Goal: Task Accomplishment & Management: Use online tool/utility

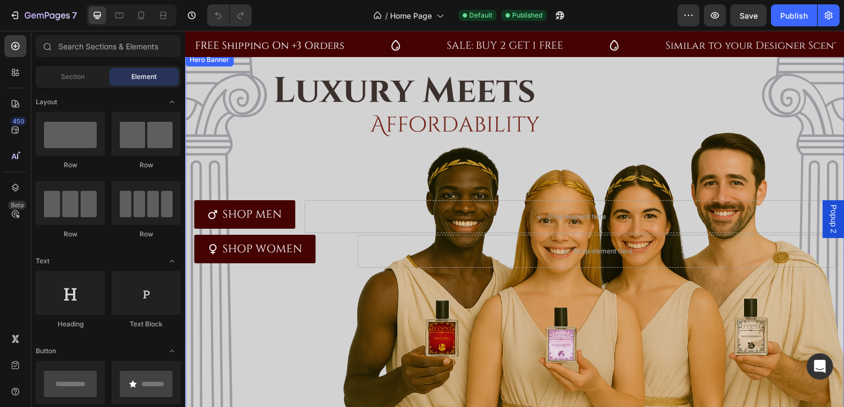
scroll to position [383, 0]
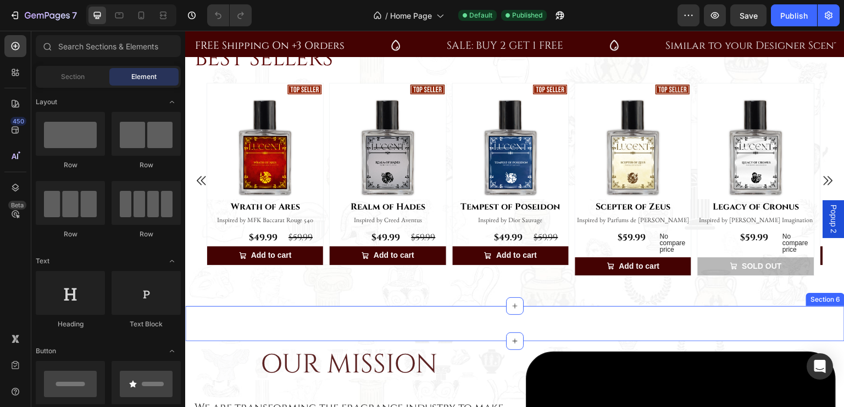
click at [430, 316] on div "LEARN MORE Button Section 6" at bounding box center [514, 323] width 659 height 35
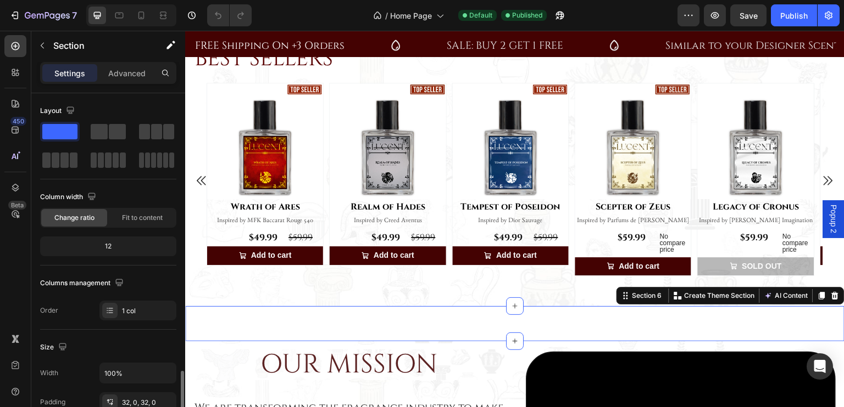
scroll to position [323, 0]
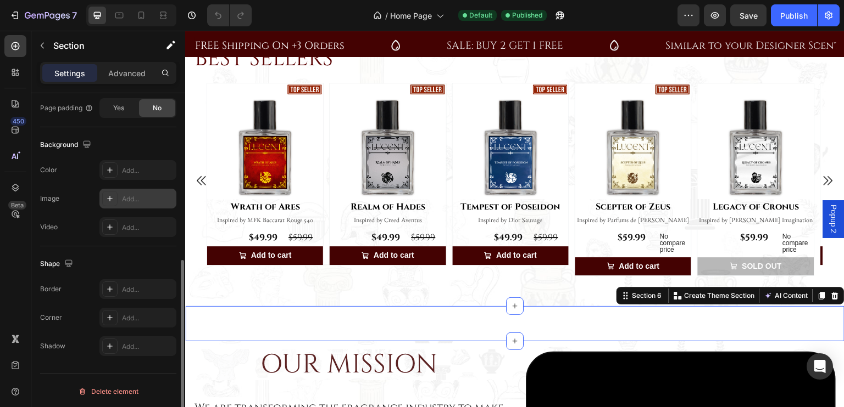
click at [138, 199] on div "Add..." at bounding box center [148, 199] width 52 height 10
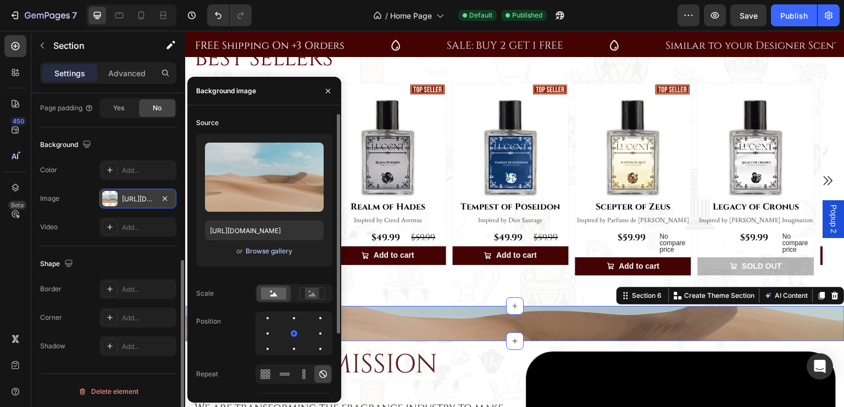
click at [264, 249] on div "Browse gallery" at bounding box center [268, 252] width 47 height 10
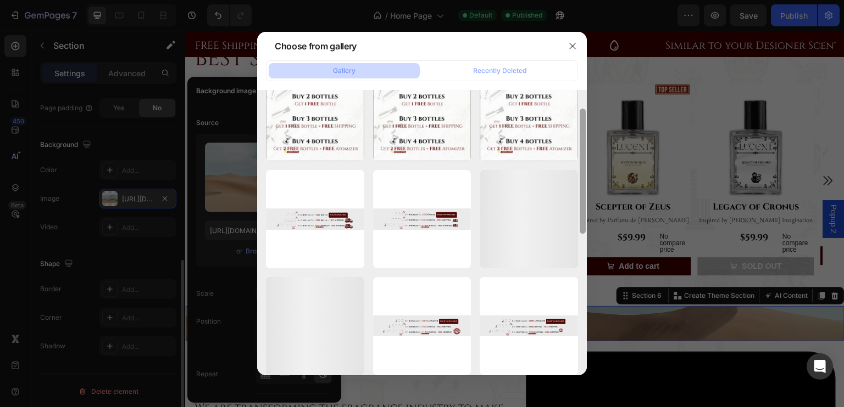
scroll to position [365, 0]
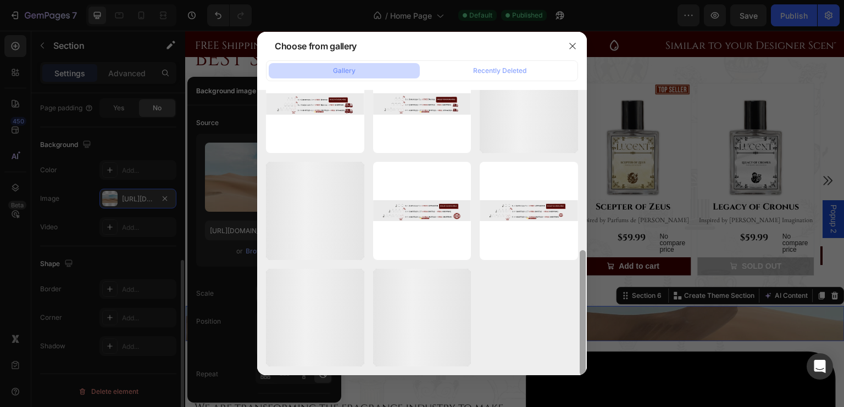
drag, startPoint x: 582, startPoint y: 98, endPoint x: 580, endPoint y: 294, distance: 195.5
click at [580, 294] on div at bounding box center [582, 312] width 6 height 125
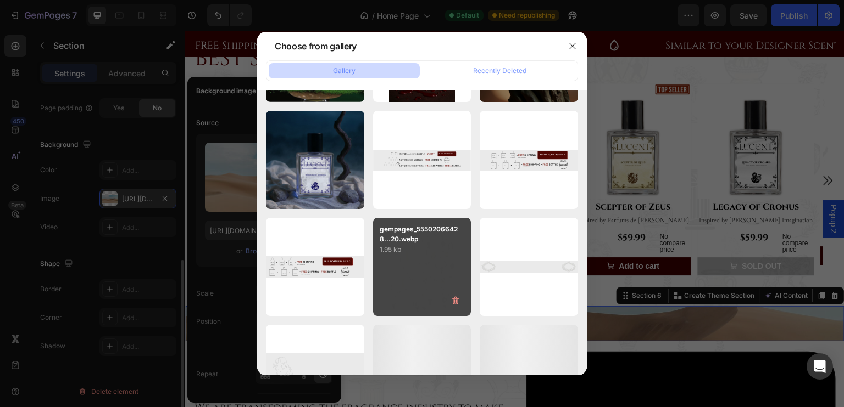
scroll to position [2075, 0]
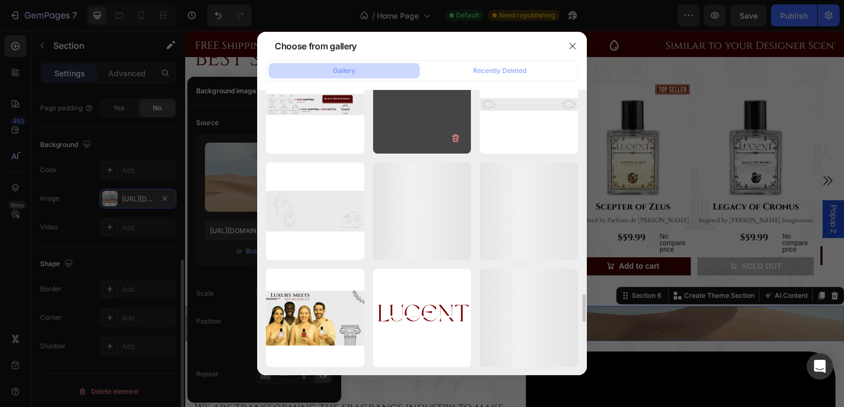
click at [417, 123] on div "gempages_55502066428...20.webp 1.95 kb" at bounding box center [422, 104] width 98 height 98
type input "https://cdn.shopify.com/s/files/1/0694/5770/7181/files/gempages_555020664289887…"
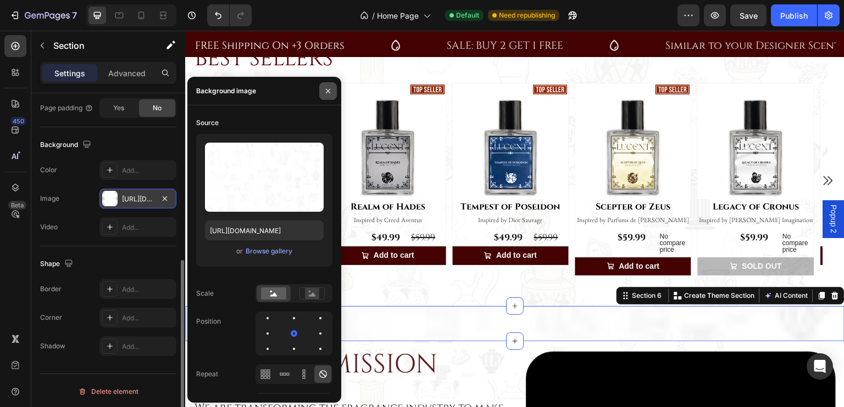
click at [328, 92] on icon "button" at bounding box center [327, 91] width 9 height 9
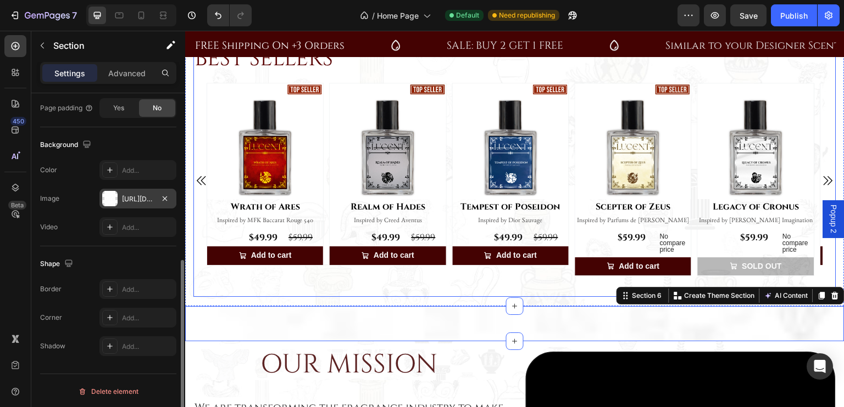
click at [512, 282] on div "BEST SELLERS Heading Row Product Images Row Wrath of Ares (P) Title Inspired by…" at bounding box center [514, 170] width 643 height 254
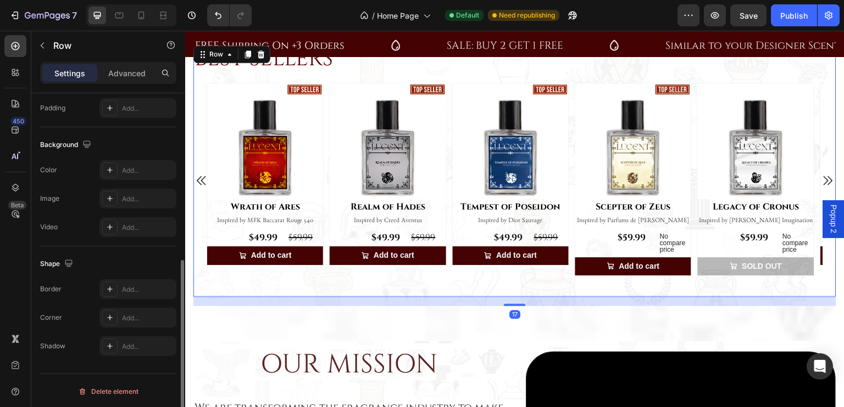
scroll to position [0, 0]
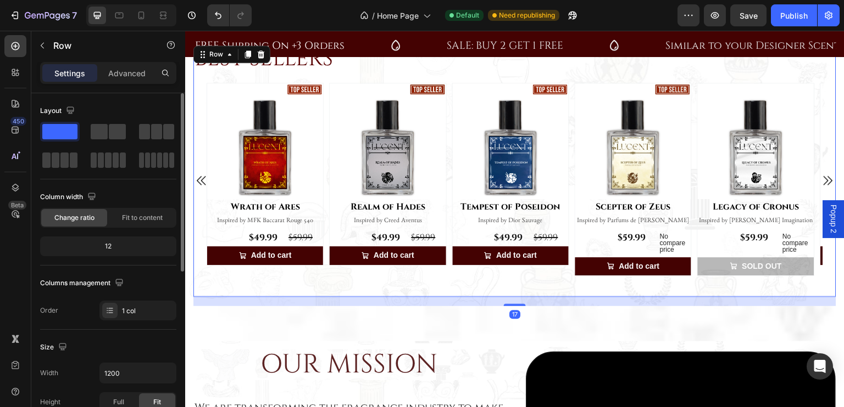
click at [499, 282] on div "BEST SELLERS Heading Row Product Images Row Wrath of Ares (P) Title Inspired by…" at bounding box center [514, 170] width 643 height 254
click at [537, 297] on div "17" at bounding box center [514, 301] width 643 height 9
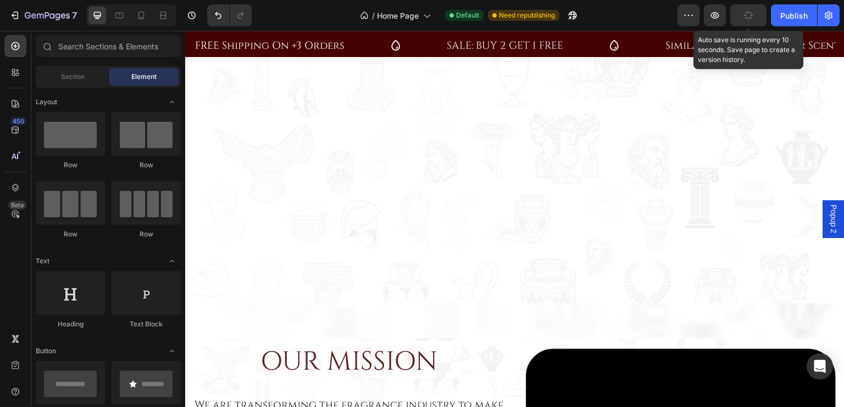
scroll to position [959, 0]
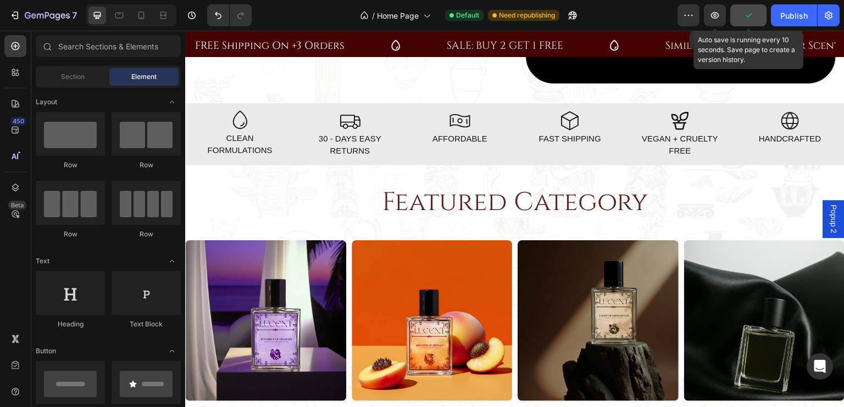
click at [740, 16] on button "button" at bounding box center [748, 15] width 36 height 22
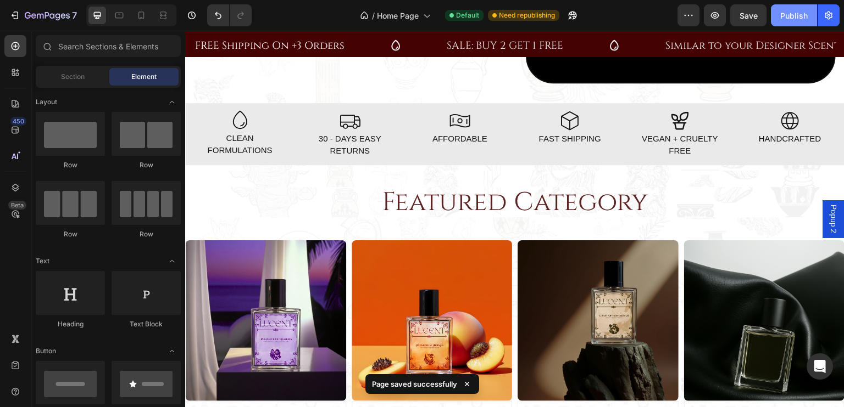
click at [783, 13] on div "Publish" at bounding box center [793, 16] width 27 height 12
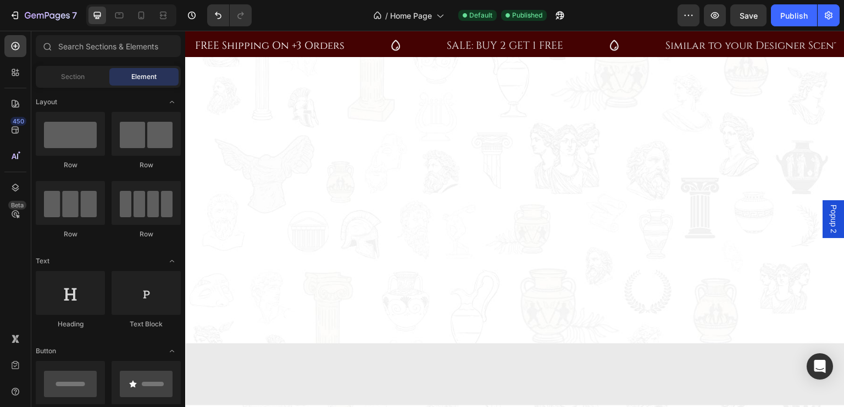
scroll to position [100, 0]
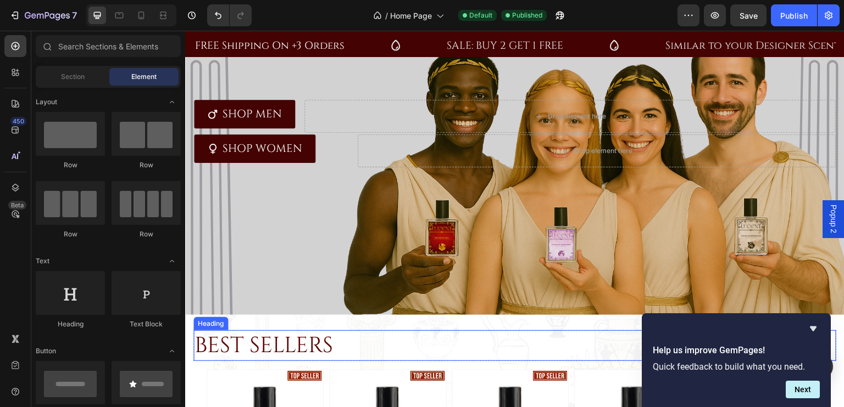
click at [473, 331] on h2 "BEST SELLERS" at bounding box center [514, 346] width 643 height 31
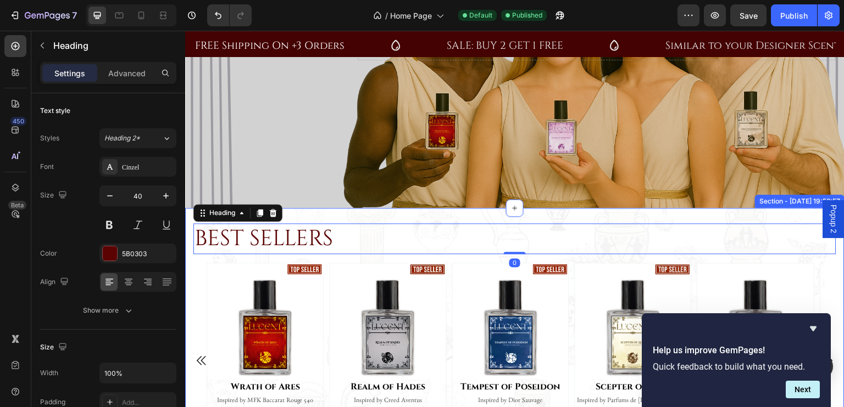
scroll to position [208, 0]
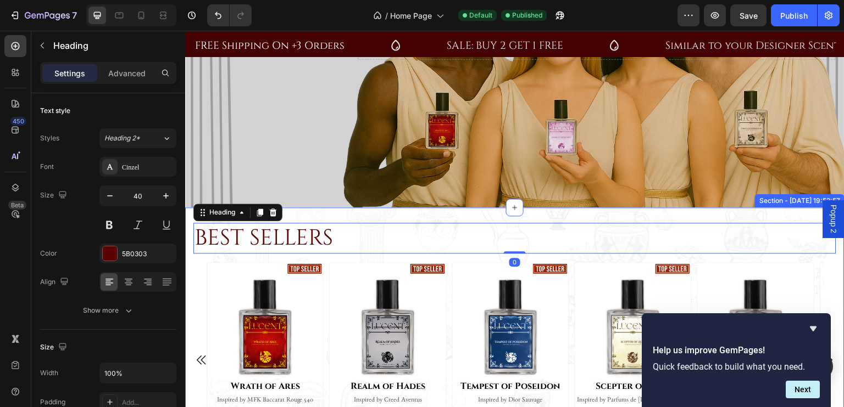
click at [536, 219] on div "BEST SELLERS Heading 0 Row Product Images Row Wrath of Ares (P) Title Inspired …" at bounding box center [514, 352] width 643 height 267
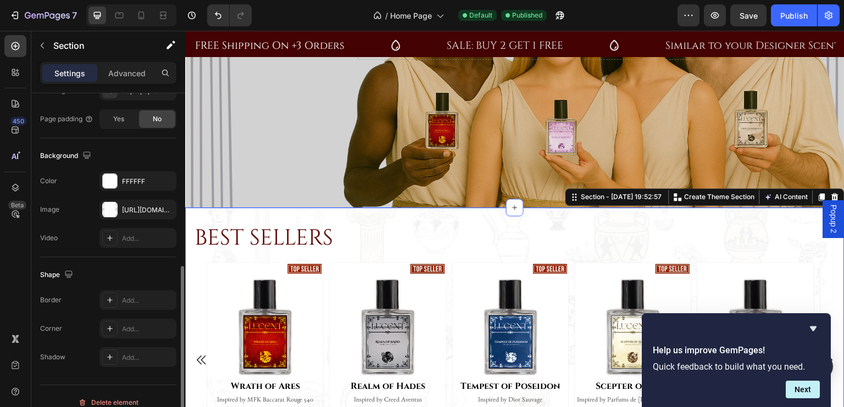
scroll to position [310, 0]
click at [141, 209] on div "[URL][DOMAIN_NAME]" at bounding box center [138, 212] width 32 height 10
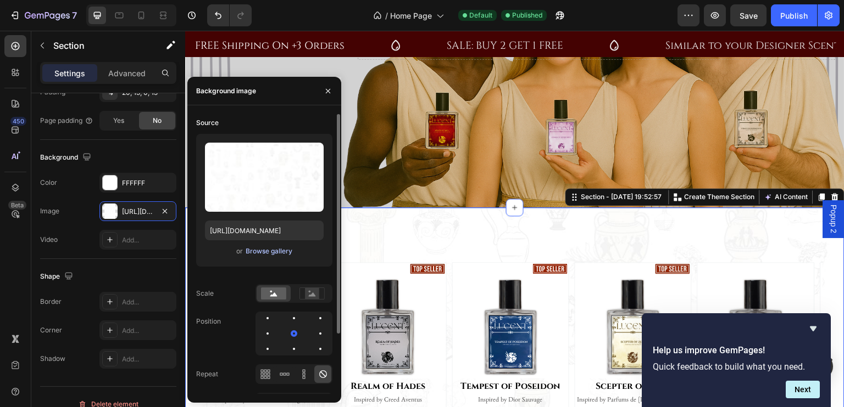
click at [271, 249] on div "Browse gallery" at bounding box center [268, 252] width 47 height 10
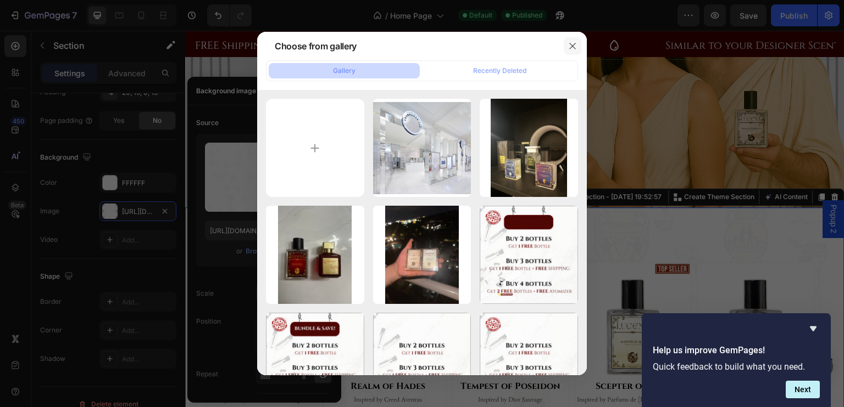
click at [578, 52] on button "button" at bounding box center [572, 46] width 18 height 18
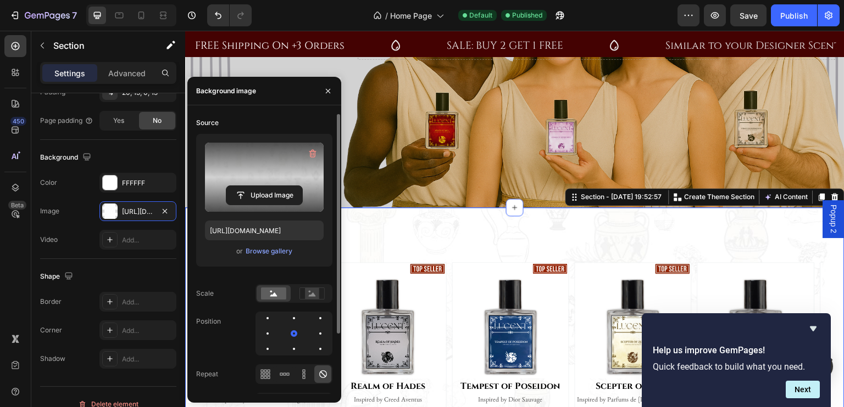
click at [270, 181] on label at bounding box center [264, 177] width 119 height 69
click at [270, 186] on input "file" at bounding box center [264, 195] width 76 height 19
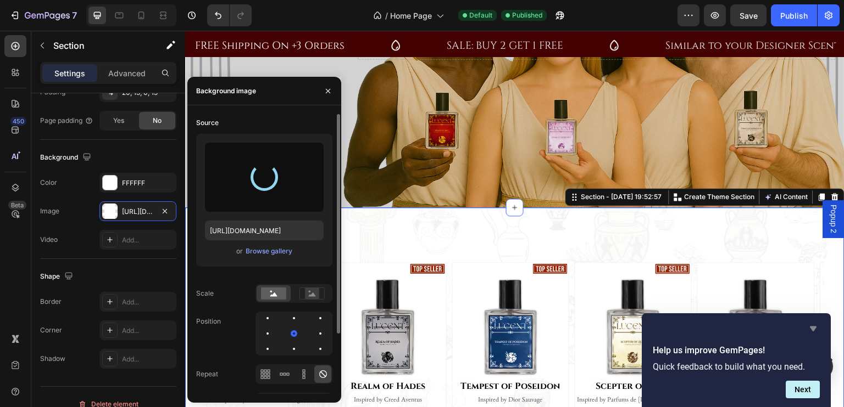
click at [813, 326] on icon "Hide survey" at bounding box center [812, 328] width 13 height 13
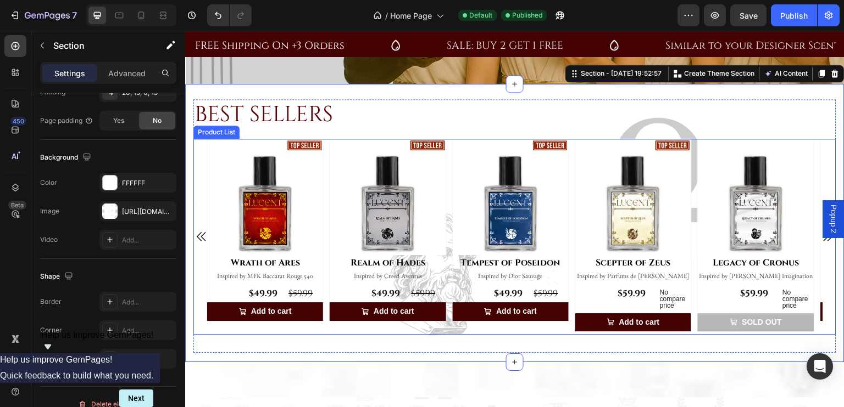
scroll to position [327, 0]
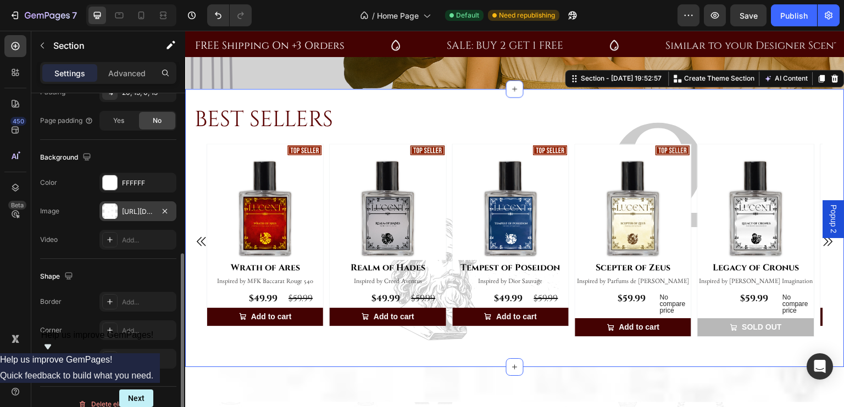
click at [141, 202] on div "https://cdn.shopify.com/s/files/1/0694/5770/7181/files/gempages_555020664289887…" at bounding box center [137, 212] width 77 height 20
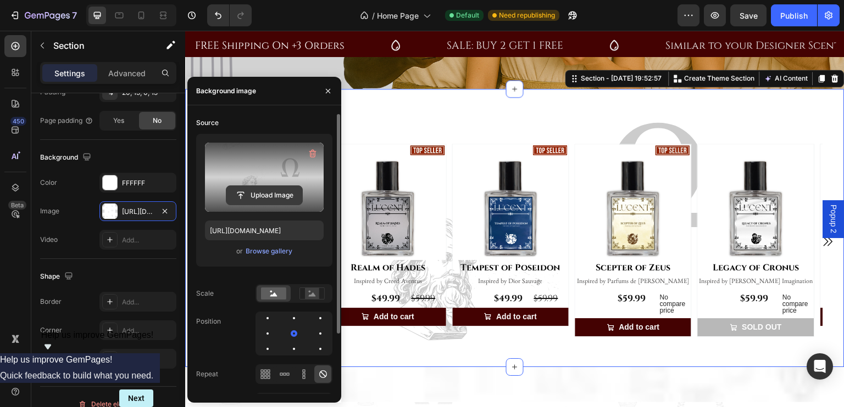
click at [272, 186] on input "file" at bounding box center [264, 195] width 76 height 19
click at [259, 182] on label at bounding box center [264, 177] width 119 height 69
click at [259, 186] on input "file" at bounding box center [264, 195] width 76 height 19
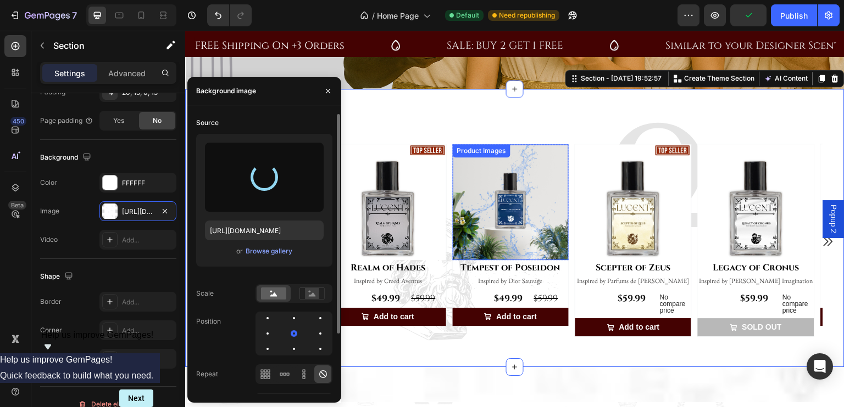
type input "https://cdn.shopify.com/s/files/1/0694/5770/7181/files/gempages_555020664289887…"
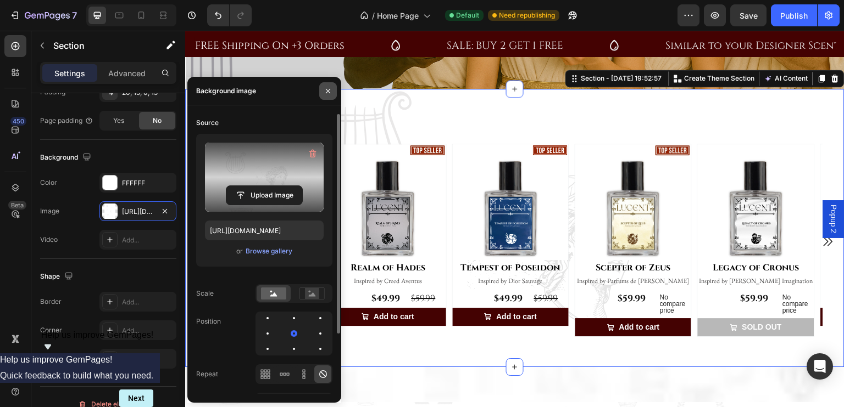
click at [327, 90] on icon "button" at bounding box center [327, 91] width 9 height 9
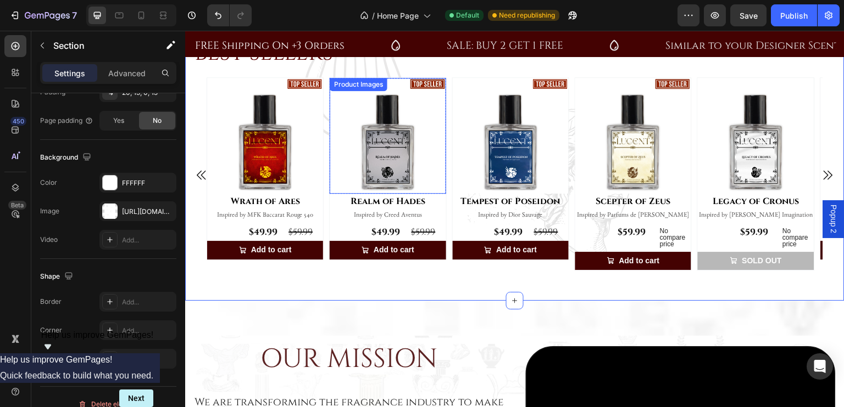
scroll to position [345, 0]
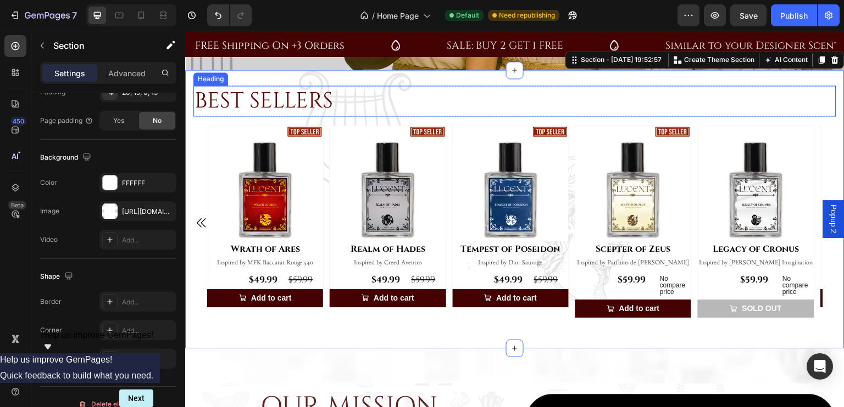
click at [457, 102] on h2 "BEST SELLERS" at bounding box center [514, 101] width 643 height 31
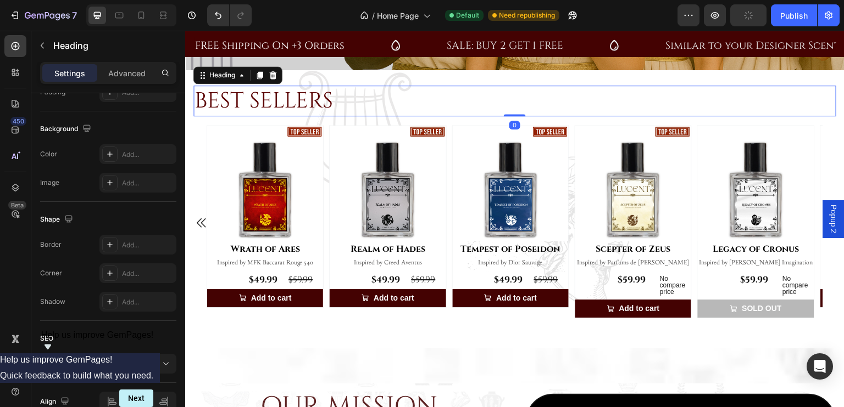
scroll to position [0, 0]
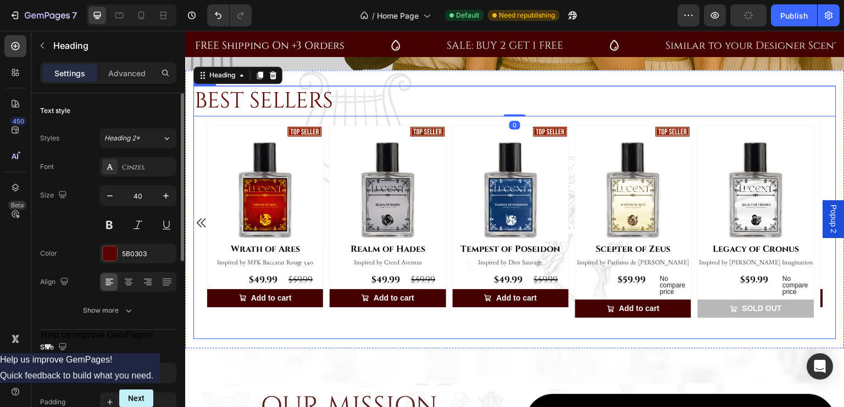
click at [457, 118] on div "BEST SELLERS Heading 0 Row Product Images Row Wrath of Ares (P) Title Inspired …" at bounding box center [514, 213] width 643 height 254
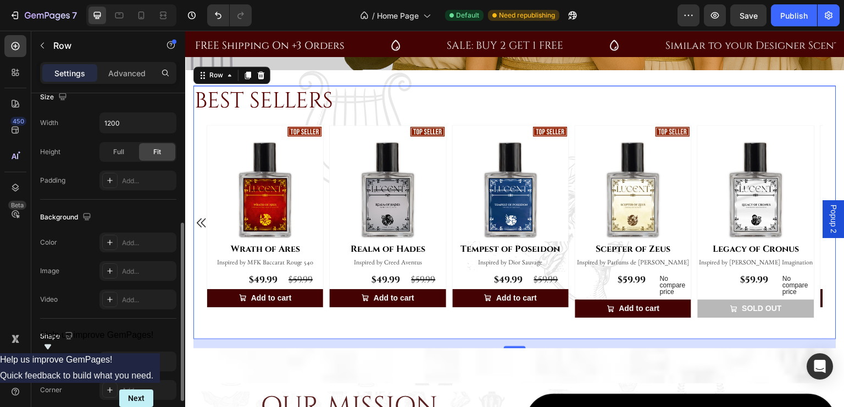
scroll to position [323, 0]
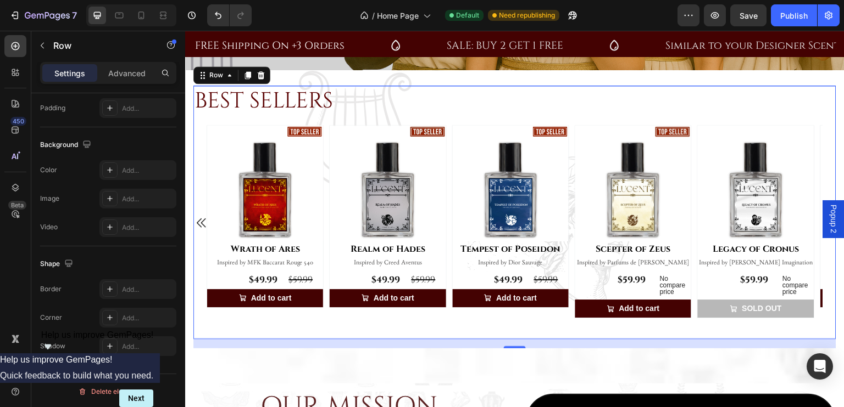
click at [384, 116] on div "BEST SELLERS Heading Row Product Images Row Wrath of Ares (P) Title Inspired by…" at bounding box center [514, 213] width 643 height 254
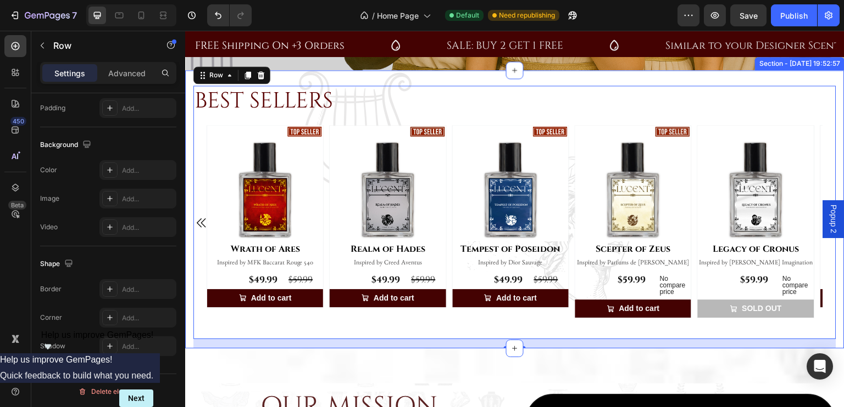
click at [408, 74] on div "BEST SELLERS Heading Row Product Images Row Wrath of Ares (P) Title Inspired by…" at bounding box center [514, 209] width 659 height 278
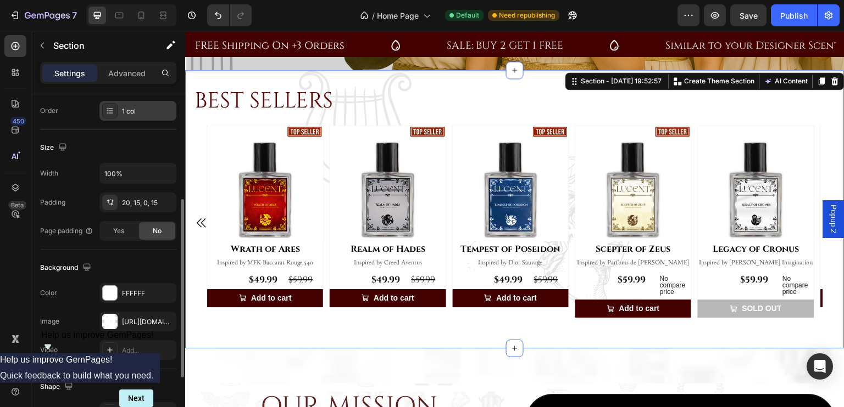
scroll to position [202, 0]
click at [165, 319] on icon "button" at bounding box center [165, 319] width 4 height 4
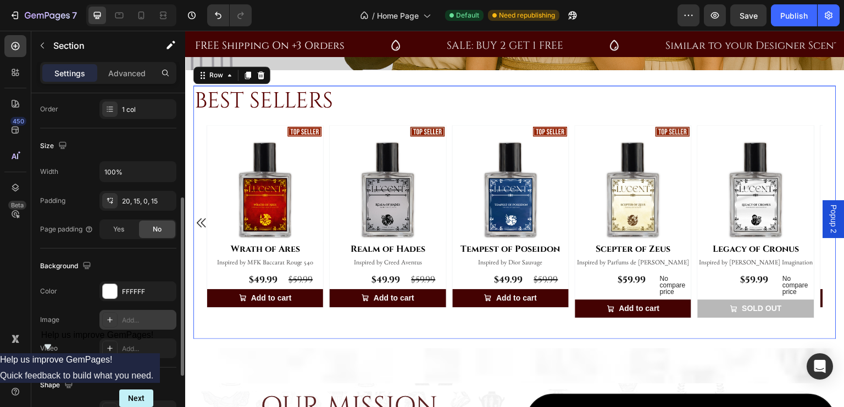
click at [496, 316] on div "BEST SELLERS Heading Row Product Images Row Wrath of Ares (P) Title Inspired by…" at bounding box center [514, 213] width 643 height 254
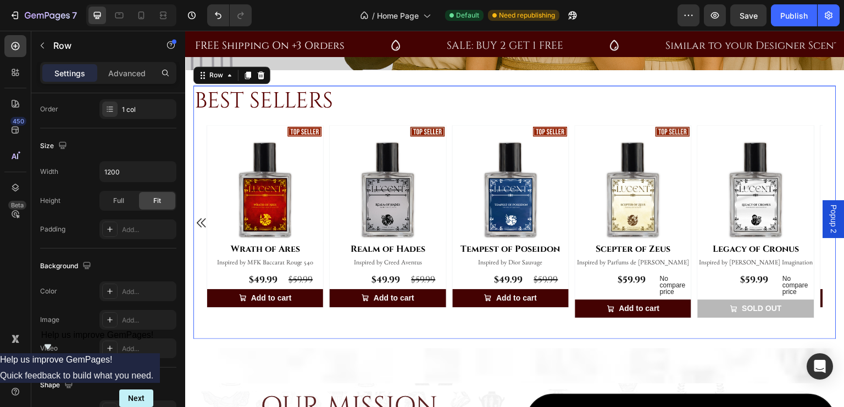
scroll to position [0, 0]
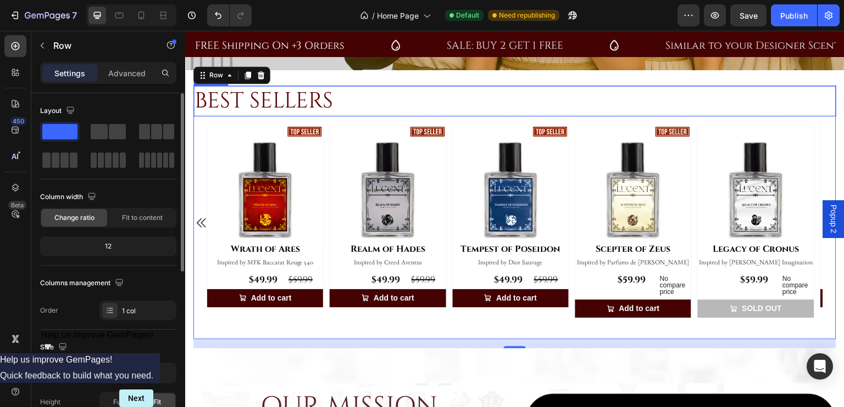
click at [492, 98] on h2 "BEST SELLERS" at bounding box center [514, 101] width 643 height 31
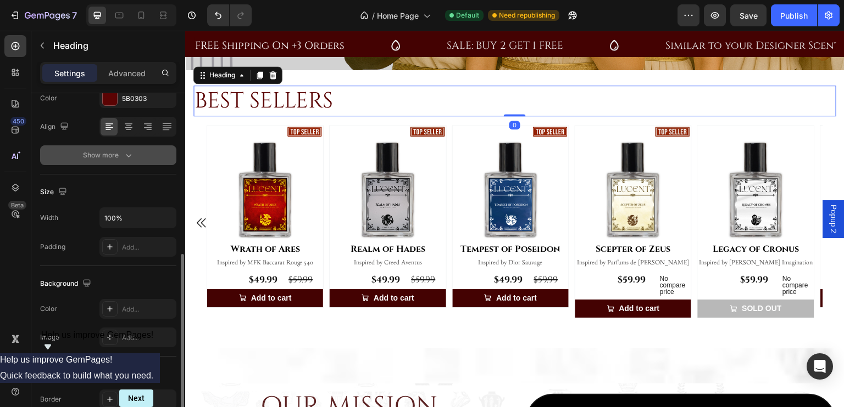
scroll to position [231, 0]
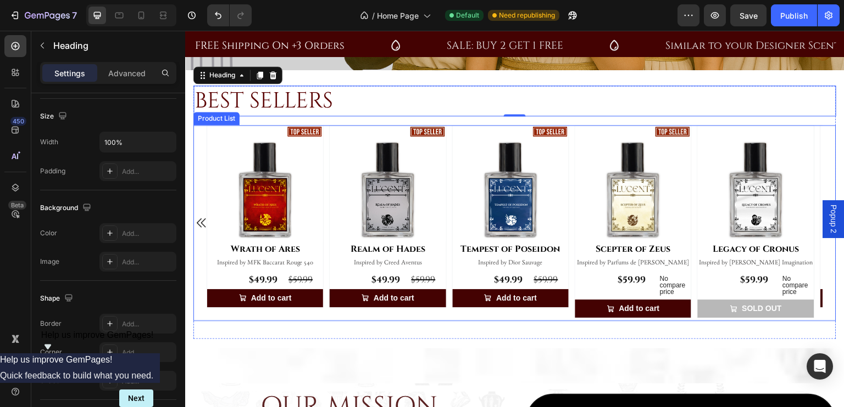
click at [217, 312] on div "Product Images Row Wrath of Ares (P) Title Inspired by MFK Baccarat Rouge 540 P…" at bounding box center [264, 223] width 117 height 196
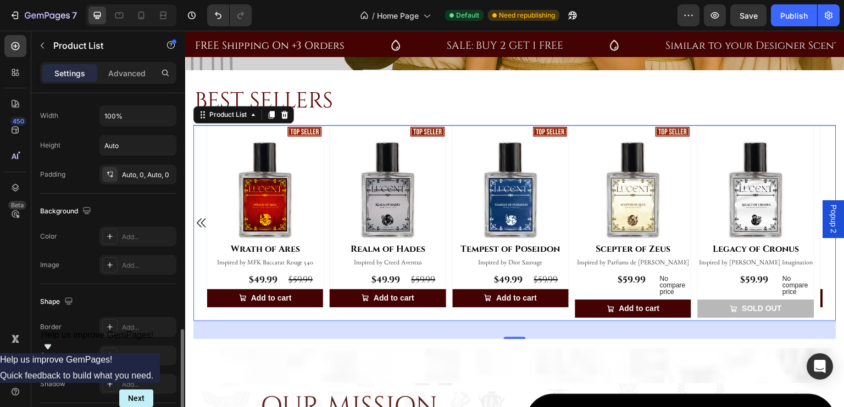
scroll to position [798, 0]
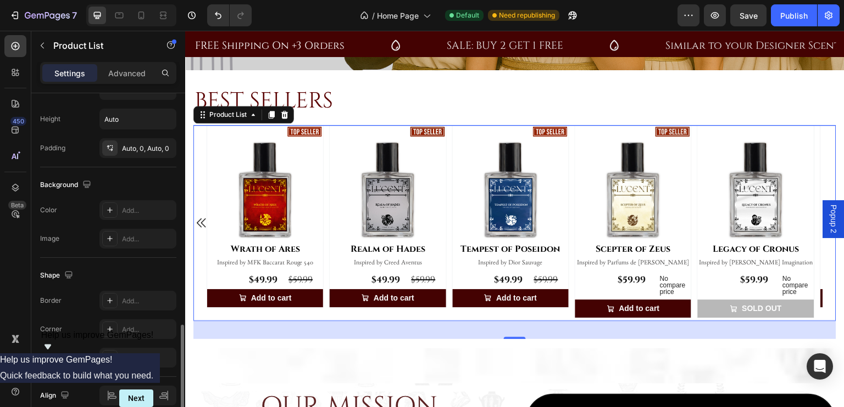
click at [270, 328] on div "33" at bounding box center [514, 330] width 643 height 18
click at [454, 359] on div "LEARN MORE Button Section 6" at bounding box center [514, 366] width 659 height 35
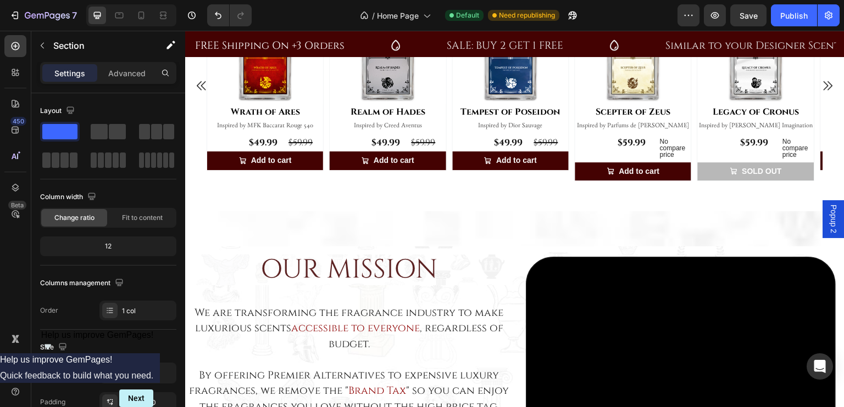
scroll to position [495, 0]
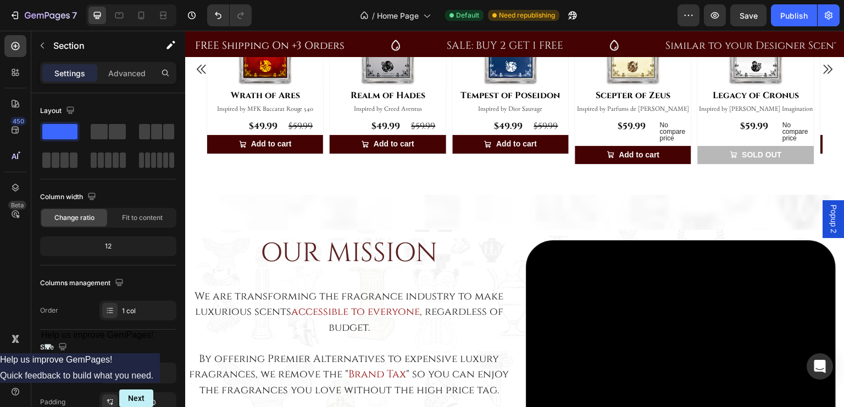
click at [493, 213] on div "LEARN MORE Button Section 6" at bounding box center [514, 212] width 659 height 35
click at [741, 204] on div "LEARN MORE Button Section 6" at bounding box center [514, 212] width 659 height 35
click at [718, 230] on div "OUR MISSION Heading We are transforming the fragrance industry to make luxuriou…" at bounding box center [514, 400] width 659 height 340
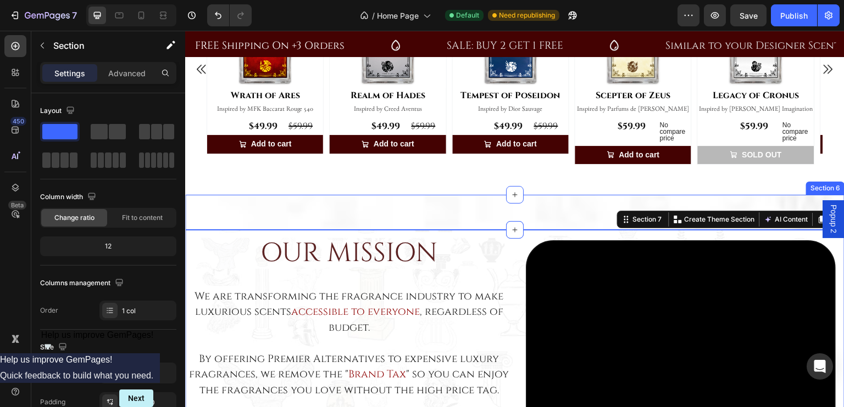
click at [746, 202] on div "LEARN MORE Button Section 6" at bounding box center [514, 212] width 659 height 35
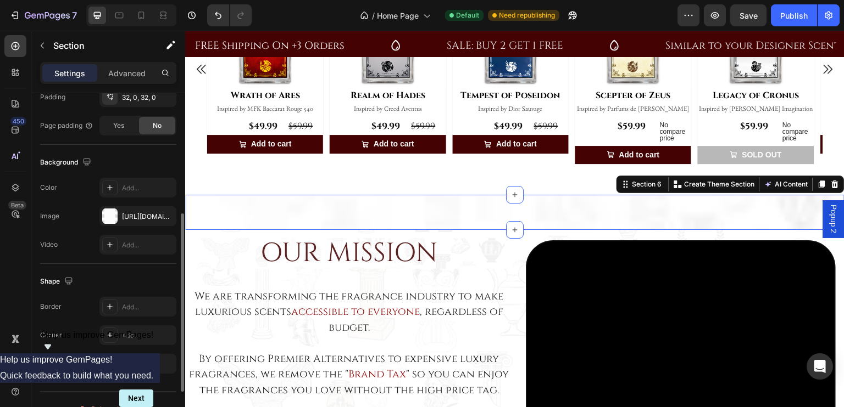
scroll to position [323, 0]
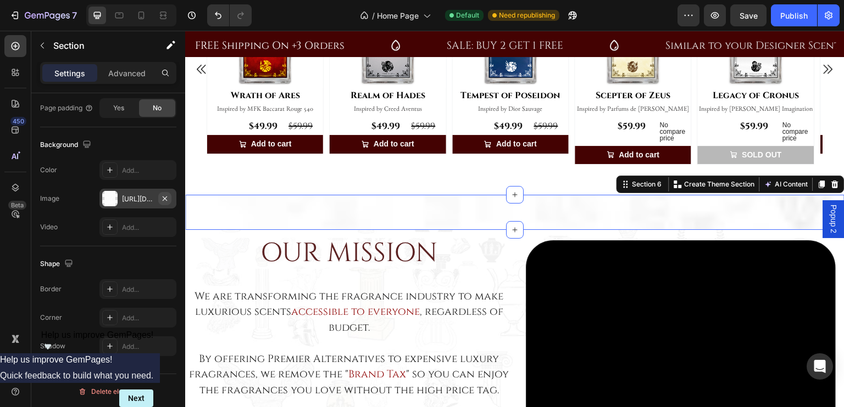
click at [165, 196] on icon "button" at bounding box center [165, 198] width 4 height 4
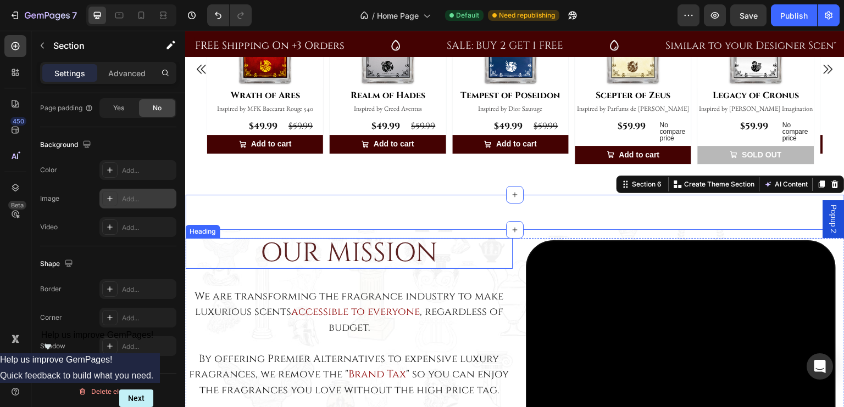
click at [217, 246] on h2 "OUR MISSION" at bounding box center [348, 253] width 327 height 31
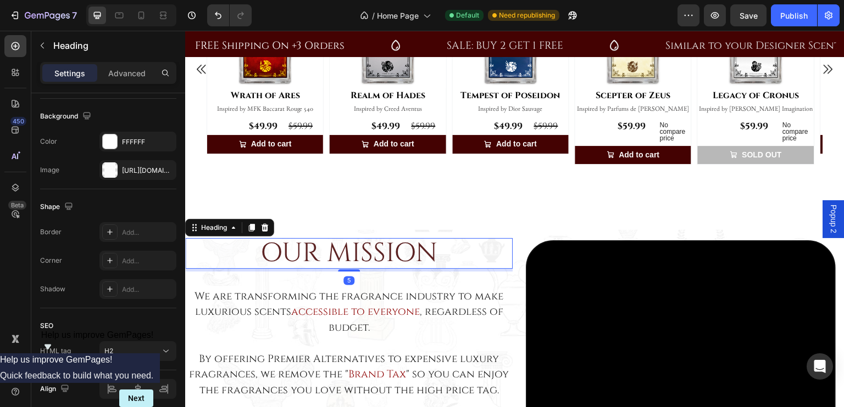
scroll to position [0, 0]
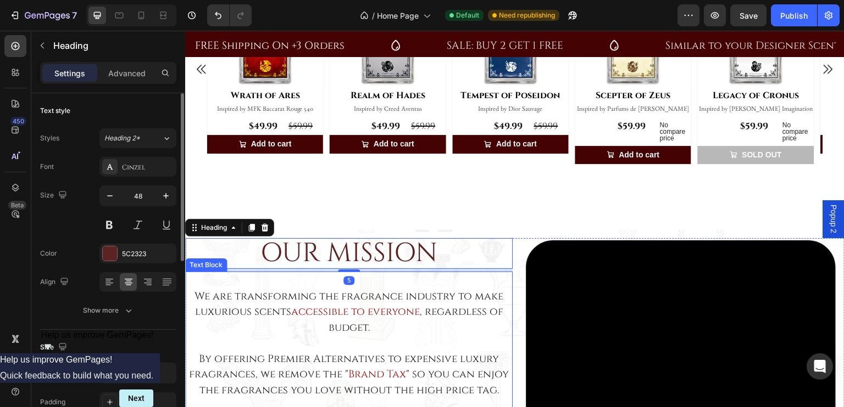
click at [200, 279] on p at bounding box center [348, 281] width 325 height 16
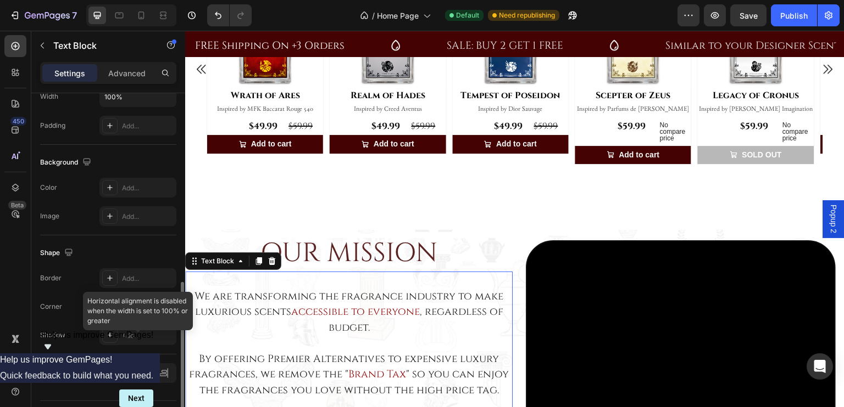
scroll to position [304, 0]
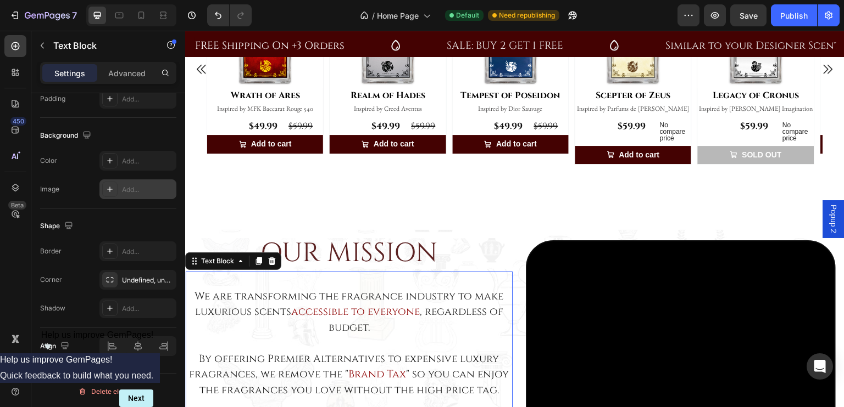
click at [138, 189] on div "Add..." at bounding box center [148, 190] width 52 height 10
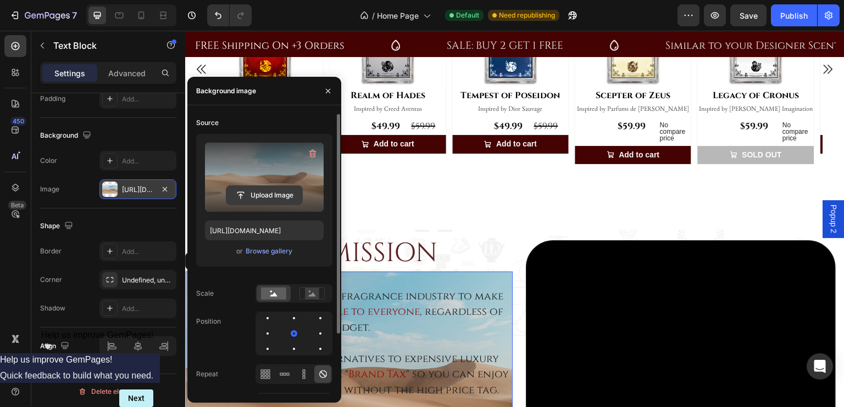
click at [257, 190] on input "file" at bounding box center [264, 195] width 76 height 19
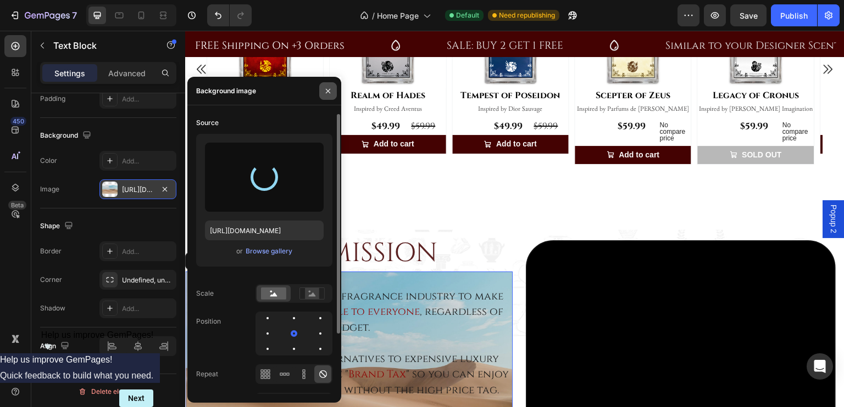
type input "https://cdn.shopify.com/s/files/1/0694/5770/7181/files/gempages_555020664289887…"
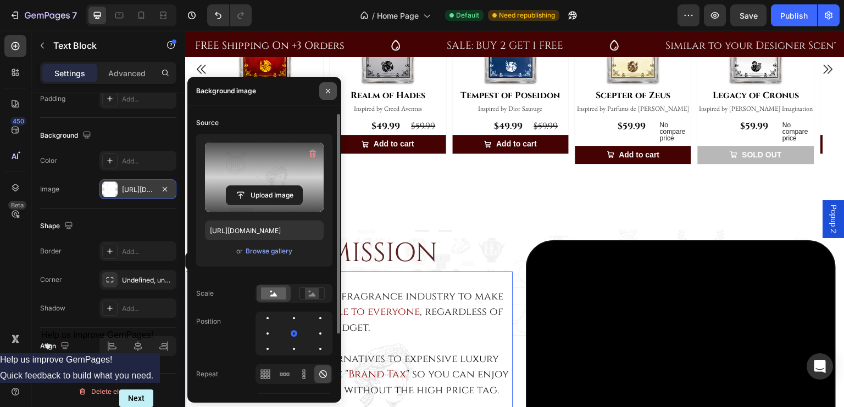
click at [330, 92] on icon "button" at bounding box center [327, 91] width 9 height 9
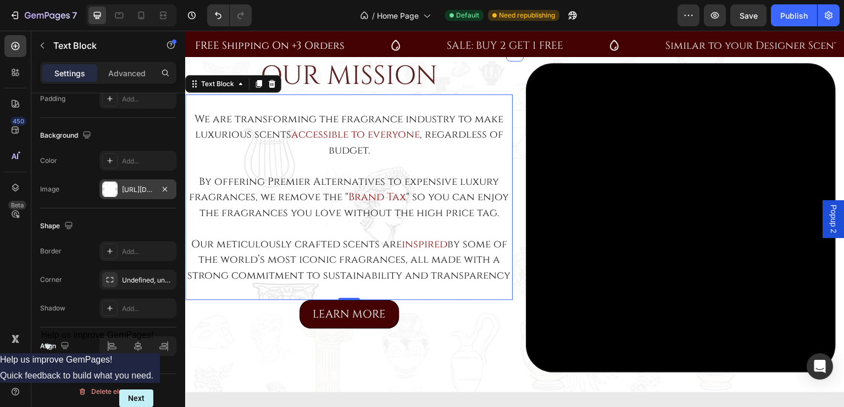
scroll to position [558, 0]
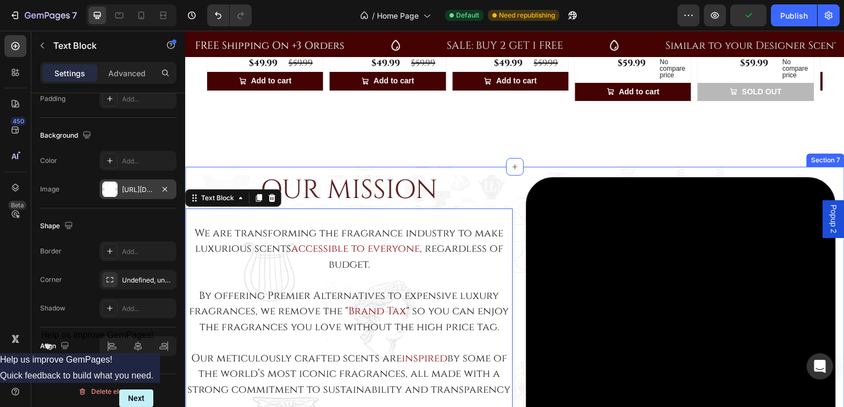
click at [481, 167] on div "OUR MISSION Heading We are transforming the fragrance industry to make luxuriou…" at bounding box center [514, 337] width 659 height 340
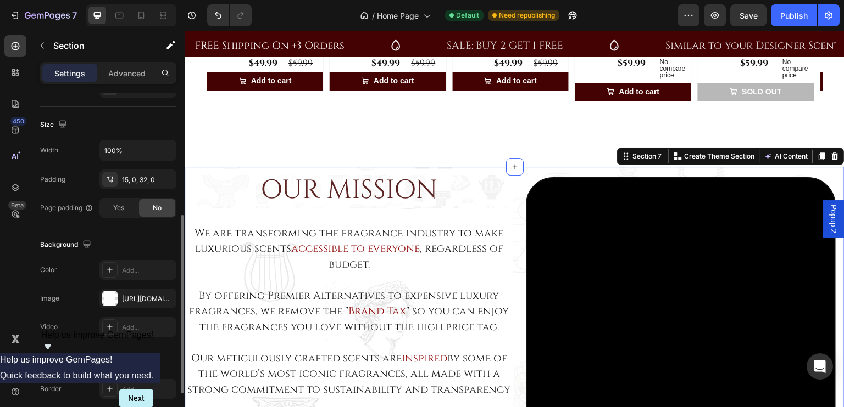
scroll to position [227, 0]
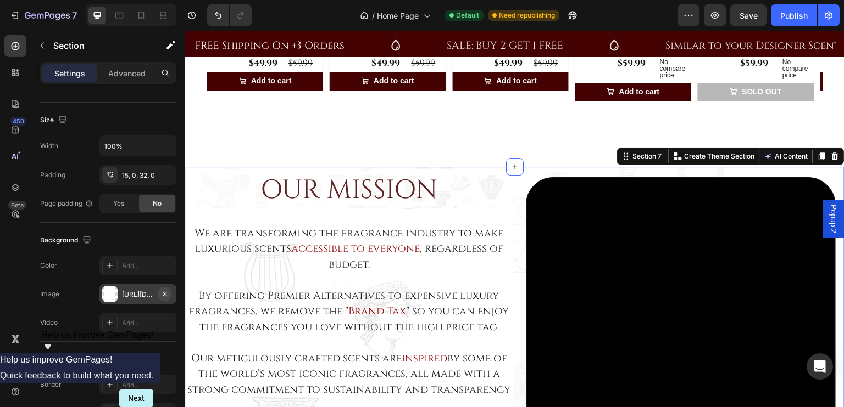
click at [166, 292] on icon "button" at bounding box center [164, 294] width 9 height 9
click at [114, 296] on div at bounding box center [109, 294] width 15 height 15
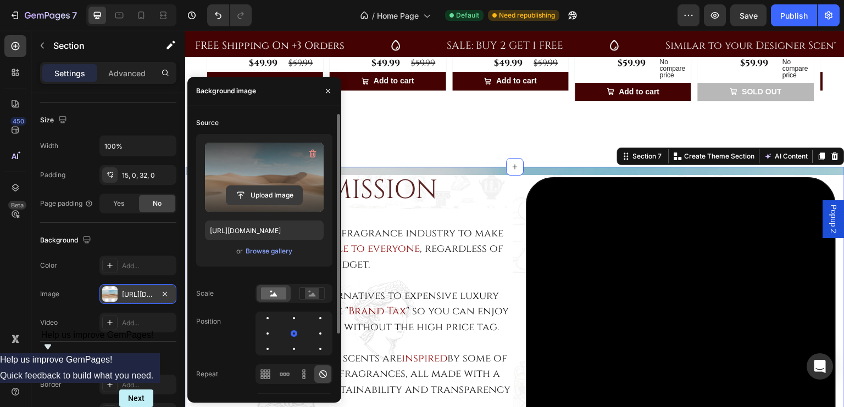
click at [274, 199] on input "file" at bounding box center [264, 195] width 76 height 19
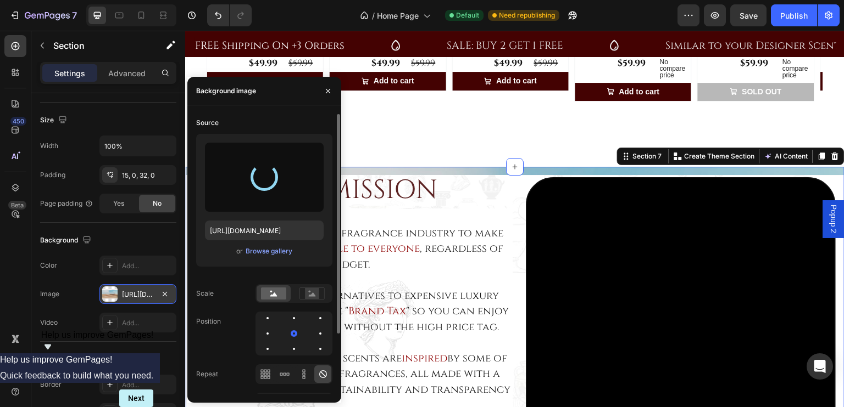
type input "https://cdn.shopify.com/s/files/1/0694/5770/7181/files/gempages_555020664289887…"
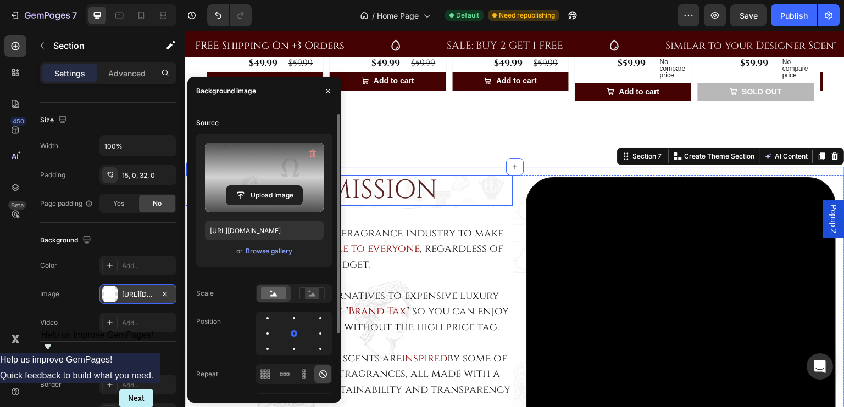
click at [482, 192] on h2 "OUR MISSION" at bounding box center [348, 190] width 327 height 31
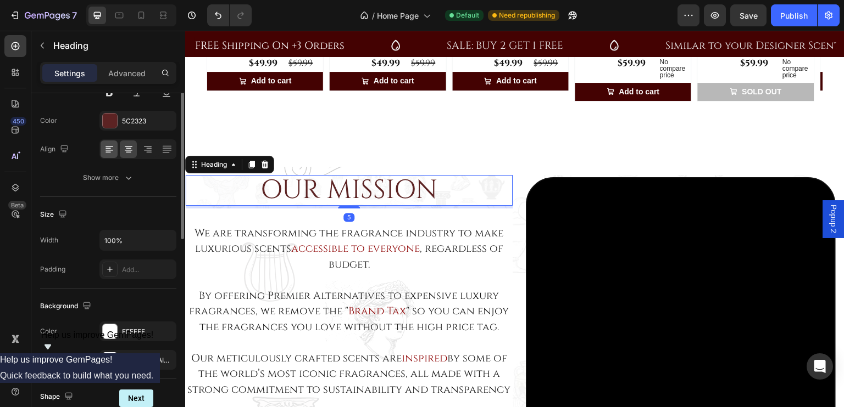
scroll to position [173, 0]
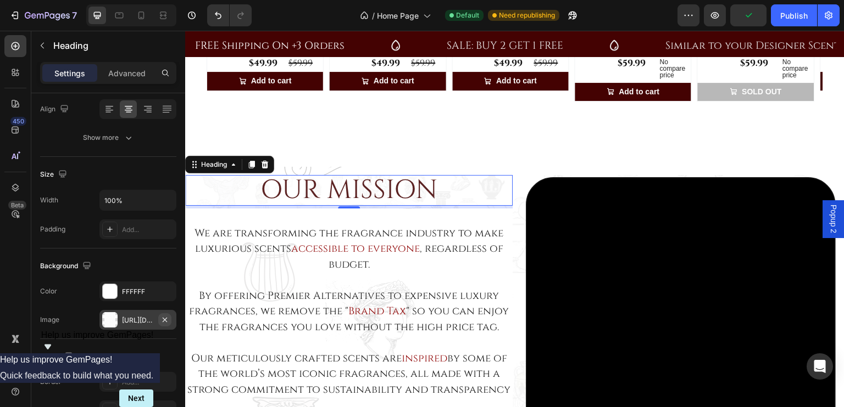
click at [167, 322] on icon "button" at bounding box center [164, 320] width 9 height 9
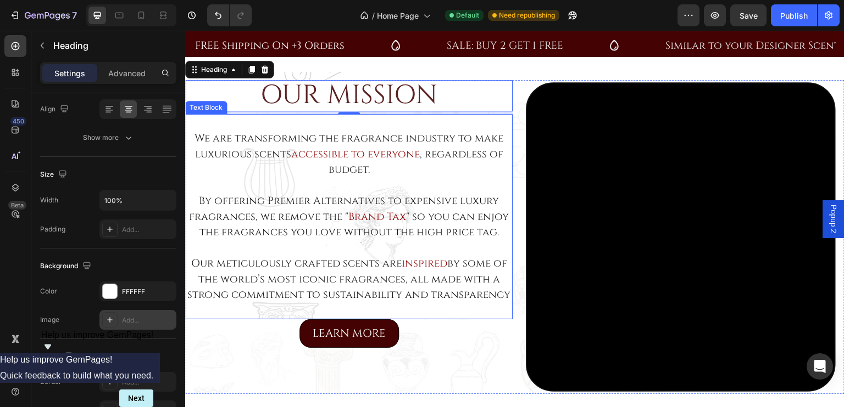
scroll to position [716, 0]
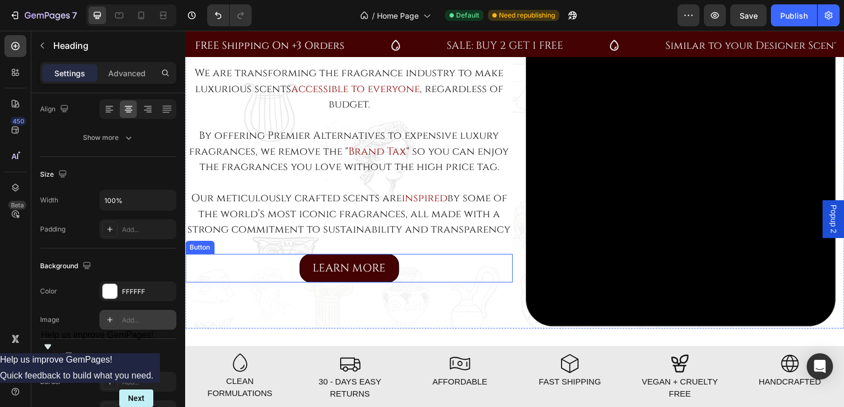
click at [456, 276] on div "LEARN MORE Button" at bounding box center [348, 268] width 327 height 29
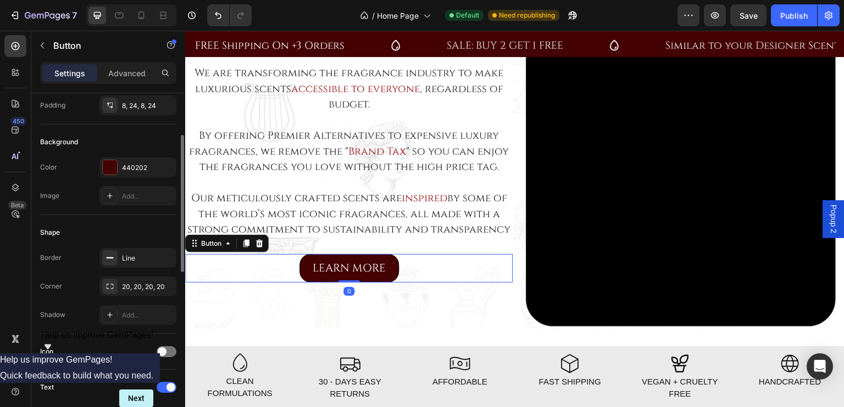
scroll to position [94, 0]
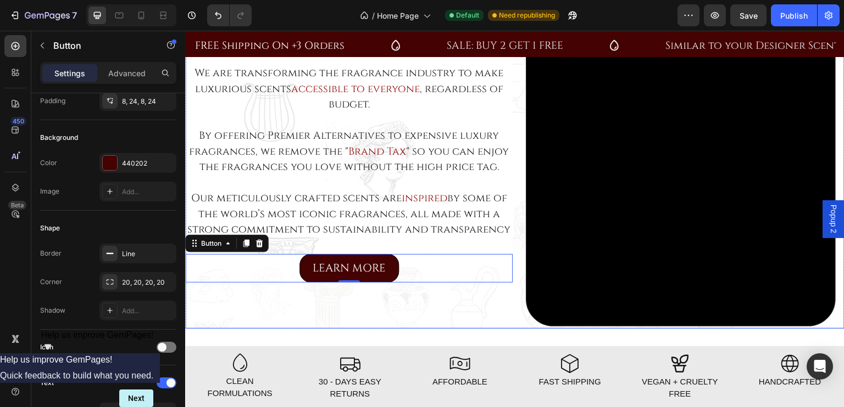
click at [429, 303] on div "OUR MISSION Heading We are transforming the fragrance industry to make luxuriou…" at bounding box center [348, 172] width 327 height 314
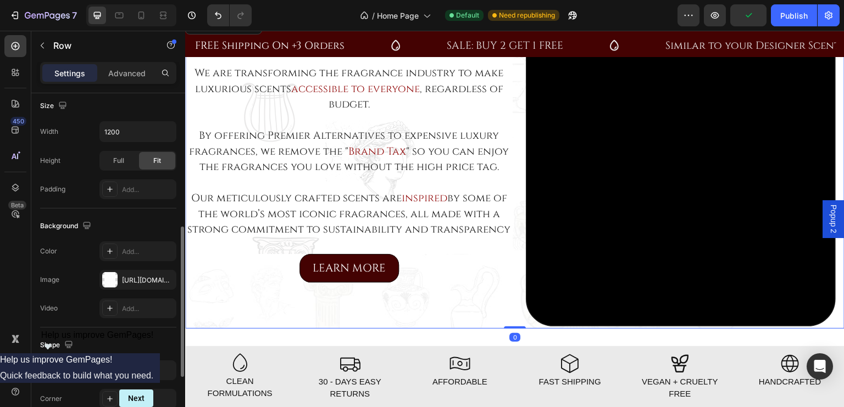
scroll to position [305, 0]
click at [166, 277] on icon "button" at bounding box center [165, 279] width 4 height 4
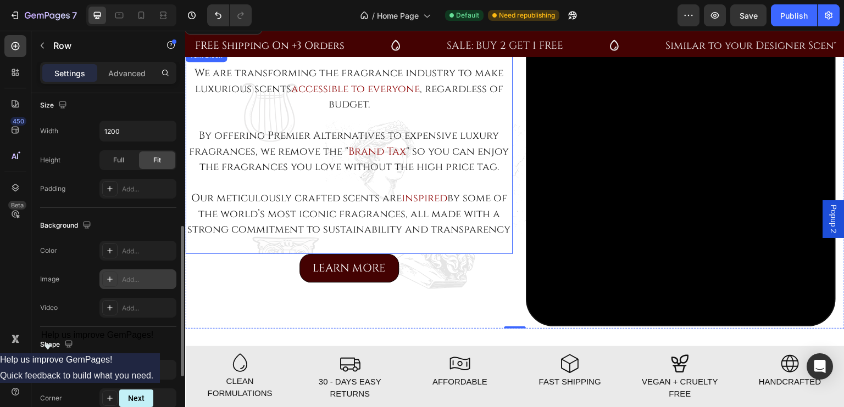
click at [446, 247] on p at bounding box center [348, 246] width 325 height 16
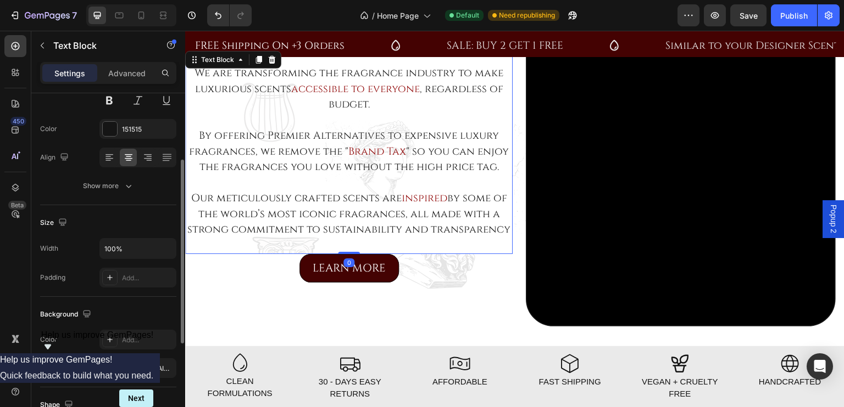
scroll to position [208, 0]
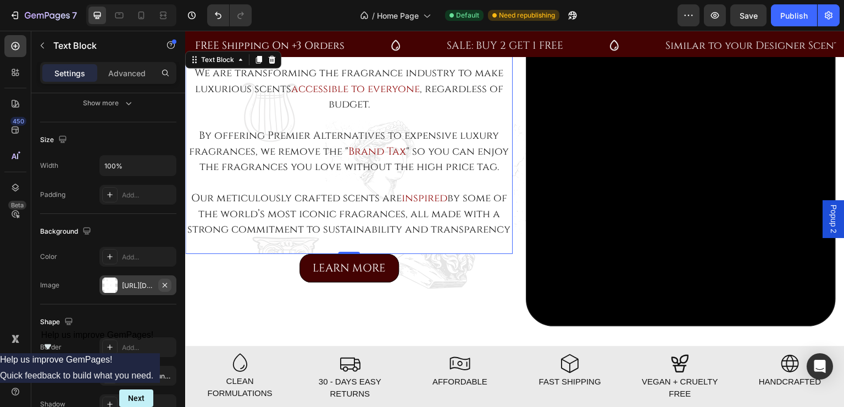
click at [164, 285] on icon "button" at bounding box center [165, 285] width 4 height 4
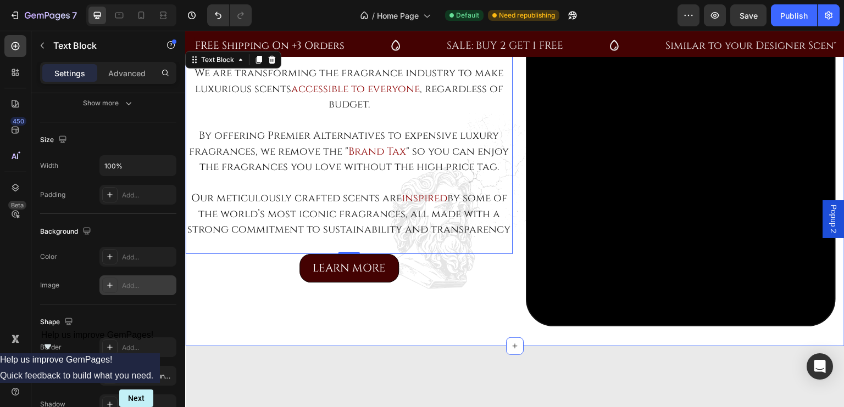
click at [372, 162] on div "OUR MISSION Heading We are transforming the fragrance industry to make luxuriou…" at bounding box center [514, 177] width 659 height 340
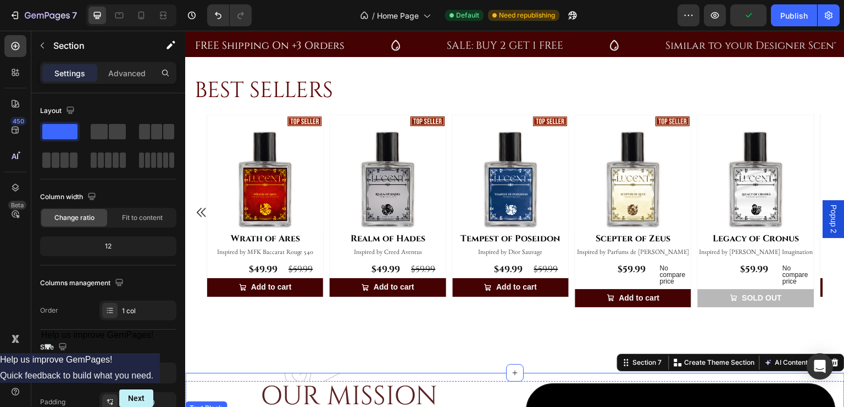
scroll to position [493, 0]
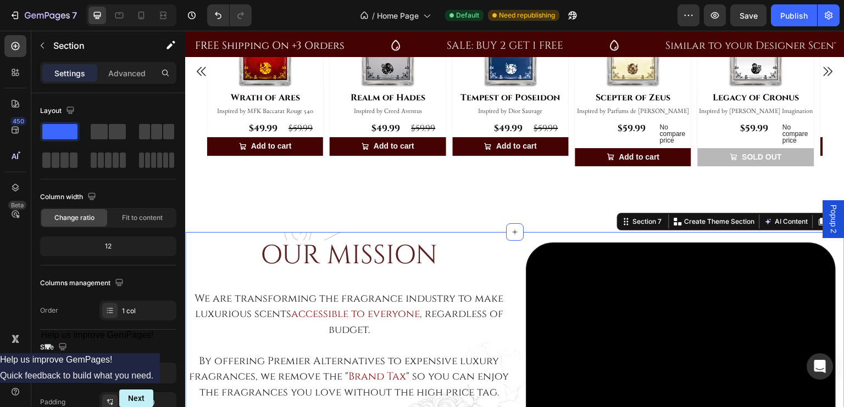
click at [319, 234] on div "OUR MISSION Heading We are transforming the fragrance industry to make luxuriou…" at bounding box center [514, 402] width 659 height 340
click at [394, 225] on div "LEARN MORE Button Section 6" at bounding box center [514, 214] width 659 height 35
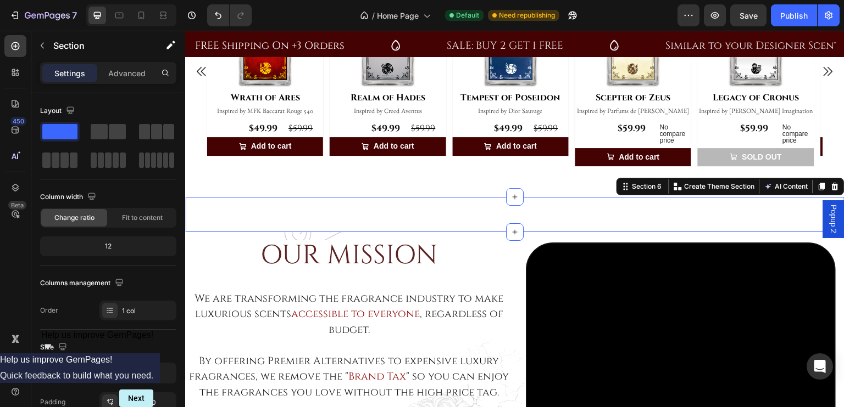
click at [476, 217] on div "LEARN MORE Button Section 6 Create Theme Section AI Content Write with GemAI Wh…" at bounding box center [514, 214] width 659 height 35
click at [569, 228] on div "LEARN MORE Button Section 6 Create Theme Section AI Content Write with GemAI Wh…" at bounding box center [514, 214] width 659 height 35
click at [403, 206] on div "LEARN MORE Button Section 6 Create Theme Section AI Content Write with GemAI Wh…" at bounding box center [514, 214] width 659 height 35
click at [394, 185] on div "BEST SELLERS Heading Row Product Images Row Wrath of Ares (P) Title Inspired by…" at bounding box center [514, 63] width 643 height 267
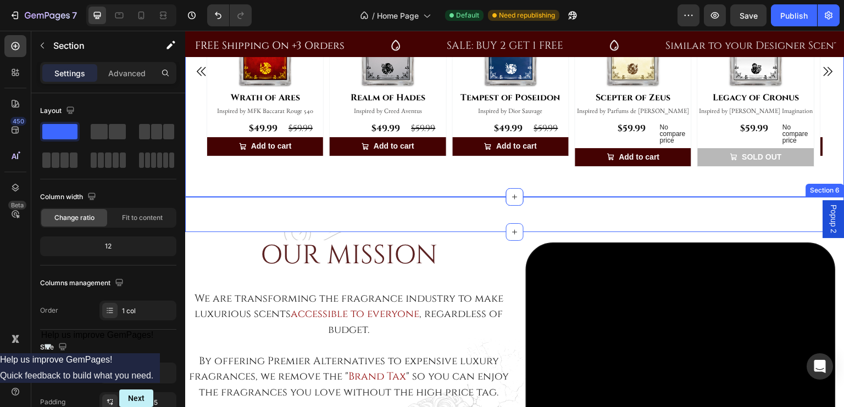
click at [394, 210] on div "LEARN MORE Button Section 6" at bounding box center [514, 214] width 659 height 35
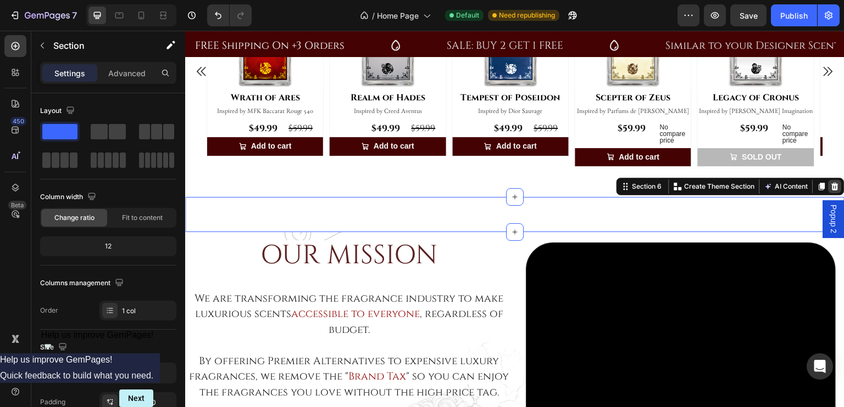
click at [830, 185] on icon at bounding box center [834, 186] width 9 height 9
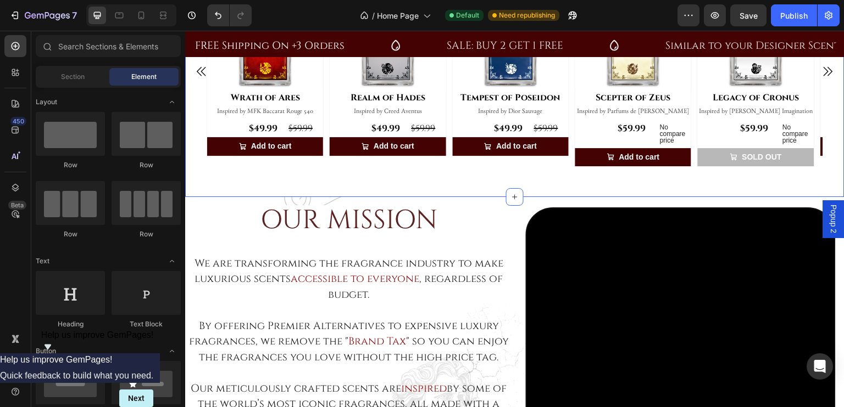
click at [308, 189] on div "BEST SELLERS Heading Row Product Images Row Wrath of Ares (P) Title Inspired by…" at bounding box center [514, 63] width 643 height 267
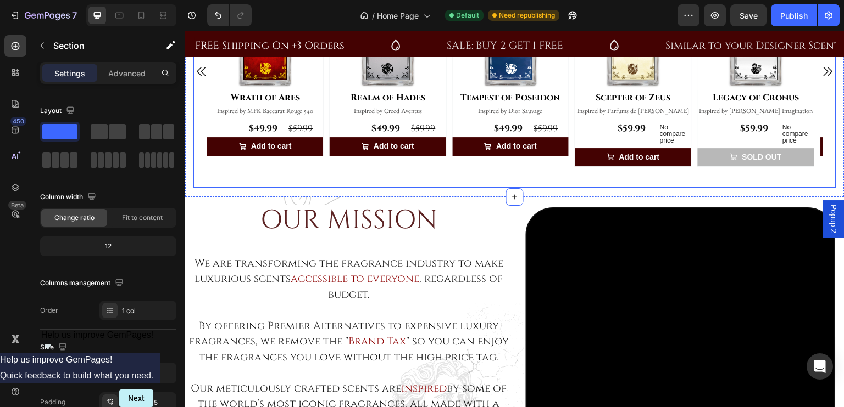
click at [508, 174] on div "BEST SELLERS Heading Row Product Images Row Wrath of Ares (P) Title Inspired by…" at bounding box center [514, 61] width 643 height 254
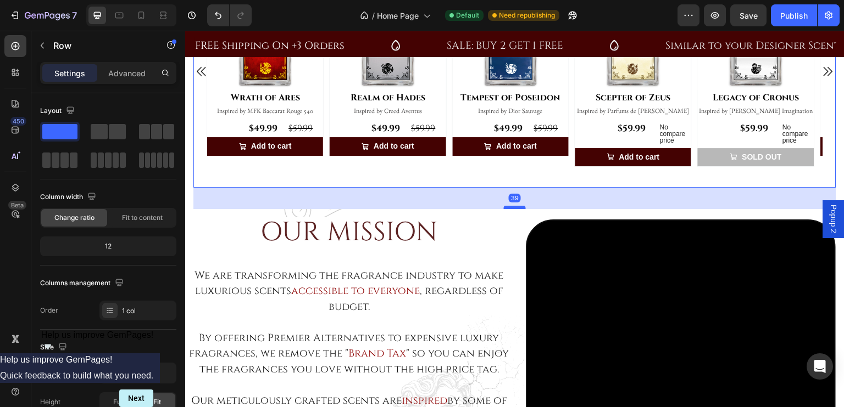
drag, startPoint x: 511, startPoint y: 193, endPoint x: 511, endPoint y: 205, distance: 12.1
click at [511, 206] on div at bounding box center [515, 207] width 22 height 3
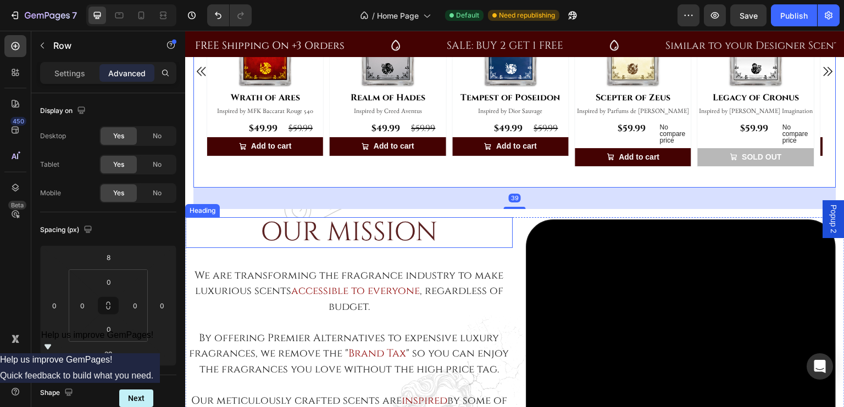
click at [462, 222] on h2 "OUR MISSION" at bounding box center [348, 232] width 327 height 31
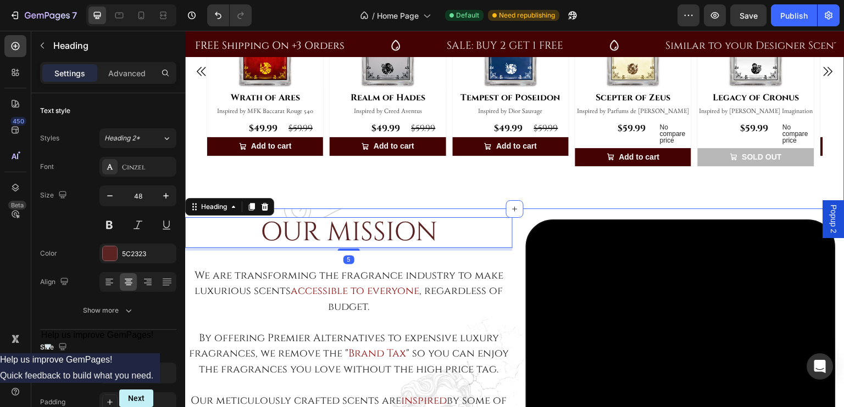
click at [438, 195] on div "BEST SELLERS Heading Row Product Images Row Wrath of Ares (P) Title Inspired by…" at bounding box center [514, 70] width 643 height 280
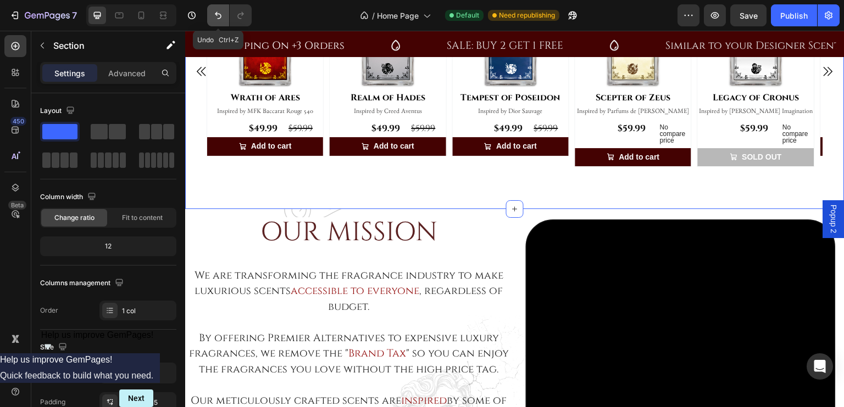
click at [217, 19] on icon "Undo/Redo" at bounding box center [218, 15] width 11 height 11
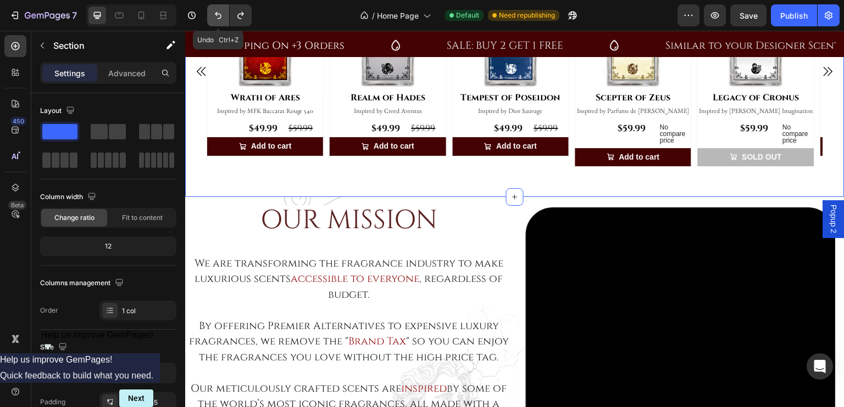
click at [217, 14] on icon "Undo/Redo" at bounding box center [218, 15] width 11 height 11
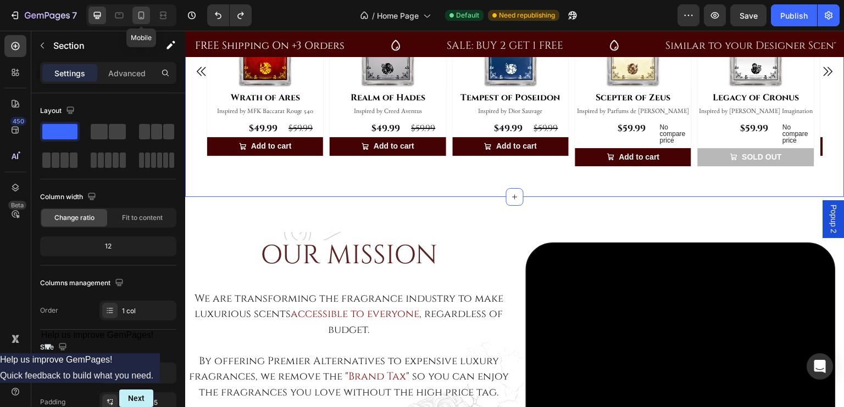
click at [139, 10] on icon at bounding box center [141, 15] width 11 height 11
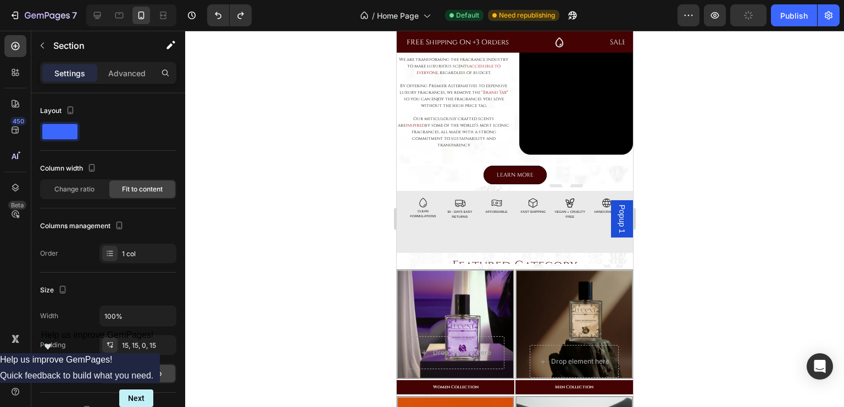
scroll to position [134, 0]
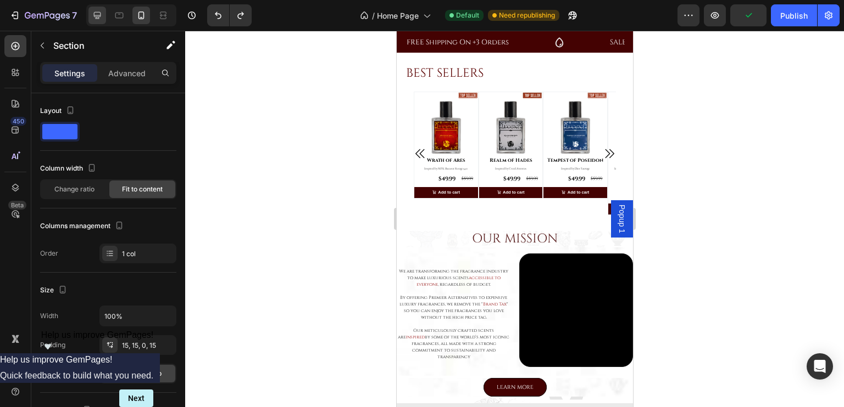
click at [94, 14] on icon at bounding box center [97, 15] width 7 height 7
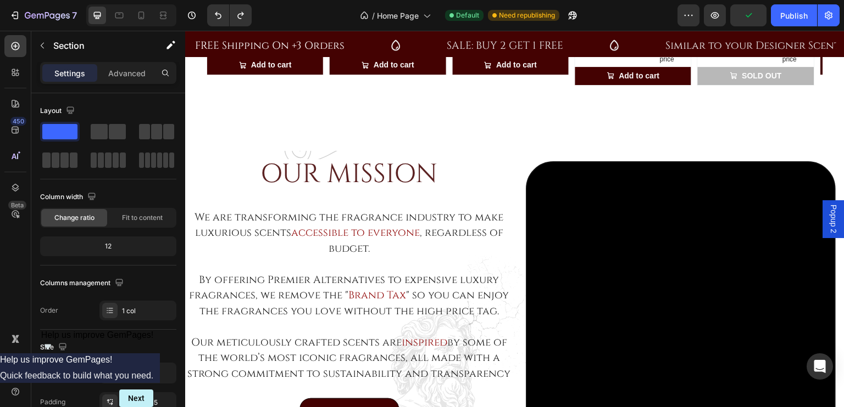
scroll to position [574, 0]
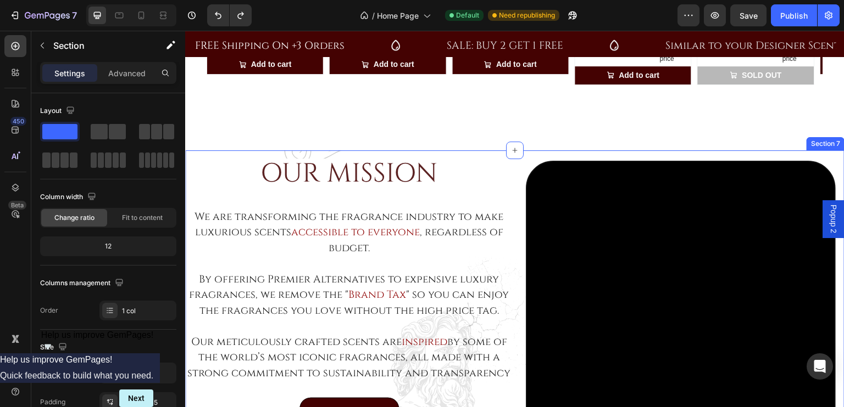
click at [349, 150] on div "OUR MISSION Heading We are transforming the fragrance industry to make luxuriou…" at bounding box center [514, 320] width 659 height 340
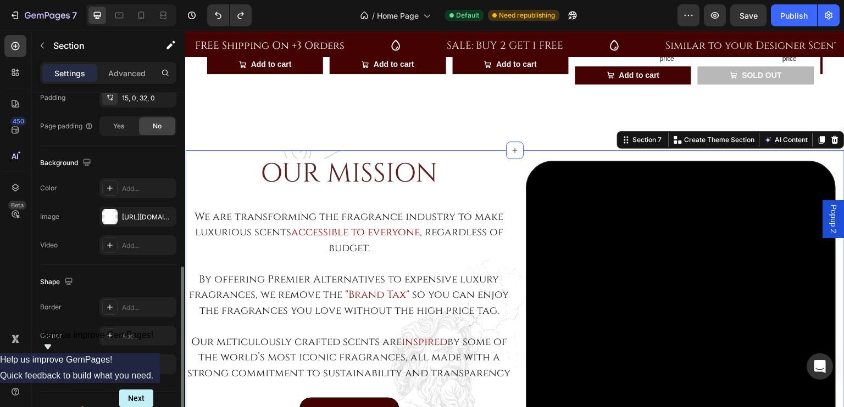
scroll to position [316, 0]
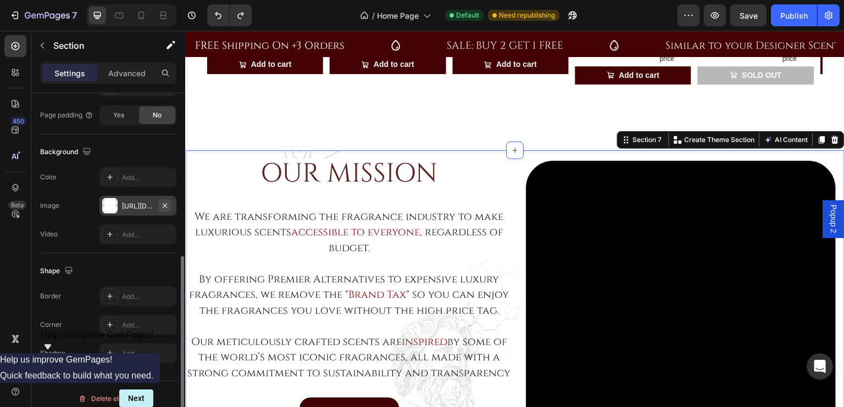
click at [166, 203] on icon "button" at bounding box center [165, 205] width 4 height 4
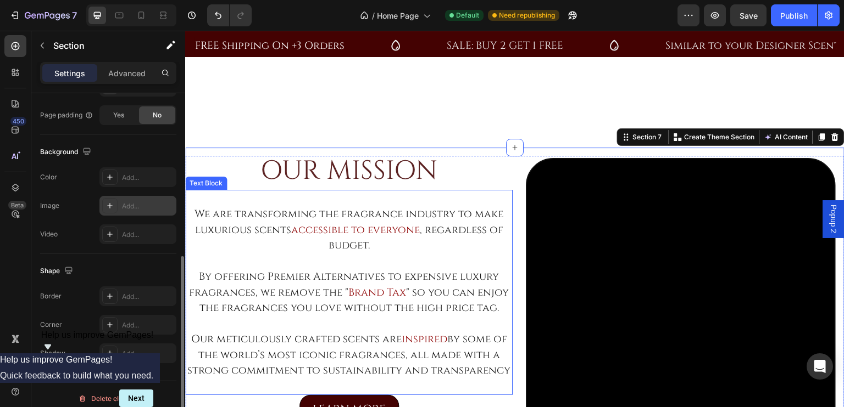
scroll to position [697, 0]
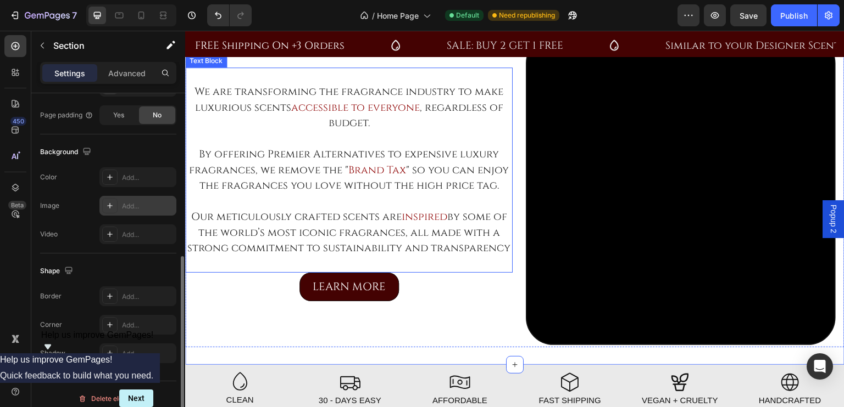
click at [449, 123] on p "We are transforming the fragrance industry to make luxurious scents accessible …" at bounding box center [348, 107] width 325 height 47
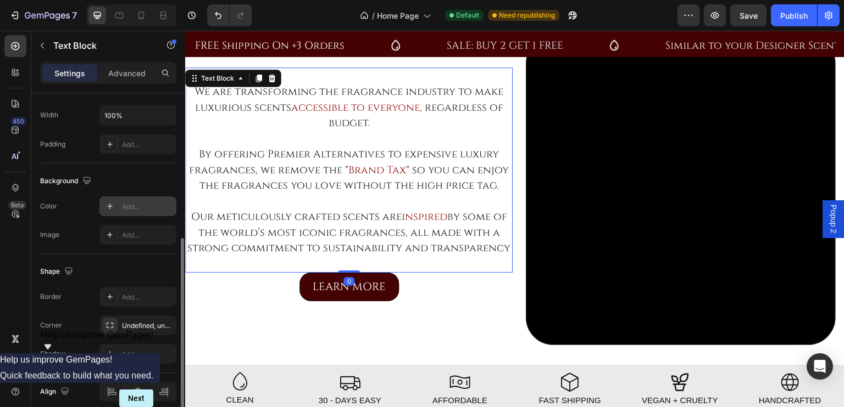
scroll to position [291, 0]
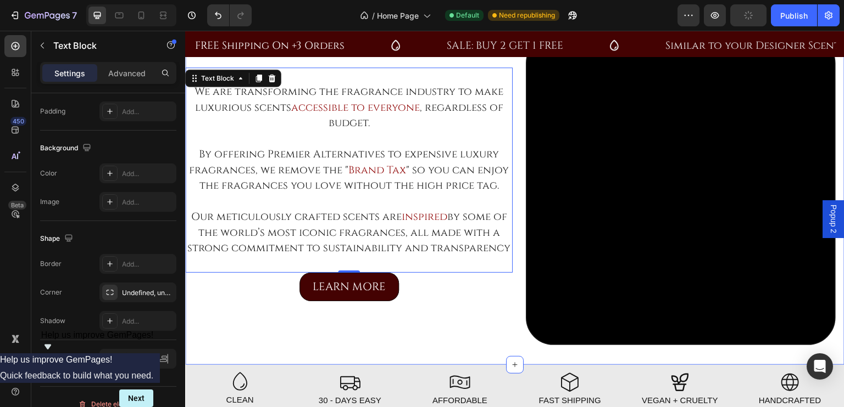
click at [214, 348] on div "OUR MISSION Heading We are transforming the fragrance industry to make luxuriou…" at bounding box center [514, 195] width 659 height 340
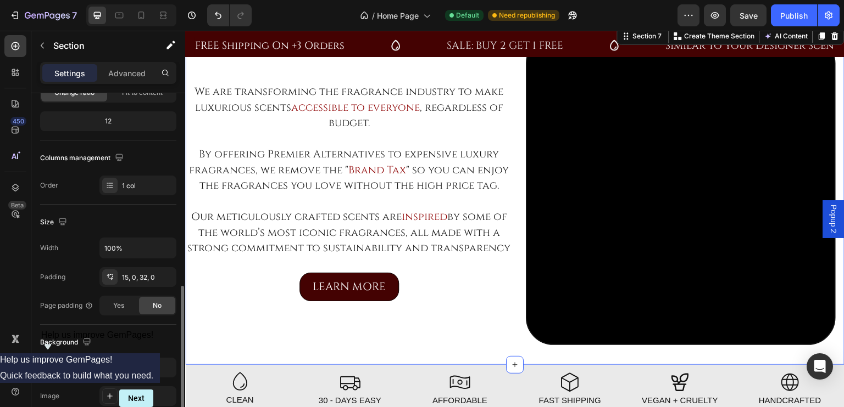
scroll to position [255, 0]
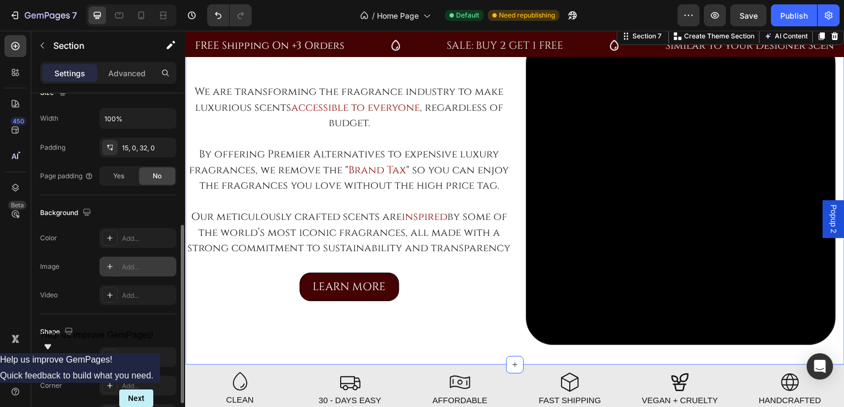
click at [136, 263] on div "Add..." at bounding box center [148, 268] width 52 height 10
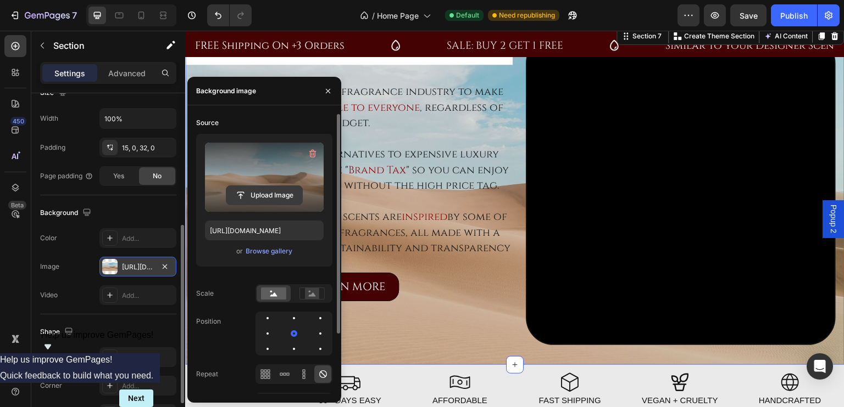
click at [256, 188] on input "file" at bounding box center [264, 195] width 76 height 19
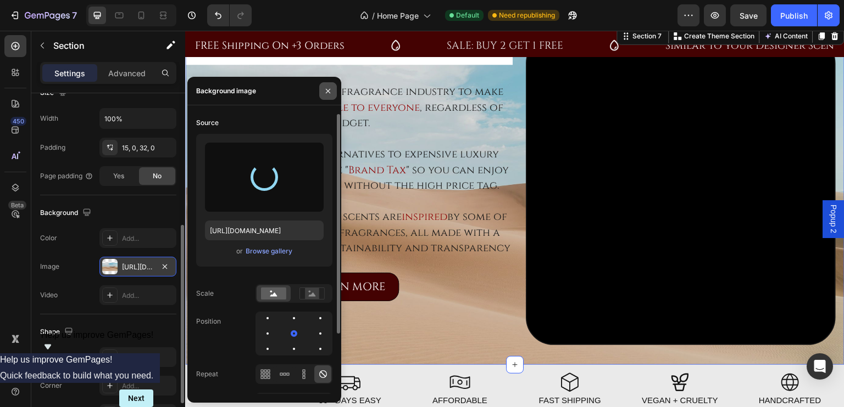
type input "https://cdn.shopify.com/s/files/1/0694/5770/7181/files/gempages_555020664289887…"
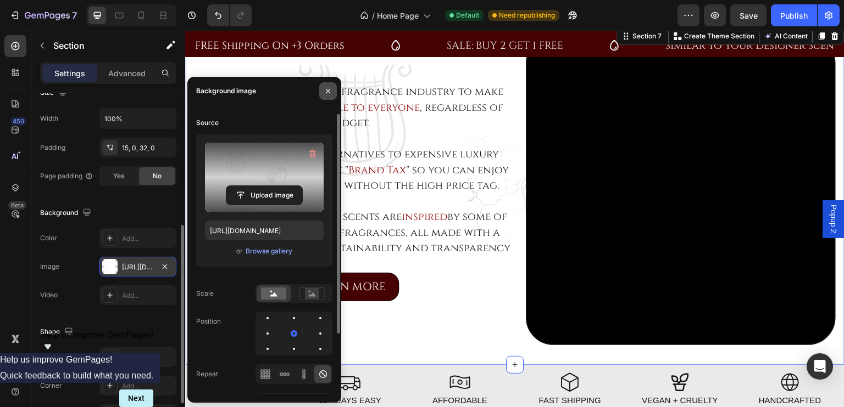
click at [330, 93] on icon "button" at bounding box center [327, 91] width 9 height 9
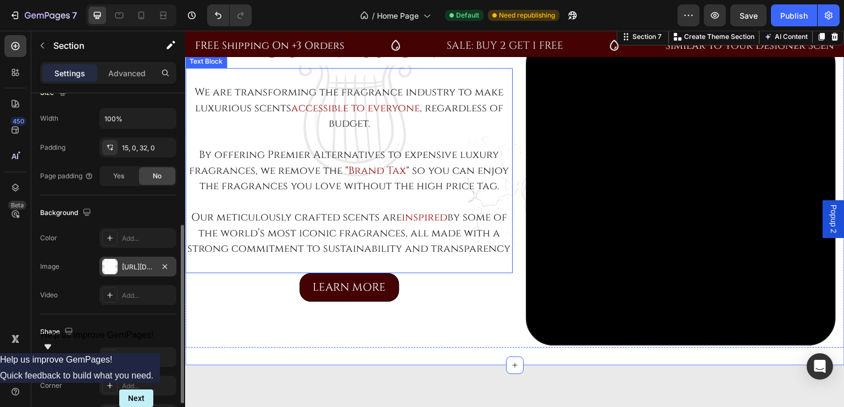
scroll to position [428, 0]
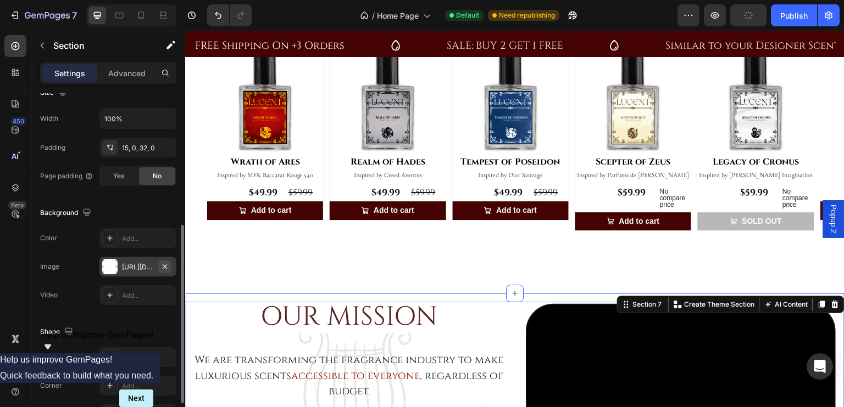
click at [163, 265] on icon "button" at bounding box center [164, 267] width 9 height 9
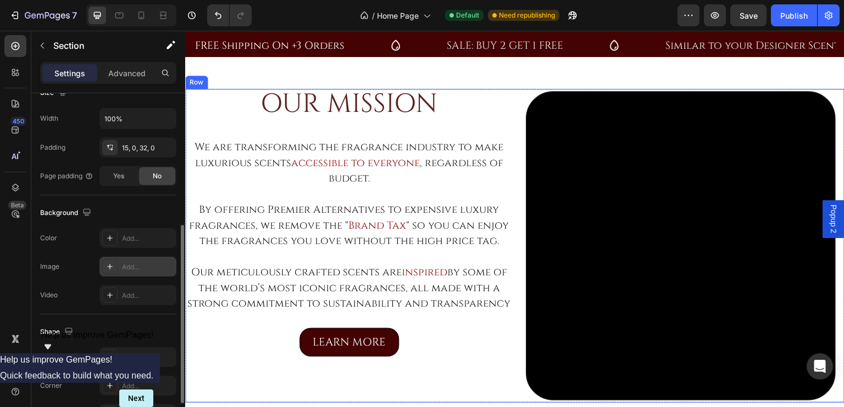
scroll to position [869, 0]
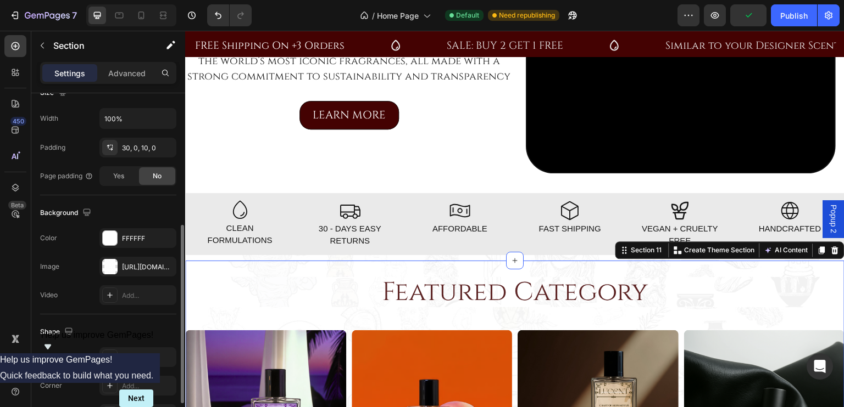
scroll to position [255, 0]
click at [168, 266] on icon "button" at bounding box center [164, 267] width 9 height 9
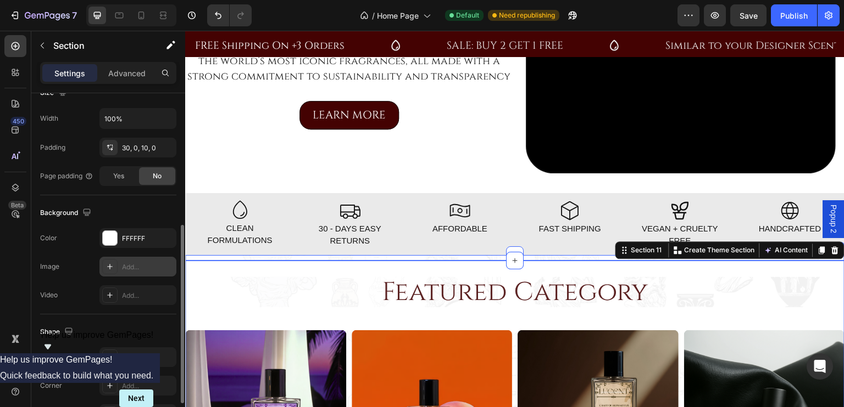
click at [321, 255] on div "Featured Category Heading Section 9" at bounding box center [514, 257] width 659 height 5
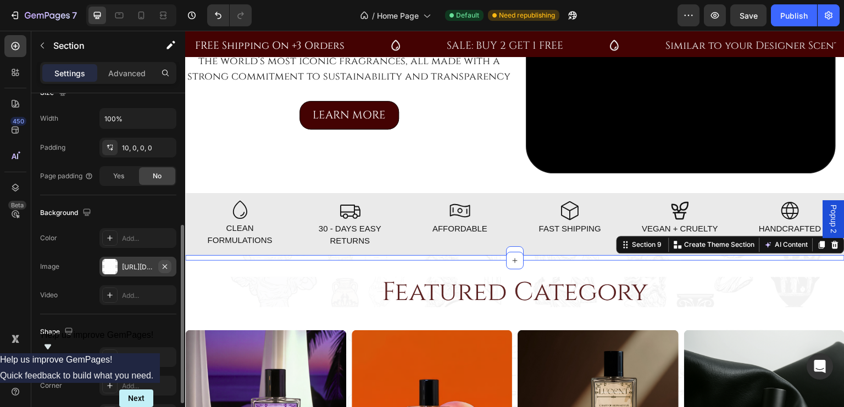
click at [164, 264] on icon "button" at bounding box center [164, 267] width 9 height 9
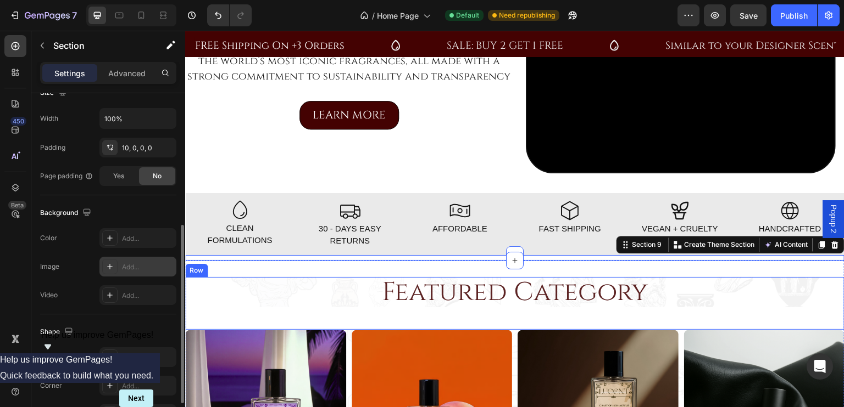
click at [296, 315] on div "Featured Category Heading" at bounding box center [514, 303] width 643 height 53
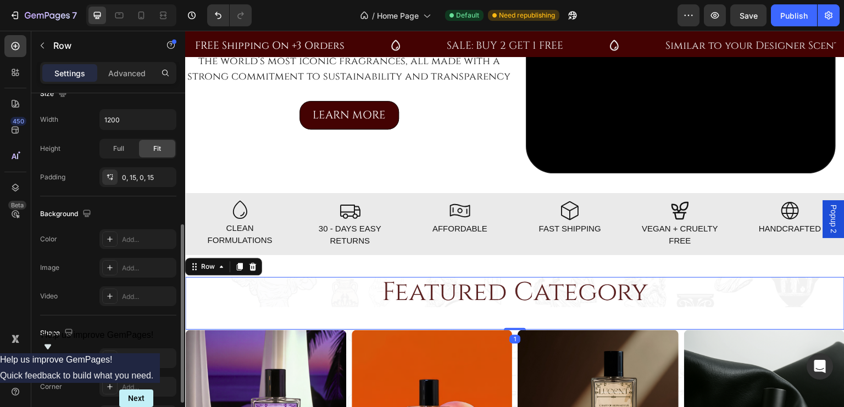
scroll to position [323, 0]
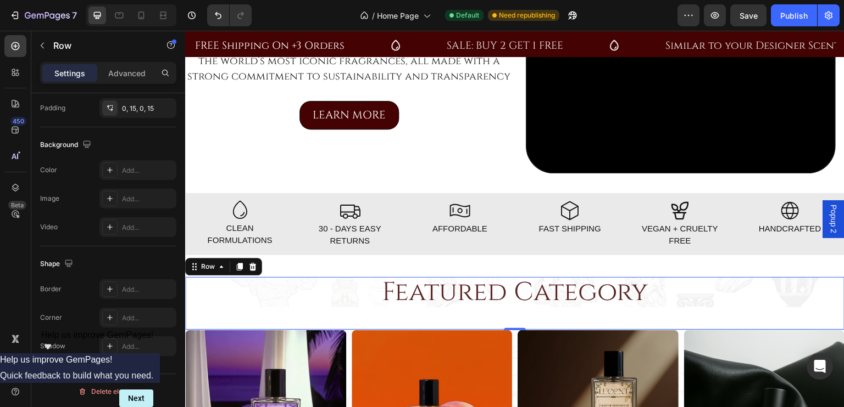
click at [305, 314] on div "Featured Category Heading" at bounding box center [514, 303] width 643 height 53
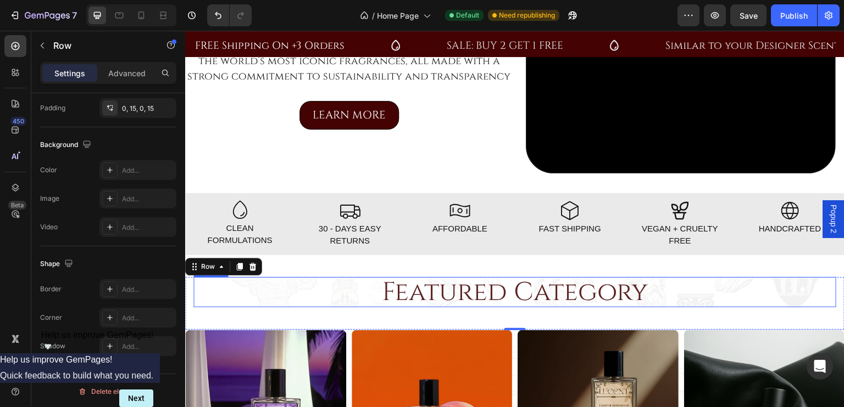
click at [368, 283] on h2 "Featured Category" at bounding box center [514, 292] width 643 height 31
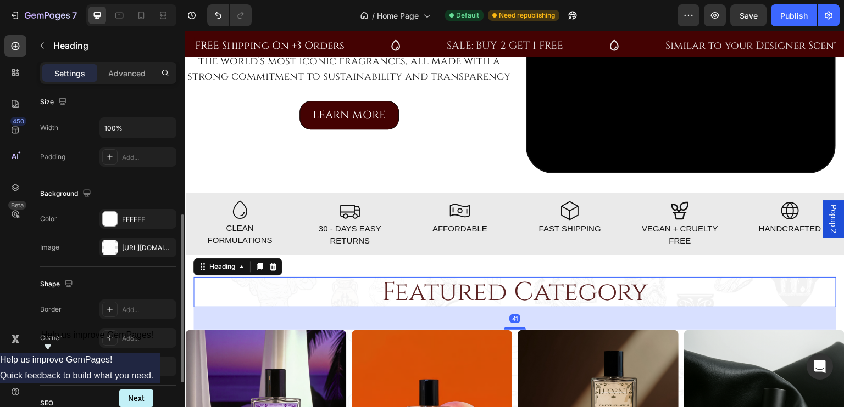
scroll to position [248, 0]
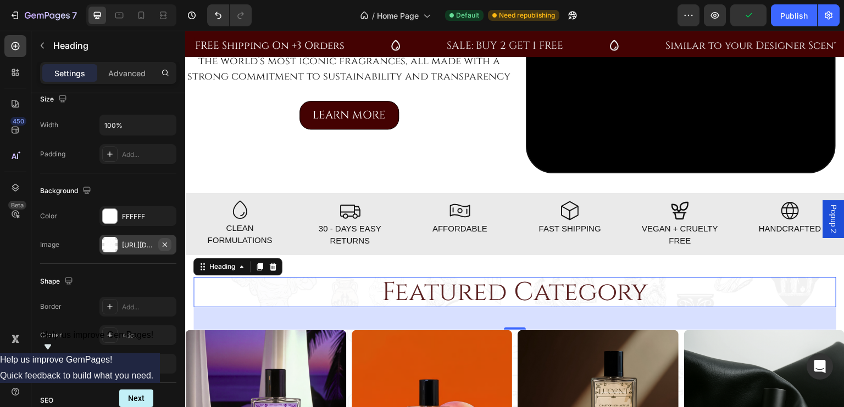
click at [167, 242] on icon "button" at bounding box center [165, 244] width 4 height 4
click at [324, 320] on div "41" at bounding box center [514, 319] width 643 height 23
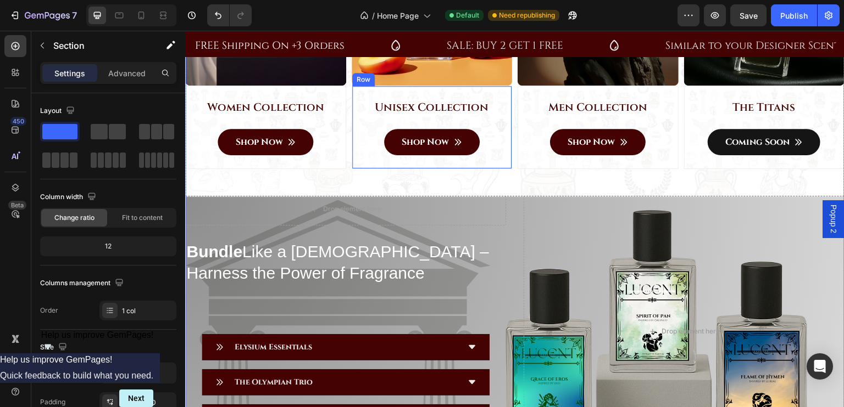
scroll to position [1276, 0]
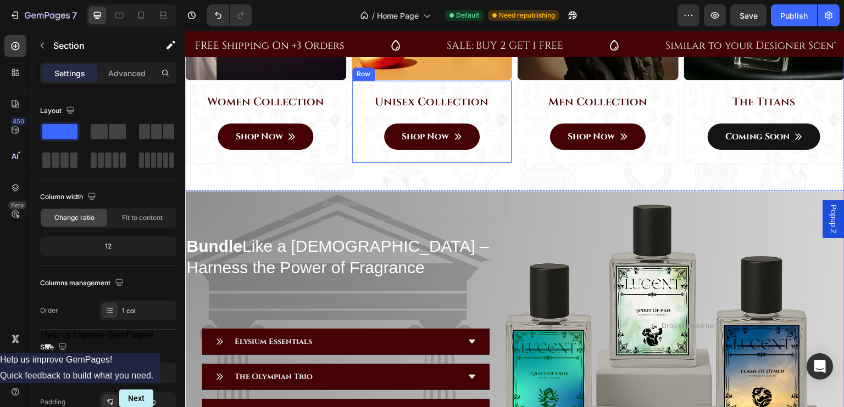
click at [502, 153] on div "Unisex Collection Heading Shop Now Button Row" at bounding box center [431, 121] width 161 height 83
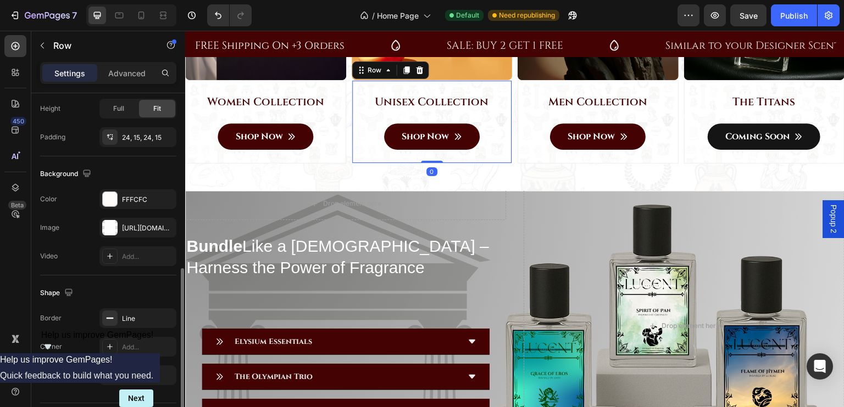
scroll to position [323, 0]
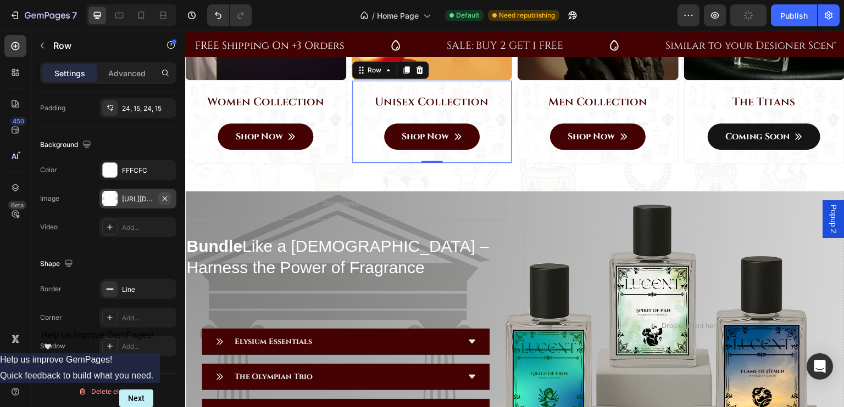
click at [167, 196] on icon "button" at bounding box center [164, 198] width 9 height 9
click at [331, 136] on div "Shop Now Button" at bounding box center [265, 137] width 143 height 26
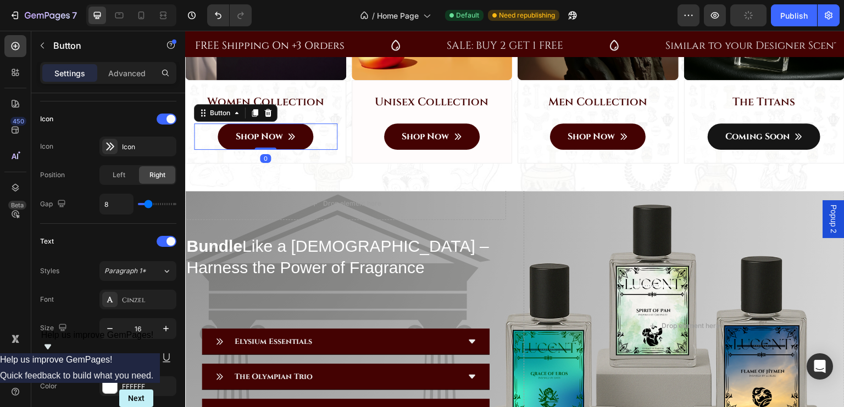
scroll to position [0, 0]
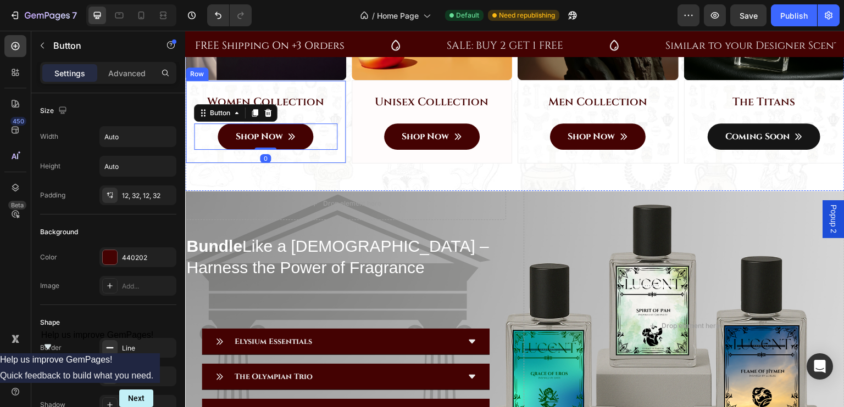
click at [338, 144] on div "Women Collection Heading Shop Now Button 0 Row" at bounding box center [265, 121] width 161 height 83
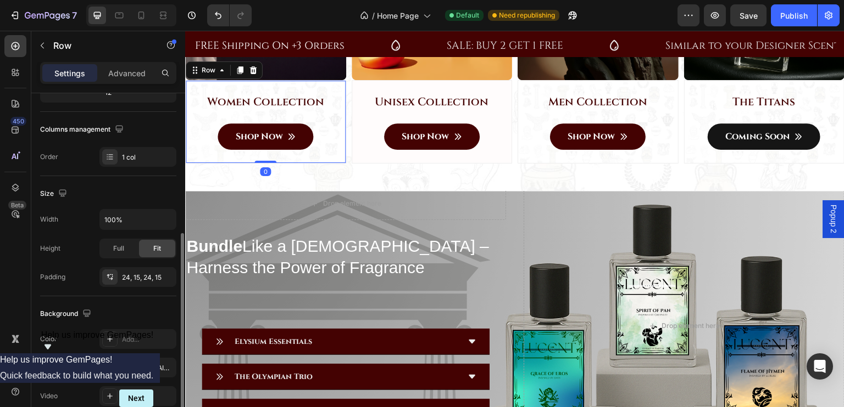
scroll to position [199, 0]
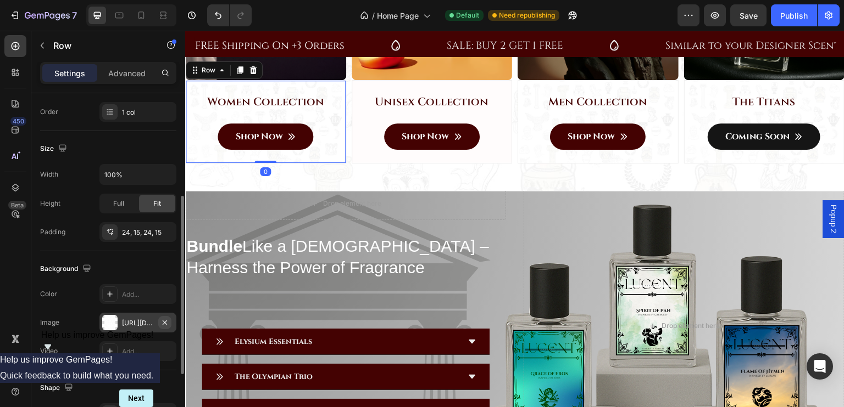
click at [164, 320] on icon "button" at bounding box center [165, 322] width 4 height 4
click at [321, 114] on div "Women Collection Heading Shop Now Button" at bounding box center [265, 122] width 143 height 56
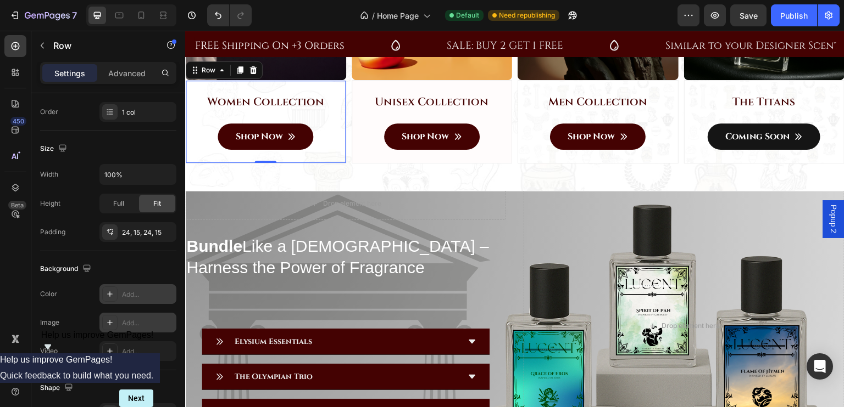
scroll to position [323, 0]
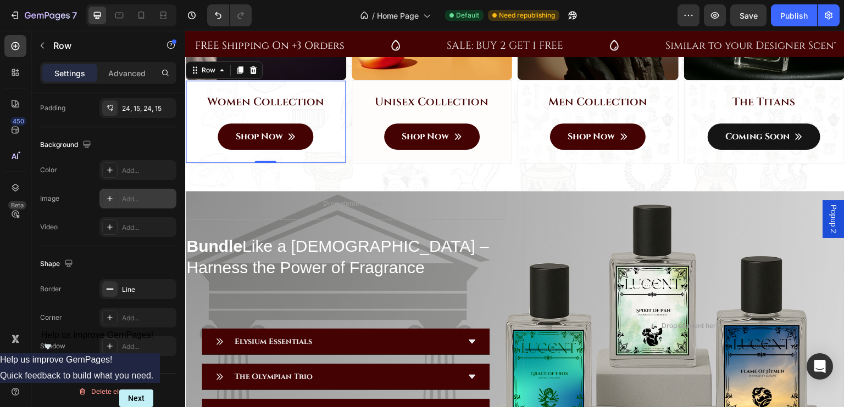
click at [333, 153] on div "Women Collection Heading Shop Now Button Row 0" at bounding box center [265, 121] width 161 height 83
click at [284, 113] on div "Women Collection Heading Shop Now Button" at bounding box center [265, 122] width 143 height 56
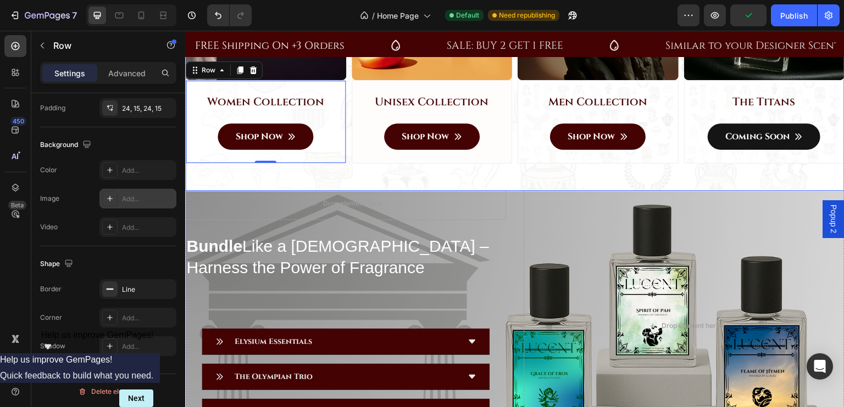
click at [499, 165] on div "Image Women Collection Heading Shop Now Button Row 0 Image Unisex Collection He…" at bounding box center [514, 56] width 659 height 272
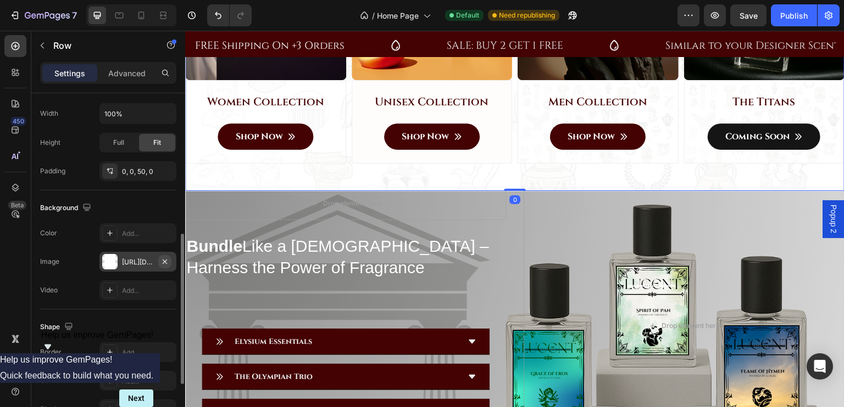
click at [167, 258] on icon "button" at bounding box center [164, 262] width 9 height 9
click at [528, 115] on div "Men Collection Heading Shop Now Button" at bounding box center [597, 122] width 143 height 56
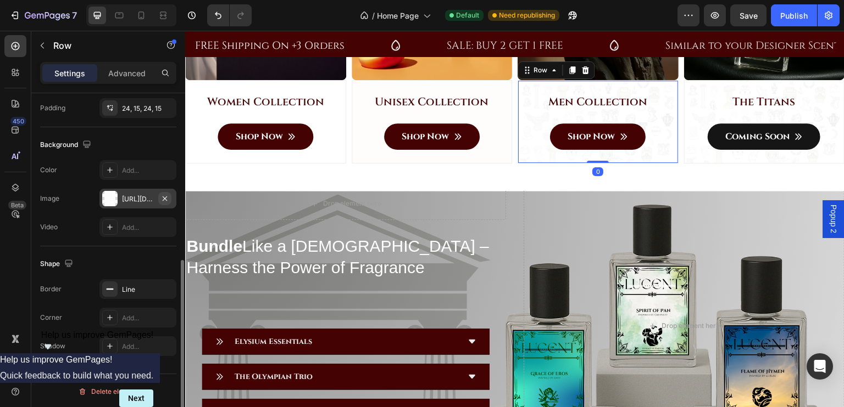
click at [166, 199] on icon "button" at bounding box center [165, 198] width 4 height 4
click at [703, 109] on div "The Titans Heading Coming Soon Button" at bounding box center [763, 122] width 143 height 56
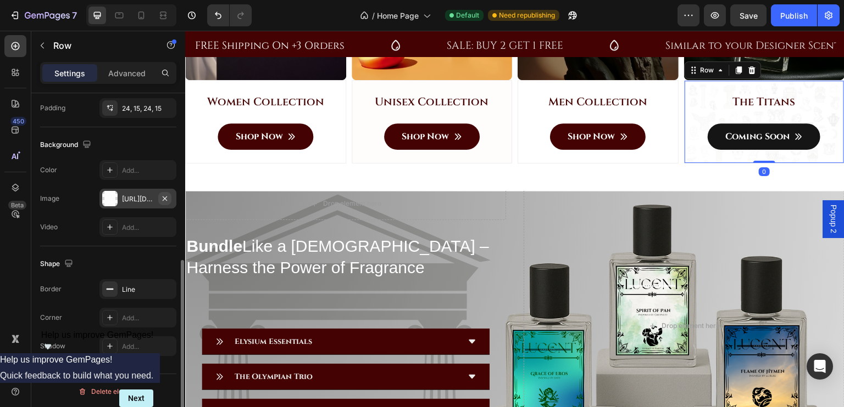
click at [164, 198] on icon "button" at bounding box center [165, 198] width 4 height 4
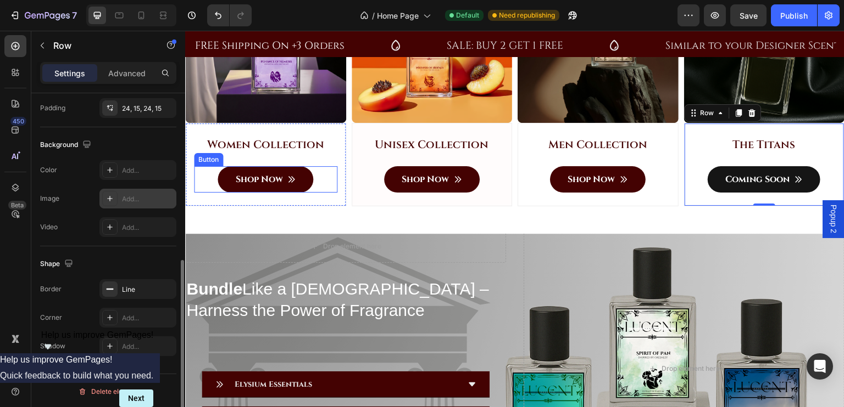
scroll to position [1132, 0]
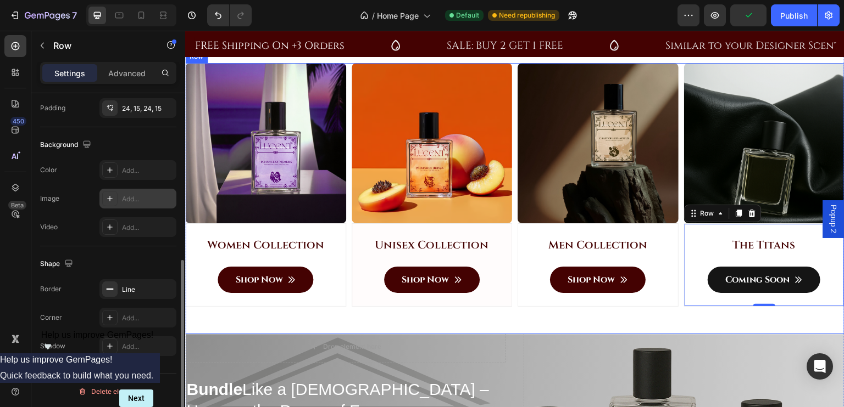
click at [368, 224] on img at bounding box center [431, 143] width 161 height 161
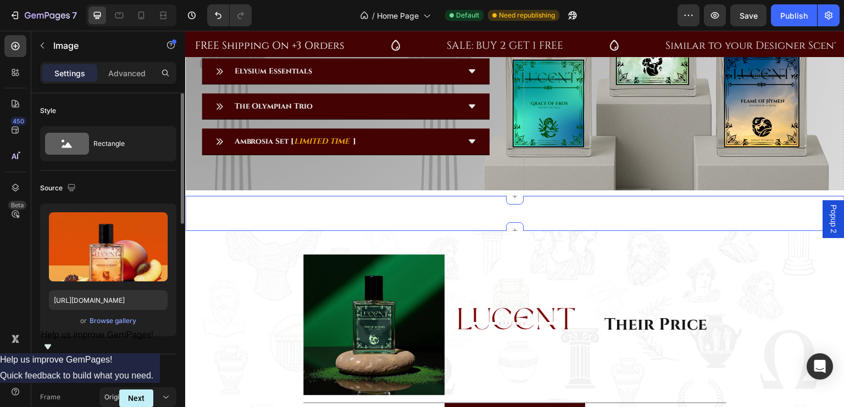
scroll to position [1561, 0]
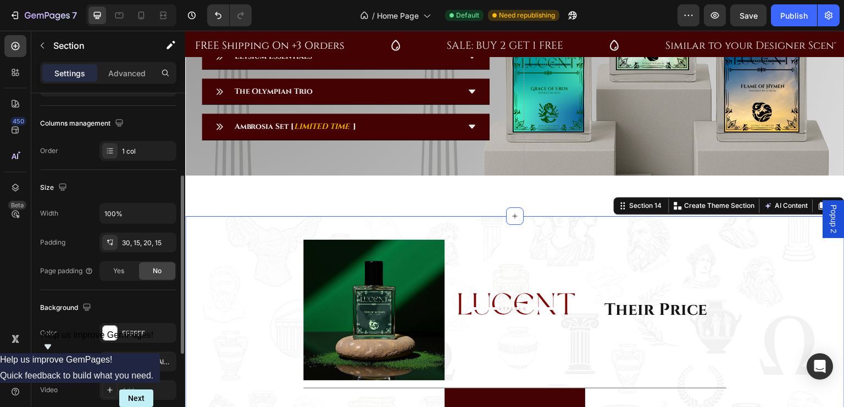
scroll to position [196, 0]
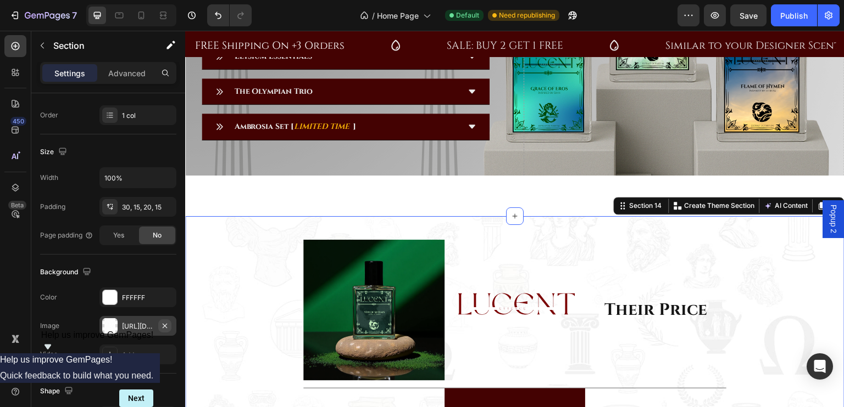
click at [169, 323] on icon "button" at bounding box center [164, 326] width 9 height 9
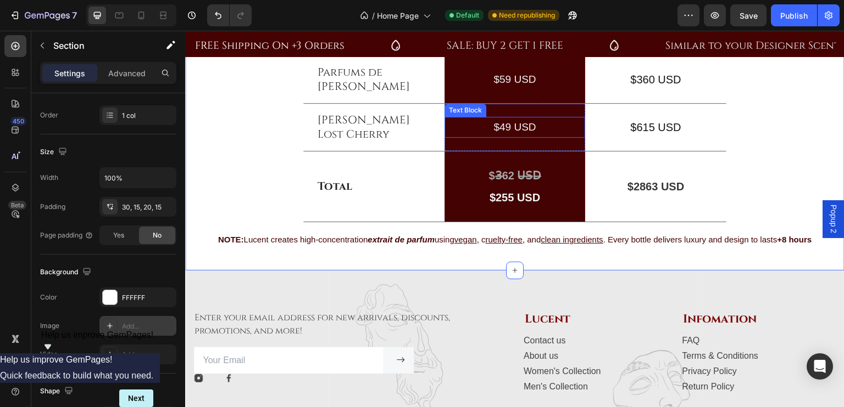
scroll to position [2189, 0]
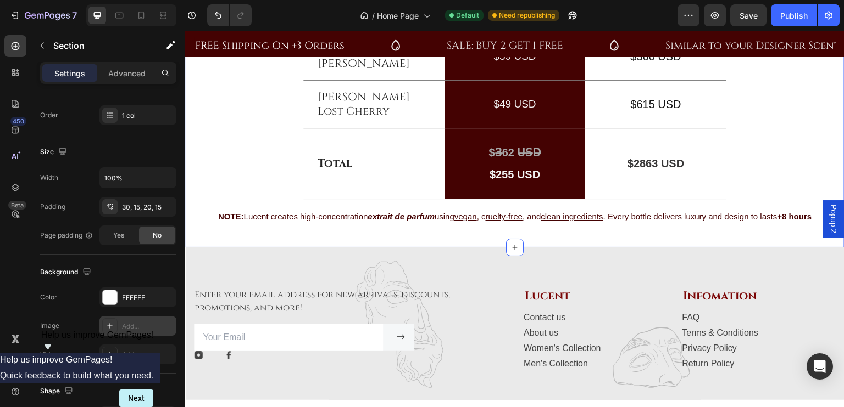
click at [147, 326] on div "Add..." at bounding box center [148, 327] width 52 height 10
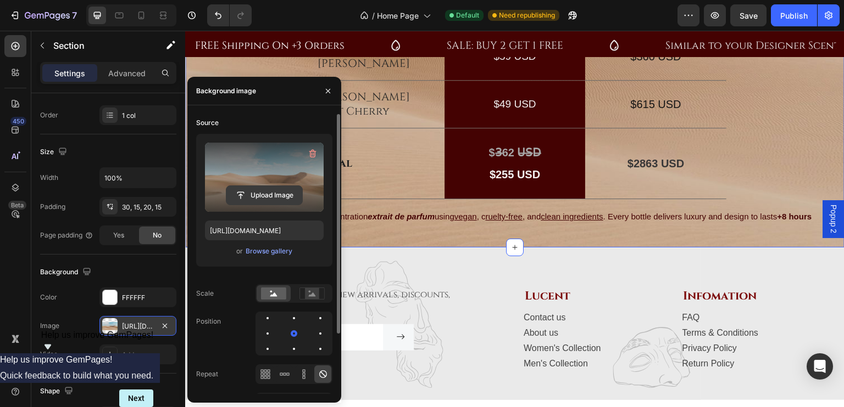
click at [264, 190] on input "file" at bounding box center [264, 195] width 76 height 19
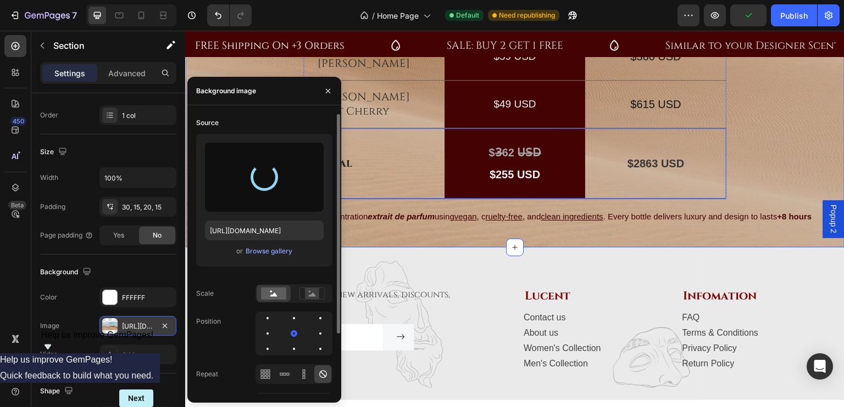
type input "https://cdn.shopify.com/s/files/1/0694/5770/7181/files/gempages_555020664289887…"
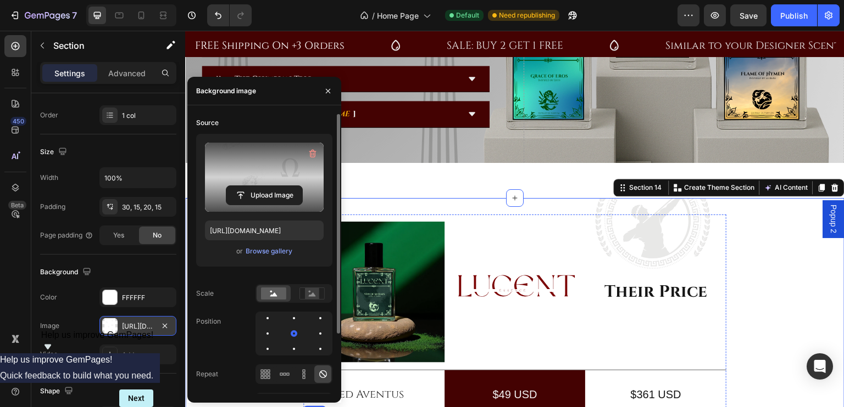
scroll to position [1700, 0]
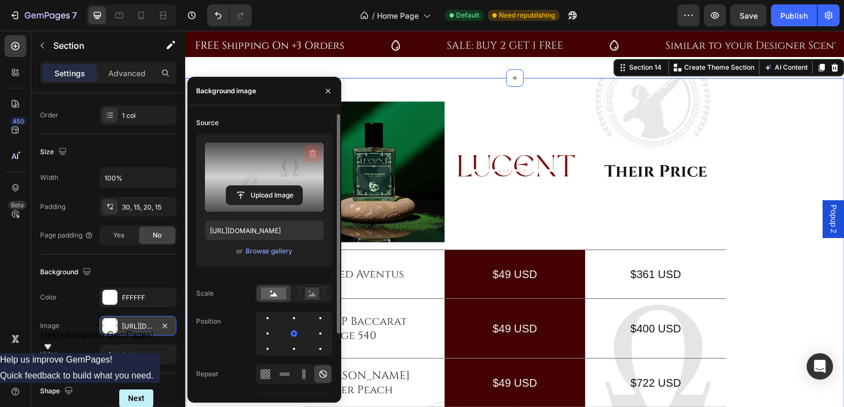
click at [311, 153] on icon "button" at bounding box center [312, 153] width 11 height 11
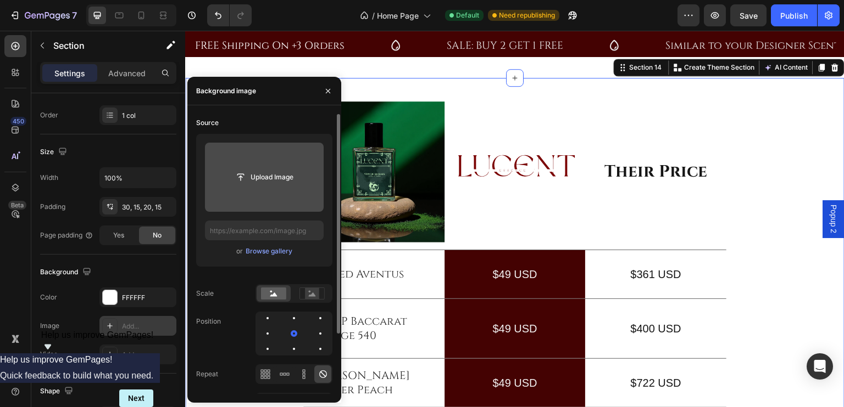
click at [772, 126] on div "Image Image Row Their Price Text Block Row Creed Aventus Text Block $49 USD Tex…" at bounding box center [514, 412] width 643 height 637
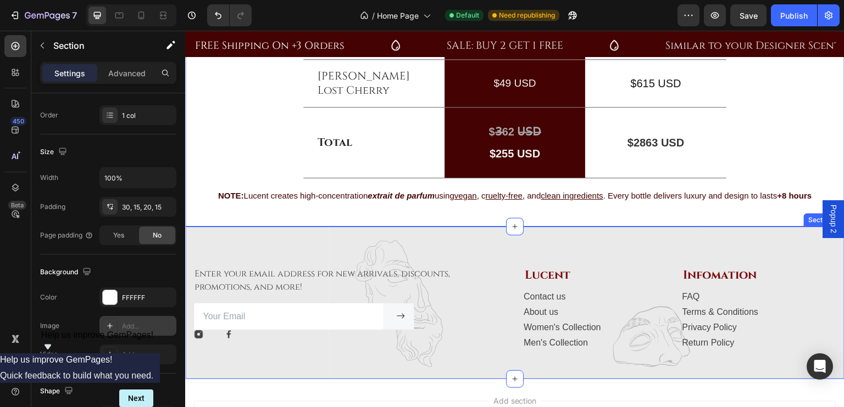
scroll to position [2311, 0]
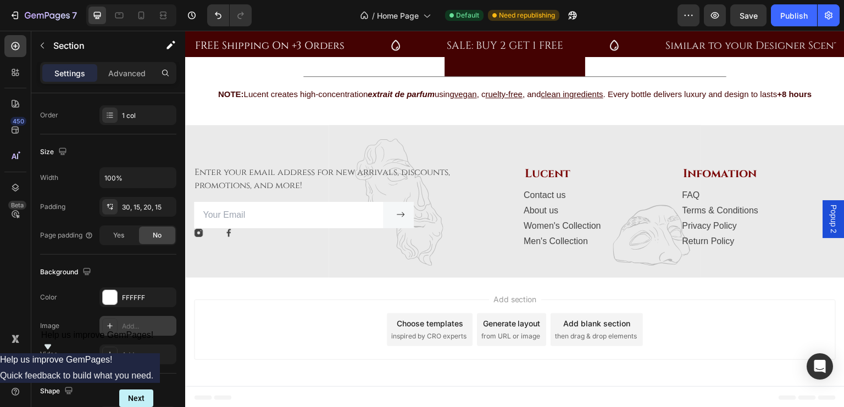
click at [676, 292] on div "Add section Choose templates inspired by CRO experts Generate layout from URL o…" at bounding box center [514, 332] width 659 height 109
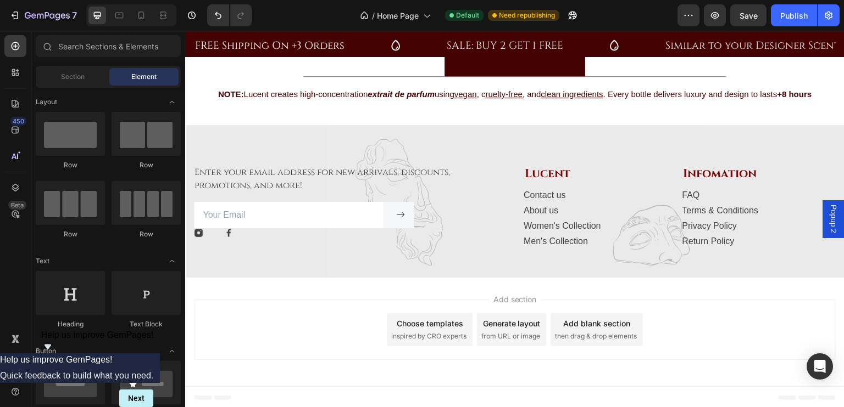
click at [282, 388] on div "Footer" at bounding box center [514, 398] width 641 height 22
drag, startPoint x: 275, startPoint y: 378, endPoint x: 214, endPoint y: 266, distance: 127.5
click at [214, 266] on div "Enter your email address for new arrivals, discounts, promotions, and more! Tex…" at bounding box center [514, 201] width 659 height 153
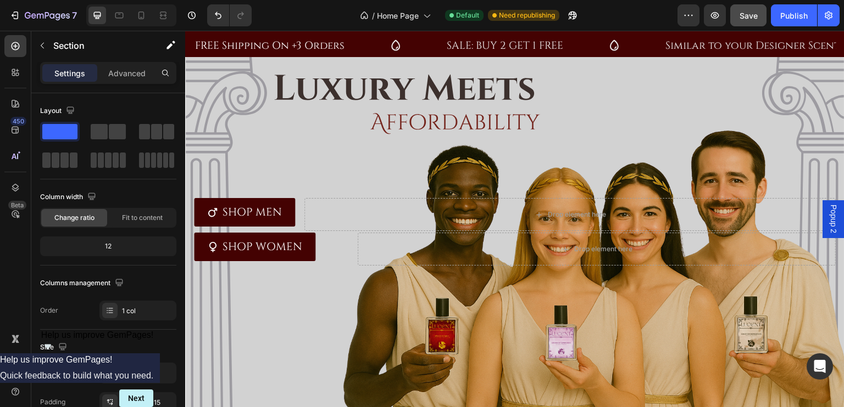
scroll to position [0, 0]
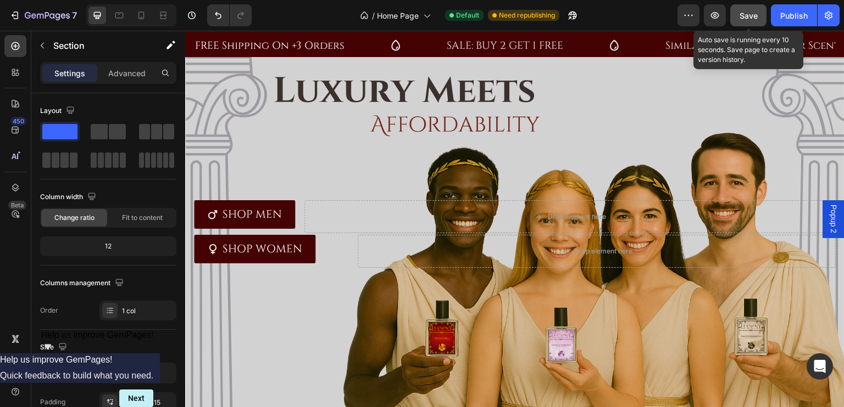
click at [744, 25] on button "Save" at bounding box center [748, 15] width 36 height 22
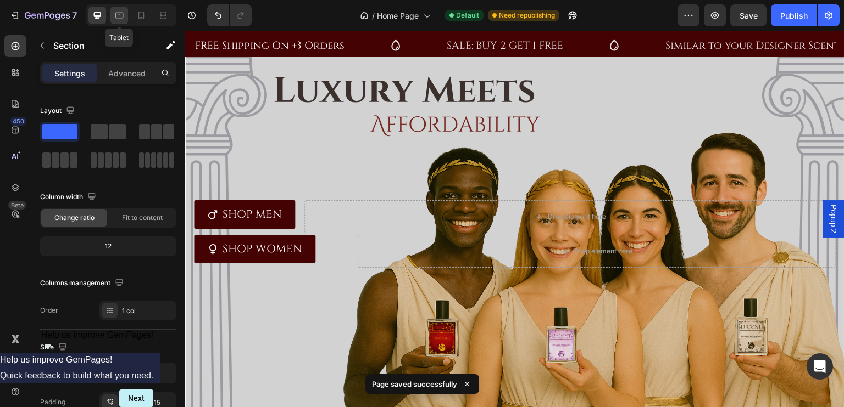
drag, startPoint x: 119, startPoint y: 10, endPoint x: 120, endPoint y: 262, distance: 252.1
click at [119, 10] on icon at bounding box center [119, 15] width 11 height 11
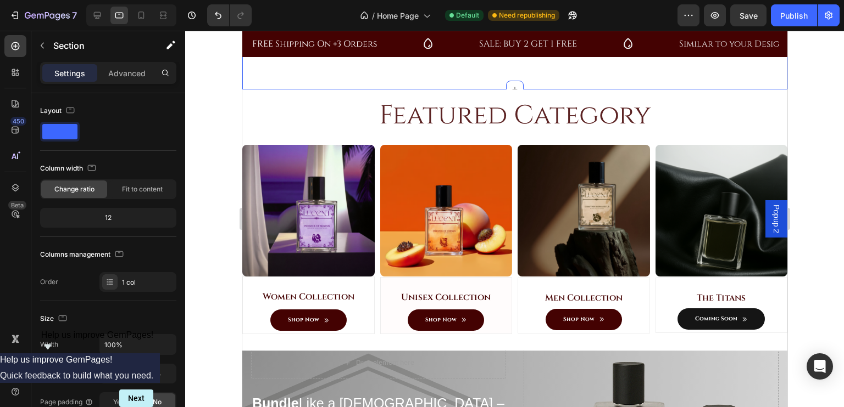
scroll to position [1126, 0]
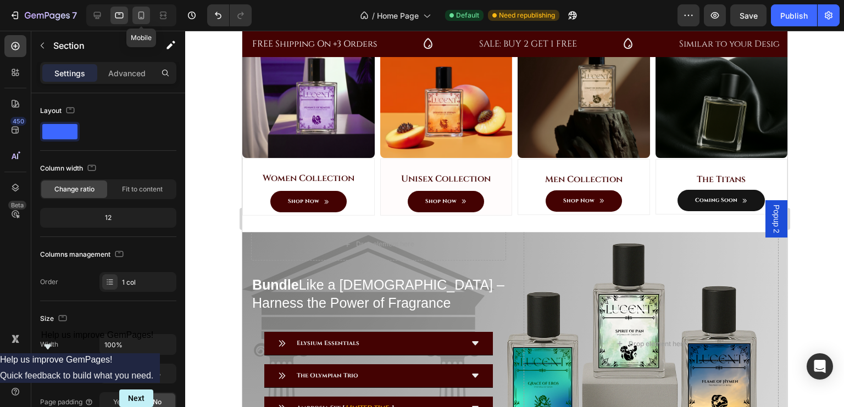
click at [134, 18] on div at bounding box center [141, 16] width 18 height 18
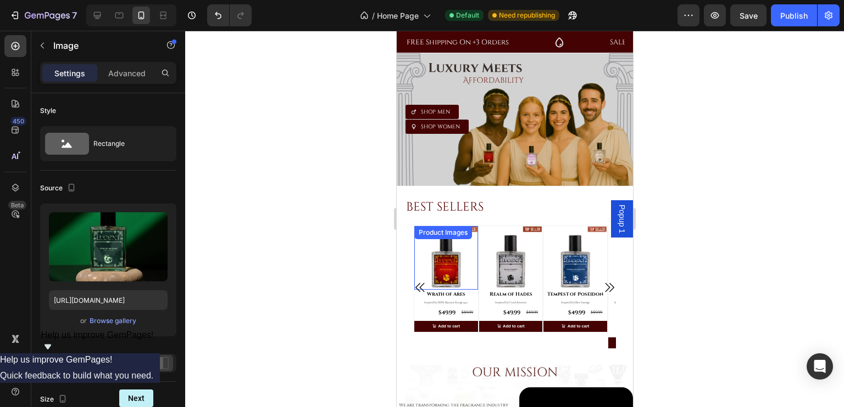
scroll to position [107, 0]
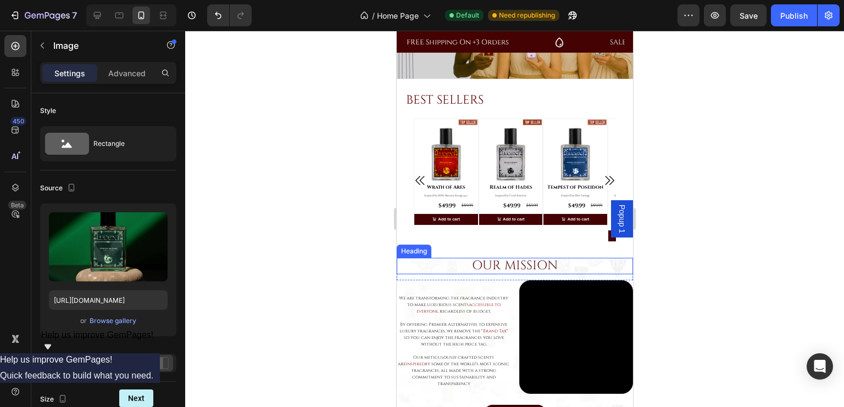
click at [585, 261] on h2 "OUR MISSION" at bounding box center [514, 266] width 236 height 16
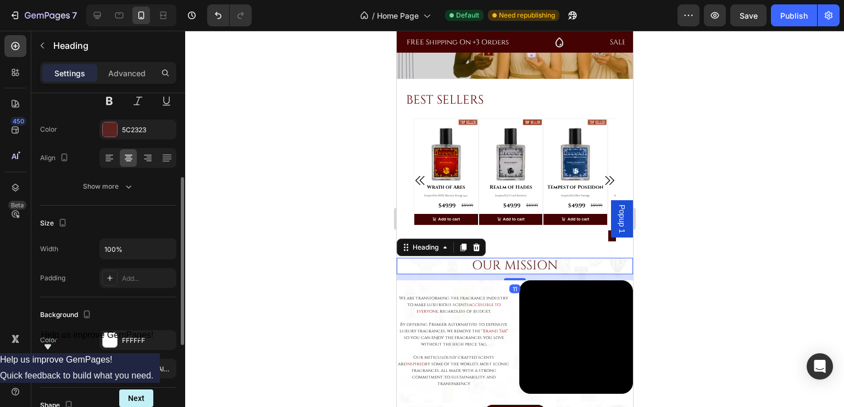
scroll to position [149, 0]
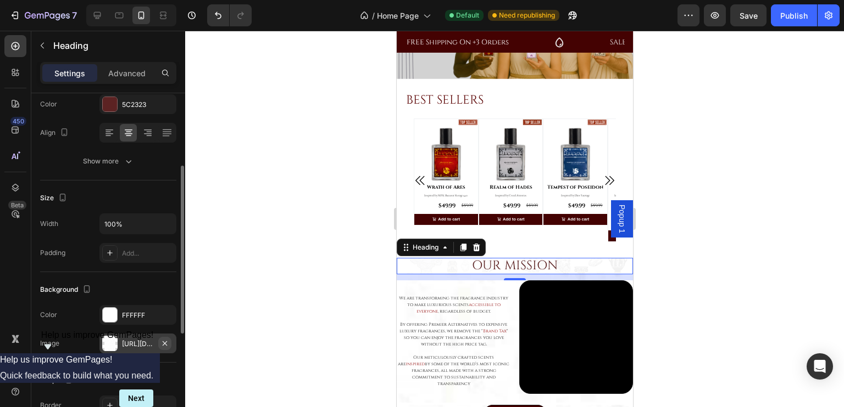
click at [164, 340] on icon "button" at bounding box center [164, 343] width 9 height 9
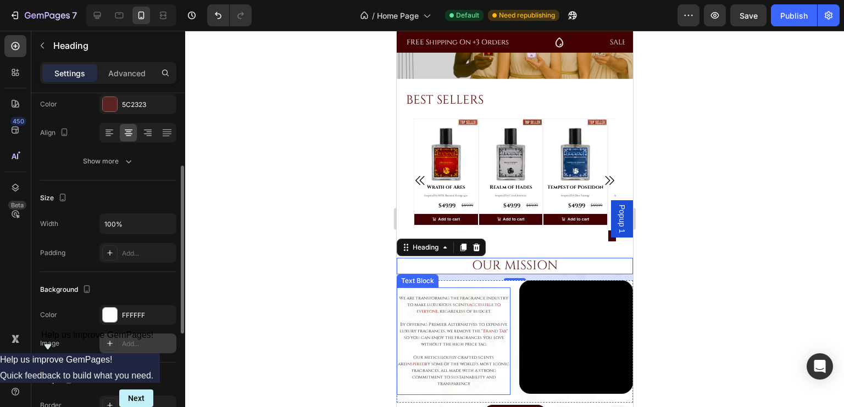
click at [402, 309] on p "We are transforming the fragrance industry to make luxurious scents accessible …" at bounding box center [452, 305] width 111 height 20
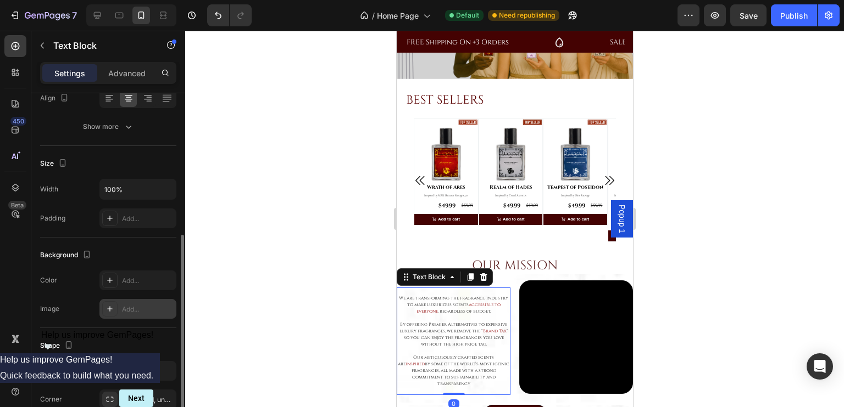
scroll to position [304, 0]
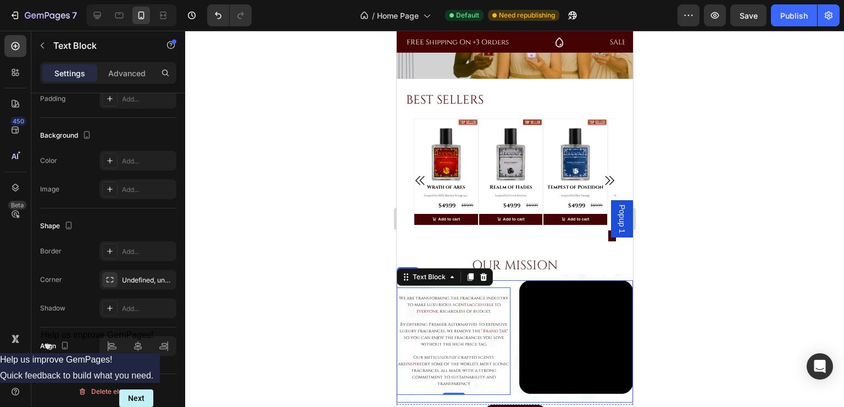
click at [509, 289] on div "We are transforming the fragrance industry to make luxurious scents accessible …" at bounding box center [514, 342] width 236 height 122
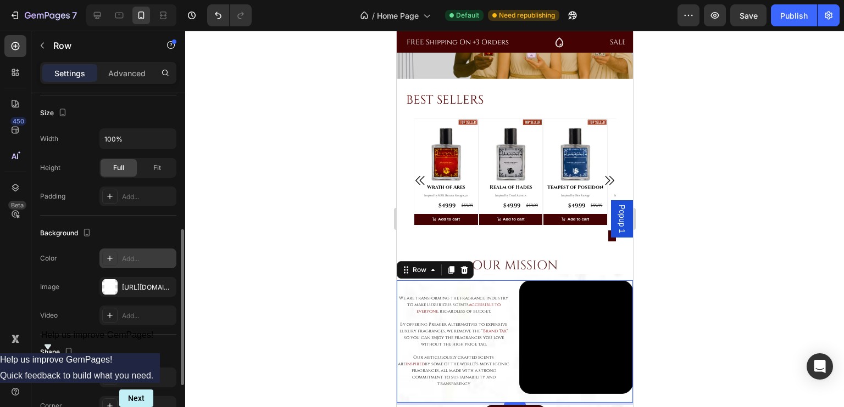
scroll to position [279, 0]
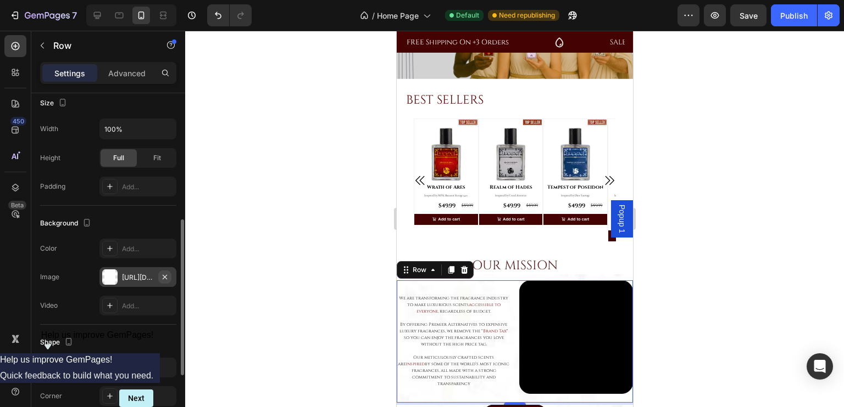
click at [165, 276] on icon "button" at bounding box center [164, 277] width 9 height 9
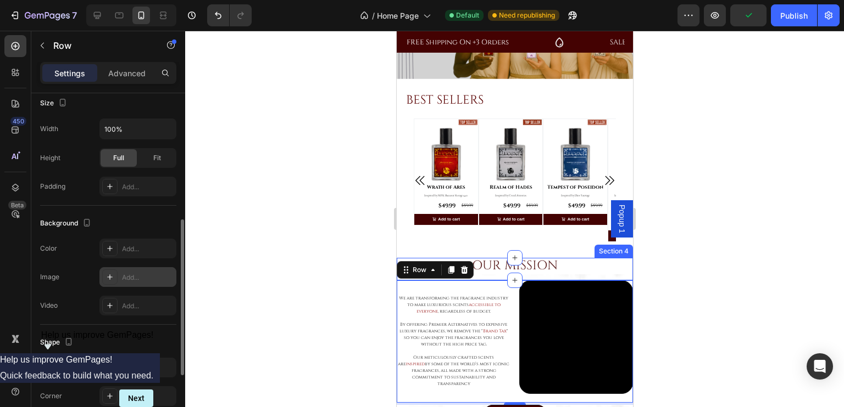
click at [601, 272] on div "OUR MISSION Heading" at bounding box center [514, 269] width 236 height 22
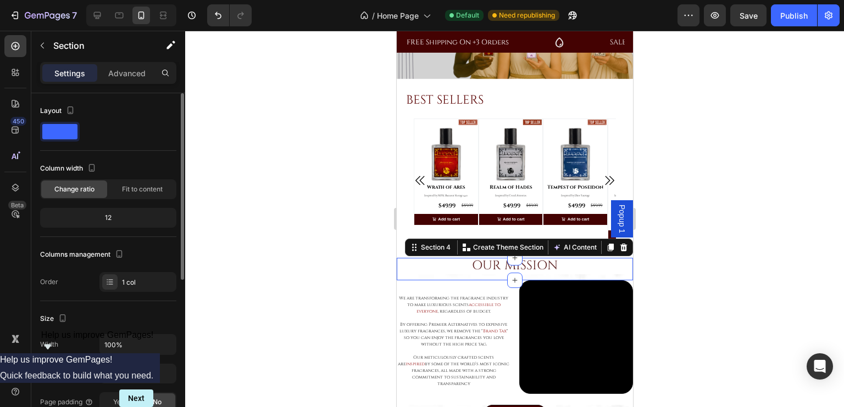
scroll to position [125, 0]
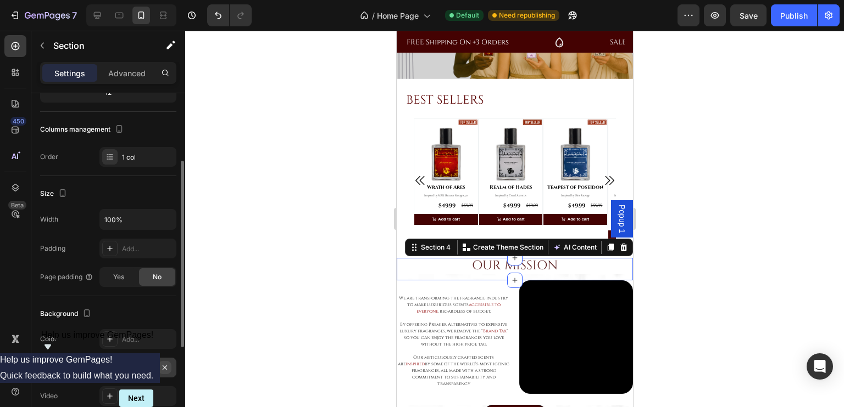
click at [164, 368] on icon "button" at bounding box center [165, 367] width 4 height 4
click at [538, 105] on div "BEST SELLERS Heading Row Product Images Row Wrath of Ares (P) Title Inspired by…" at bounding box center [514, 171] width 220 height 158
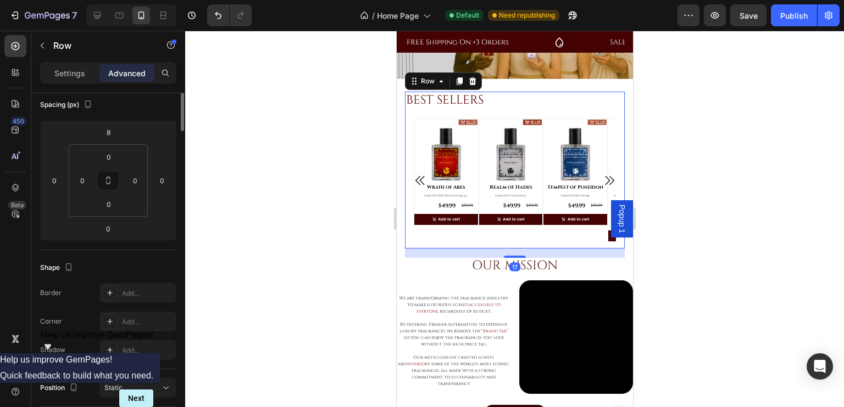
scroll to position [0, 0]
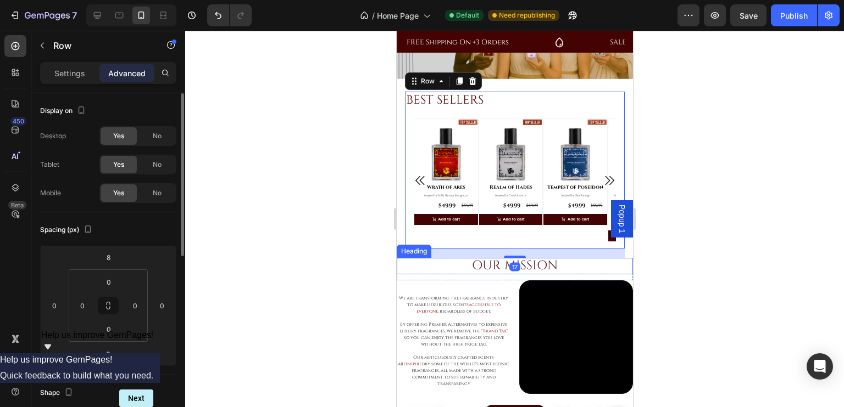
click at [440, 262] on h2 "OUR MISSION" at bounding box center [514, 266] width 236 height 16
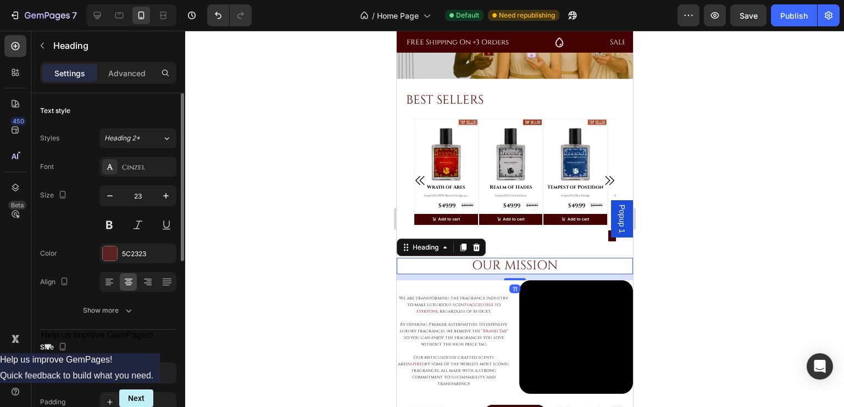
click at [360, 241] on div at bounding box center [514, 219] width 658 height 377
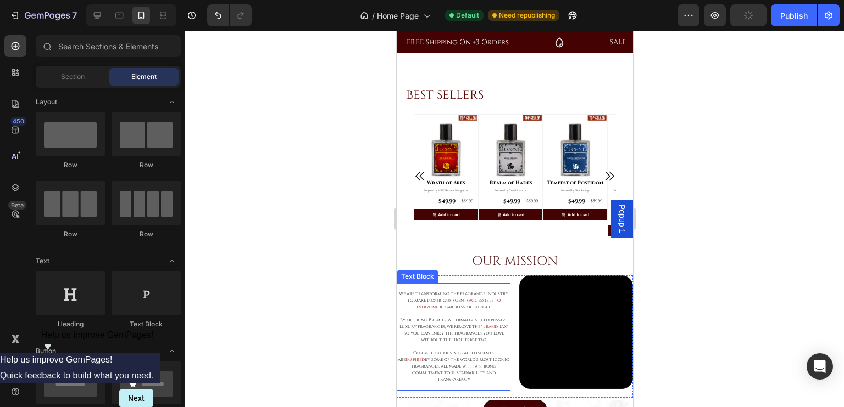
scroll to position [306, 0]
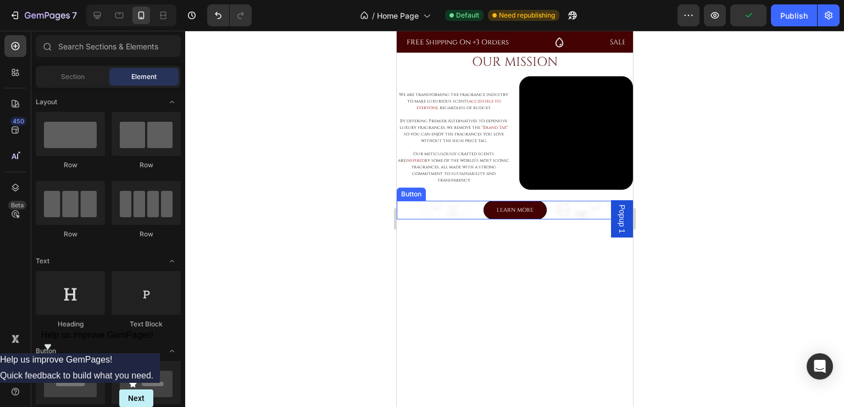
click at [569, 205] on div "LEARN MORE Button" at bounding box center [514, 210] width 236 height 19
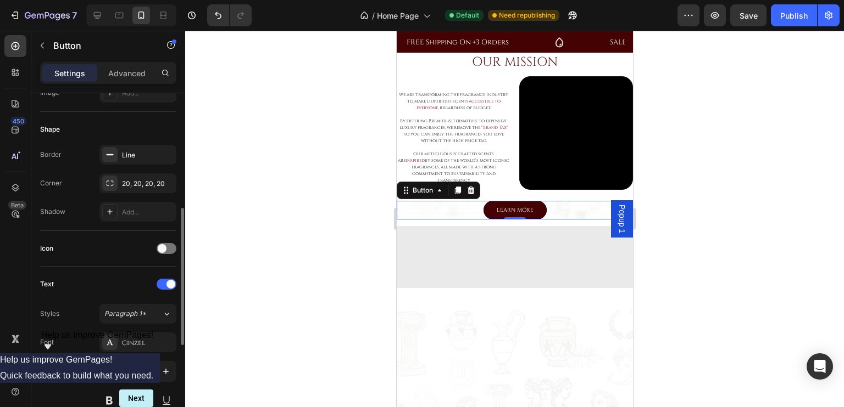
scroll to position [191, 0]
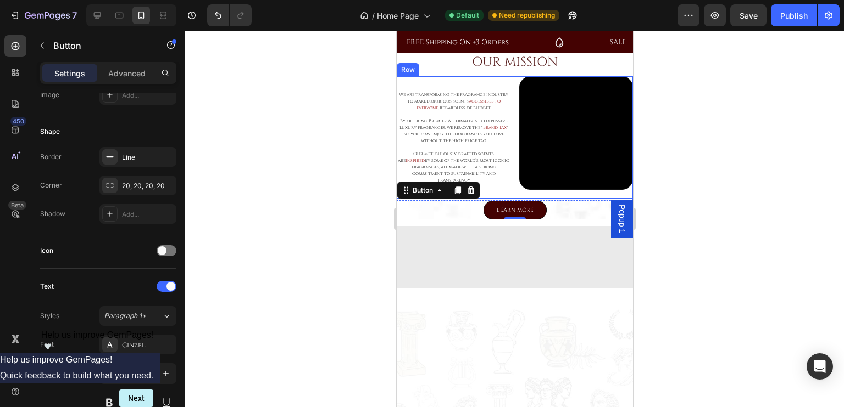
click at [609, 193] on div "Video" at bounding box center [575, 137] width 114 height 122
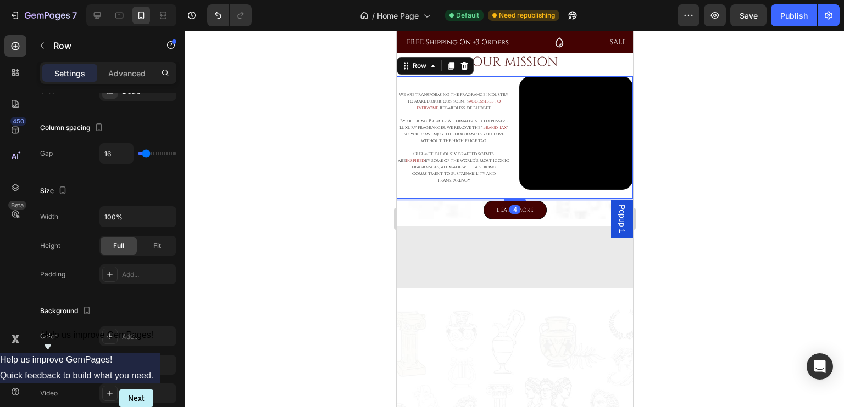
scroll to position [0, 0]
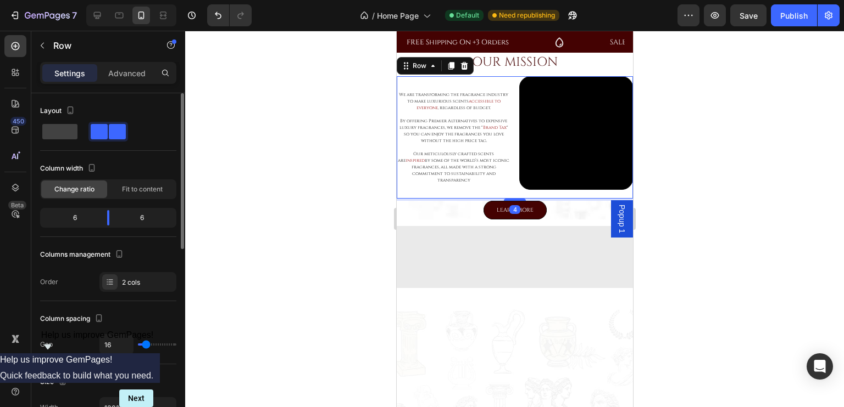
click at [612, 199] on div "4" at bounding box center [514, 200] width 236 height 2
click at [400, 220] on div "OUR MISSION Heading We are transforming the fragrance industry to make luxuriou…" at bounding box center [514, 223] width 236 height 7
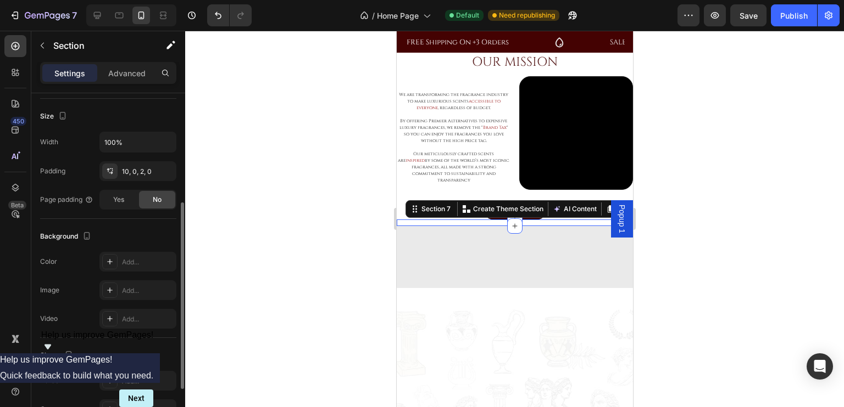
scroll to position [294, 0]
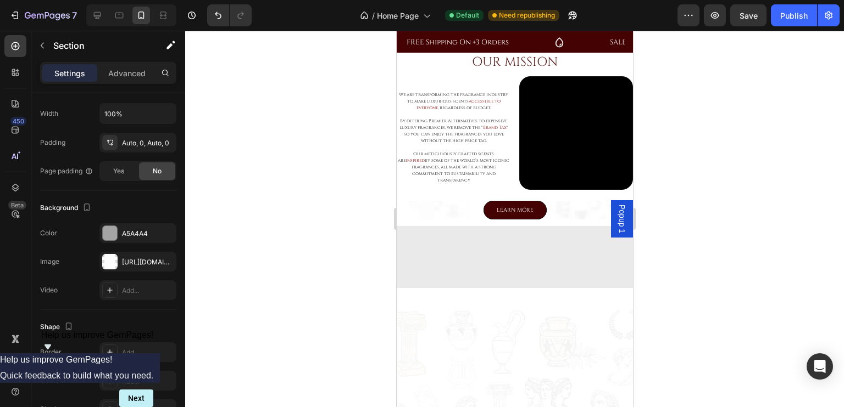
click at [544, 293] on div at bounding box center [514, 293] width 236 height 11
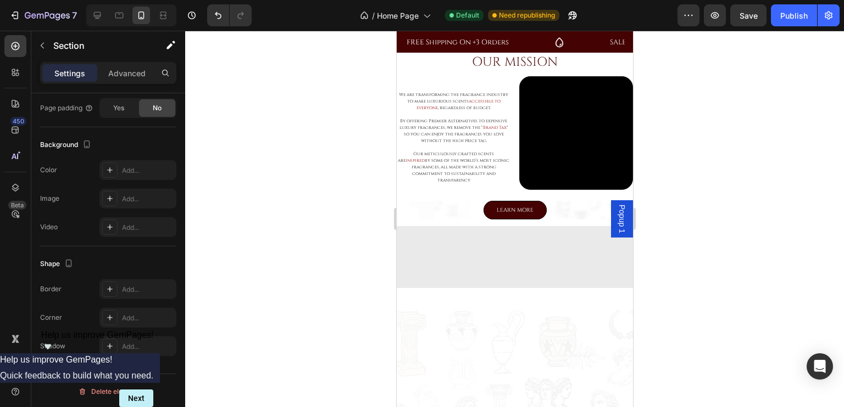
scroll to position [484, 0]
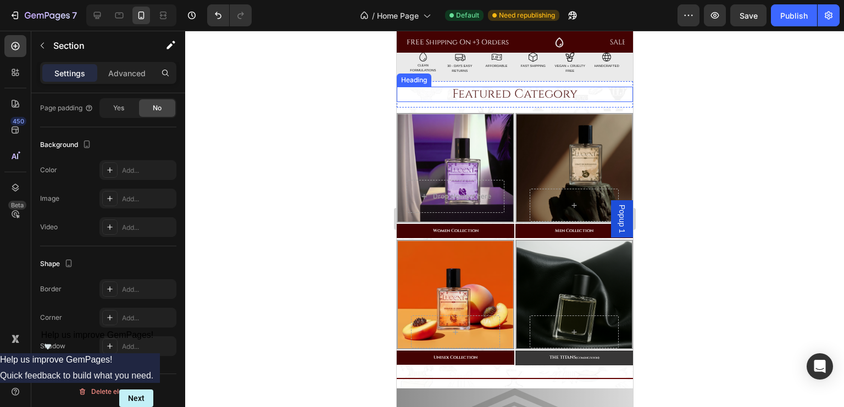
click at [591, 98] on h2 "Featured Category" at bounding box center [514, 94] width 236 height 15
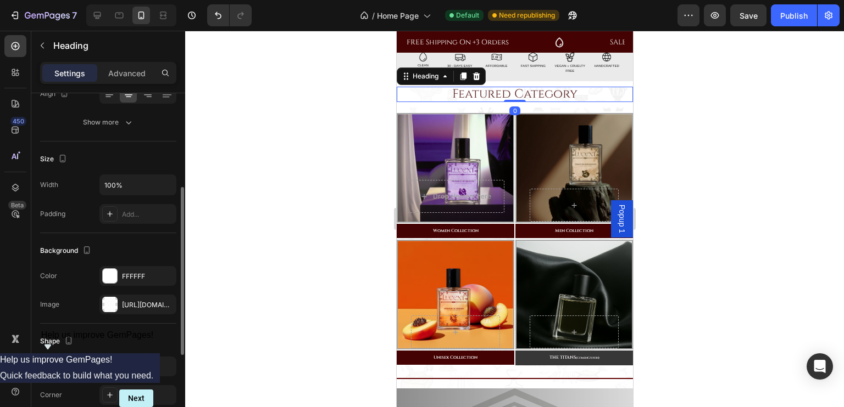
scroll to position [192, 0]
click at [165, 300] on icon "button" at bounding box center [164, 301] width 9 height 9
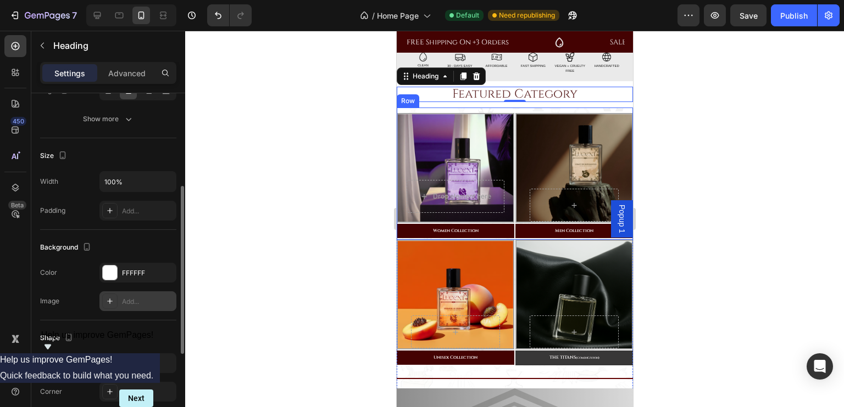
click at [608, 108] on div "Drop element here Hero Banner Women Collection Button Row Hero Banner Men Colle…" at bounding box center [514, 174] width 236 height 132
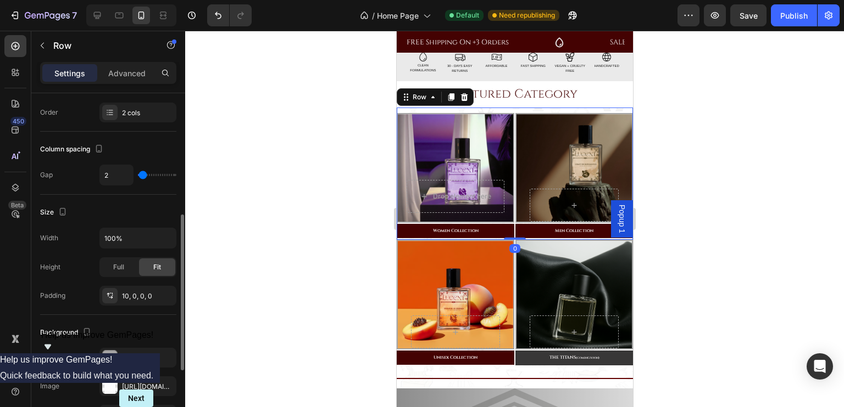
scroll to position [220, 0]
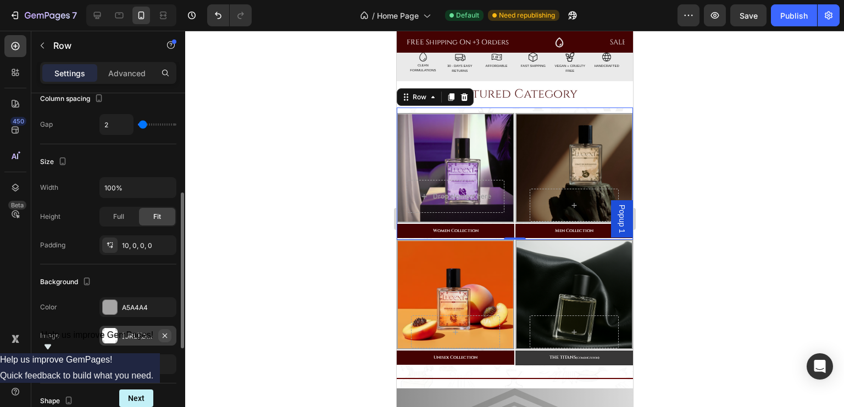
click at [164, 335] on icon "button" at bounding box center [165, 335] width 4 height 4
click at [108, 337] on icon at bounding box center [109, 336] width 9 height 9
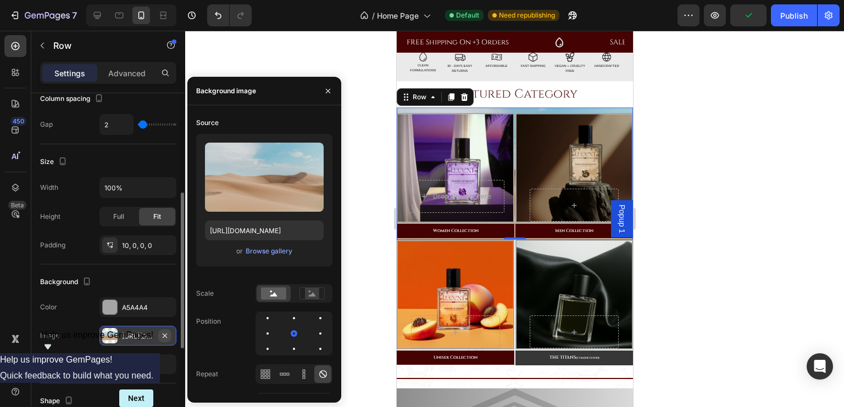
click at [163, 333] on icon "button" at bounding box center [165, 335] width 4 height 4
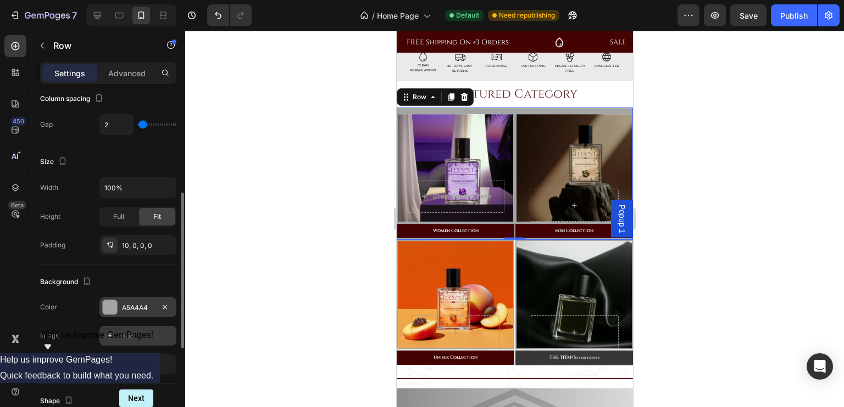
click at [108, 311] on div at bounding box center [110, 307] width 14 height 14
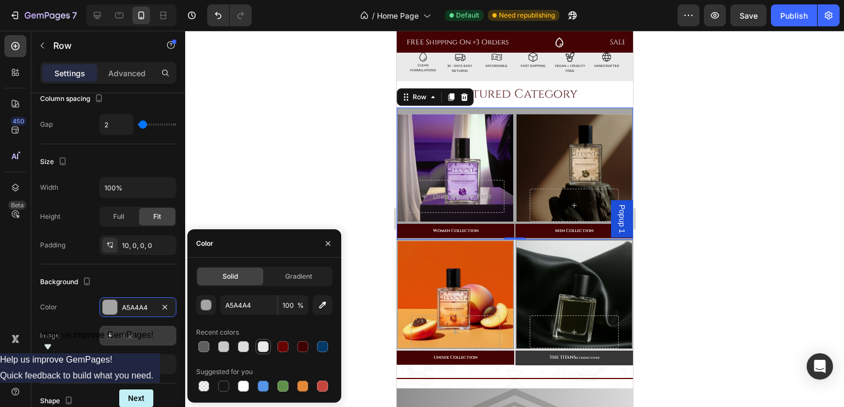
click at [261, 342] on div at bounding box center [263, 347] width 11 height 11
click at [246, 345] on div at bounding box center [243, 347] width 11 height 11
click at [243, 393] on div at bounding box center [243, 386] width 13 height 13
type input "FFFFFF"
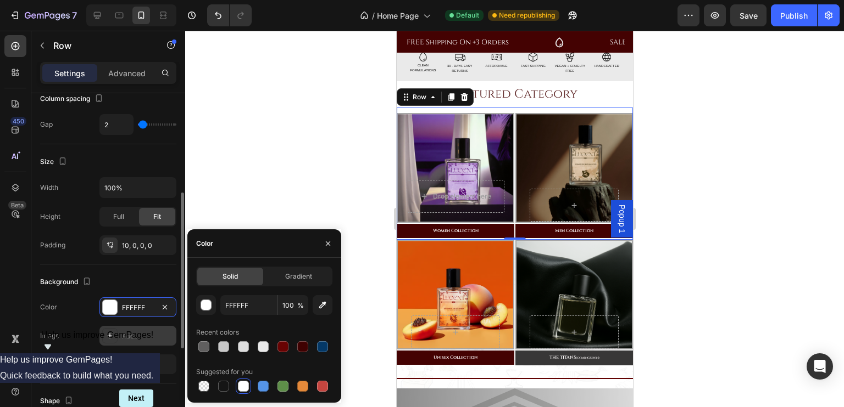
click at [134, 286] on div "Background" at bounding box center [108, 282] width 136 height 18
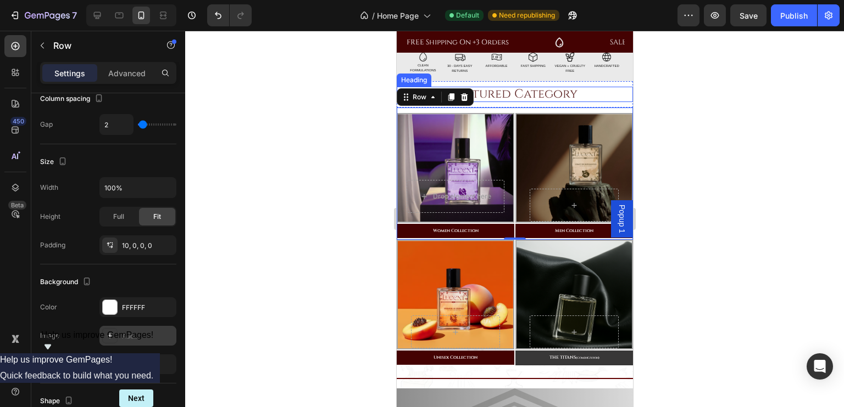
click at [584, 94] on h2 "Featured Category" at bounding box center [514, 94] width 236 height 15
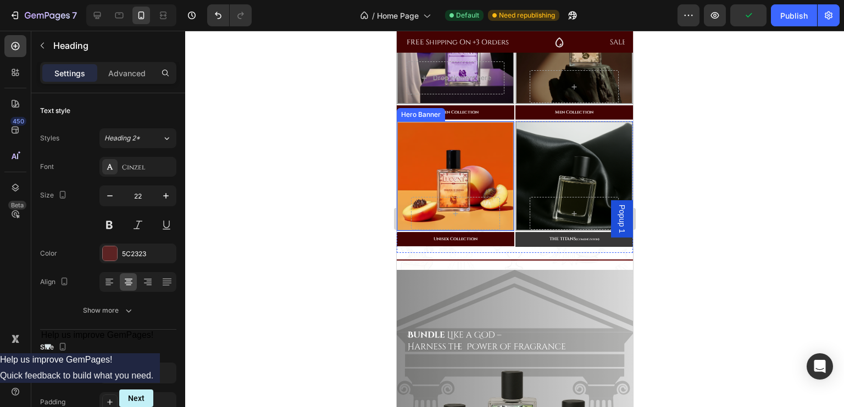
scroll to position [637, 0]
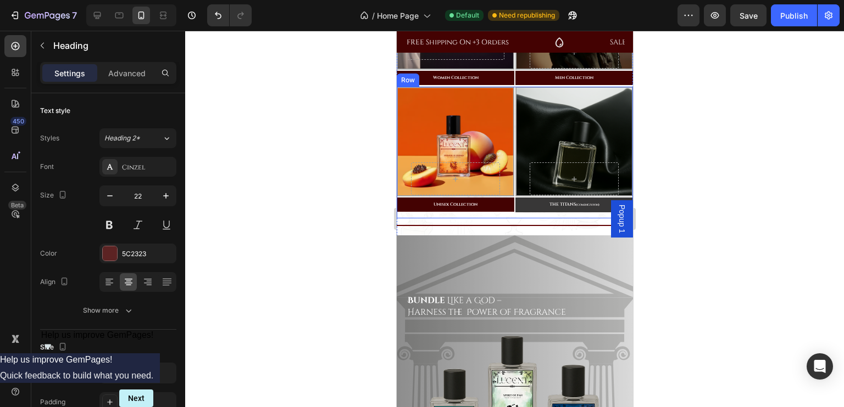
click at [500, 215] on div "Unisex Collection Button" at bounding box center [455, 208] width 118 height 22
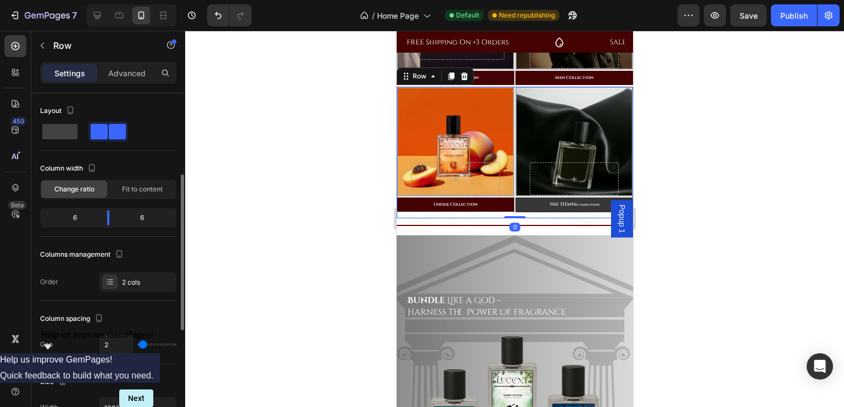
scroll to position [191, 0]
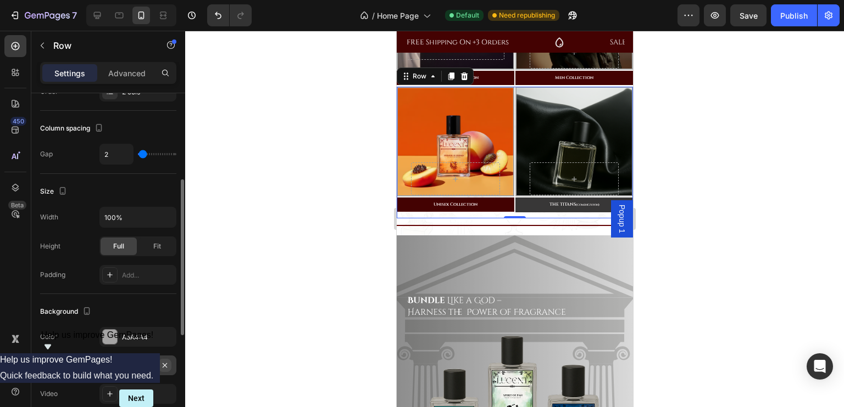
click at [169, 366] on icon "button" at bounding box center [164, 365] width 9 height 9
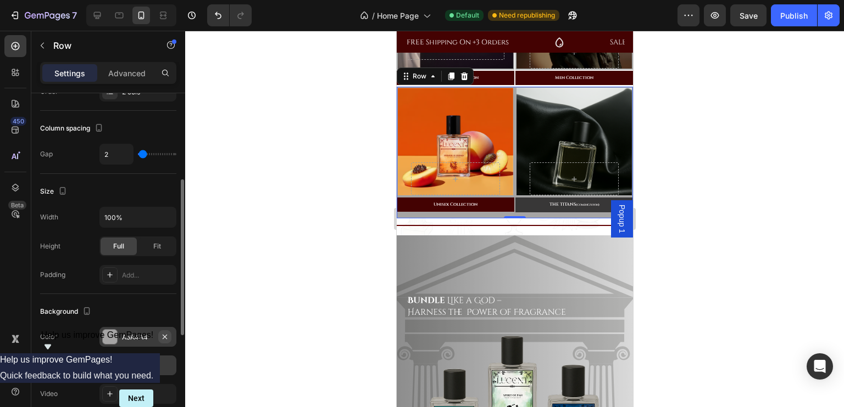
click at [161, 333] on icon "button" at bounding box center [164, 337] width 9 height 9
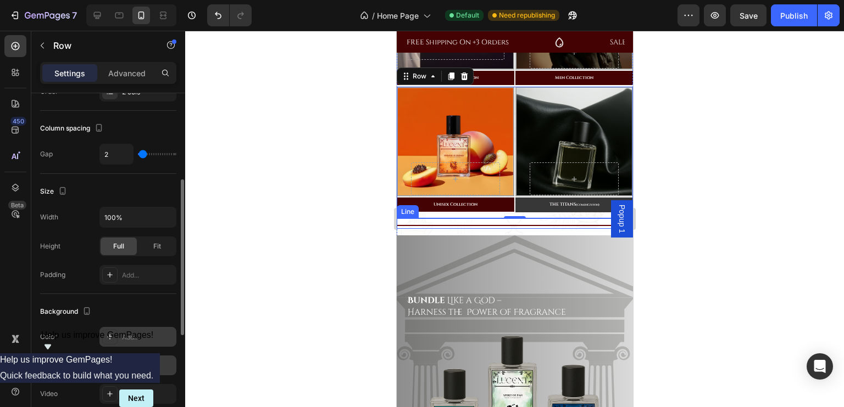
click at [499, 223] on div "Title Line" at bounding box center [514, 224] width 236 height 10
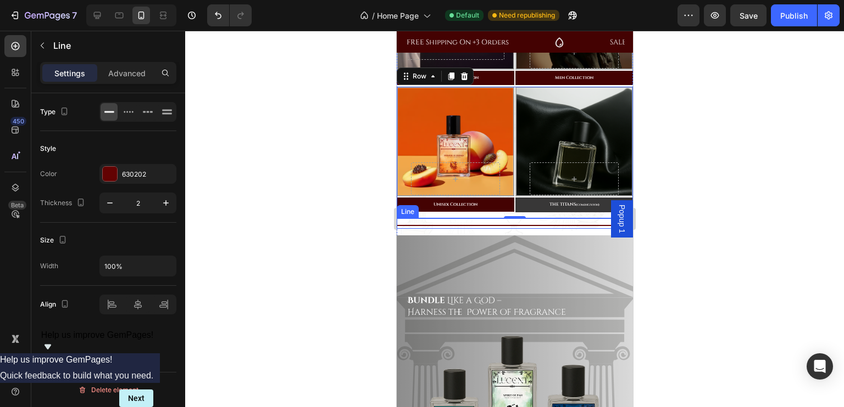
scroll to position [0, 0]
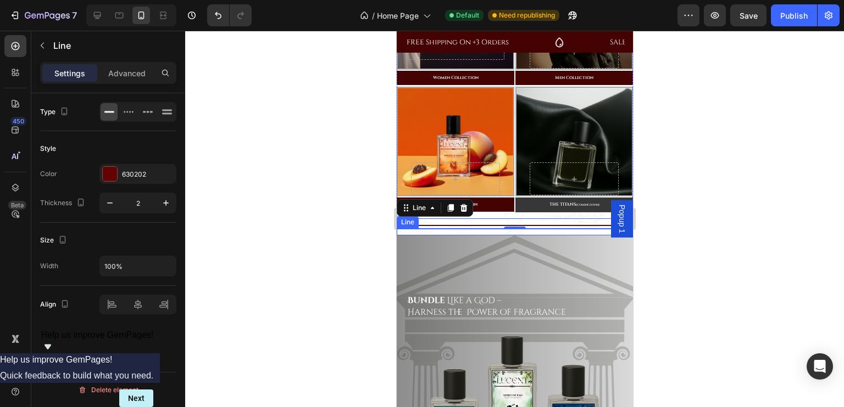
click at [477, 232] on div "Title Line" at bounding box center [514, 232] width 236 height 7
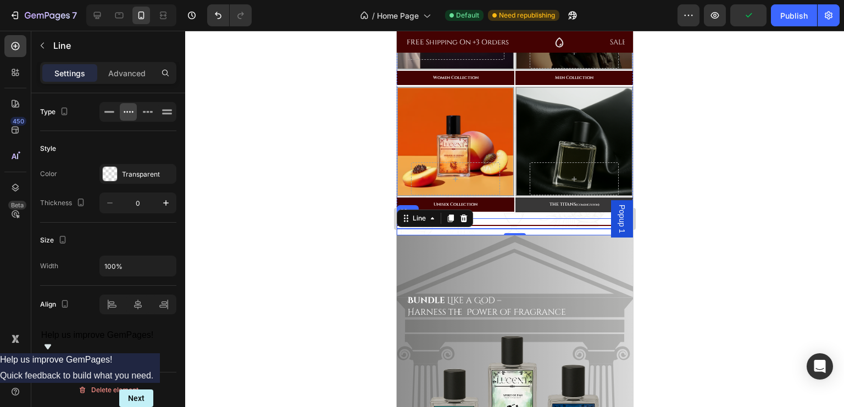
click at [517, 220] on div "Title Line" at bounding box center [514, 224] width 236 height 10
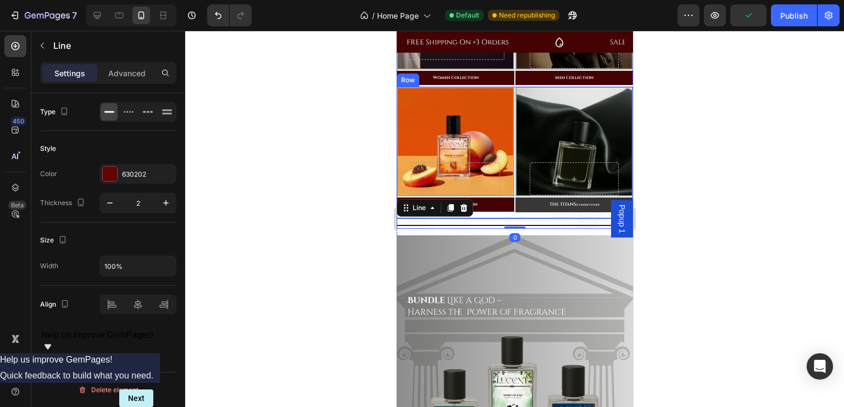
click at [515, 216] on div "Row Hero Banner THE TITANS (COMING SOON) Button" at bounding box center [574, 153] width 118 height 132
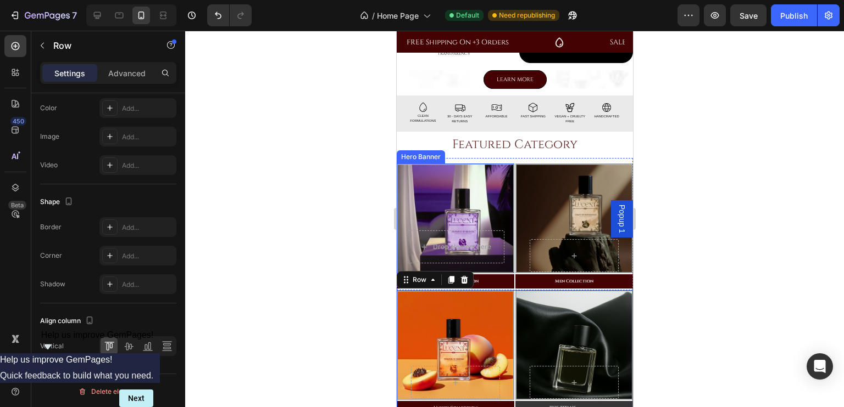
scroll to position [395, 0]
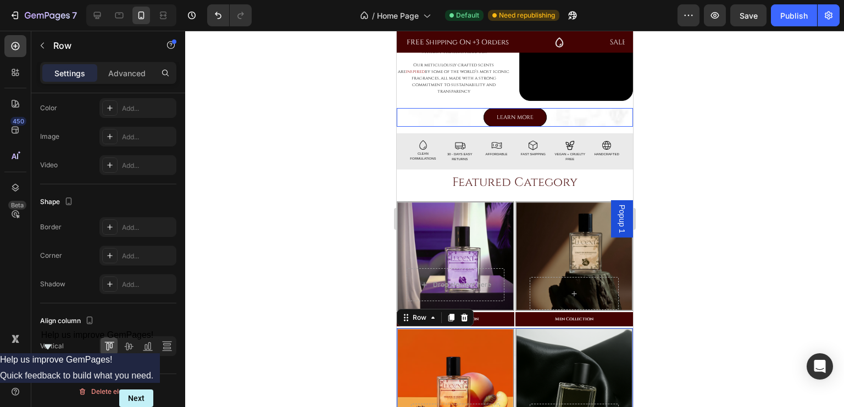
click at [591, 115] on div "LEARN MORE Button" at bounding box center [514, 117] width 236 height 19
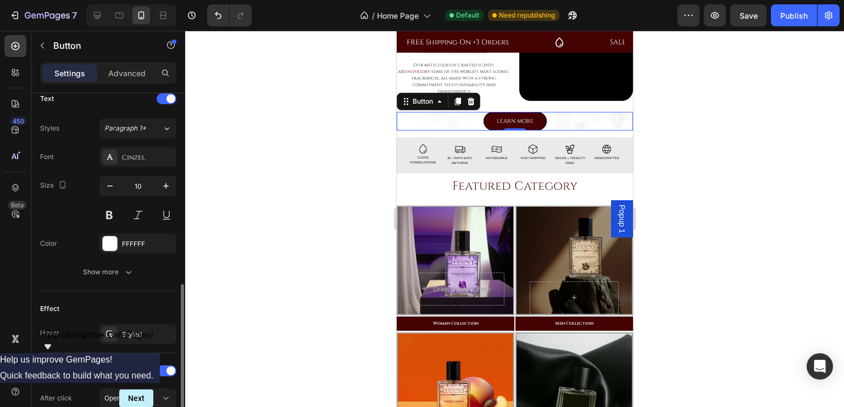
scroll to position [367, 0]
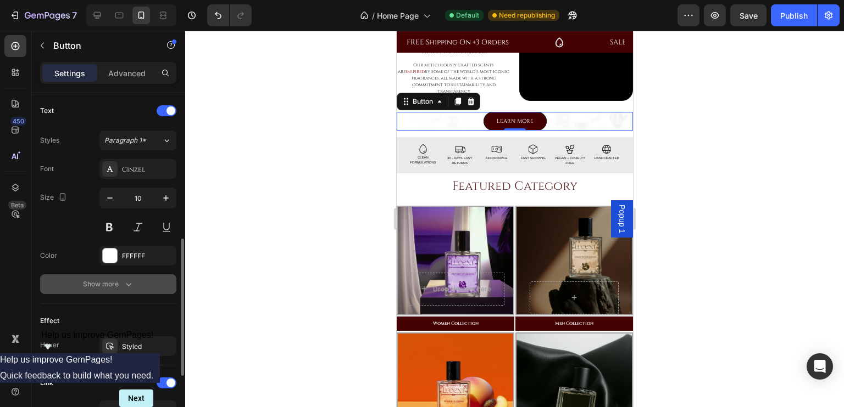
click at [116, 279] on div "Show more" at bounding box center [108, 284] width 51 height 11
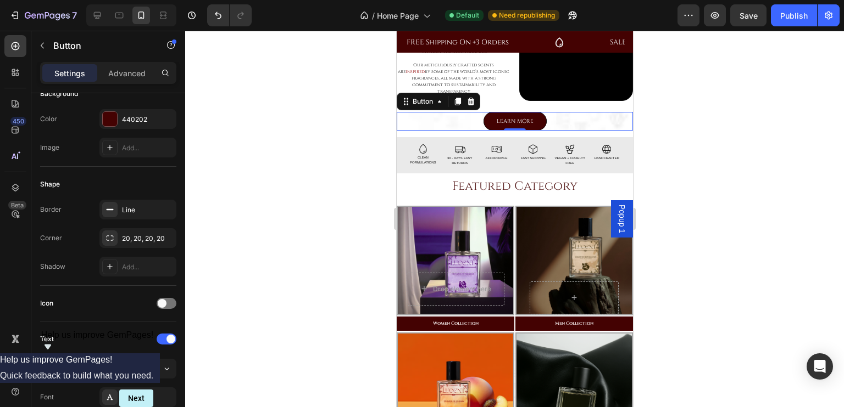
scroll to position [0, 0]
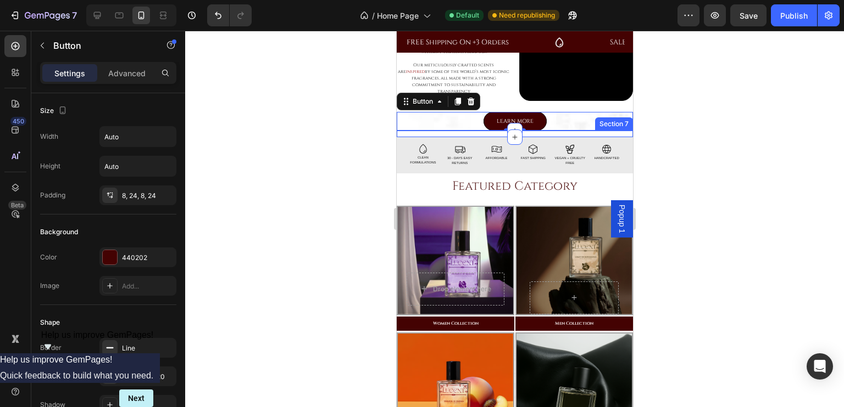
click at [599, 131] on div "OUR MISSION Heading We are transforming the fragrance industry to make luxuriou…" at bounding box center [514, 134] width 236 height 7
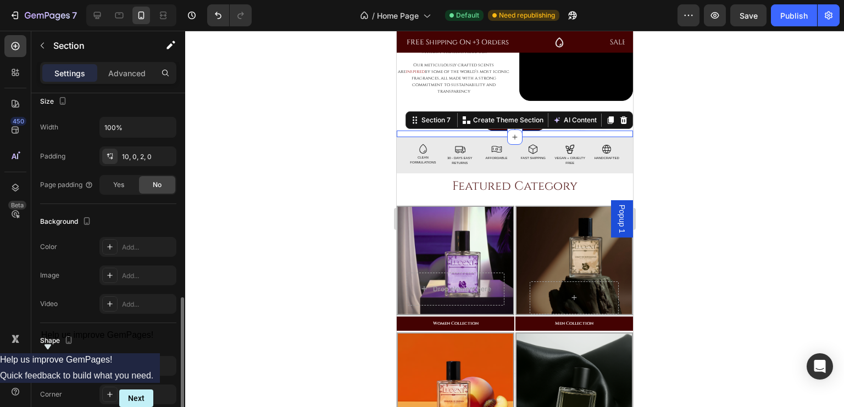
scroll to position [294, 0]
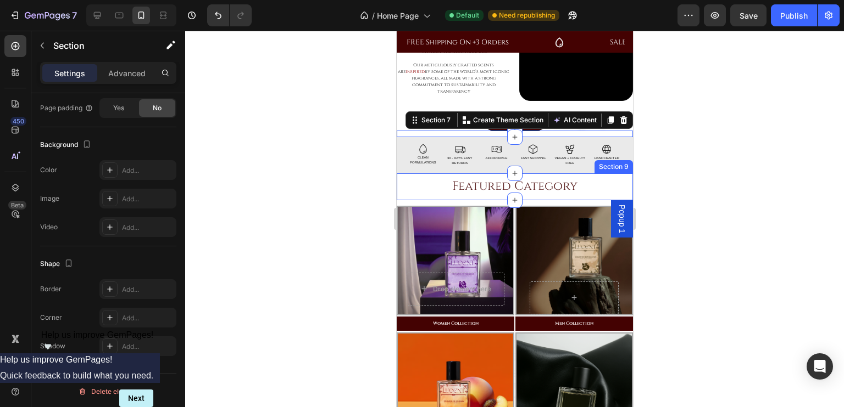
click at [342, 193] on div at bounding box center [514, 219] width 658 height 377
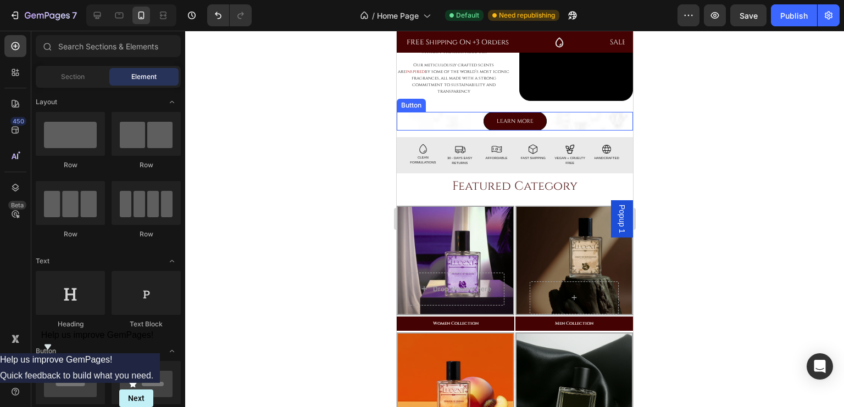
click at [417, 118] on div "LEARN MORE Button" at bounding box center [514, 121] width 236 height 19
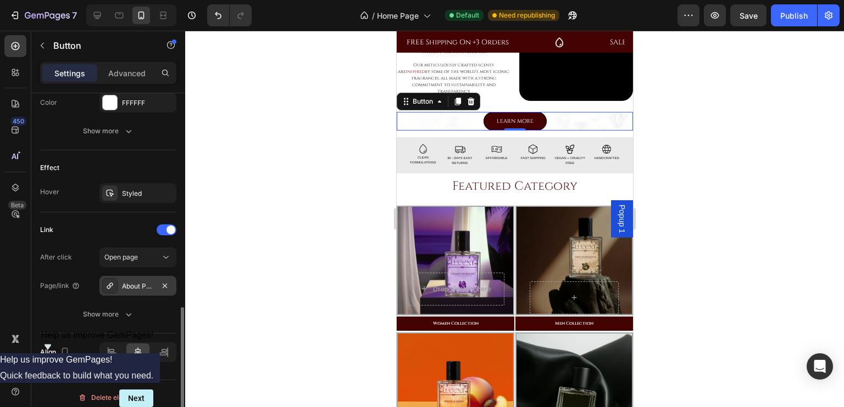
scroll to position [526, 0]
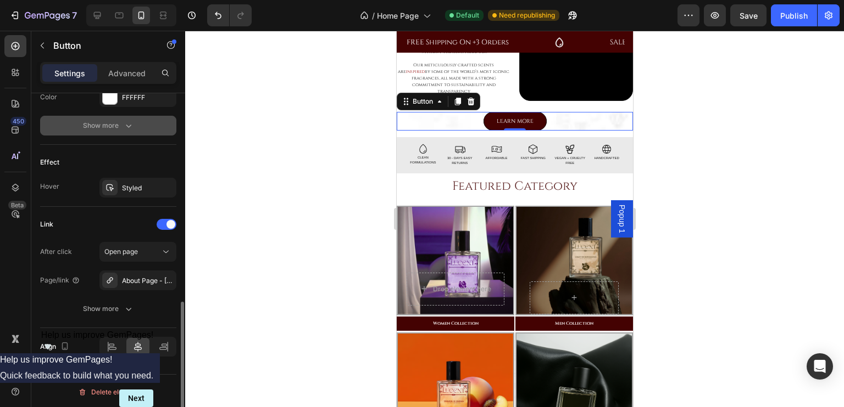
click at [108, 127] on div "Show more" at bounding box center [108, 125] width 51 height 11
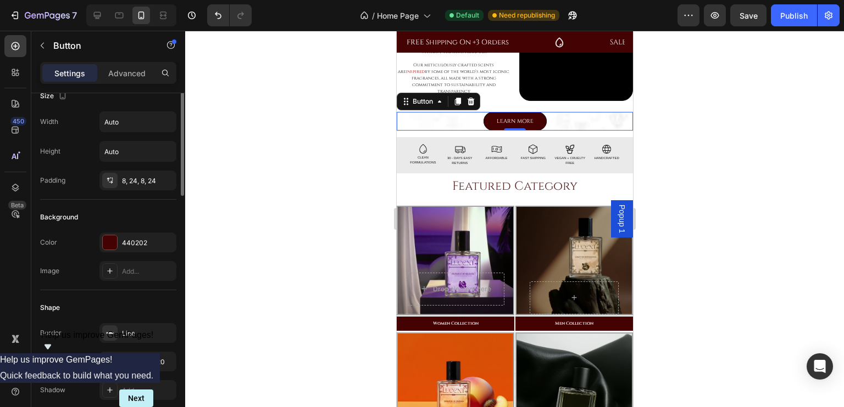
scroll to position [0, 0]
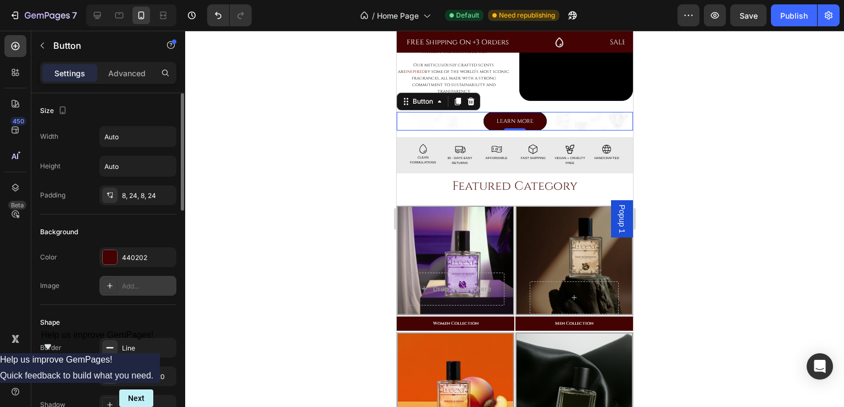
click at [137, 284] on div "Add..." at bounding box center [148, 287] width 52 height 10
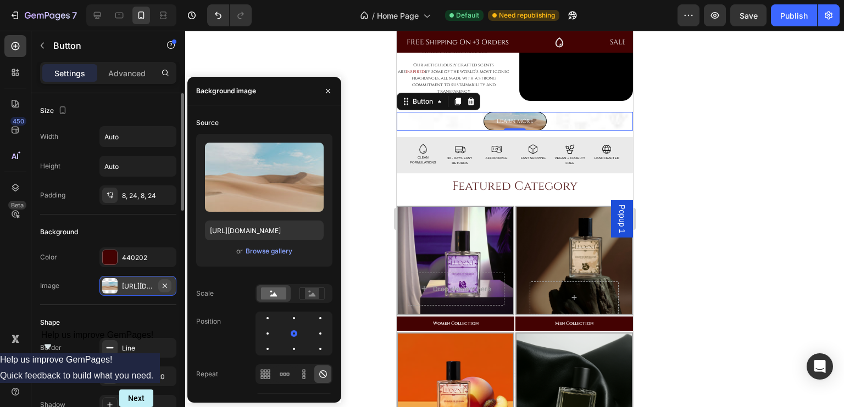
click at [165, 283] on icon "button" at bounding box center [164, 286] width 9 height 9
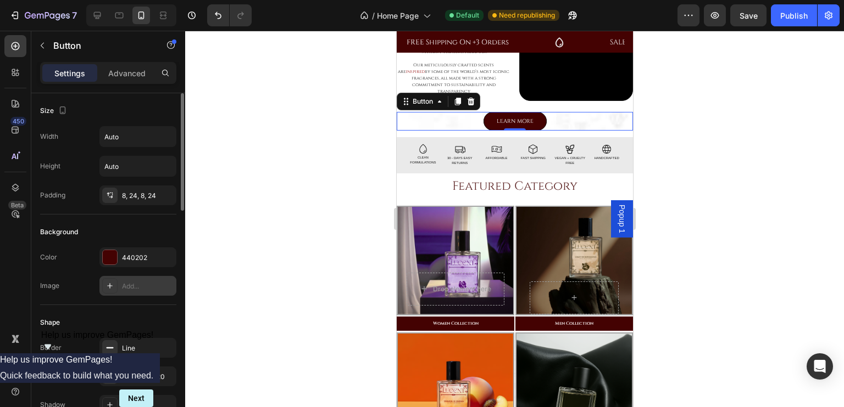
click at [294, 180] on div at bounding box center [514, 219] width 658 height 377
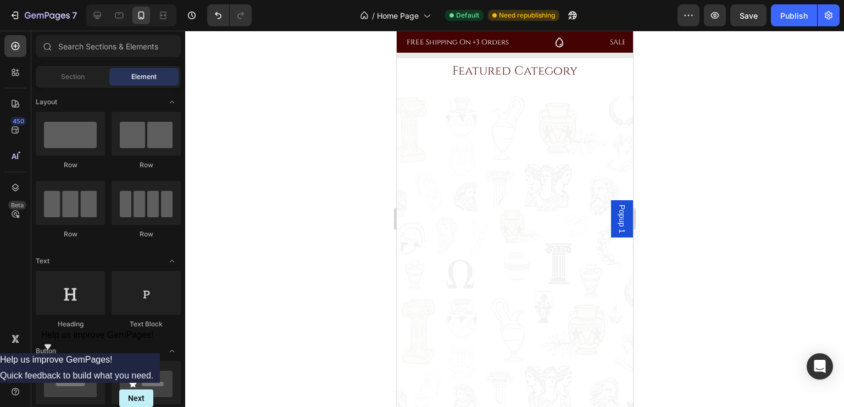
scroll to position [159, 0]
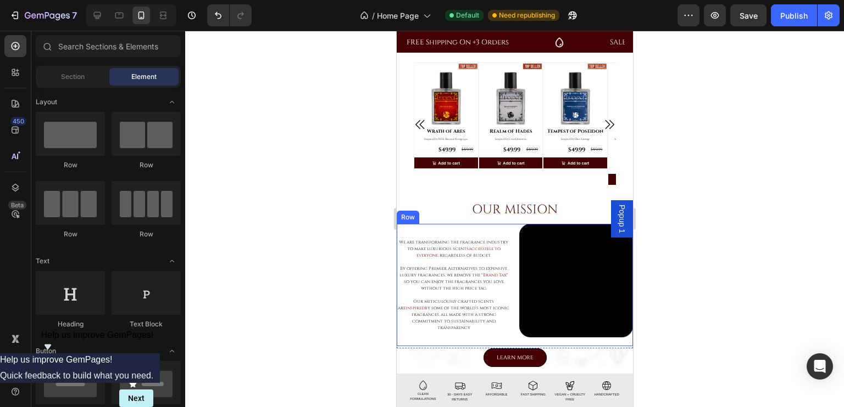
click at [530, 337] on div "Video" at bounding box center [575, 285] width 114 height 122
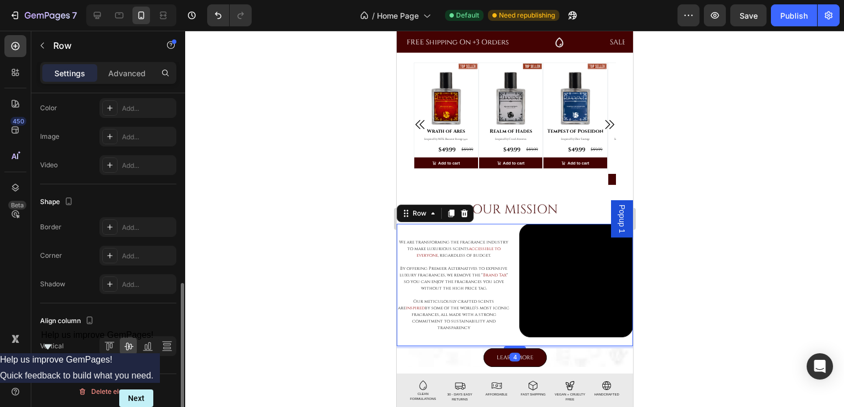
scroll to position [420, 0]
click at [456, 347] on div "4" at bounding box center [514, 348] width 236 height 2
click at [621, 347] on div "4" at bounding box center [514, 348] width 236 height 2
click at [622, 347] on div "4" at bounding box center [514, 348] width 236 height 2
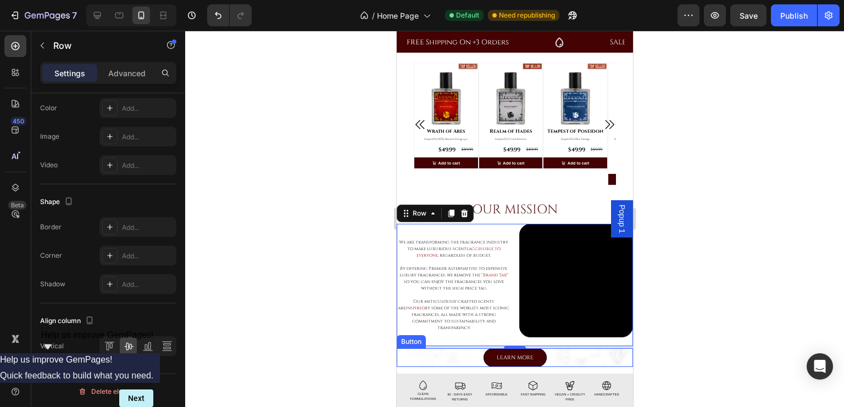
click at [623, 349] on div "LEARN MORE Button" at bounding box center [514, 358] width 236 height 19
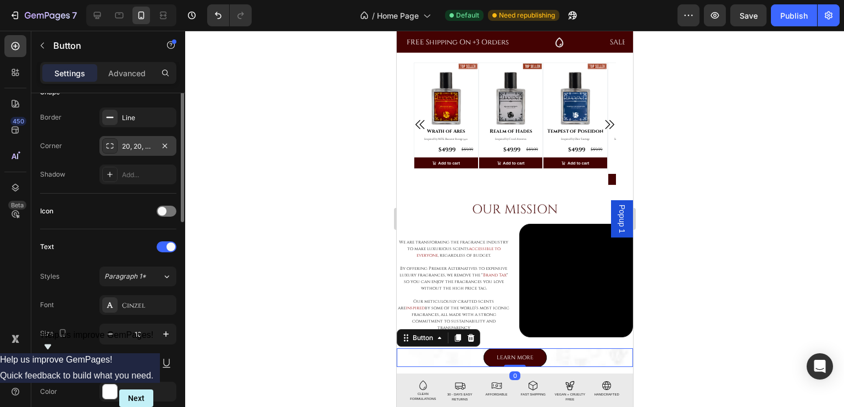
scroll to position [231, 0]
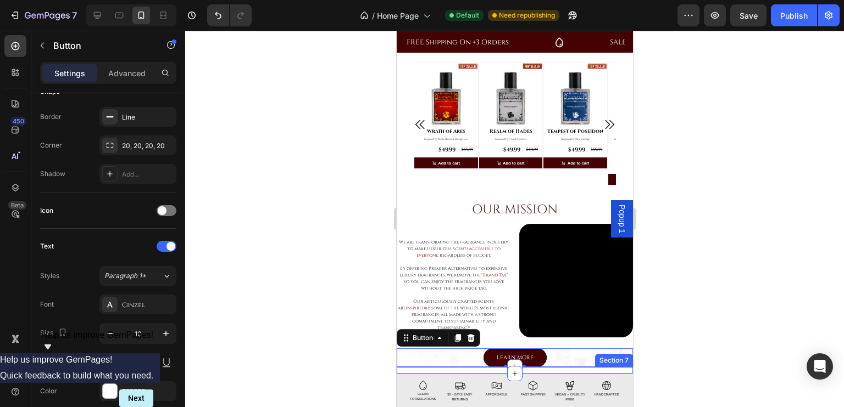
click at [416, 367] on div "OUR MISSION Heading We are transforming the fragrance industry to make luxuriou…" at bounding box center [514, 370] width 236 height 7
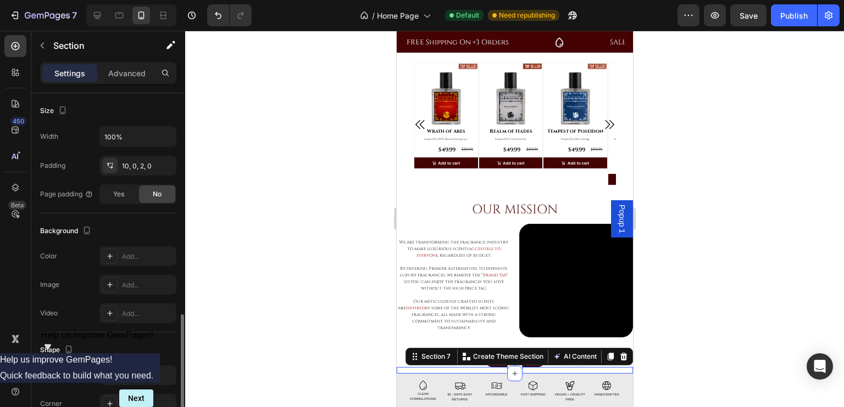
scroll to position [294, 0]
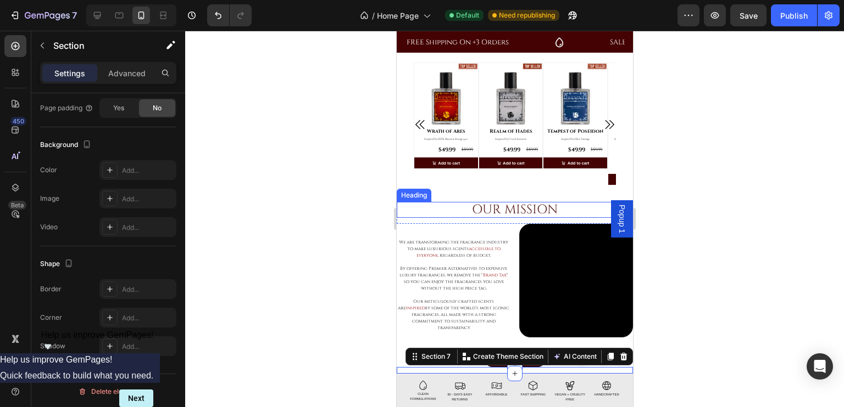
click at [457, 213] on h2 "OUR MISSION" at bounding box center [514, 210] width 236 height 16
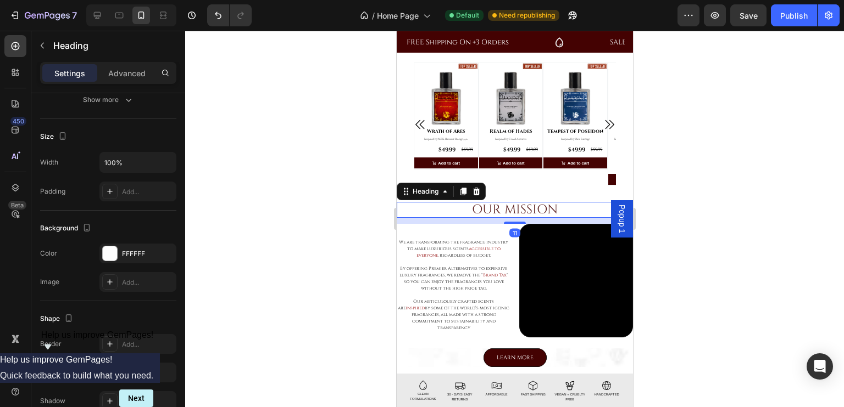
scroll to position [227, 0]
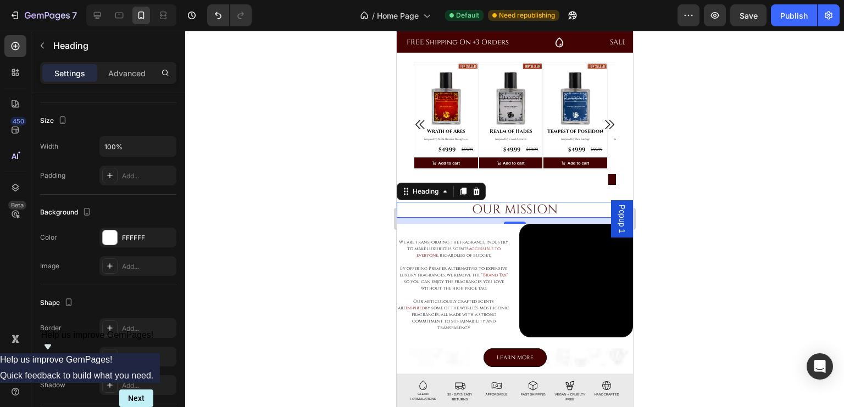
click at [486, 221] on div "11" at bounding box center [514, 221] width 236 height 6
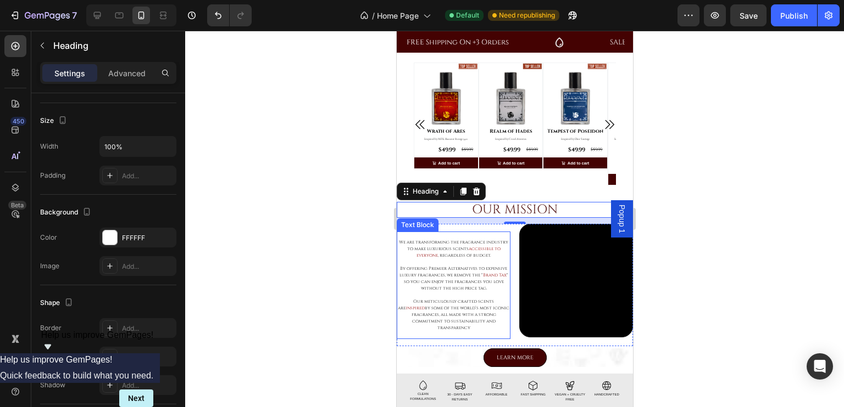
click at [399, 339] on div "We are transforming the fragrance industry to make luxurious scents accessible …" at bounding box center [453, 286] width 114 height 108
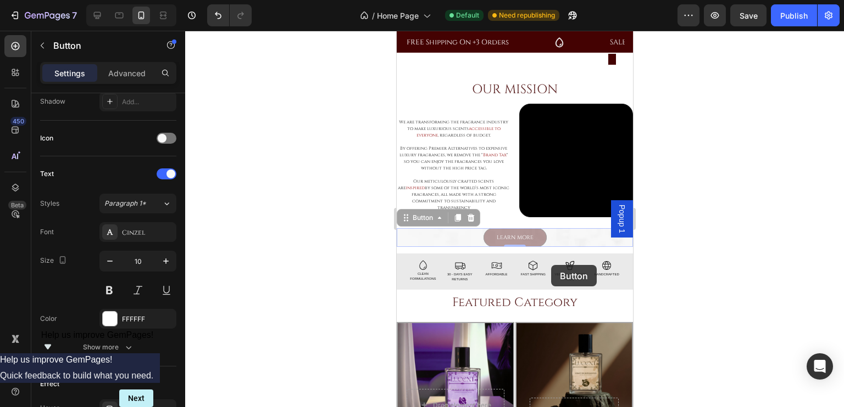
scroll to position [0, 0]
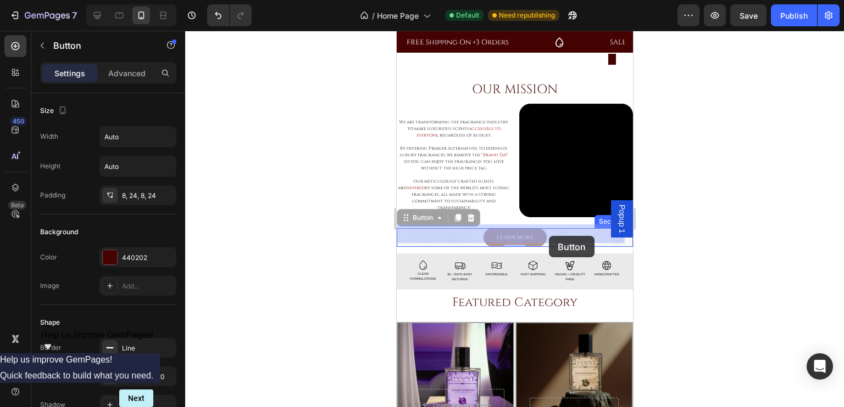
drag, startPoint x: 556, startPoint y: 235, endPoint x: 548, endPoint y: 236, distance: 8.3
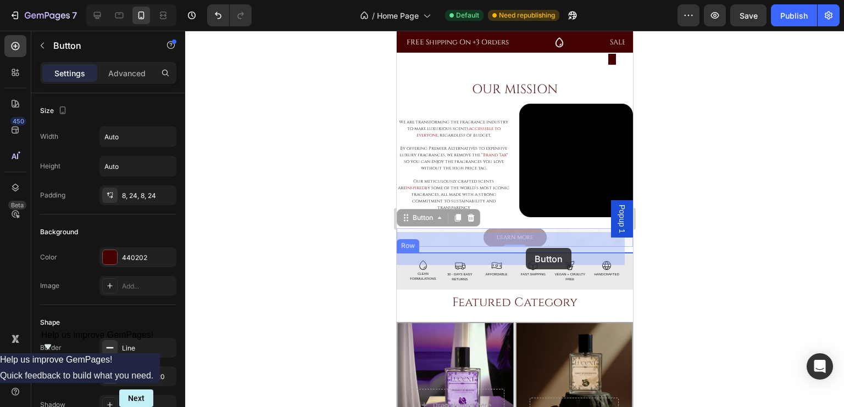
drag, startPoint x: 534, startPoint y: 230, endPoint x: 525, endPoint y: 248, distance: 20.4
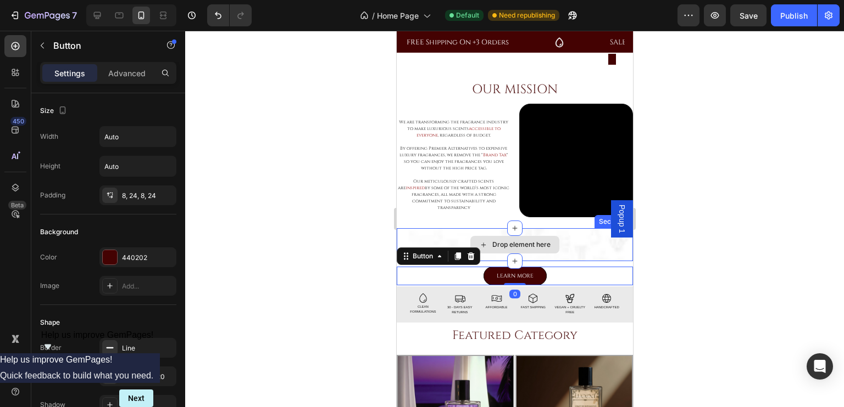
click at [568, 237] on div "Drop element here" at bounding box center [514, 244] width 236 height 33
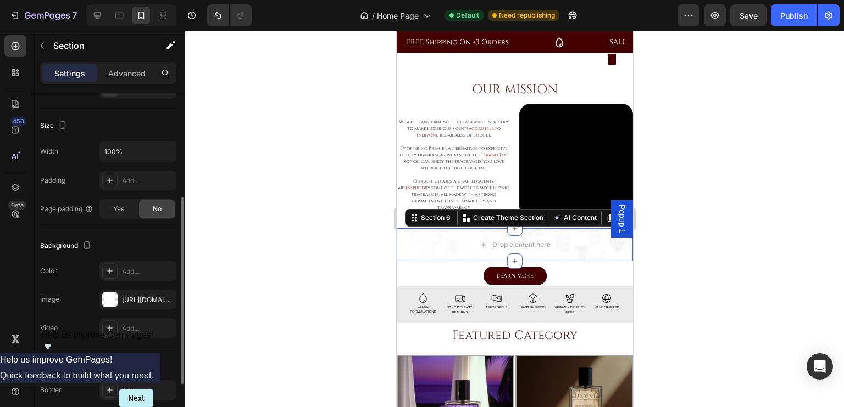
scroll to position [250, 0]
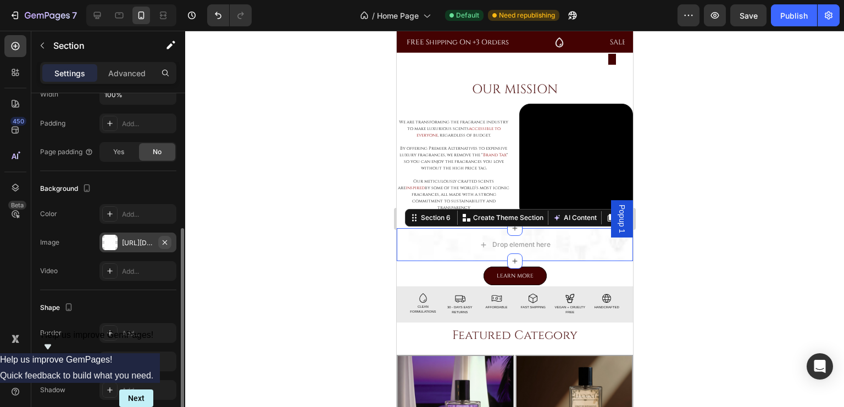
click at [164, 241] on icon "button" at bounding box center [164, 242] width 9 height 9
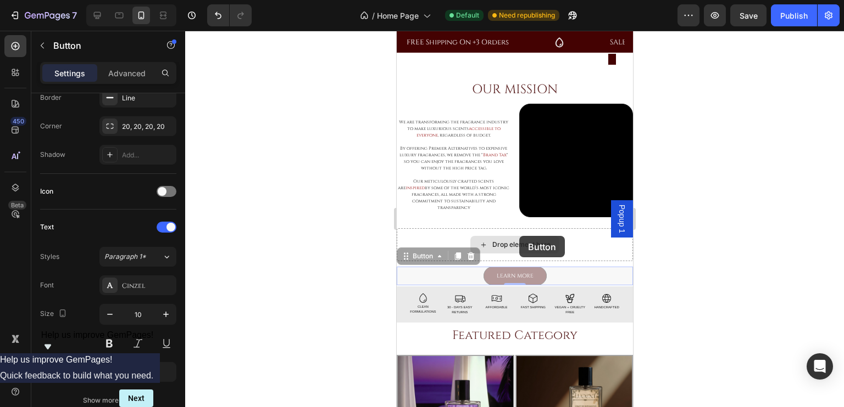
scroll to position [0, 0]
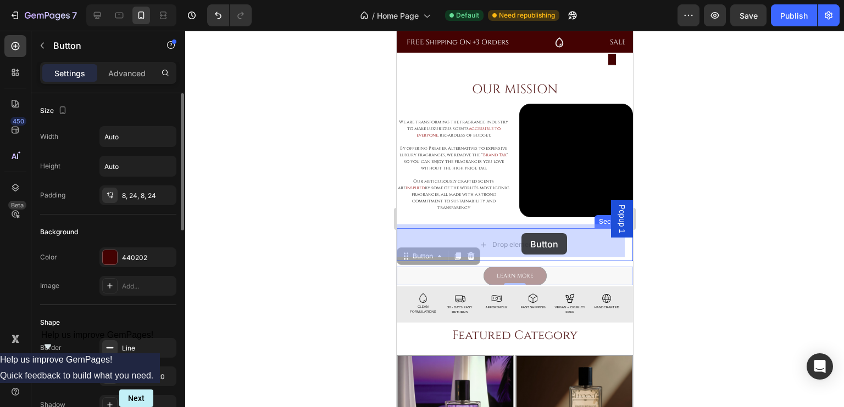
drag, startPoint x: 532, startPoint y: 272, endPoint x: 521, endPoint y: 233, distance: 40.0
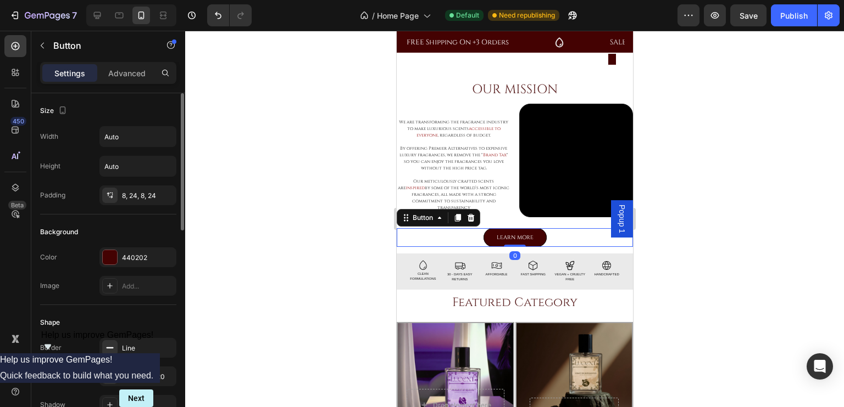
click at [320, 275] on div at bounding box center [514, 219] width 658 height 377
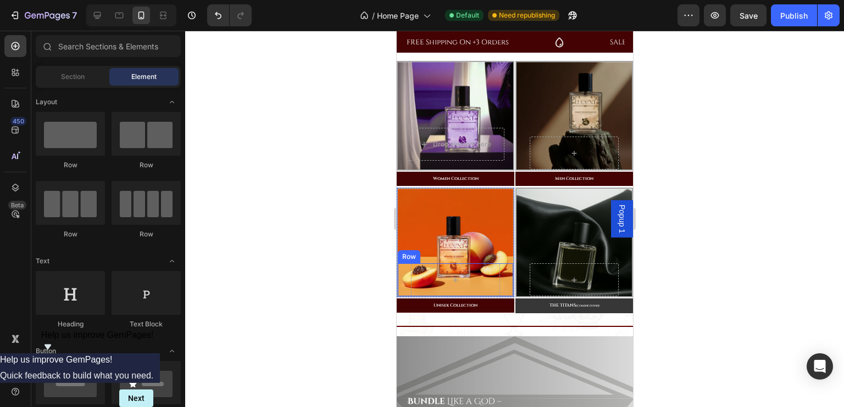
scroll to position [710, 0]
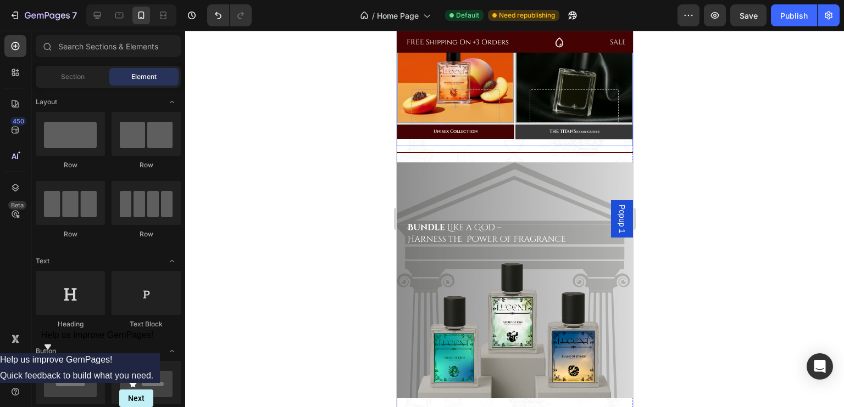
click at [508, 142] on div "Unisex Collection Button" at bounding box center [455, 135] width 118 height 22
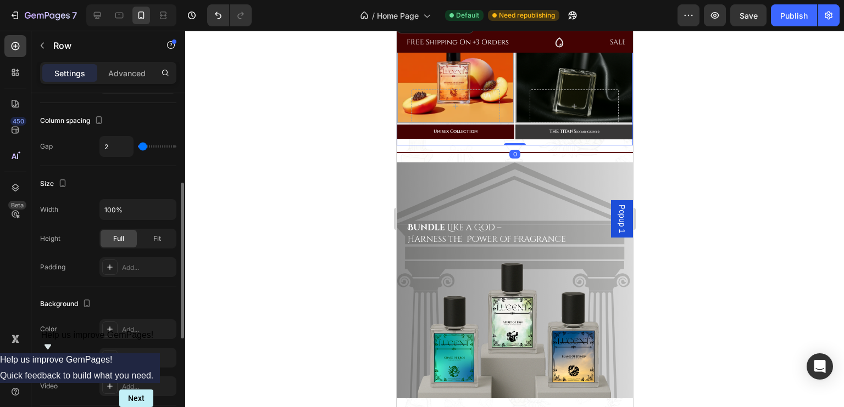
scroll to position [393, 0]
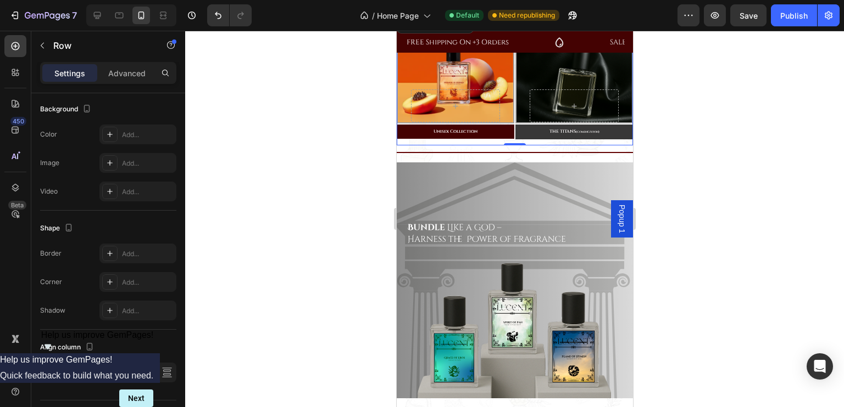
click at [489, 142] on div "Unisex Collection Button" at bounding box center [455, 135] width 118 height 22
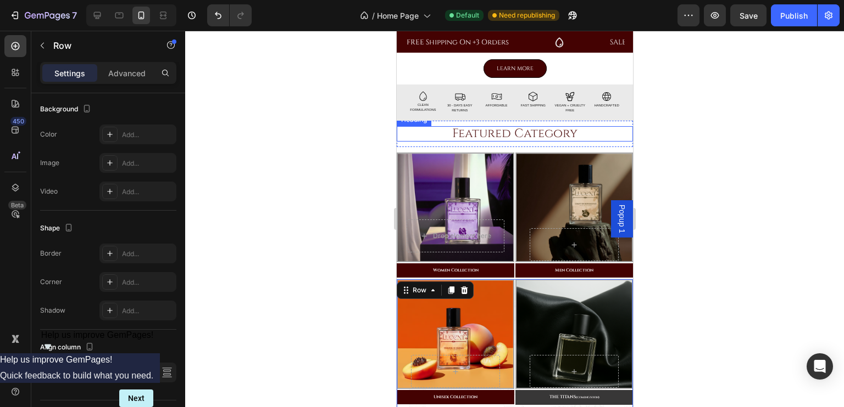
scroll to position [444, 0]
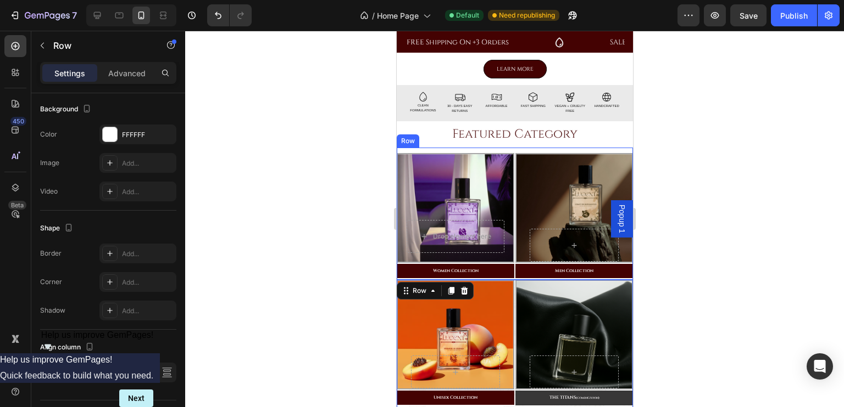
click at [446, 150] on div "Drop element here Hero Banner Women Collection Button Row Hero Banner Men Colle…" at bounding box center [514, 214] width 236 height 132
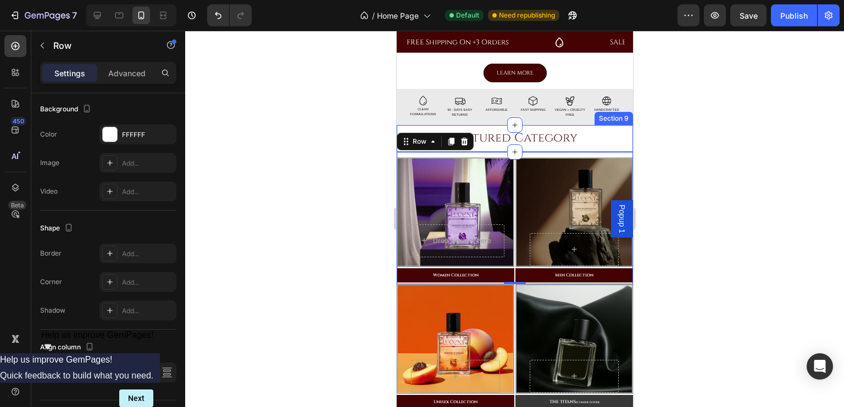
click at [485, 142] on div "Featured Category Heading Section 9" at bounding box center [514, 138] width 236 height 26
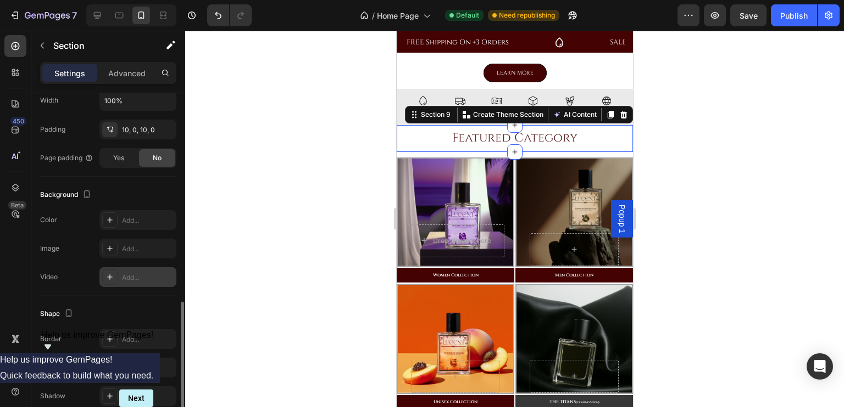
scroll to position [294, 0]
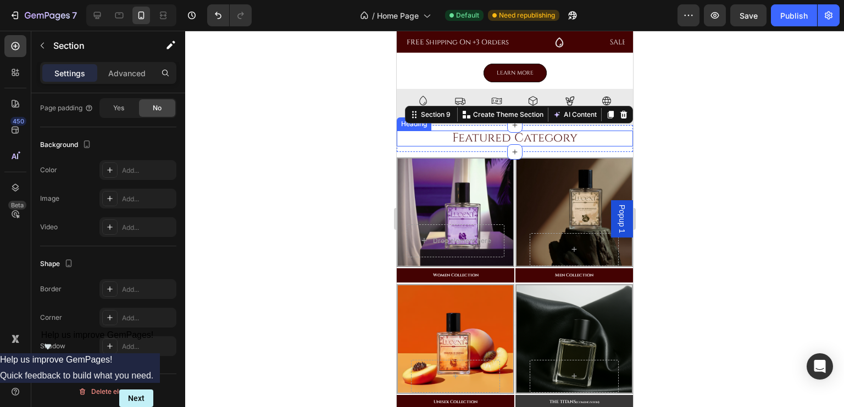
click at [356, 153] on div at bounding box center [514, 219] width 658 height 377
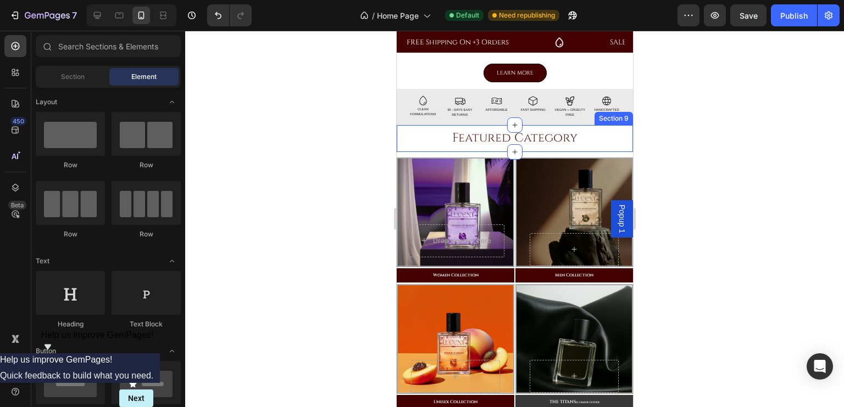
click at [468, 125] on div "Featured Category Heading Section 9" at bounding box center [514, 138] width 236 height 26
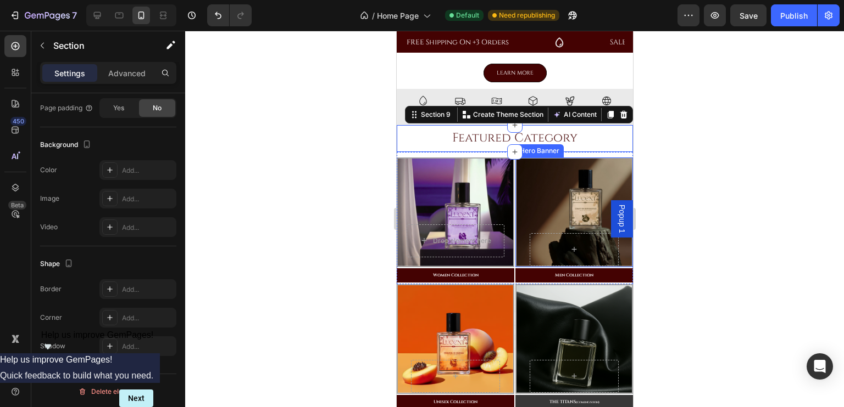
click at [515, 170] on div "Row" at bounding box center [574, 213] width 118 height 110
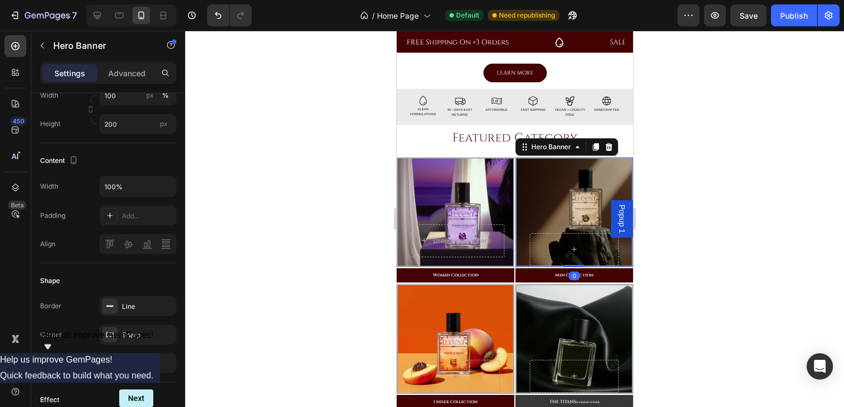
scroll to position [0, 0]
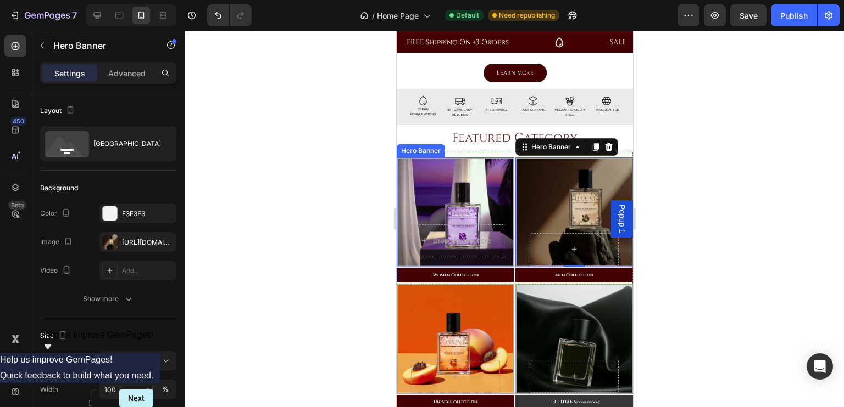
click at [508, 261] on div "Drop element here" at bounding box center [454, 241] width 115 height 51
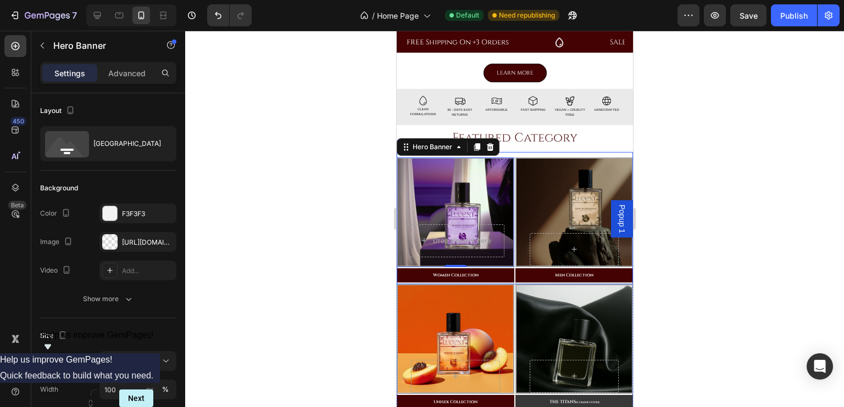
click at [506, 152] on div "Drop element here Hero Banner 0 Women Collection Button Row Hero Banner Men Col…" at bounding box center [514, 218] width 236 height 132
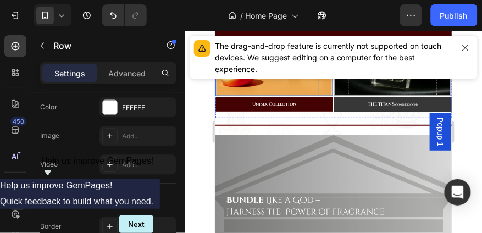
scroll to position [737, 0]
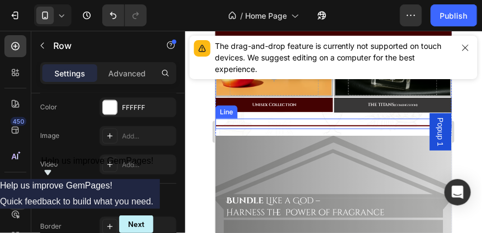
click at [322, 121] on div "Title Line" at bounding box center [333, 123] width 236 height 10
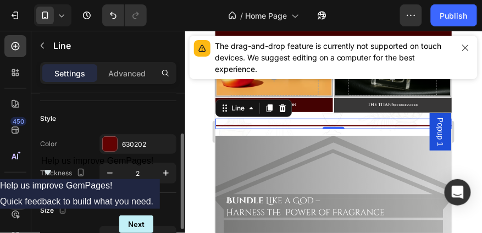
scroll to position [30, 0]
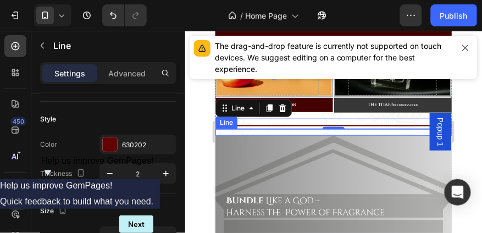
click at [269, 131] on div "Title Line" at bounding box center [333, 132] width 236 height 7
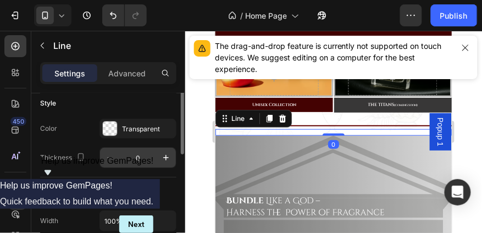
scroll to position [0, 0]
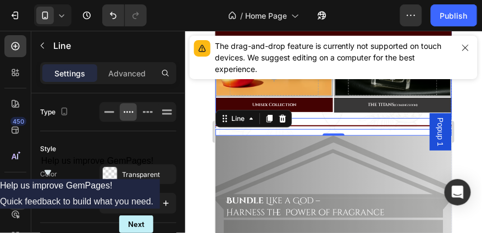
click at [334, 113] on div "THE TITANS (COMING SOON) Button" at bounding box center [392, 104] width 118 height 17
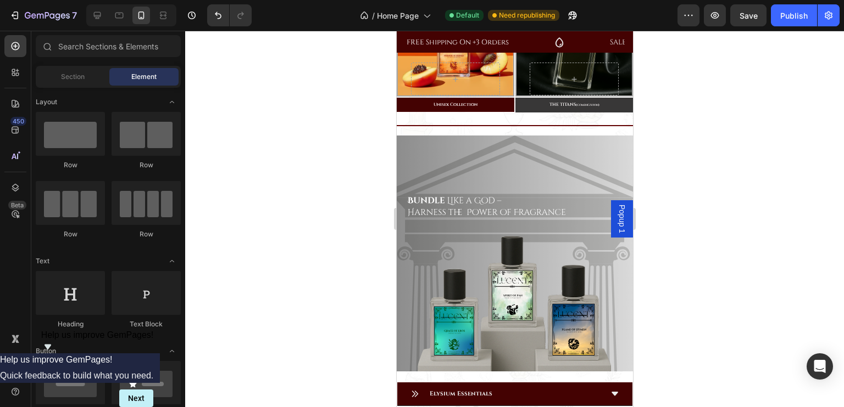
scroll to position [1066, 0]
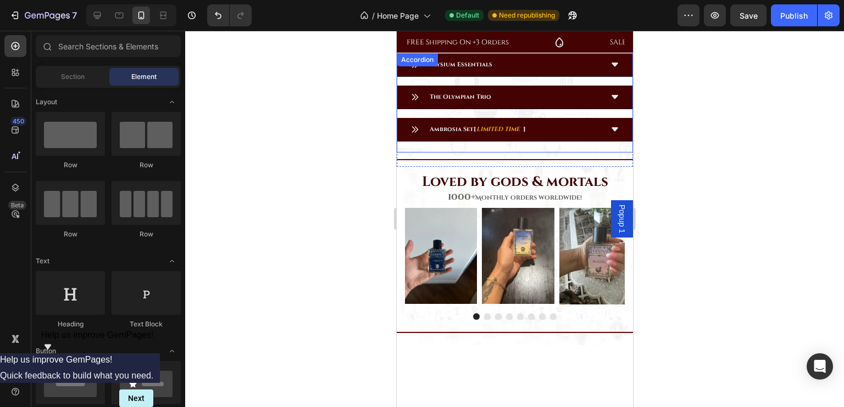
click at [548, 141] on div "Elysium Essentials The Olympian Trio Ambrosia Set [ LIMITED TIME ] Accordion" at bounding box center [514, 102] width 236 height 99
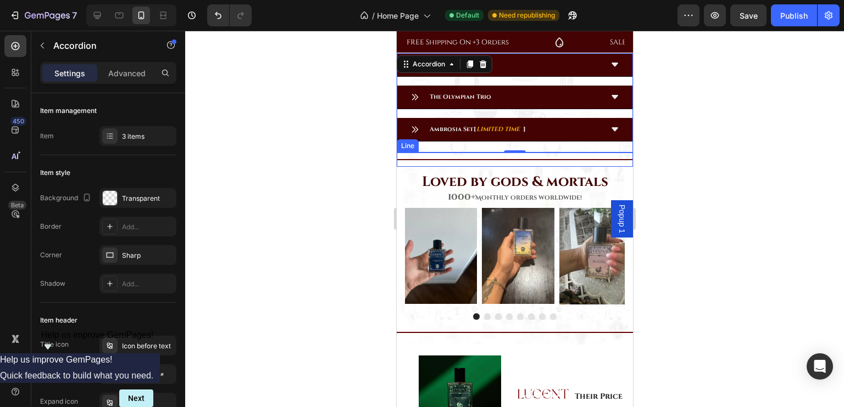
scroll to position [858, 0]
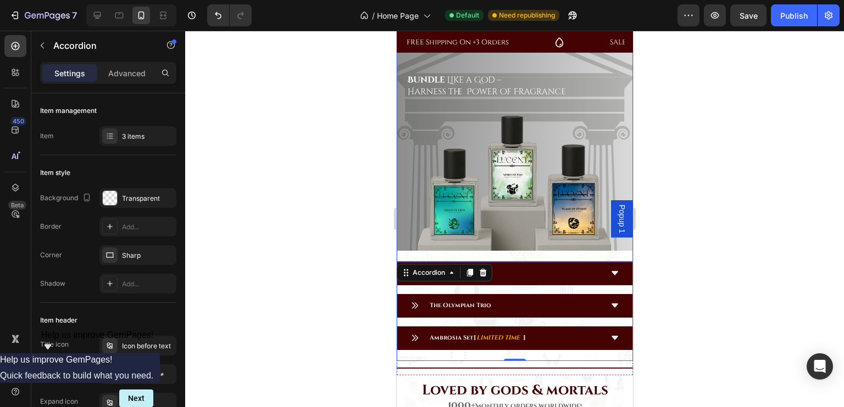
click at [432, 244] on div "Image" at bounding box center [514, 138] width 236 height 247
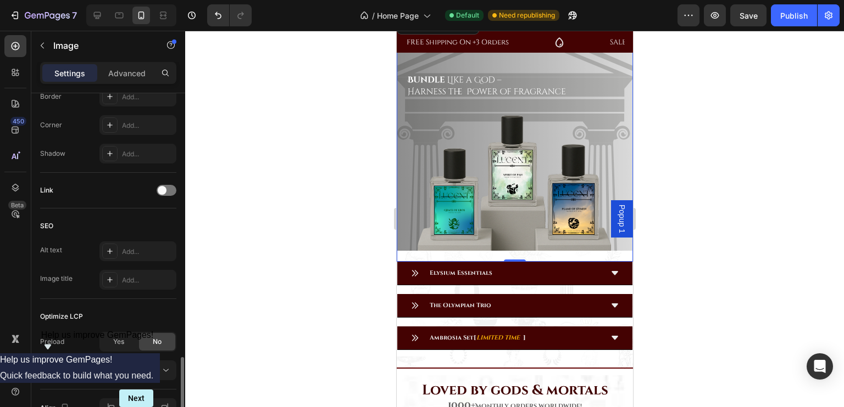
scroll to position [483, 0]
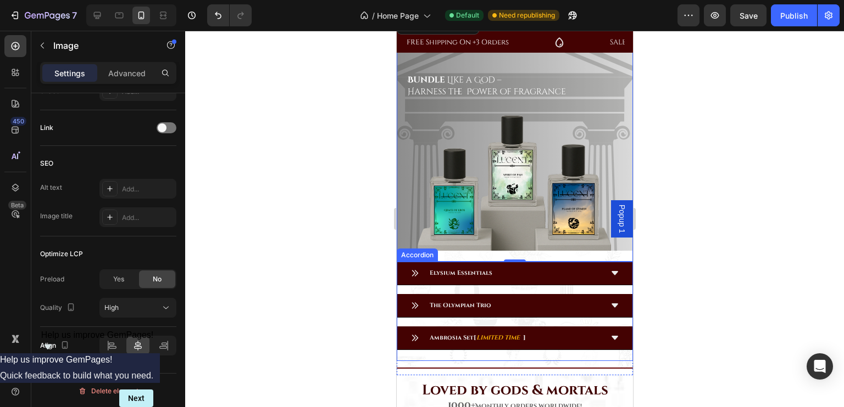
click at [421, 344] on div "Elysium Essentials The Olympian Trio Ambrosia Set [ LIMITED TIME ] Accordion" at bounding box center [514, 311] width 236 height 99
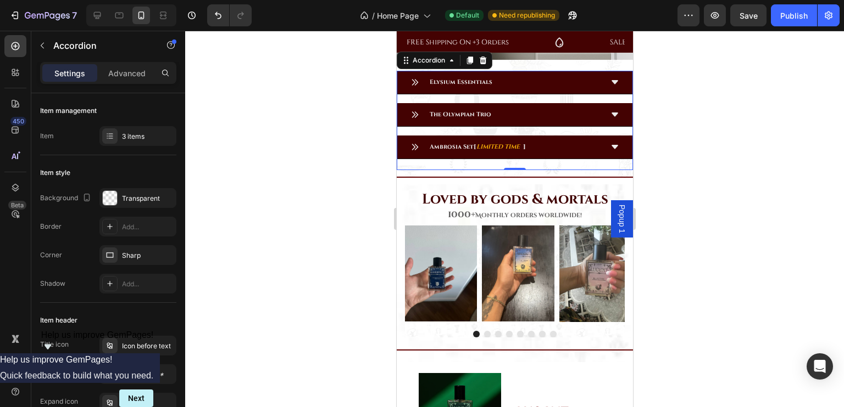
scroll to position [1053, 0]
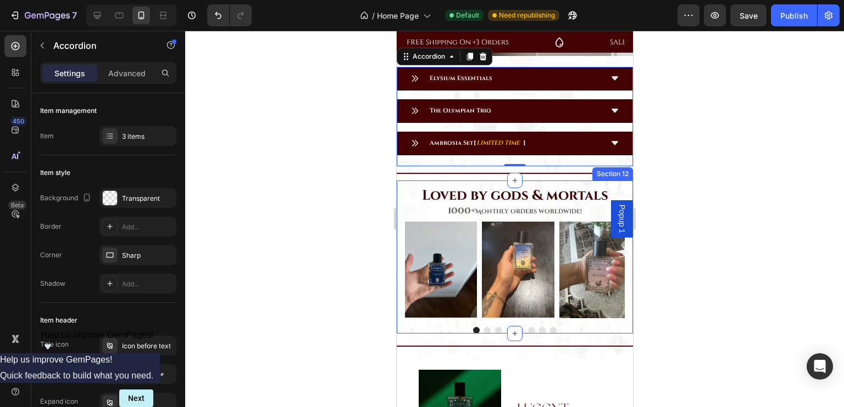
click at [608, 181] on div "Loved by gods & mortals Heading 1000+ Monthly orders worldwide! Text block Row …" at bounding box center [514, 257] width 236 height 153
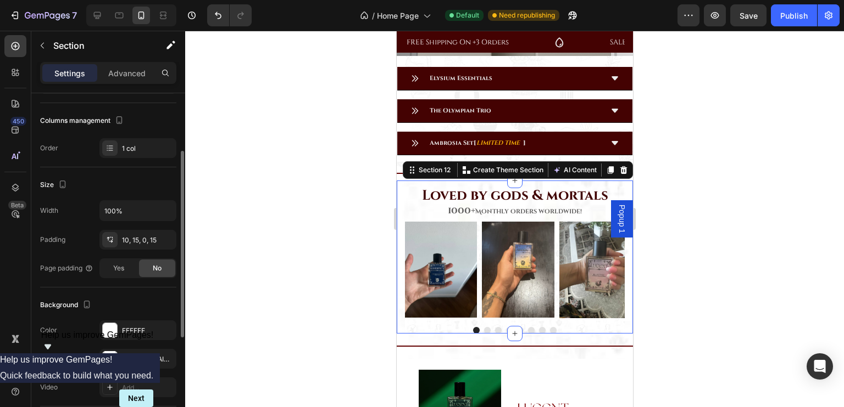
scroll to position [158, 0]
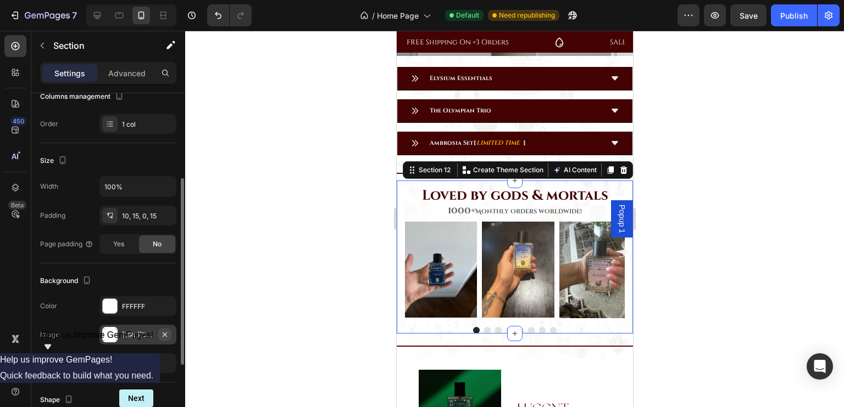
click at [166, 332] on icon "button" at bounding box center [165, 334] width 4 height 4
click at [583, 327] on div at bounding box center [514, 330] width 220 height 7
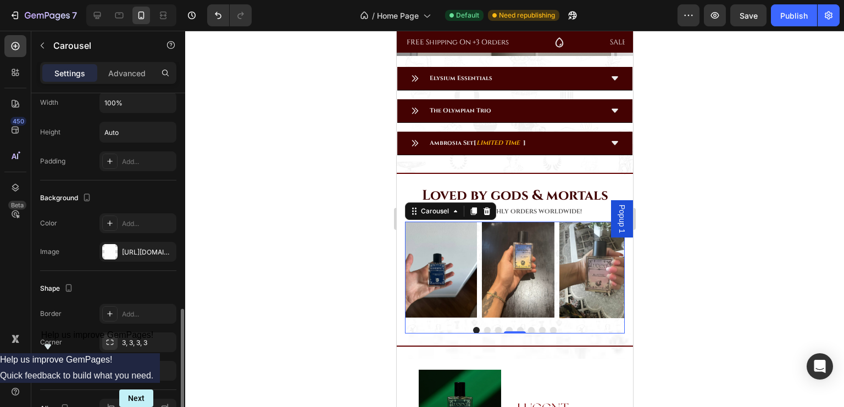
scroll to position [791, 0]
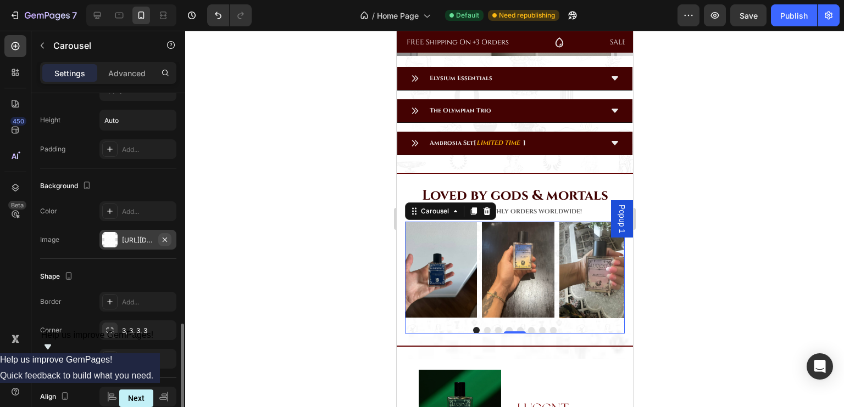
click at [166, 239] on icon "button" at bounding box center [165, 239] width 4 height 4
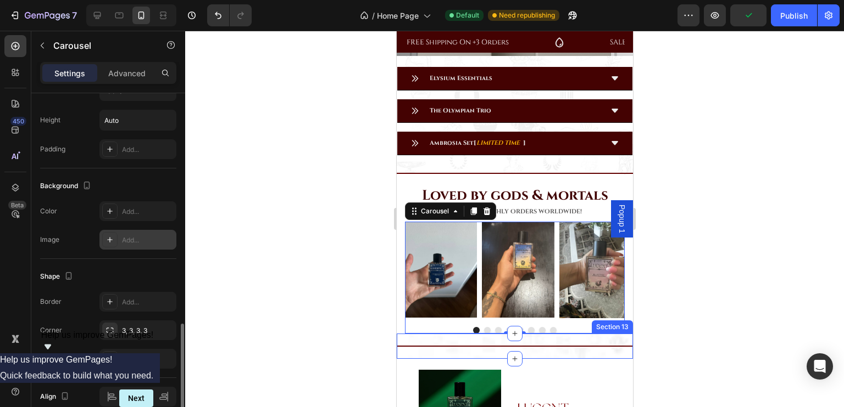
click at [616, 334] on div "Title Line Section 13" at bounding box center [514, 346] width 236 height 25
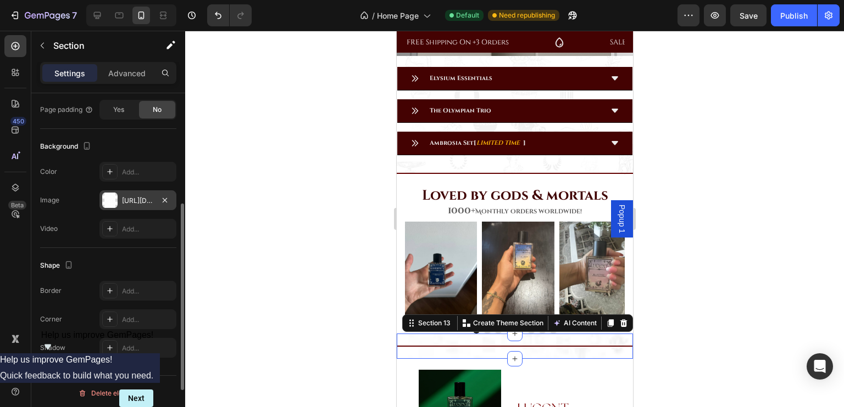
scroll to position [294, 0]
click at [166, 196] on icon "button" at bounding box center [165, 198] width 4 height 4
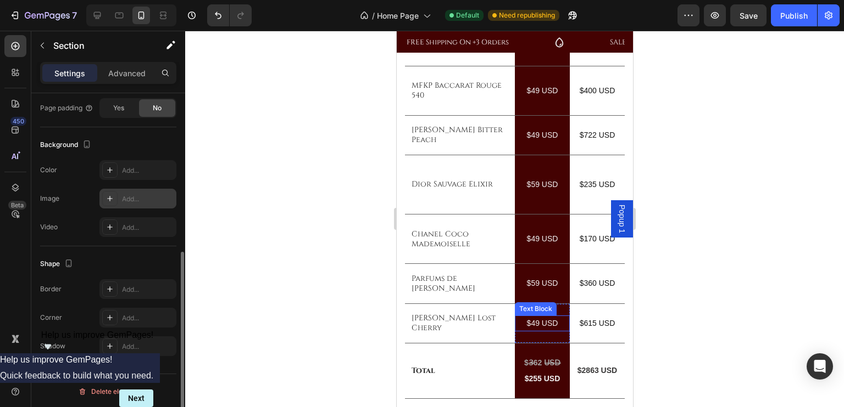
scroll to position [1271, 0]
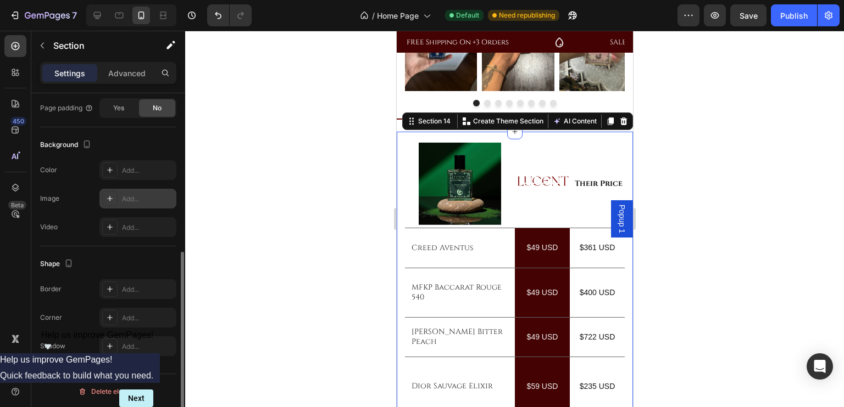
click at [551, 136] on div "Image Image Row Their Price Text Block Row Creed Aventus Text Block $49 USD Tex…" at bounding box center [514, 391] width 236 height 518
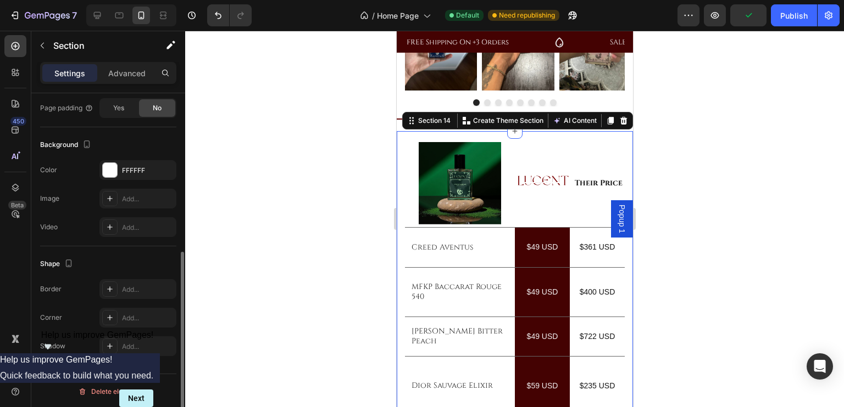
scroll to position [1237, 0]
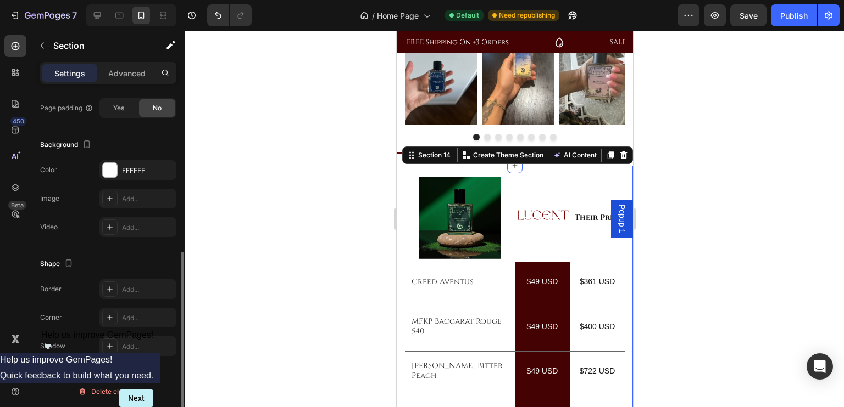
click at [389, 111] on div at bounding box center [514, 219] width 658 height 377
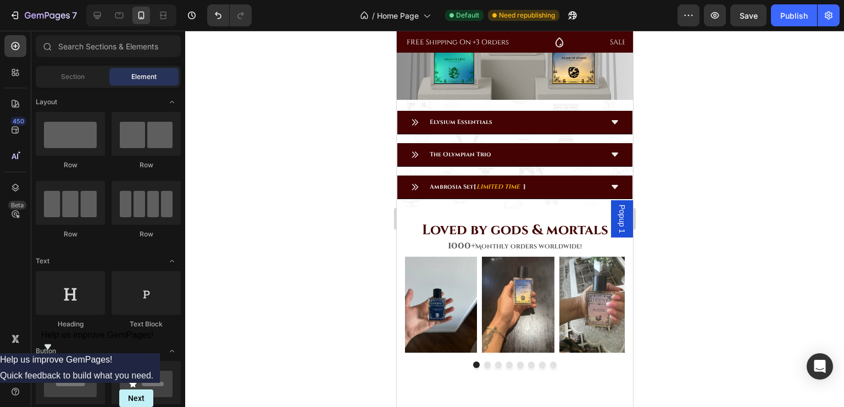
scroll to position [903, 0]
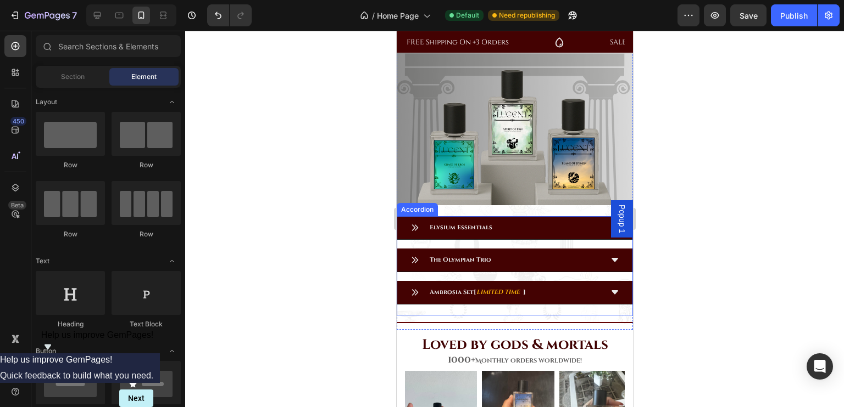
click at [544, 237] on div "Elysium Essentials The Olympian Trio Ambrosia Set [ LIMITED TIME ]" at bounding box center [514, 260] width 236 height 88
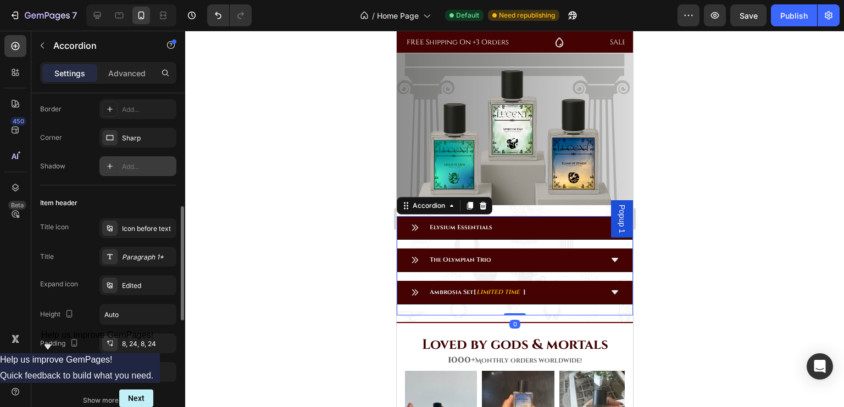
scroll to position [202, 0]
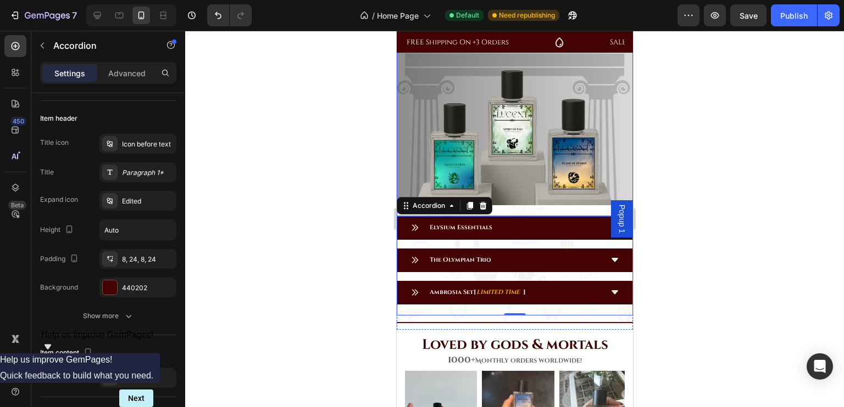
click at [501, 202] on div "Image" at bounding box center [514, 92] width 236 height 247
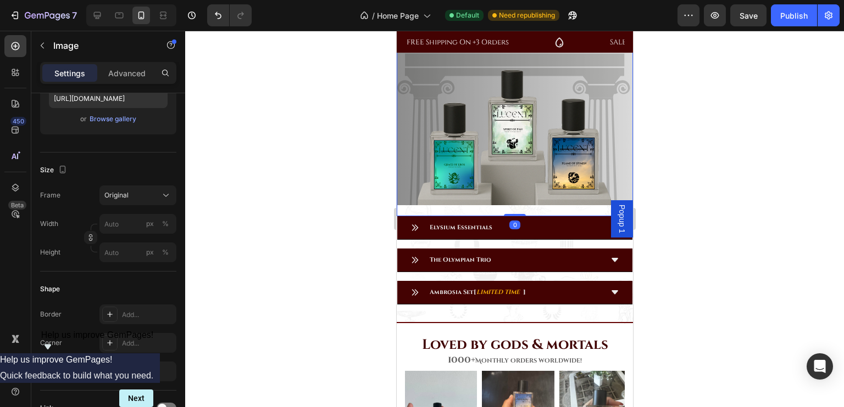
scroll to position [0, 0]
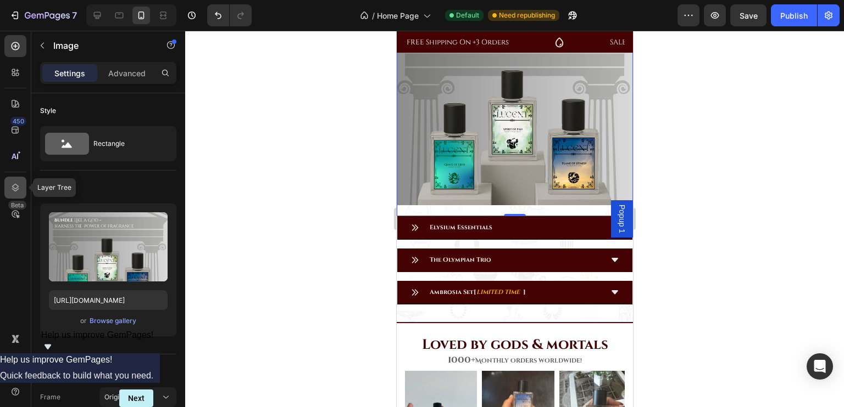
click at [19, 195] on div at bounding box center [15, 188] width 22 height 22
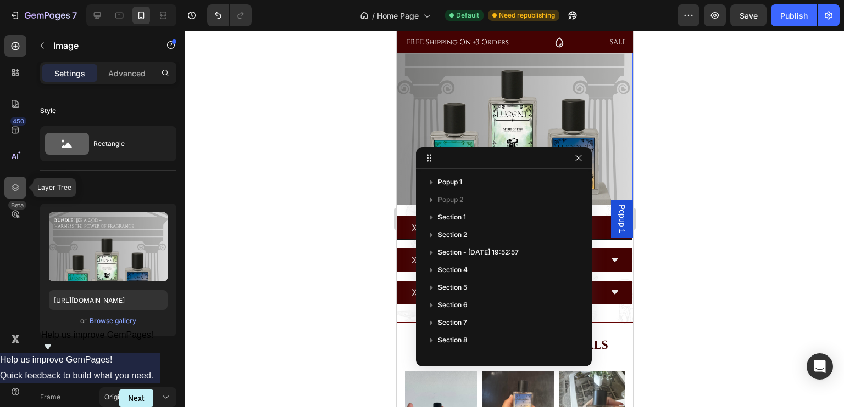
scroll to position [278, 0]
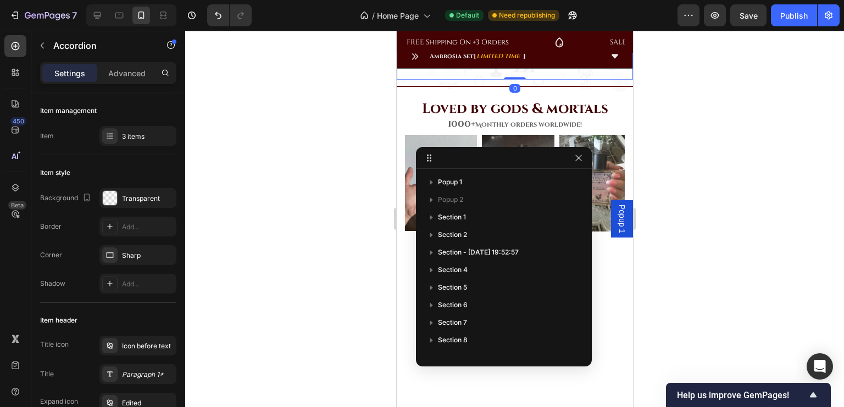
scroll to position [278, 0]
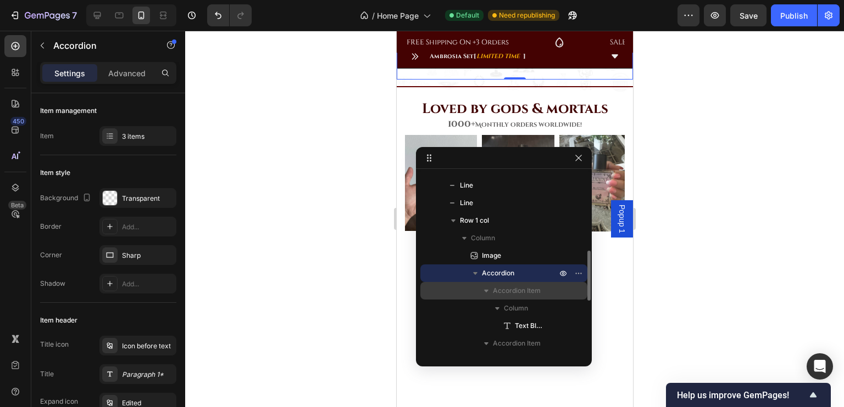
click at [514, 293] on span "Accordion Item" at bounding box center [517, 291] width 48 height 11
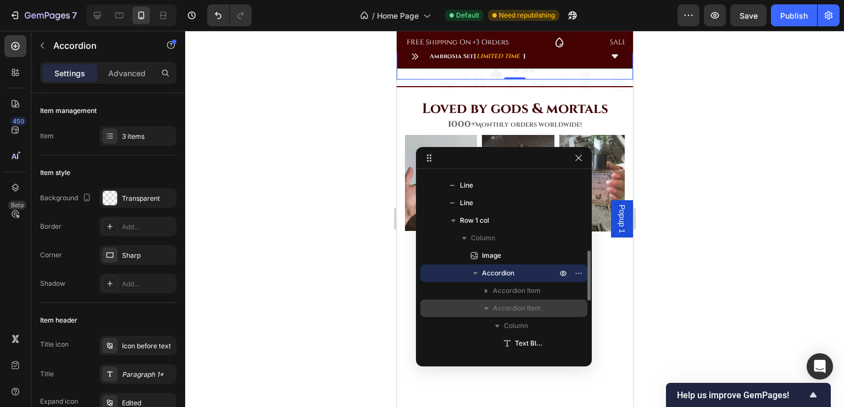
click at [511, 304] on span "Accordion Item" at bounding box center [517, 308] width 48 height 11
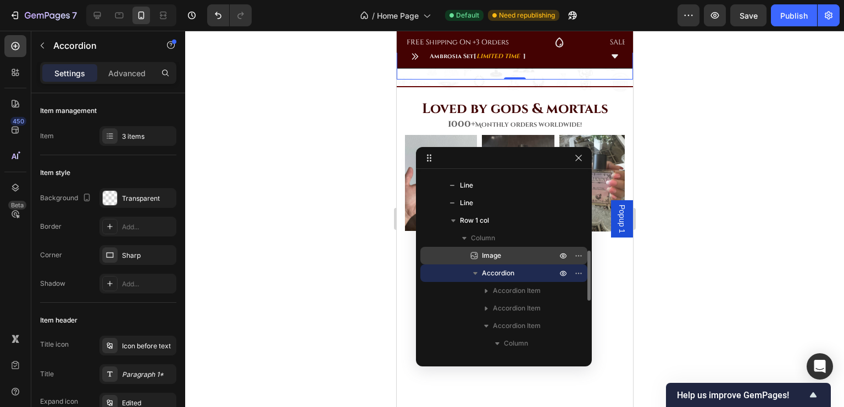
click at [490, 254] on span "Image" at bounding box center [491, 255] width 19 height 11
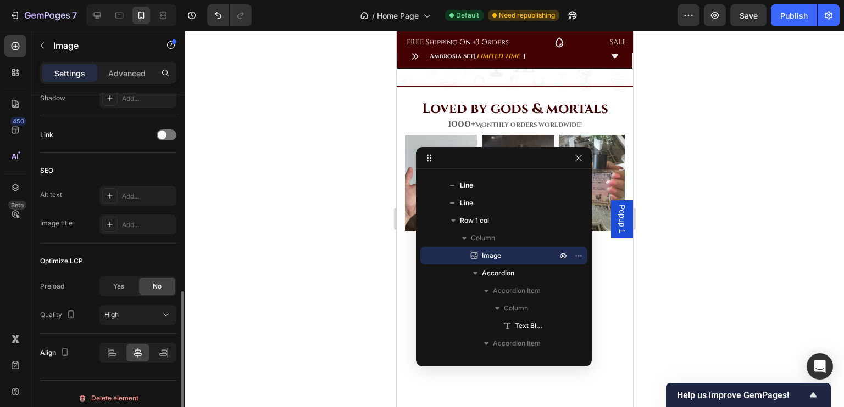
scroll to position [476, 0]
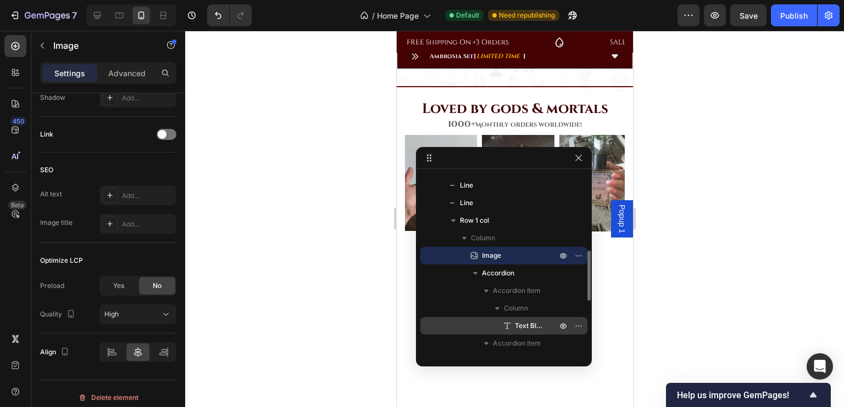
click at [520, 325] on span "Text Block" at bounding box center [530, 326] width 31 height 11
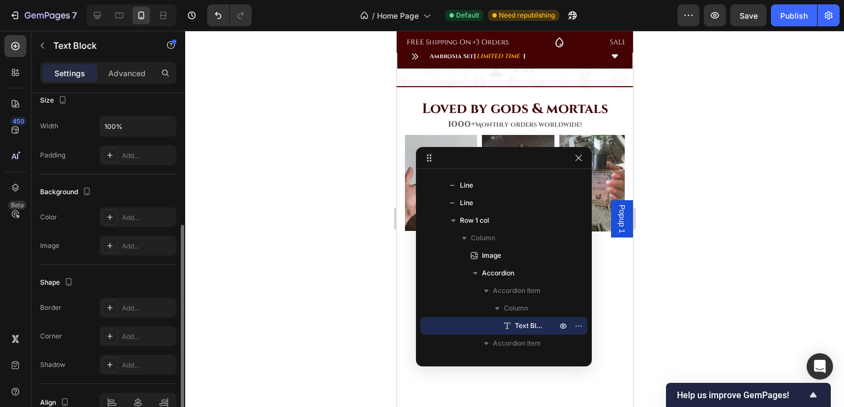
scroll to position [304, 0]
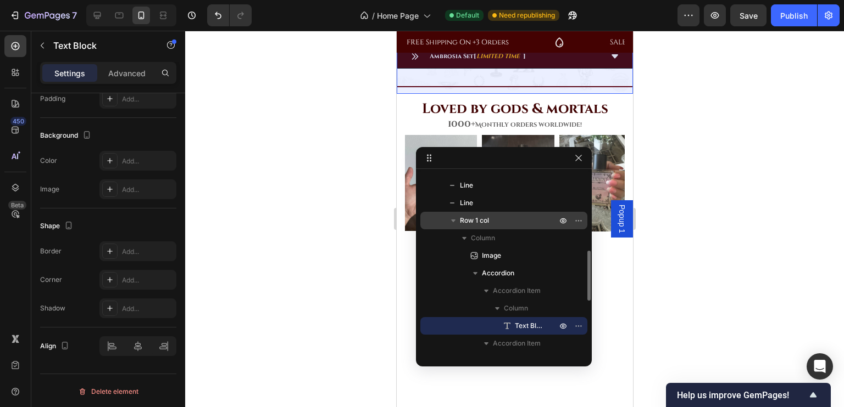
click at [474, 220] on span "Row 1 col" at bounding box center [474, 220] width 29 height 11
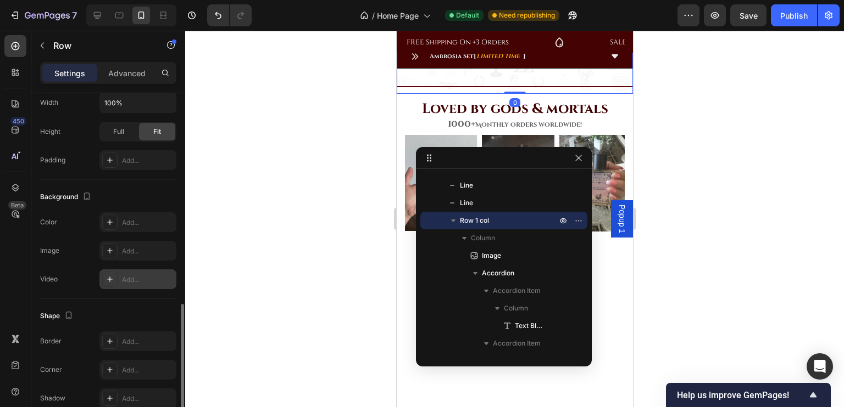
scroll to position [294, 0]
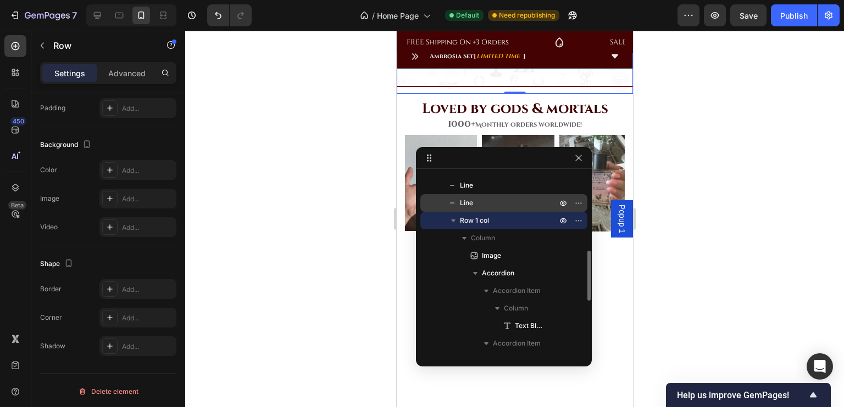
click at [466, 210] on div "Line" at bounding box center [504, 203] width 158 height 18
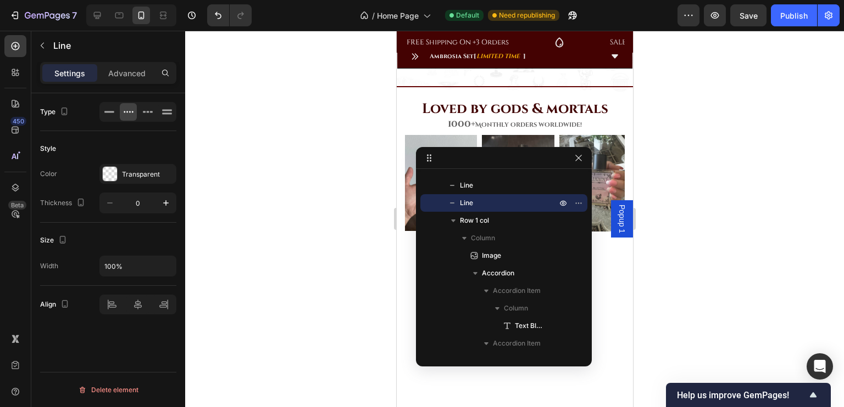
scroll to position [797, 0]
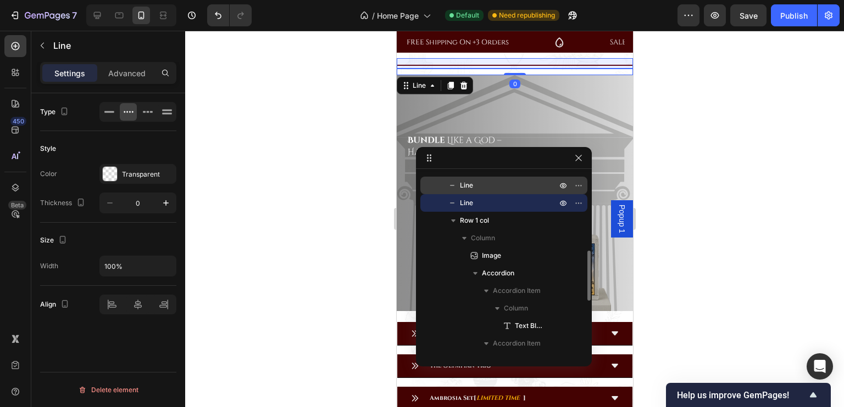
click at [461, 191] on div "Line" at bounding box center [504, 186] width 158 height 18
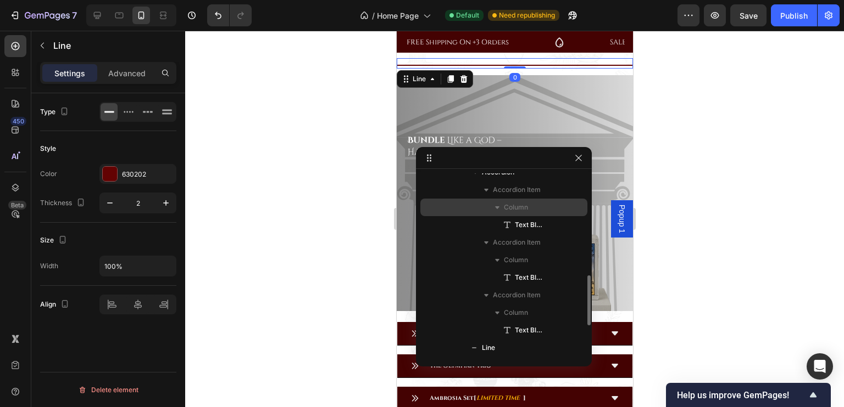
scroll to position [380, 0]
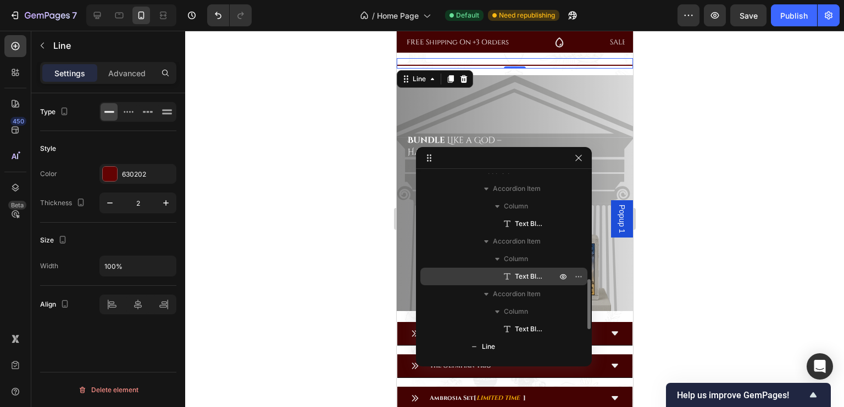
click at [511, 278] on icon at bounding box center [506, 276] width 11 height 11
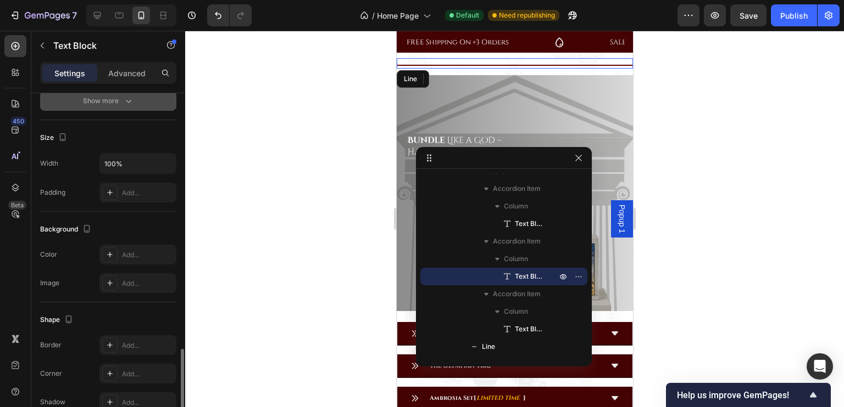
scroll to position [304, 0]
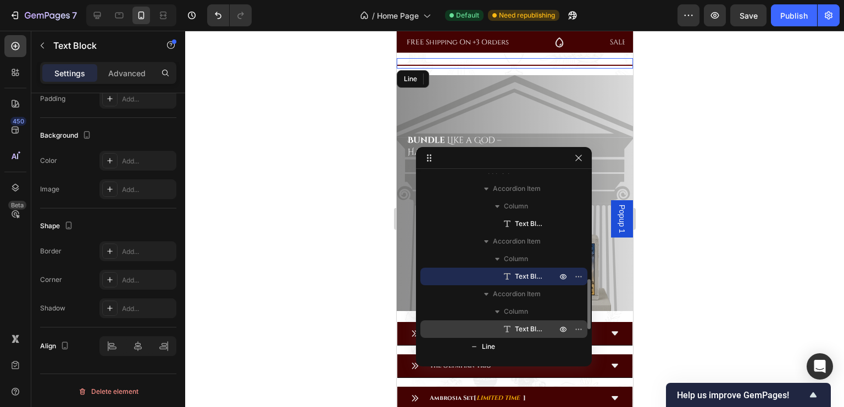
click at [512, 326] on icon at bounding box center [506, 329] width 11 height 11
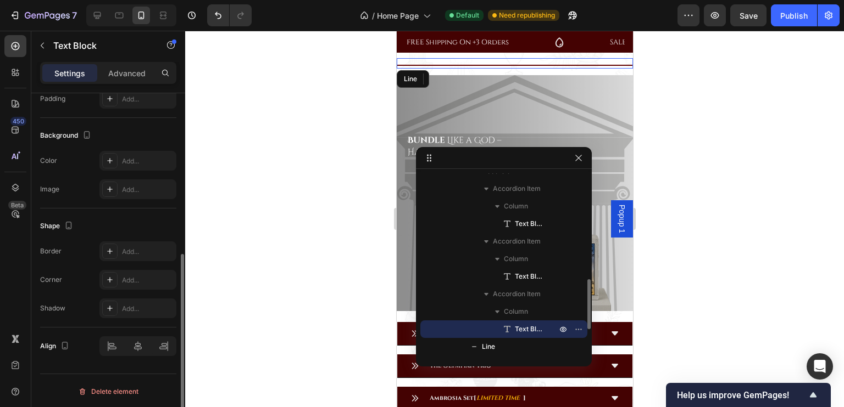
scroll to position [303, 0]
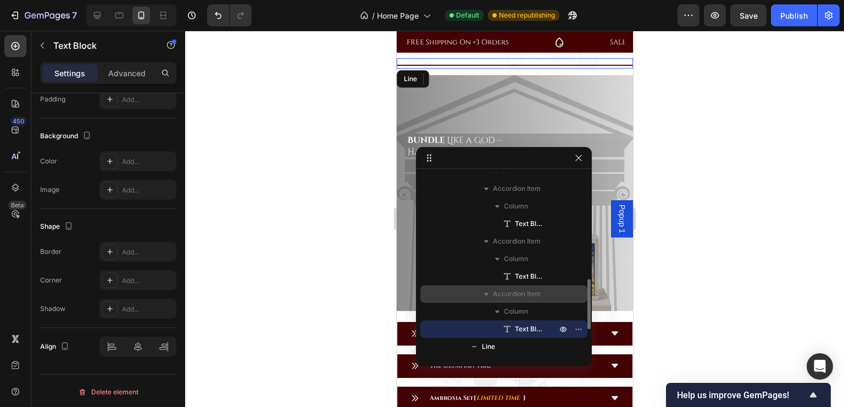
click at [507, 300] on div "Accordion Item" at bounding box center [504, 295] width 158 height 18
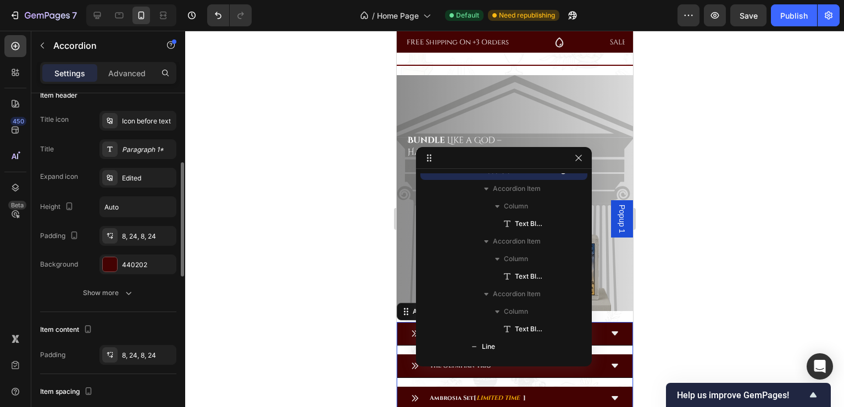
scroll to position [221, 0]
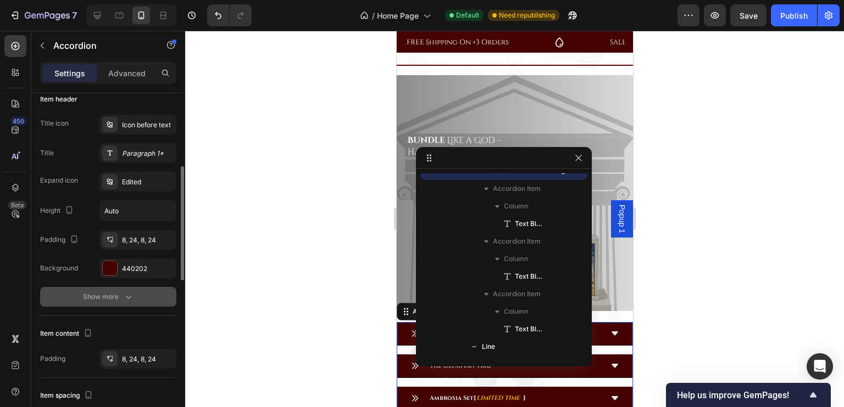
click at [123, 295] on icon "button" at bounding box center [128, 297] width 11 height 11
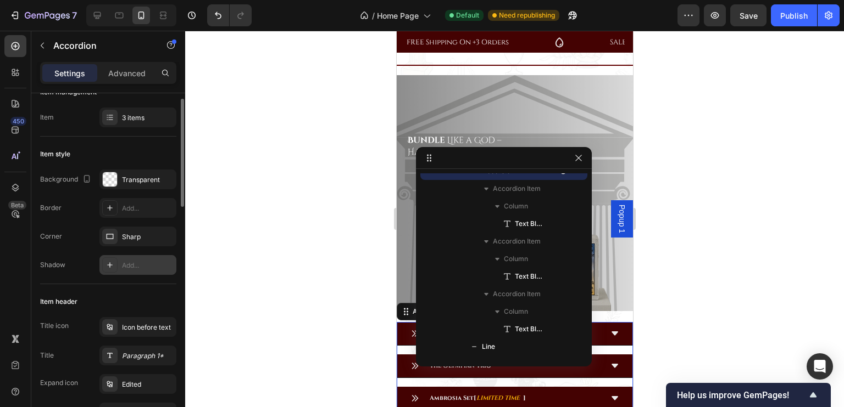
scroll to position [0, 0]
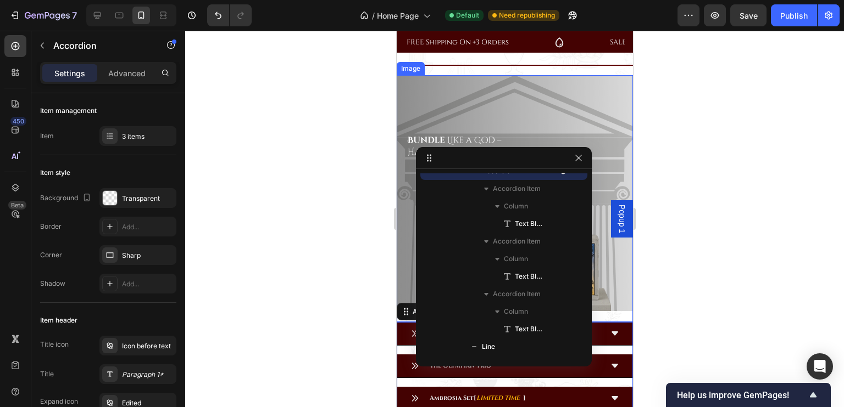
click at [375, 153] on div at bounding box center [514, 219] width 658 height 377
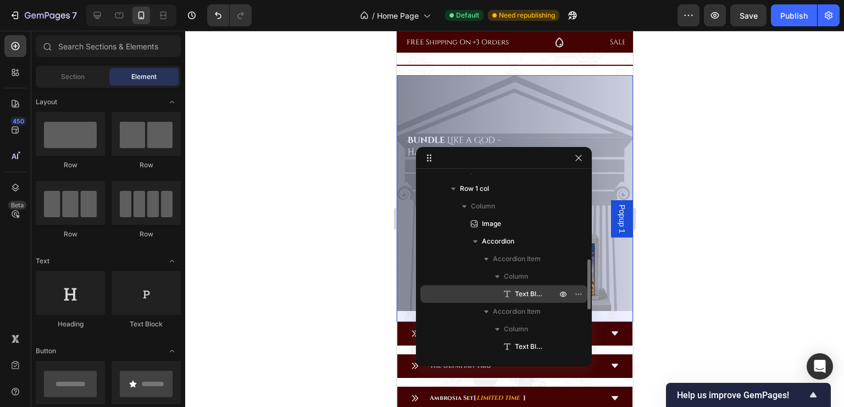
click at [505, 229] on p "Image" at bounding box center [506, 224] width 77 height 11
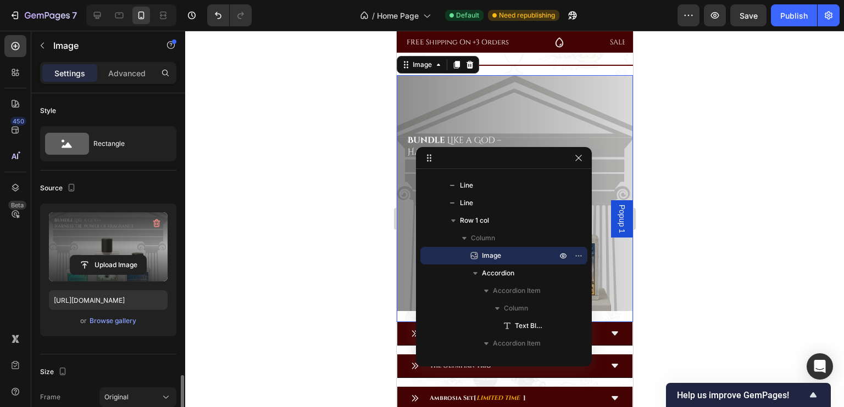
scroll to position [217, 0]
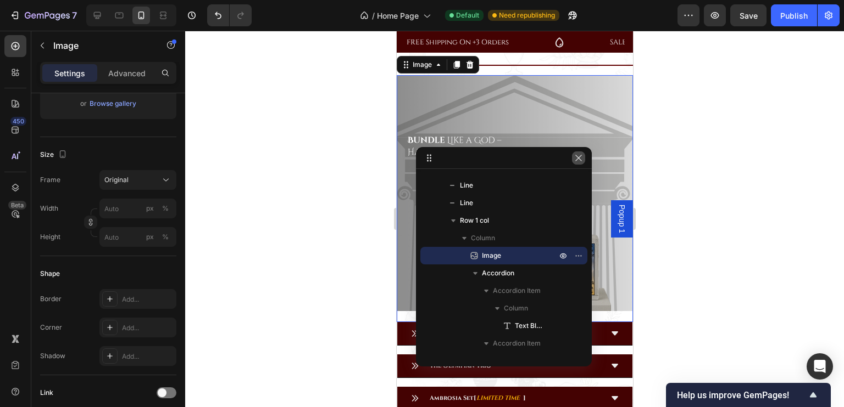
click at [576, 158] on icon "button" at bounding box center [578, 158] width 9 height 9
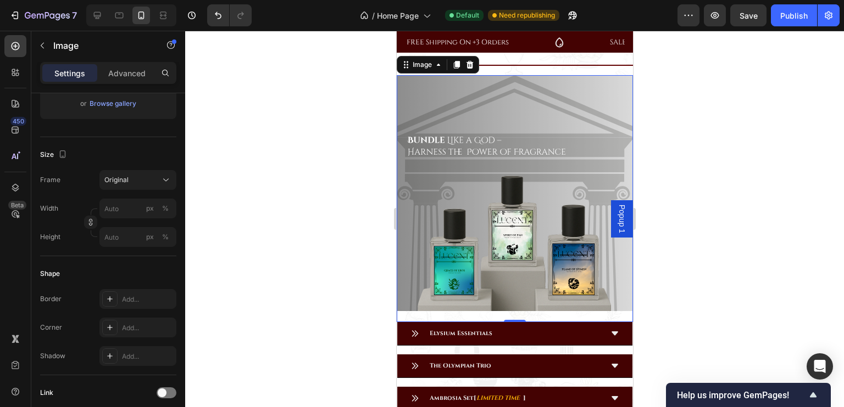
scroll to position [1069, 0]
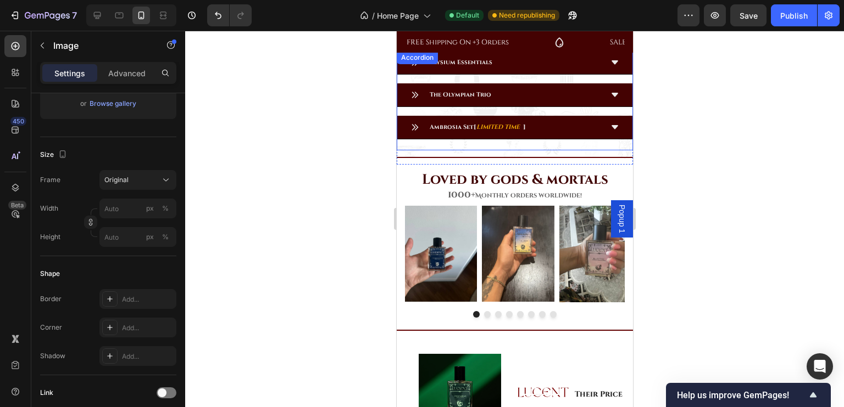
click at [600, 133] on div "Elysium Essentials The Olympian Trio Ambrosia Set [ LIMITED TIME ] Accordion" at bounding box center [514, 100] width 236 height 99
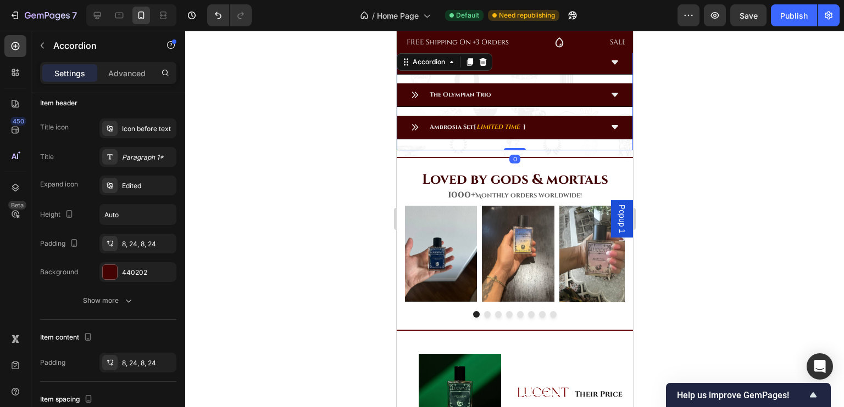
scroll to position [0, 0]
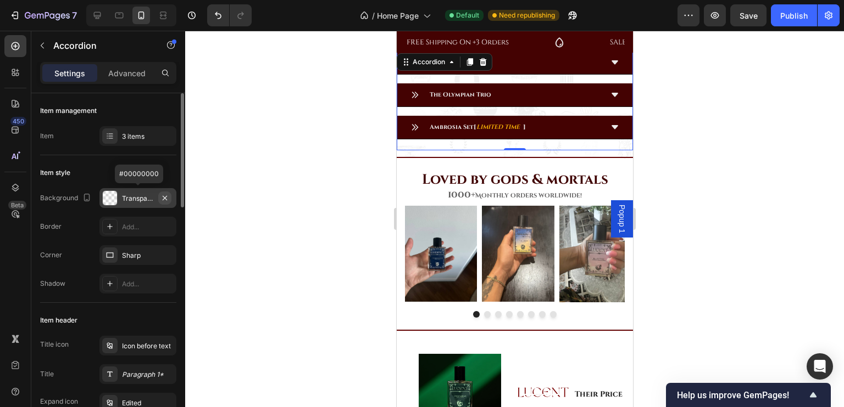
click at [165, 198] on icon "button" at bounding box center [164, 198] width 9 height 9
click at [213, 15] on icon "Undo/Redo" at bounding box center [218, 15] width 11 height 11
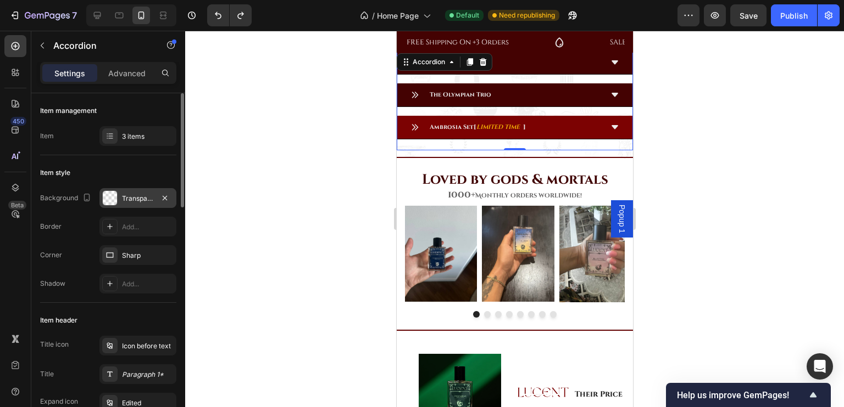
click at [610, 123] on icon at bounding box center [614, 127] width 9 height 9
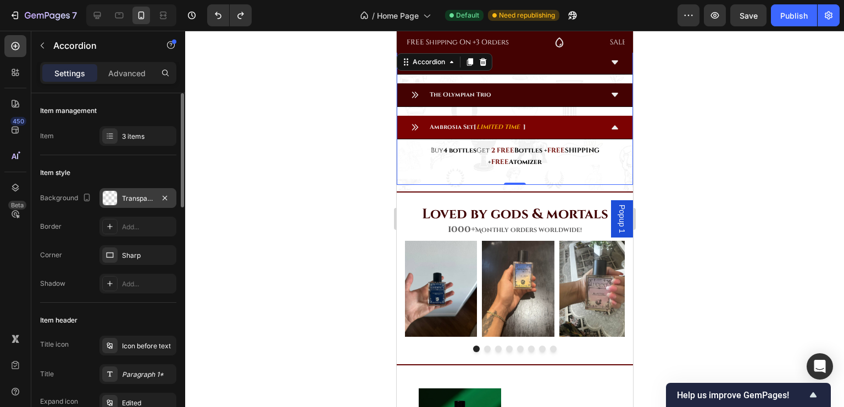
click at [602, 160] on div "Buy 4 bottles Get 2 FREE Bottles + FREE SHIPPING + FREE Atomizer Text Block" at bounding box center [513, 156] width 235 height 35
click at [574, 151] on p "Buy 4 bottles Get 2 FREE Bottles + FREE SHIPPING + FREE Atomizer" at bounding box center [514, 157] width 206 height 24
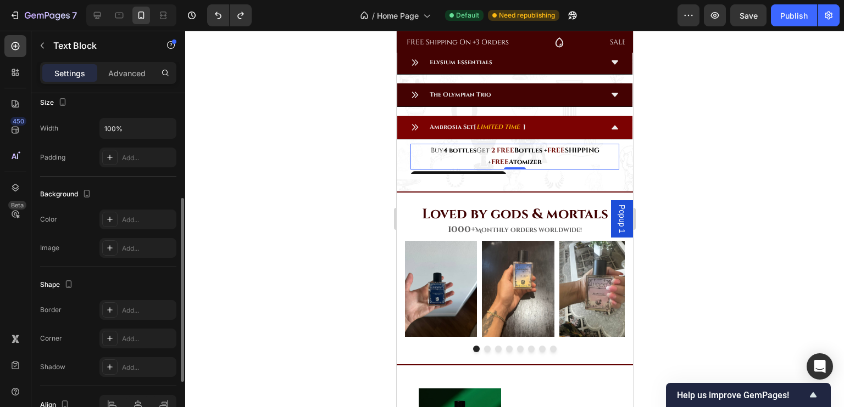
scroll to position [247, 0]
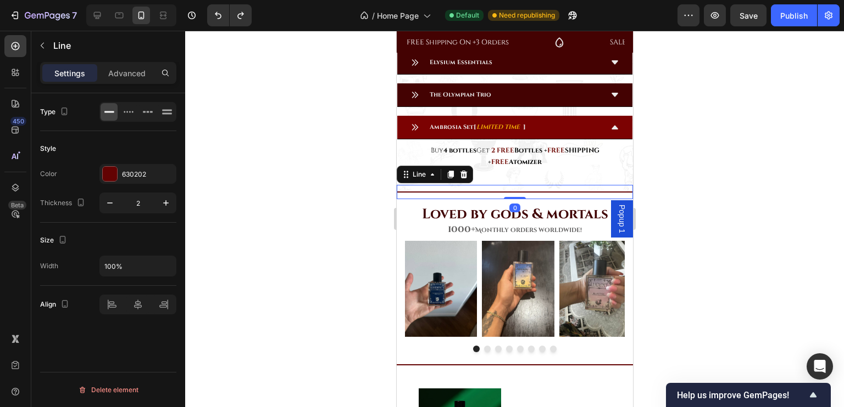
click at [580, 185] on div "Title Line 0" at bounding box center [514, 192] width 236 height 14
click at [605, 169] on div "Elysium Essentials The Olympian Trio Ambrosia Set [ LIMITED TIME ] Buy 4 bottle…" at bounding box center [514, 118] width 236 height 134
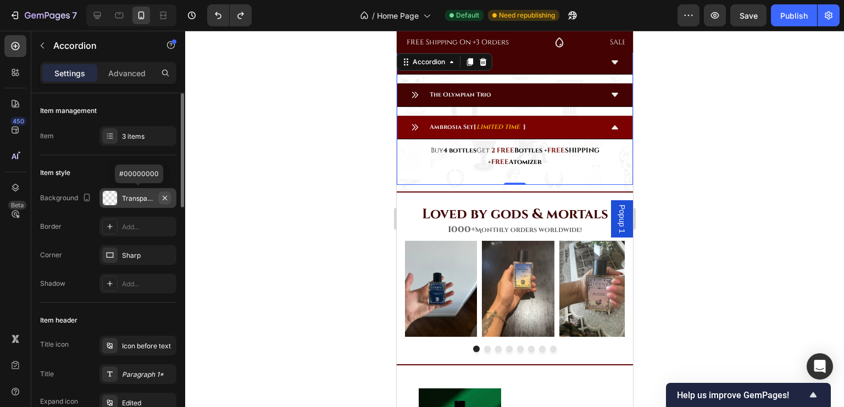
click at [166, 197] on icon "button" at bounding box center [164, 198] width 9 height 9
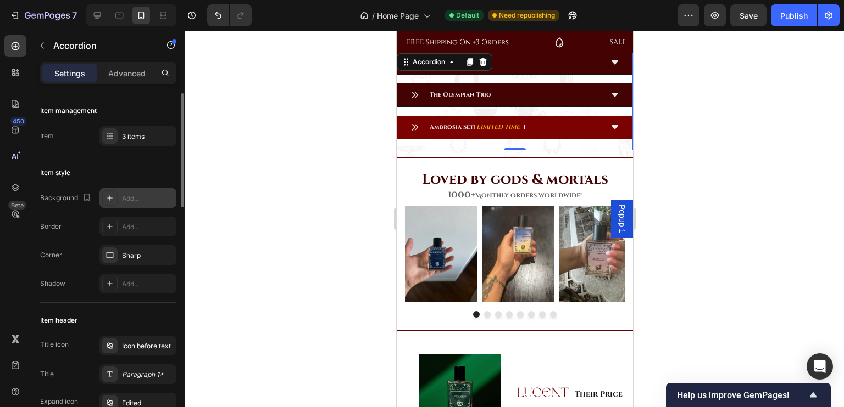
click at [589, 124] on div "Ambrosia Set [ LIMITED TIME ]" at bounding box center [505, 127] width 191 height 14
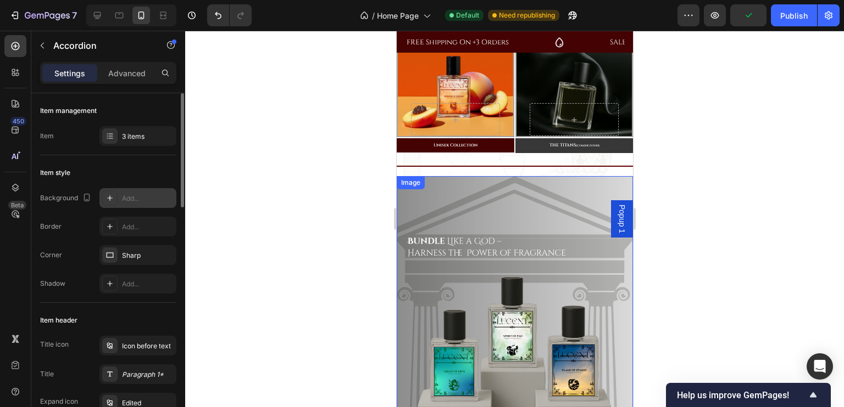
scroll to position [677, 0]
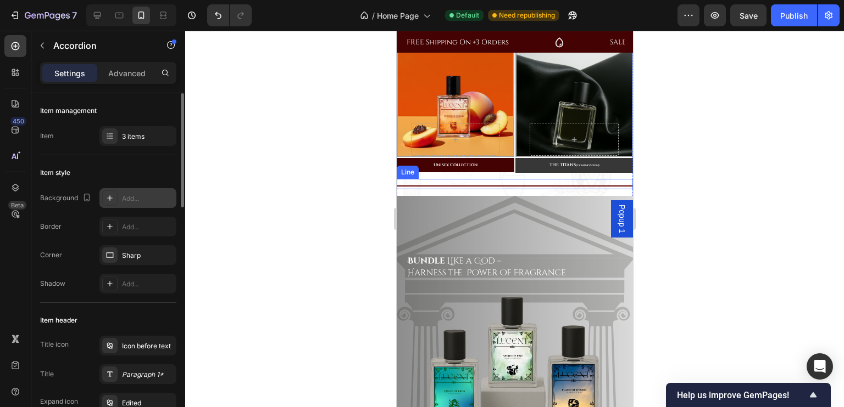
click at [539, 181] on div "Title Line" at bounding box center [514, 184] width 236 height 10
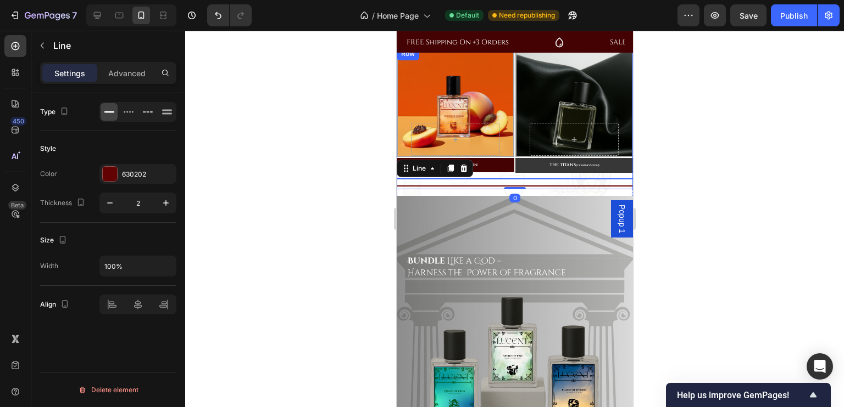
click at [534, 175] on div "Row Hero Banner THE TITANS (COMING SOON) Button" at bounding box center [574, 113] width 118 height 132
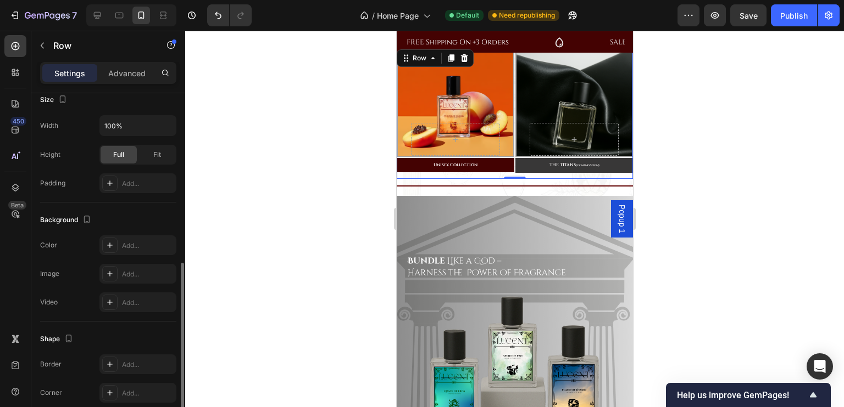
scroll to position [272, 0]
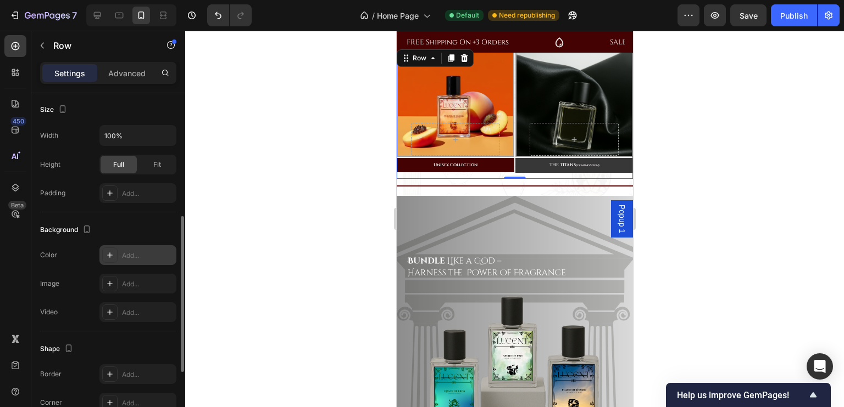
click at [138, 253] on div "Add..." at bounding box center [148, 256] width 52 height 10
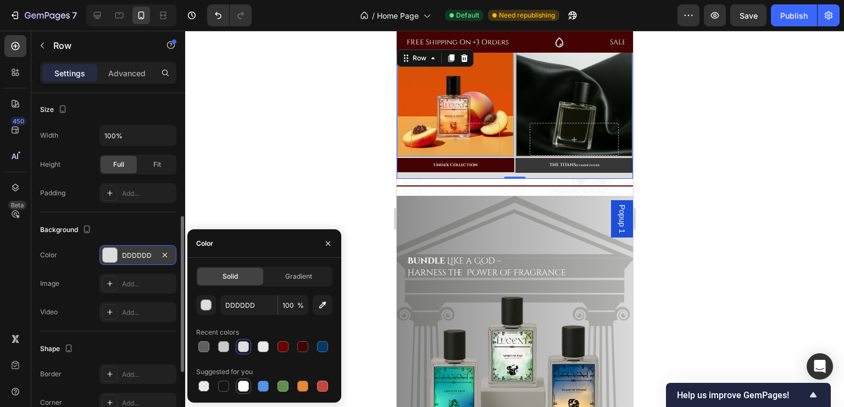
click at [242, 387] on div at bounding box center [243, 386] width 11 height 11
type input "FFFFFF"
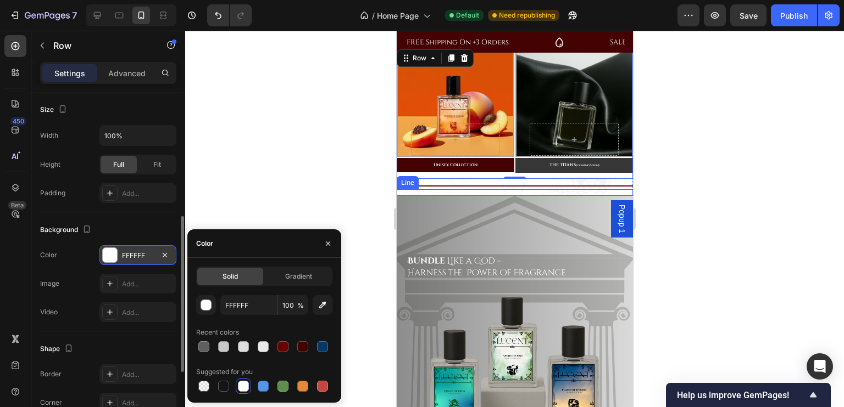
click at [499, 190] on div "Title Line" at bounding box center [514, 192] width 236 height 7
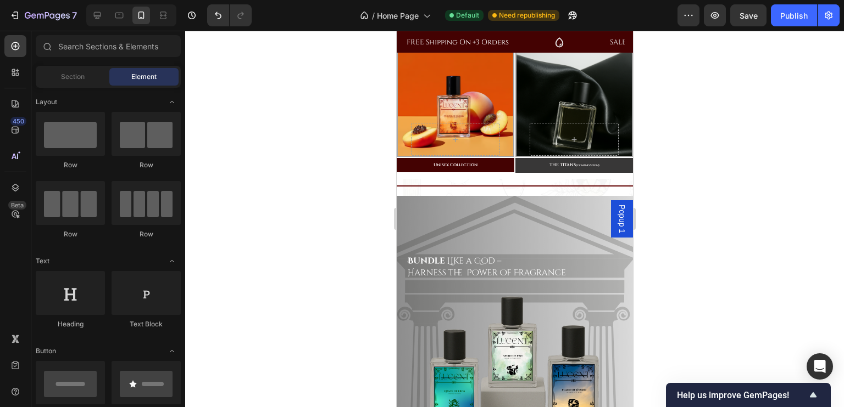
scroll to position [153, 0]
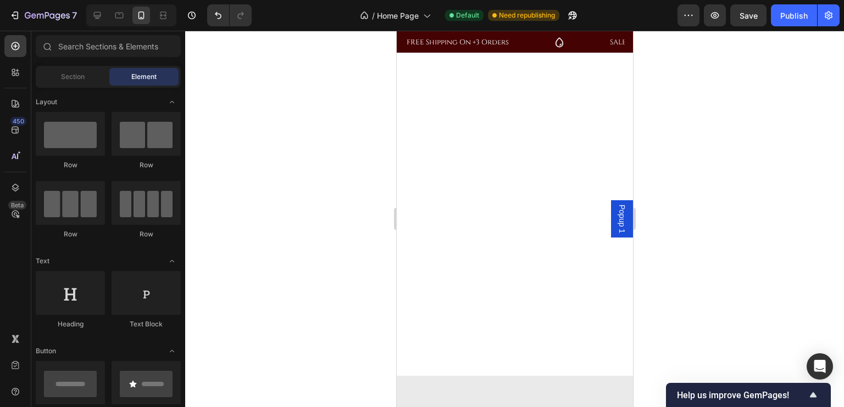
click at [750, 12] on span "Save" at bounding box center [748, 15] width 18 height 9
click at [783, 12] on div "Publish" at bounding box center [793, 16] width 27 height 12
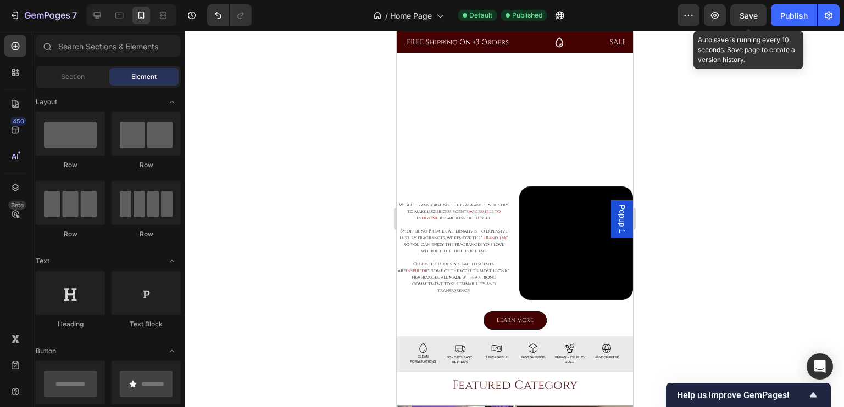
scroll to position [428, 0]
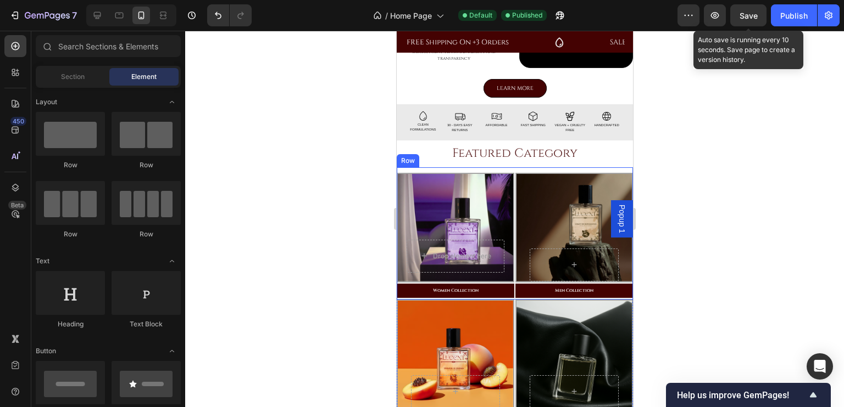
click at [504, 167] on div "Drop element here Hero Banner Women Collection Button Row Hero Banner Men Colle…" at bounding box center [514, 233] width 236 height 132
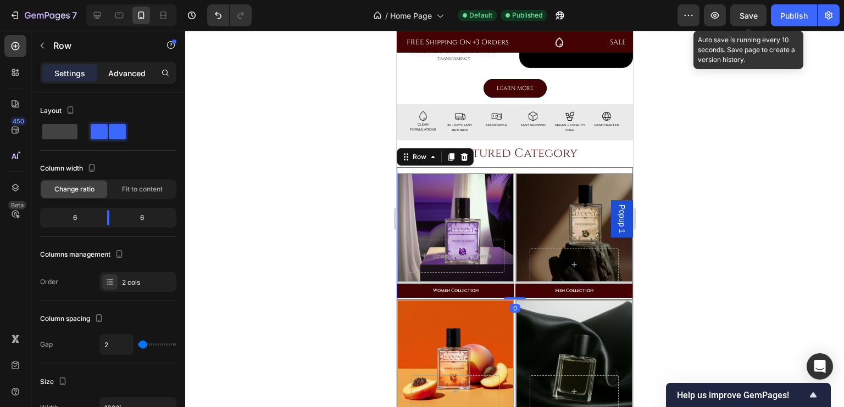
click at [123, 79] on div "Advanced" at bounding box center [126, 73] width 55 height 18
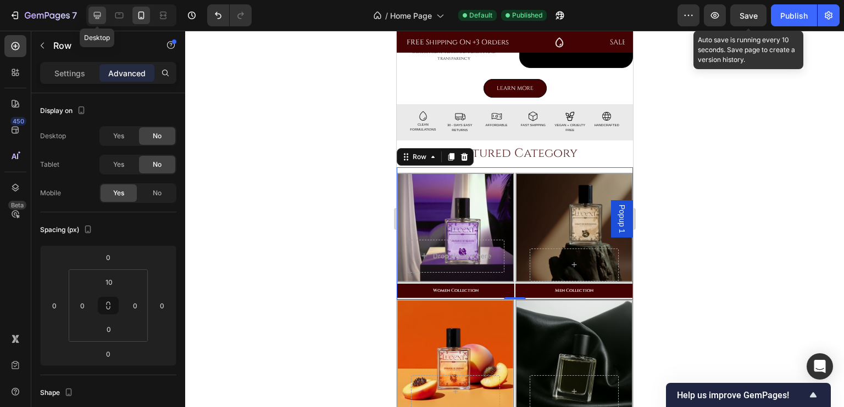
click at [94, 14] on icon at bounding box center [97, 15] width 11 height 11
type input "8"
type input "0"
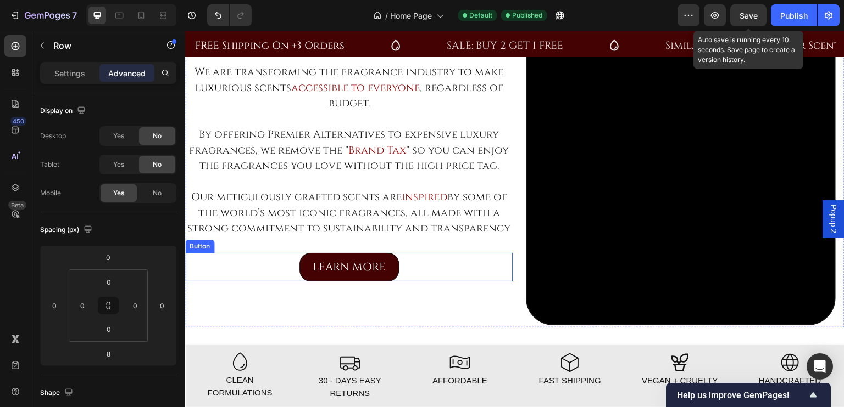
scroll to position [676, 0]
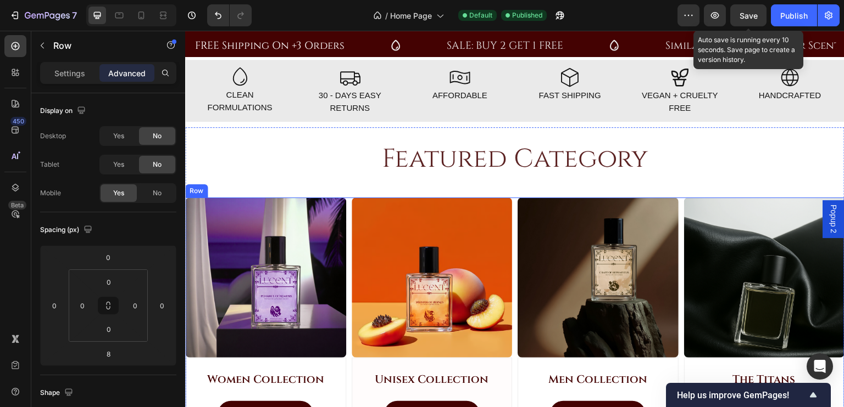
click at [346, 208] on div "Image Women Collection Heading Shop Now Button Row Image Unisex Collection Head…" at bounding box center [514, 334] width 659 height 272
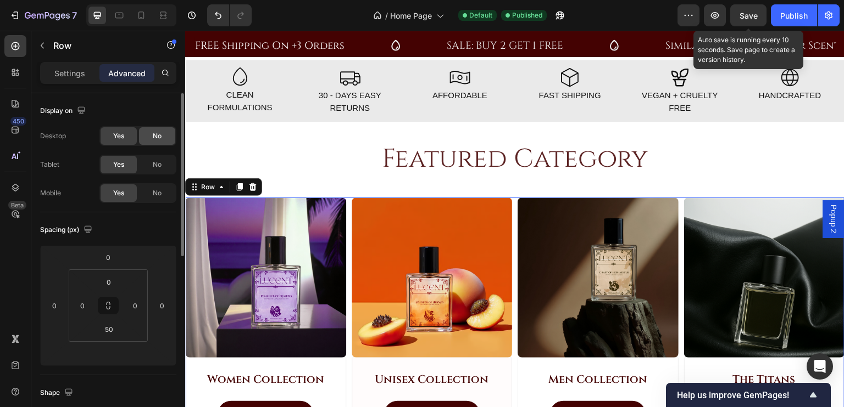
click at [149, 135] on div "No" at bounding box center [157, 136] width 36 height 18
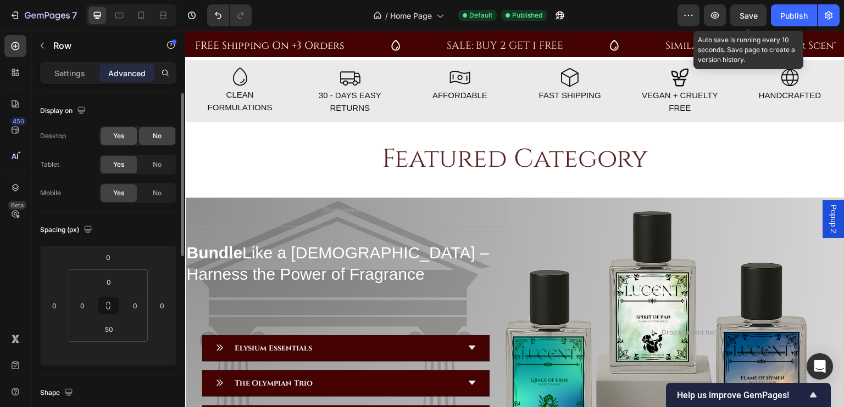
click at [121, 138] on span "Yes" at bounding box center [118, 136] width 11 height 10
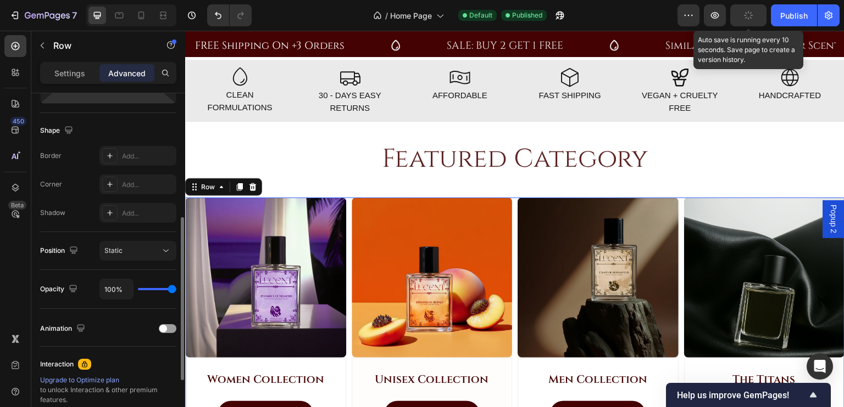
scroll to position [386, 0]
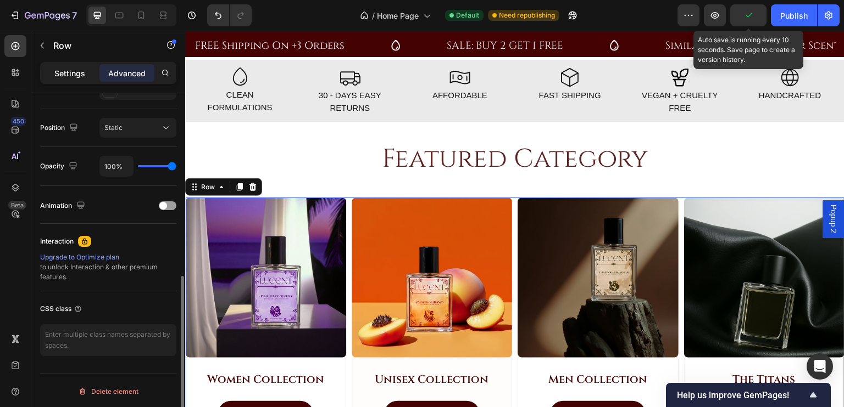
click at [75, 64] on div "Settings" at bounding box center [69, 73] width 55 height 18
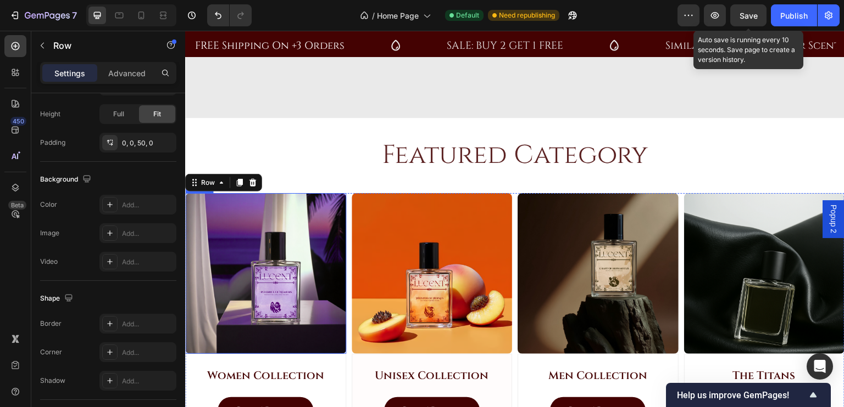
scroll to position [924, 0]
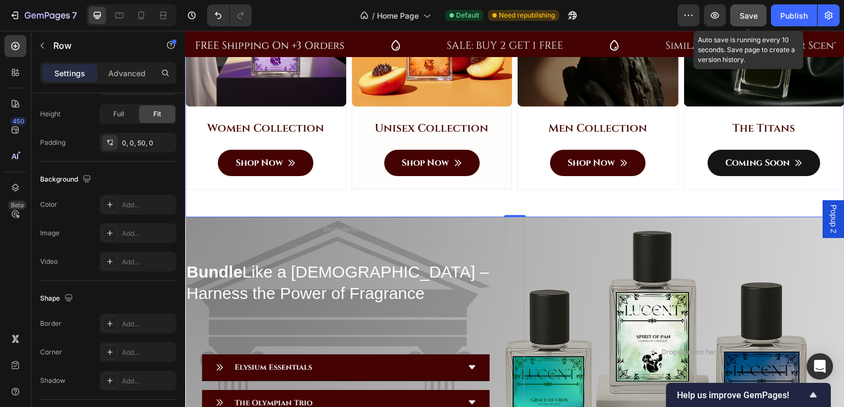
click at [751, 19] on span "Save" at bounding box center [748, 15] width 18 height 9
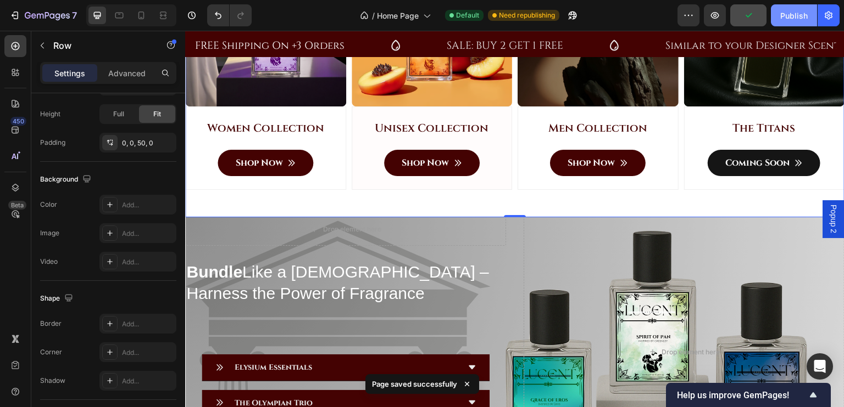
click at [788, 17] on div "Publish" at bounding box center [793, 16] width 27 height 12
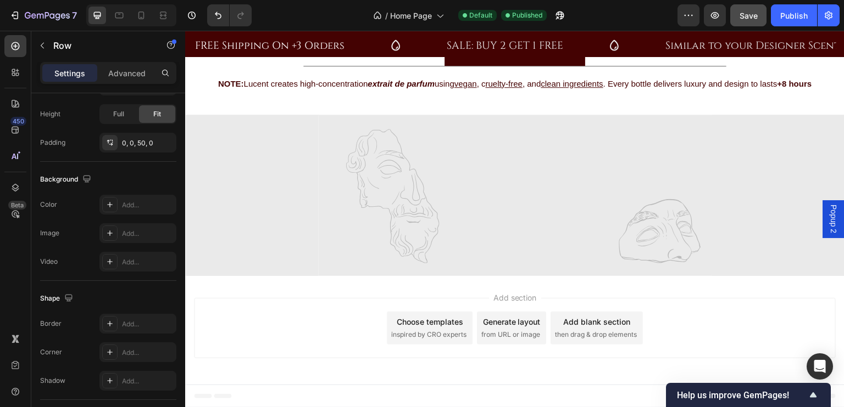
scroll to position [1228, 0]
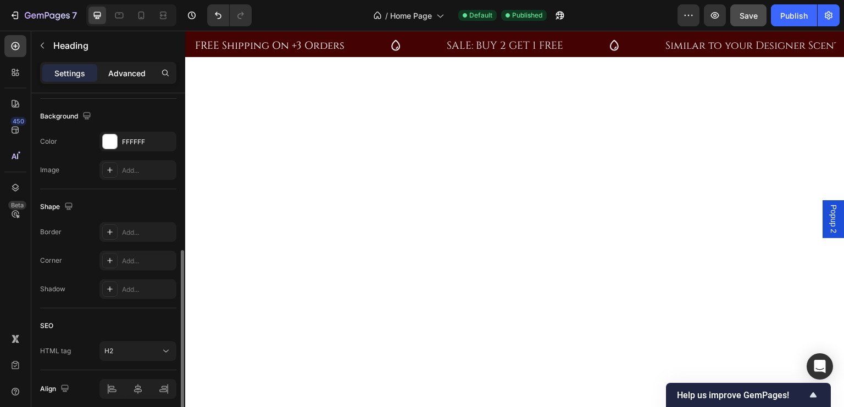
scroll to position [226, 0]
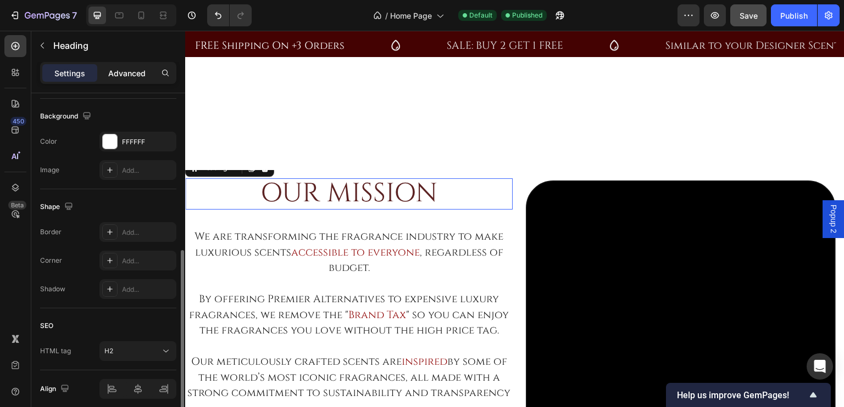
click at [130, 72] on p "Advanced" at bounding box center [126, 74] width 37 height 12
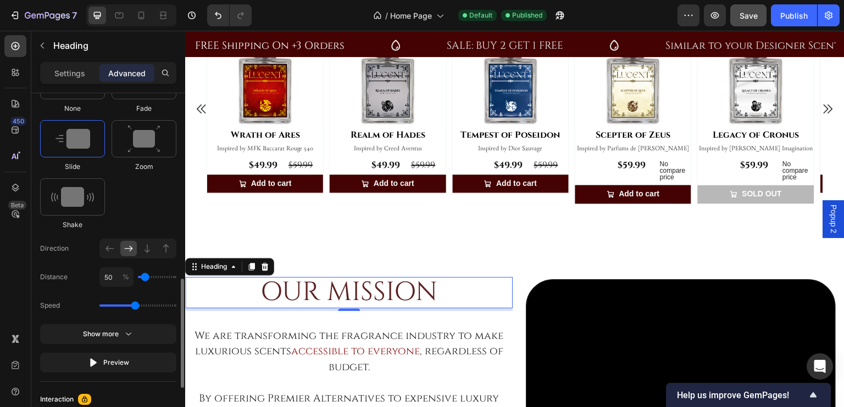
scroll to position [591, 0]
click at [112, 331] on div "Show more" at bounding box center [108, 334] width 51 height 11
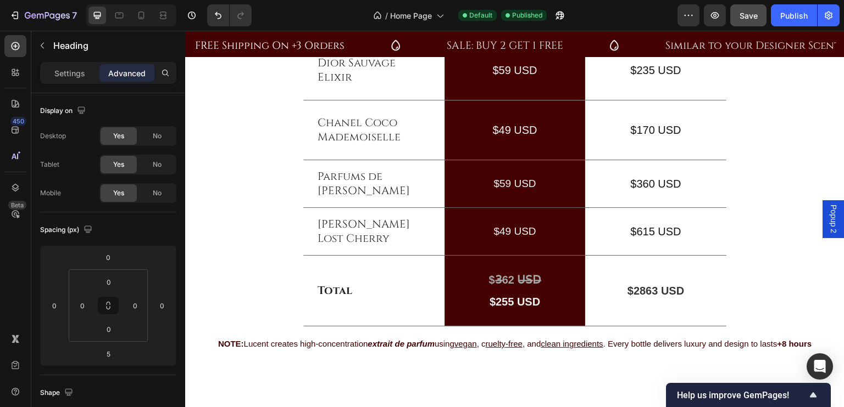
scroll to position [2091, 0]
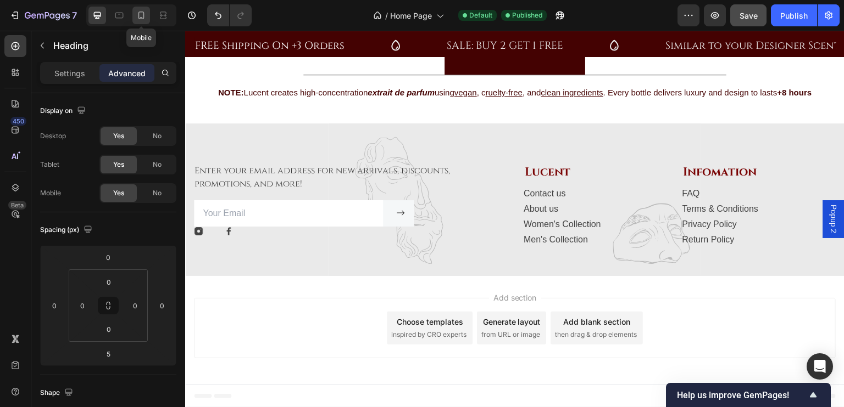
click at [141, 17] on icon at bounding box center [141, 15] width 11 height 11
type input "2"
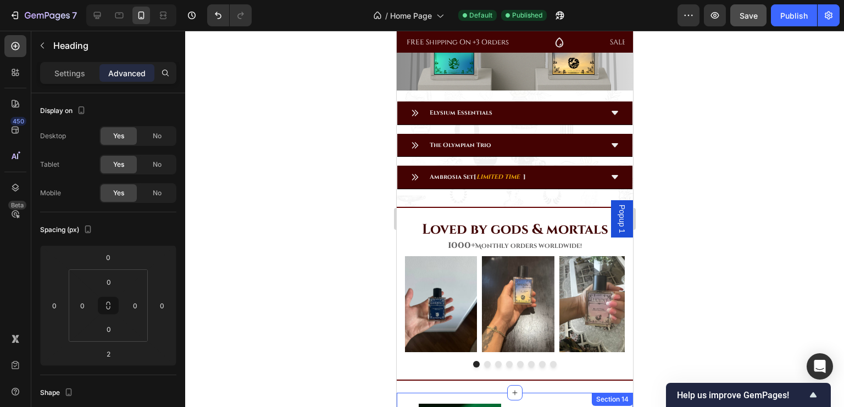
scroll to position [1470, 0]
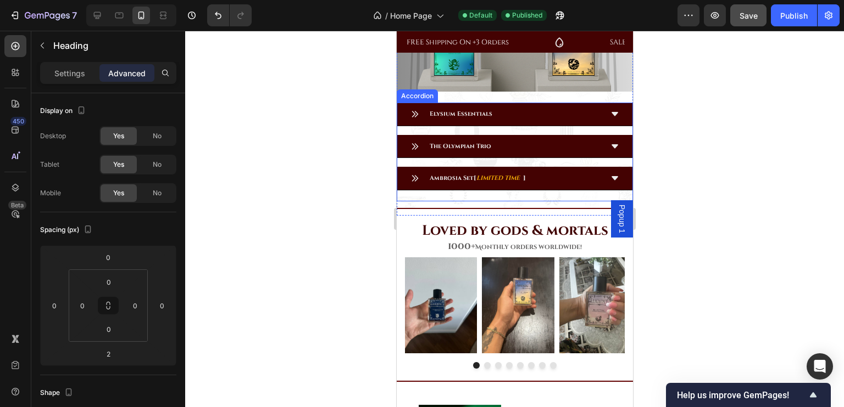
click at [501, 183] on div "Elysium Essentials The Olympian Trio Ambrosia Set [ LIMITED TIME ] Accordion" at bounding box center [514, 152] width 236 height 99
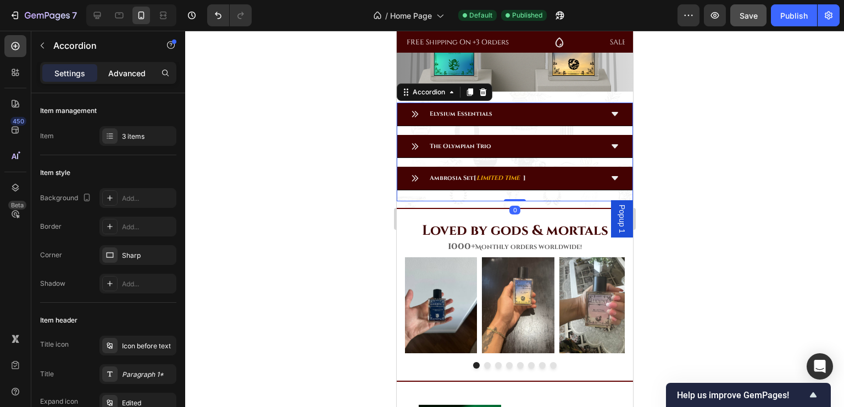
click at [127, 74] on p "Advanced" at bounding box center [126, 74] width 37 height 12
type input "100%"
type input "100"
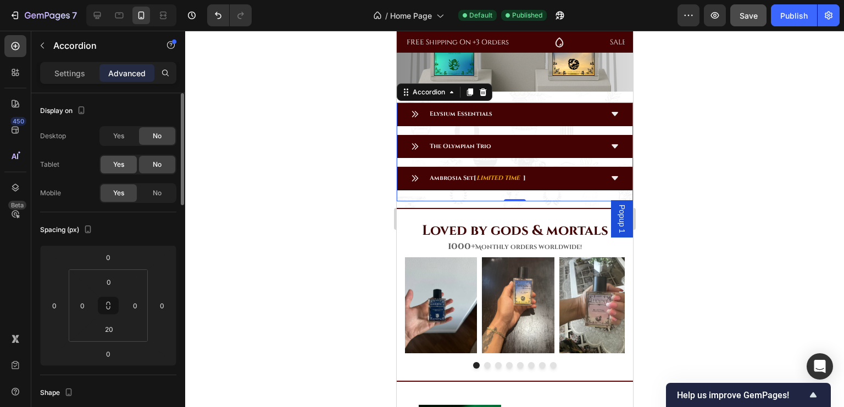
click at [127, 170] on div "Yes" at bounding box center [118, 165] width 36 height 18
click at [151, 189] on div "No" at bounding box center [157, 194] width 36 height 18
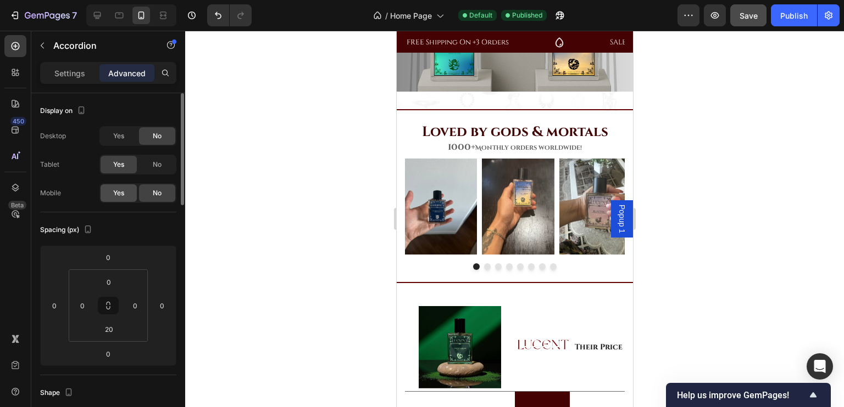
click at [126, 186] on div "Yes" at bounding box center [118, 194] width 36 height 18
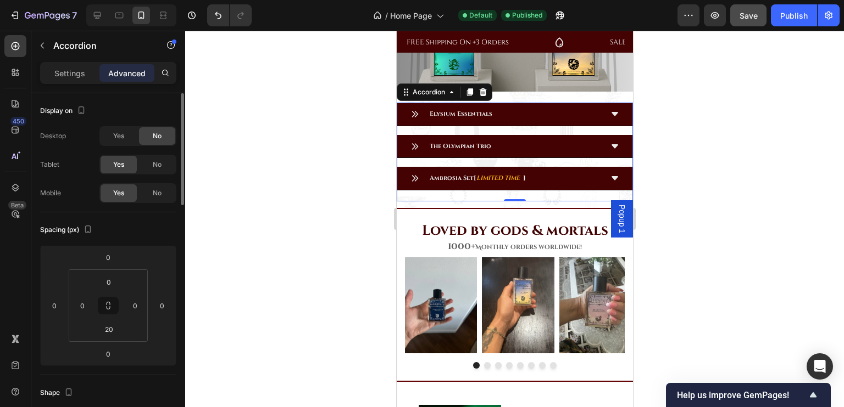
click at [148, 175] on div "Desktop Yes No Tablet Yes No Mobile Yes No" at bounding box center [108, 164] width 136 height 77
click at [154, 168] on span "No" at bounding box center [157, 165] width 9 height 10
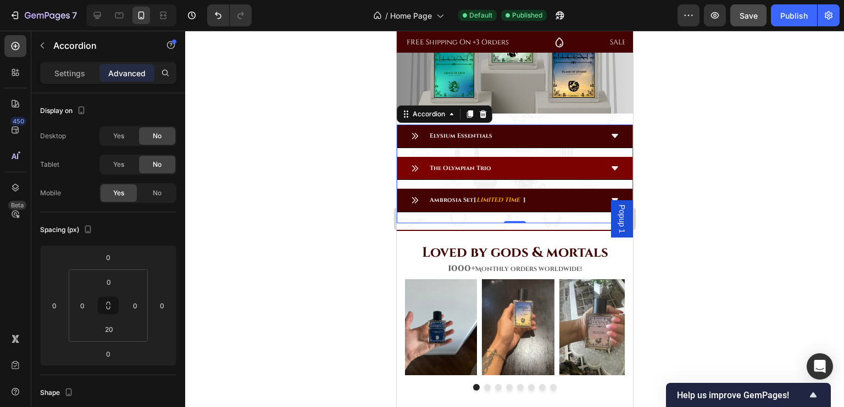
scroll to position [1398, 0]
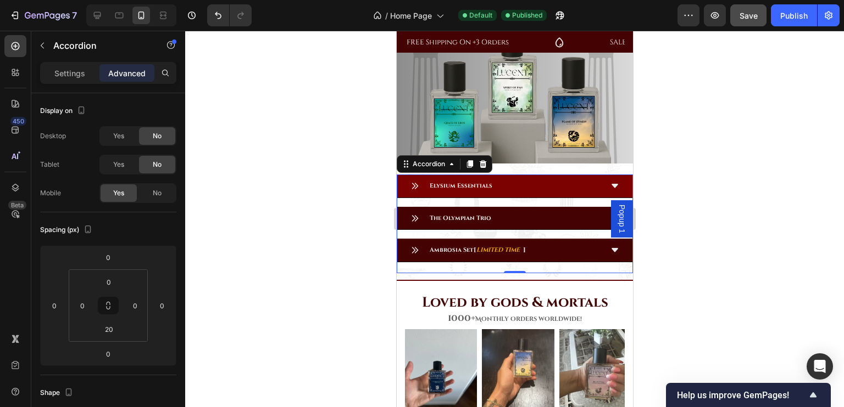
click at [607, 186] on div "Elysium Essentials" at bounding box center [513, 187] width 235 height 24
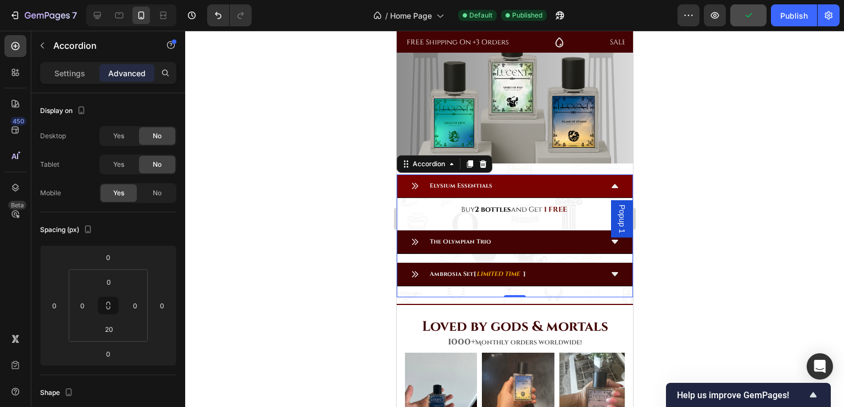
click at [581, 214] on div "Elysium Essentials Buy 2 bottles and Get 1 FREE Text Block The Olympian Trio Am…" at bounding box center [514, 231] width 236 height 112
click at [578, 204] on p "Buy 2 bottles and Get 1 FREE" at bounding box center [514, 210] width 206 height 13
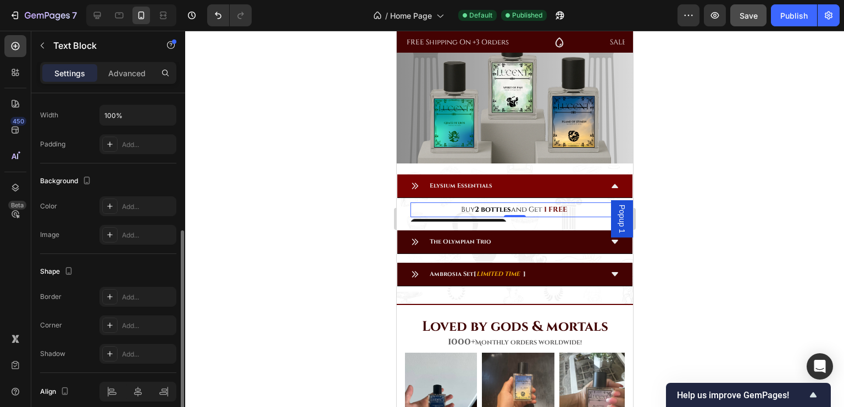
scroll to position [304, 0]
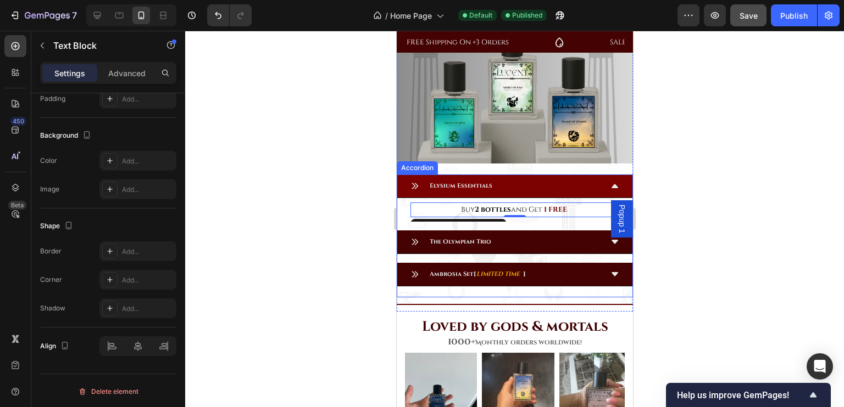
click at [403, 213] on div "Buy 2 bottles and Get 1 FREE Text Block 0" at bounding box center [513, 210] width 235 height 24
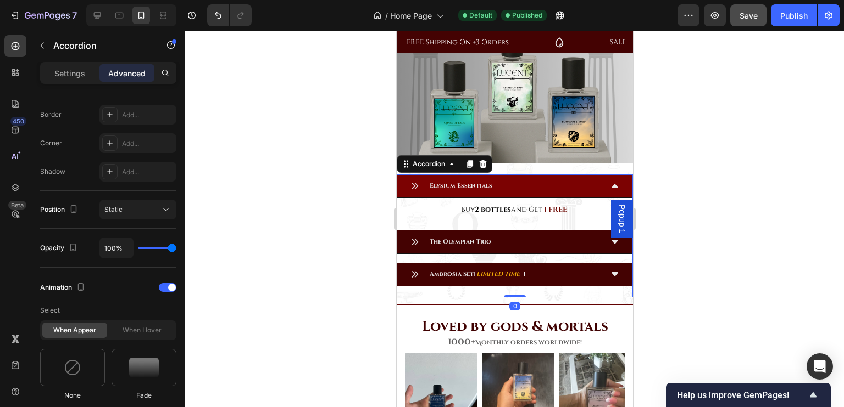
scroll to position [0, 0]
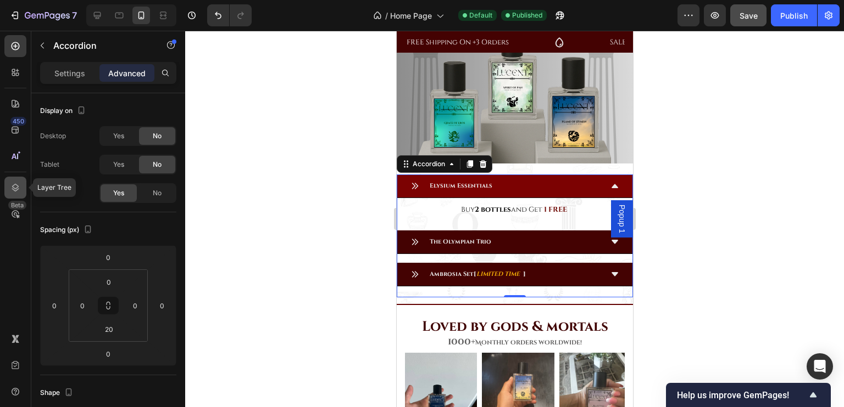
click at [13, 193] on icon at bounding box center [15, 187] width 11 height 11
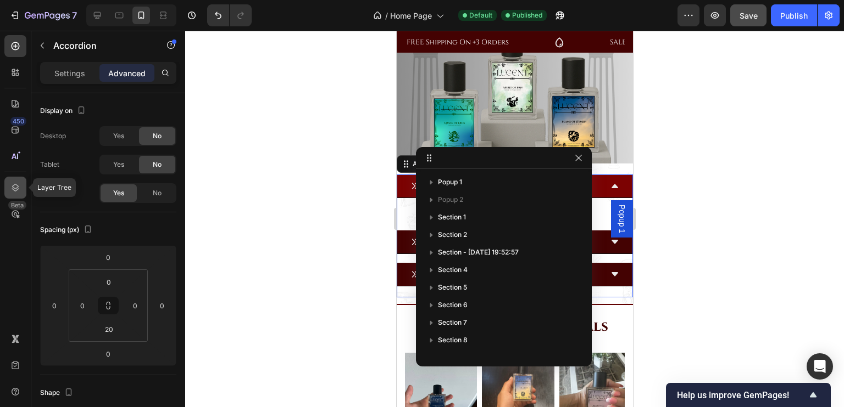
scroll to position [295, 0]
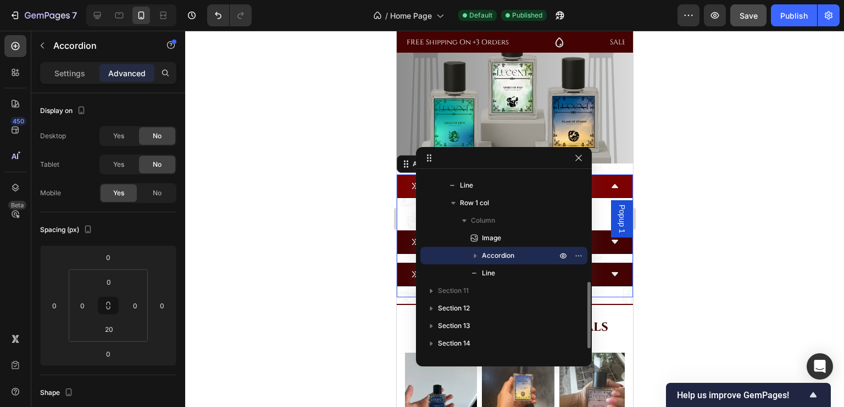
click at [498, 256] on span "Accordion" at bounding box center [498, 255] width 32 height 11
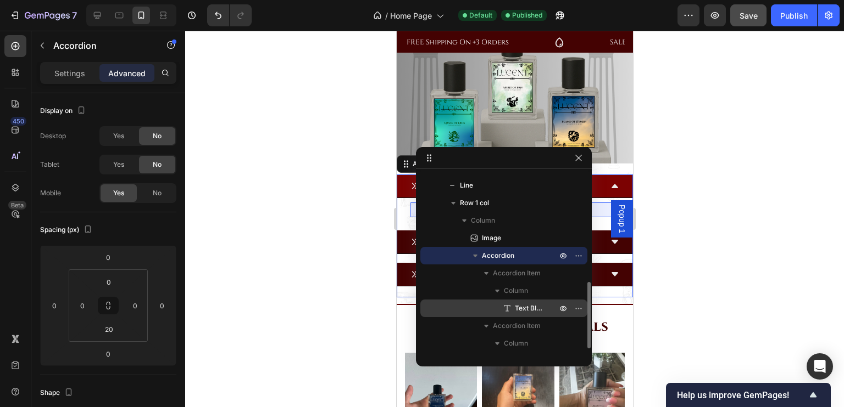
click at [518, 305] on span "Text Block" at bounding box center [530, 308] width 31 height 11
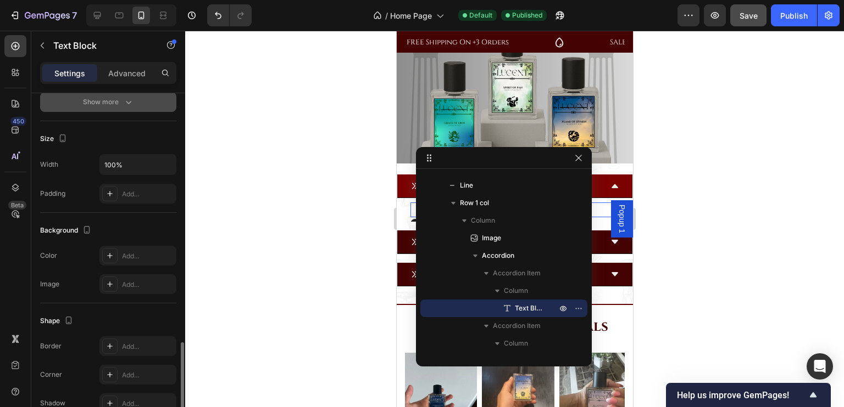
scroll to position [304, 0]
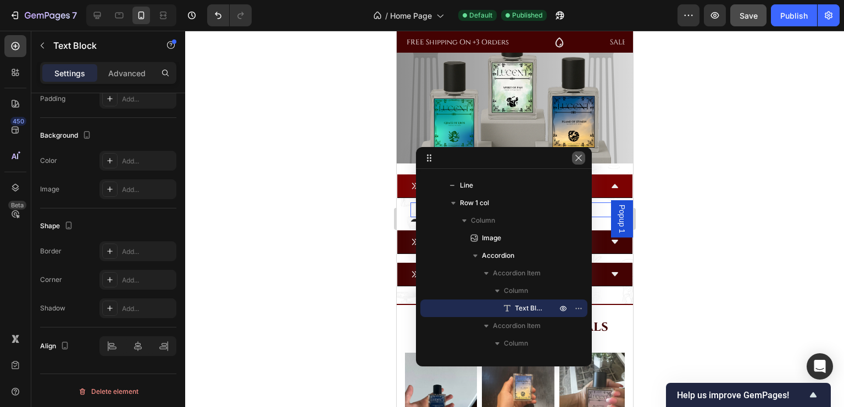
click at [578, 160] on icon "button" at bounding box center [578, 158] width 9 height 9
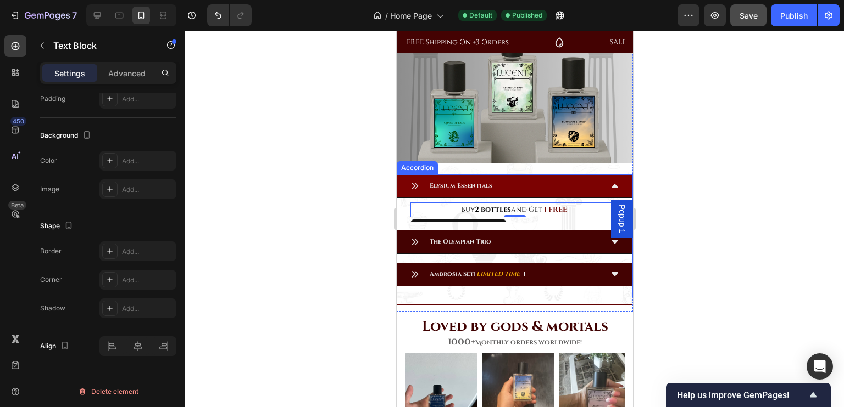
click at [621, 198] on div "Buy 2 bottles and Get 1 FREE Text Block 0" at bounding box center [513, 210] width 235 height 24
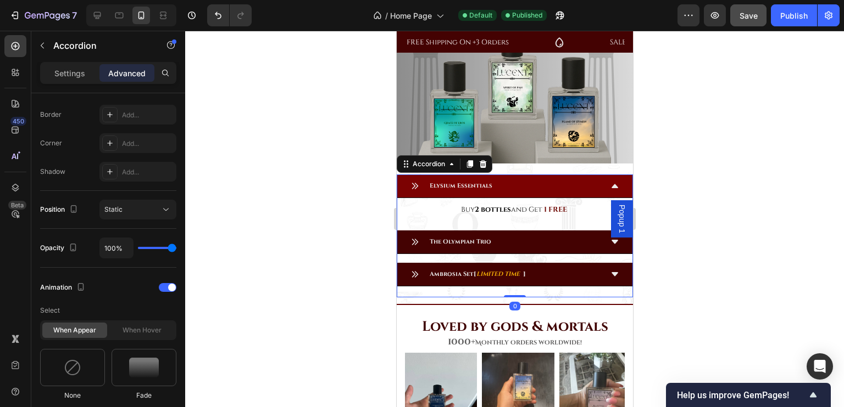
scroll to position [0, 0]
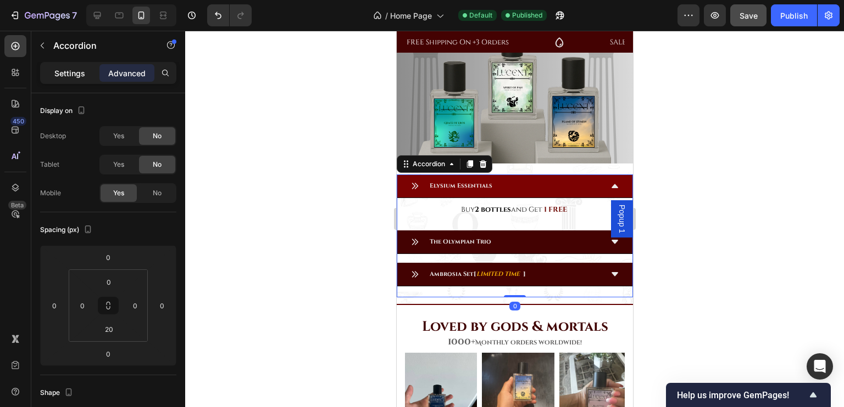
click at [68, 74] on p "Settings" at bounding box center [69, 74] width 31 height 12
type input "16"
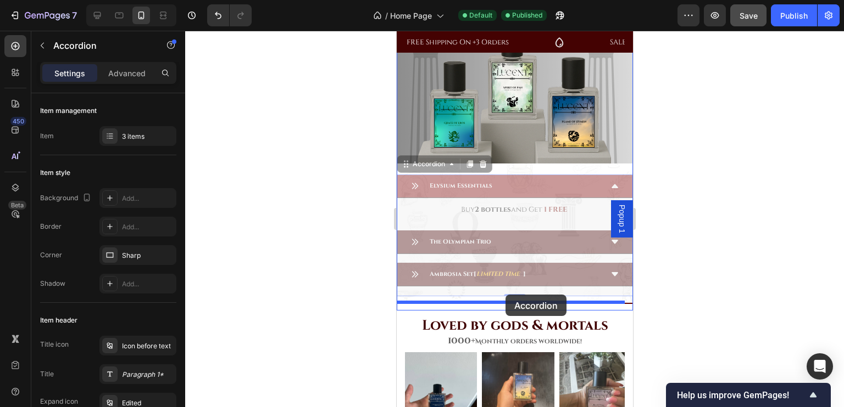
drag, startPoint x: 517, startPoint y: 167, endPoint x: 505, endPoint y: 295, distance: 128.0
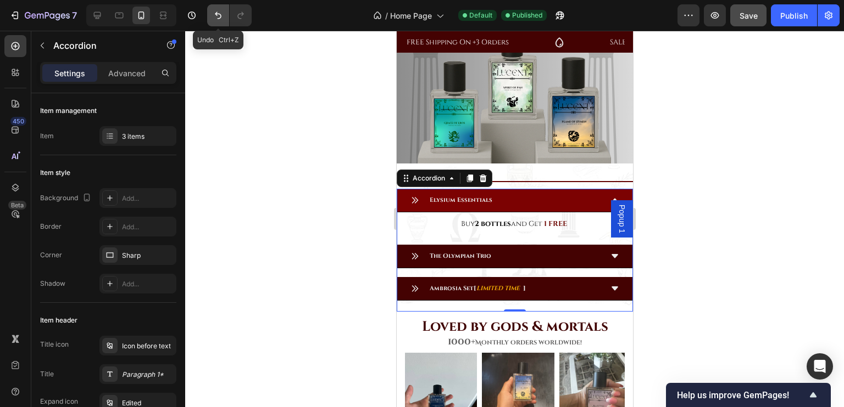
click at [216, 10] on icon "Undo/Redo" at bounding box center [218, 15] width 11 height 11
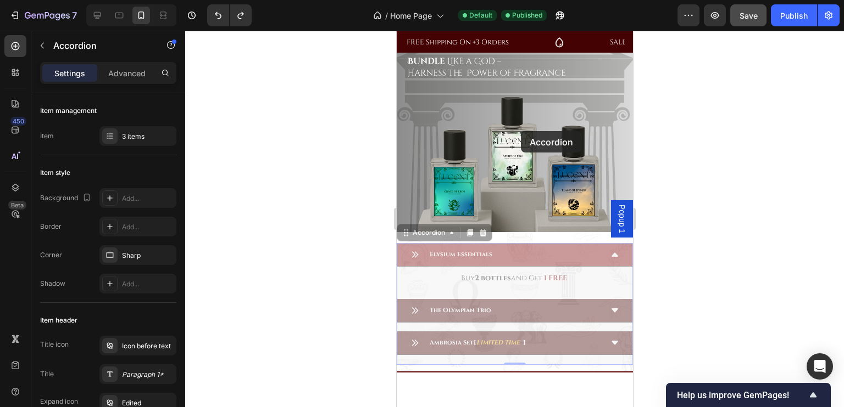
scroll to position [1224, 0]
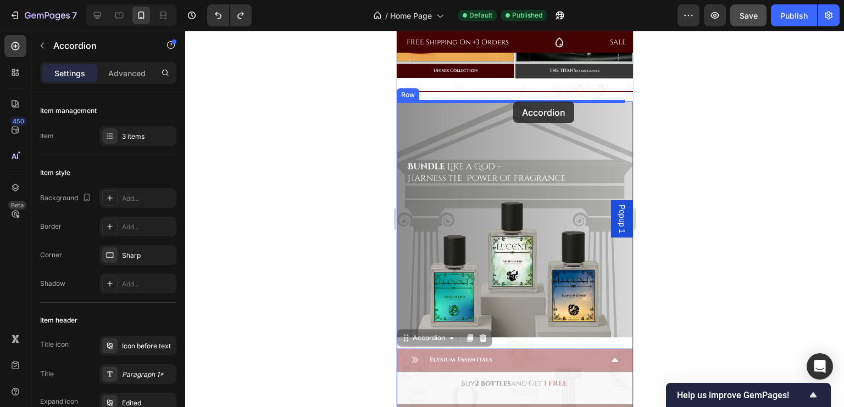
drag, startPoint x: 518, startPoint y: 167, endPoint x: 512, endPoint y: 102, distance: 66.2
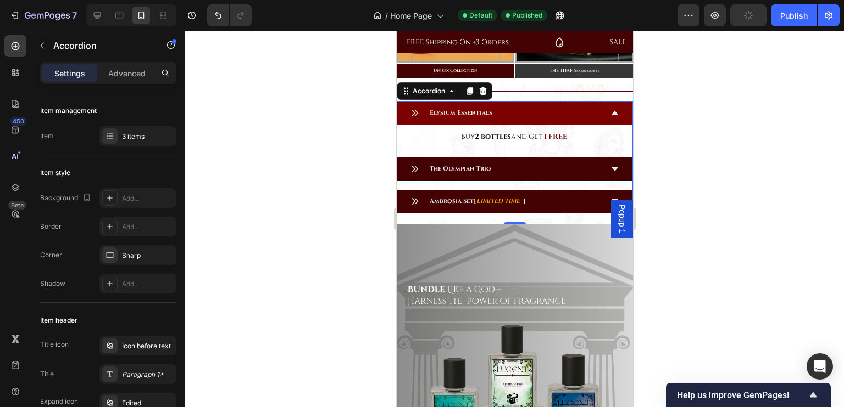
scroll to position [1504, 0]
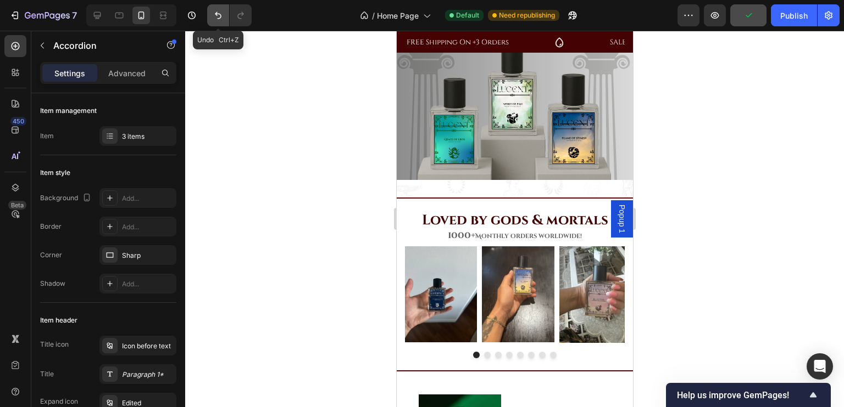
click at [221, 14] on icon "Undo/Redo" at bounding box center [218, 15] width 11 height 11
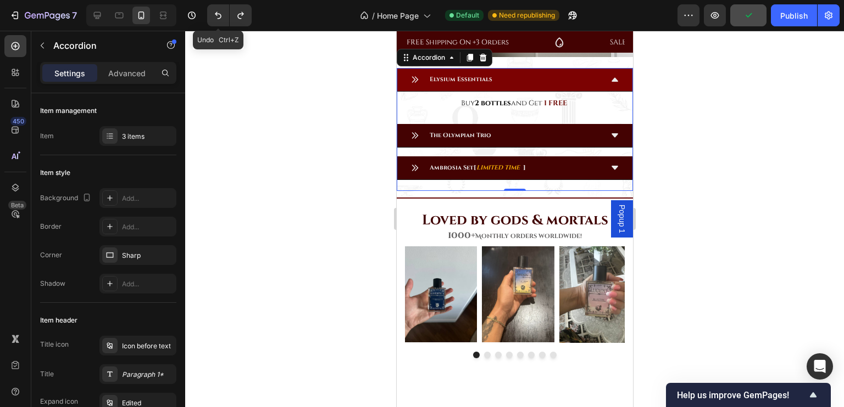
scroll to position [1382, 0]
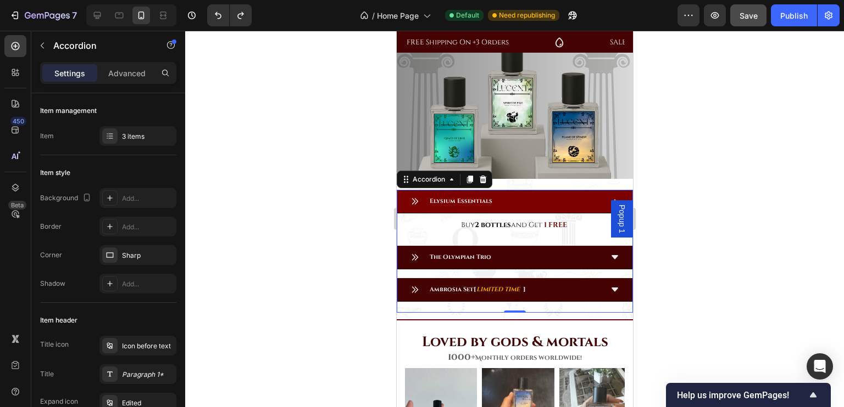
click at [610, 197] on icon at bounding box center [614, 201] width 9 height 9
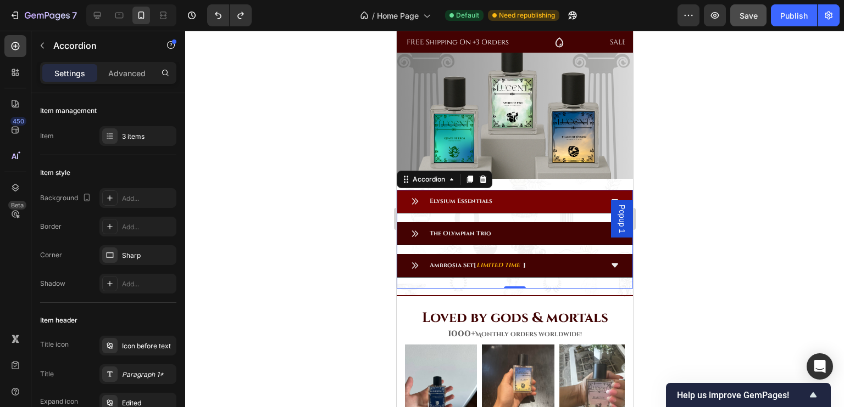
click at [608, 274] on div "Elysium Essentials The Olympian Trio Ambrosia Set [ LIMITED TIME ] Accordion 0" at bounding box center [514, 239] width 236 height 99
click at [406, 289] on div "Title Line" at bounding box center [514, 296] width 236 height 14
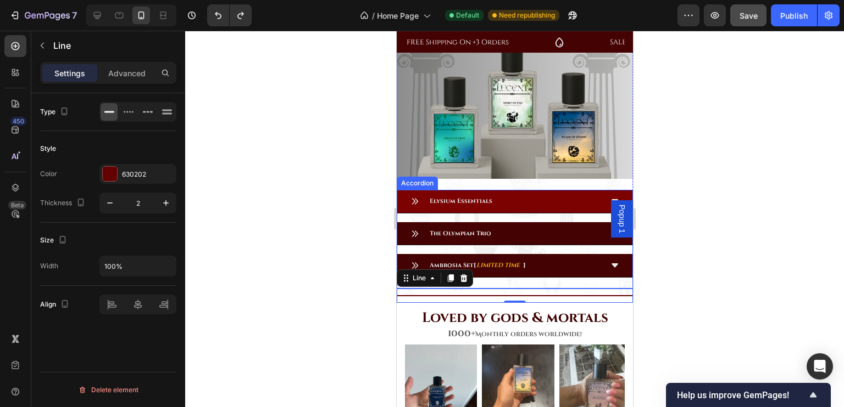
click at [613, 274] on div "Elysium Essentials The Olympian Trio Ambrosia Set [ LIMITED TIME ] Accordion" at bounding box center [514, 239] width 236 height 99
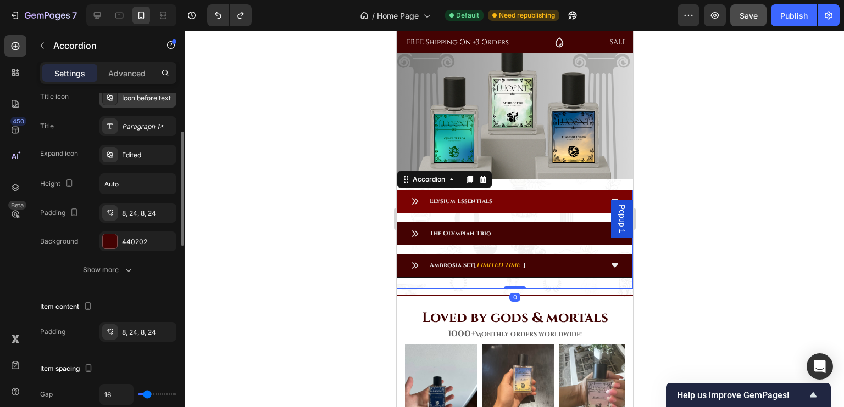
scroll to position [257, 0]
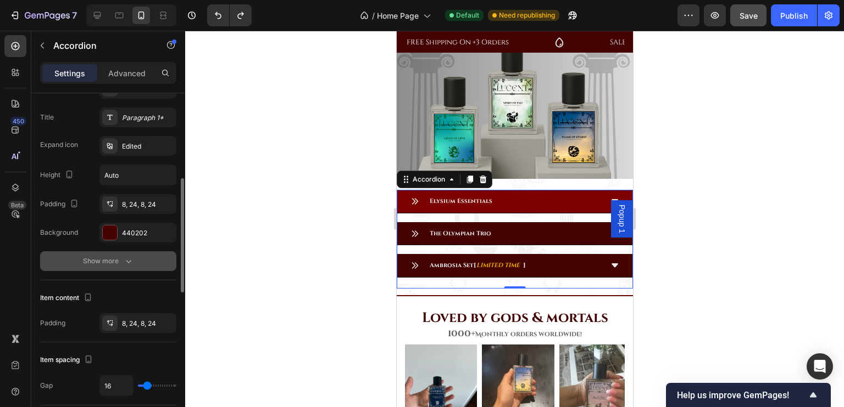
click at [118, 265] on div "Show more" at bounding box center [108, 261] width 51 height 11
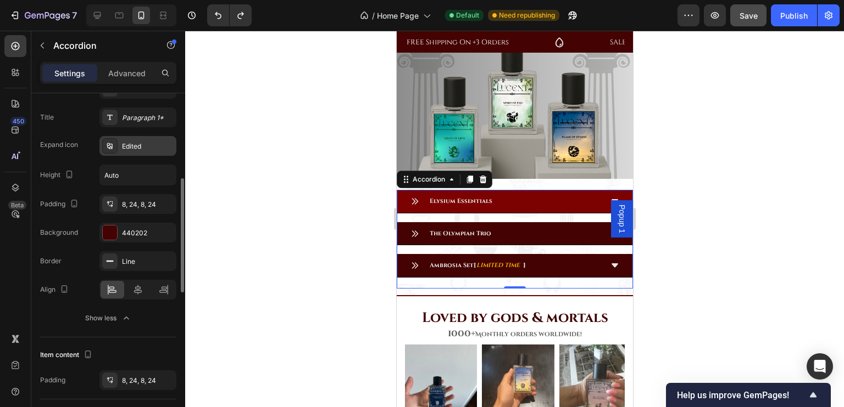
click at [120, 143] on div "Edited" at bounding box center [137, 146] width 77 height 20
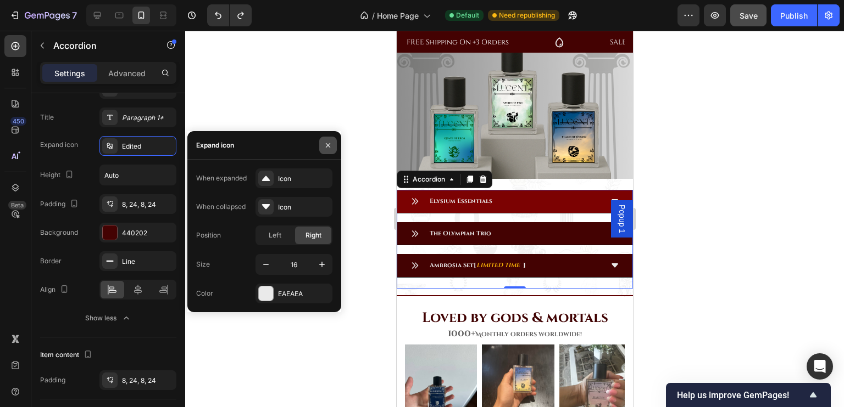
click at [325, 147] on icon "button" at bounding box center [327, 145] width 9 height 9
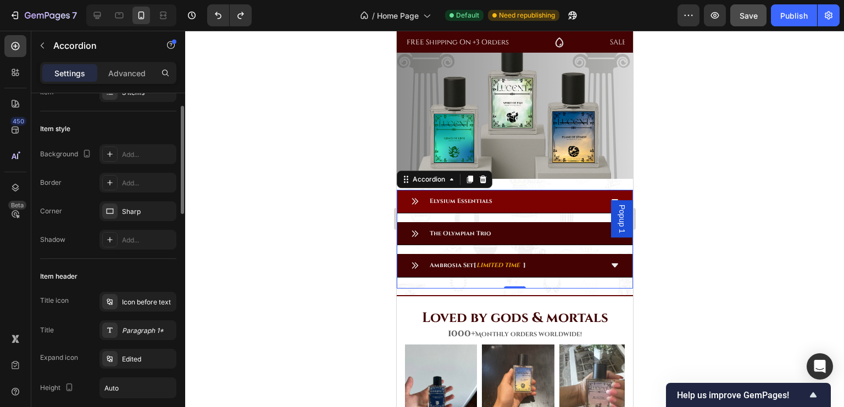
scroll to position [43, 0]
click at [125, 158] on div "Add..." at bounding box center [148, 155] width 52 height 10
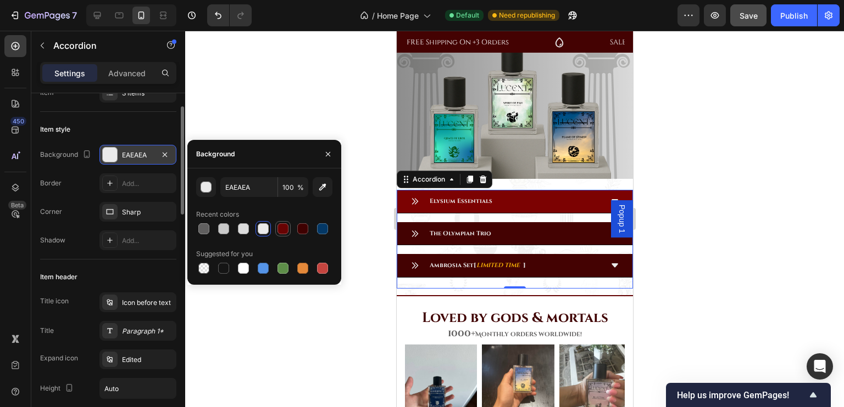
click at [280, 230] on div at bounding box center [282, 229] width 11 height 11
click at [266, 228] on div at bounding box center [263, 229] width 11 height 11
type input "EAEAEA"
click at [327, 160] on button "button" at bounding box center [328, 155] width 18 height 18
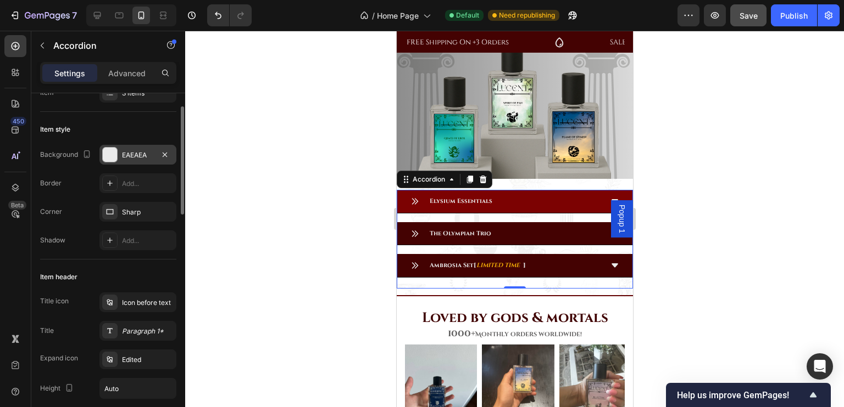
click at [590, 194] on div "Elysium Essentials" at bounding box center [505, 201] width 191 height 14
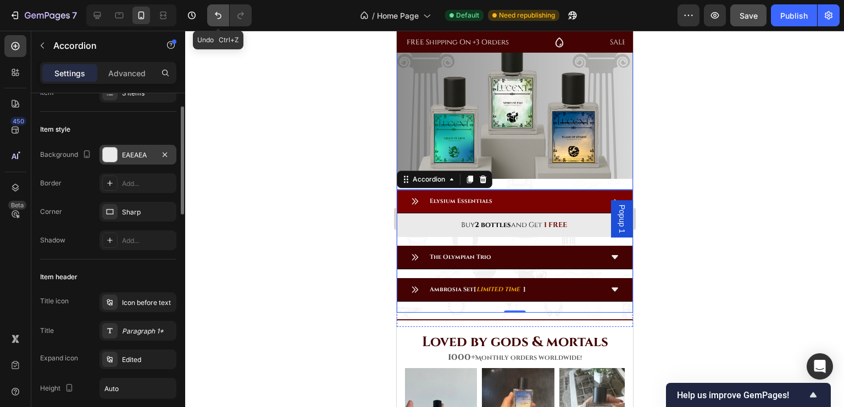
click at [217, 11] on icon "Undo/Redo" at bounding box center [218, 15] width 11 height 11
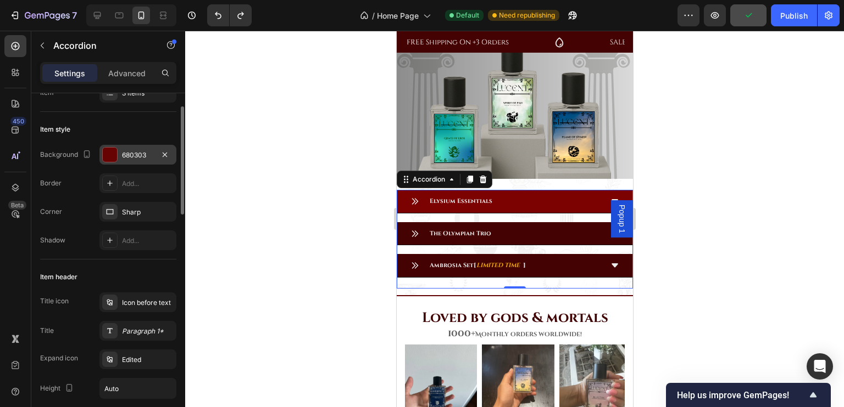
click at [606, 190] on div "Elysium Essentials" at bounding box center [513, 202] width 235 height 24
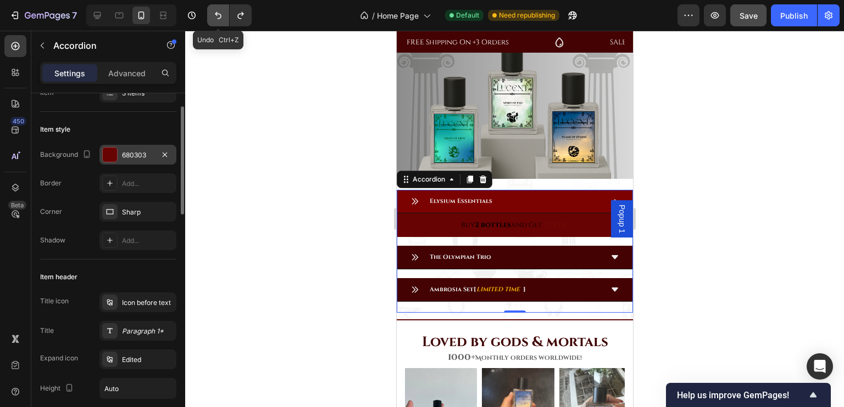
click at [216, 19] on icon "Undo/Redo" at bounding box center [218, 15] width 11 height 11
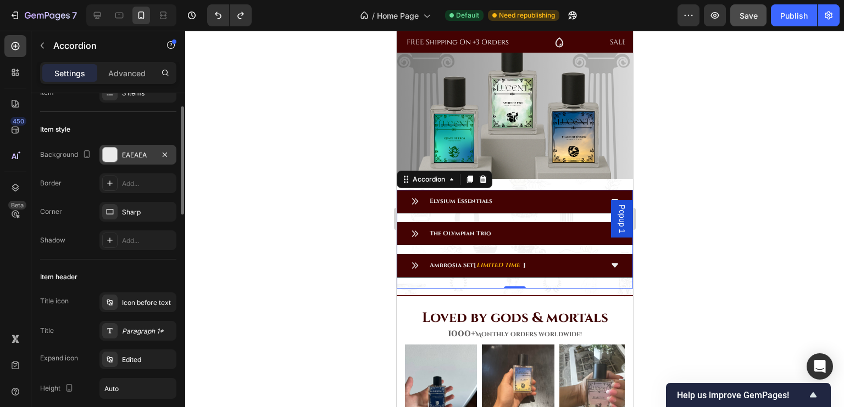
click at [610, 197] on icon at bounding box center [614, 201] width 9 height 9
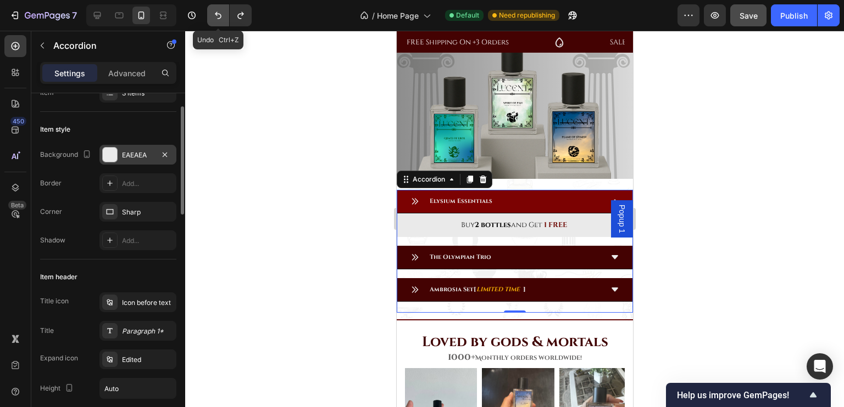
click at [216, 15] on icon "Undo/Redo" at bounding box center [218, 15] width 7 height 7
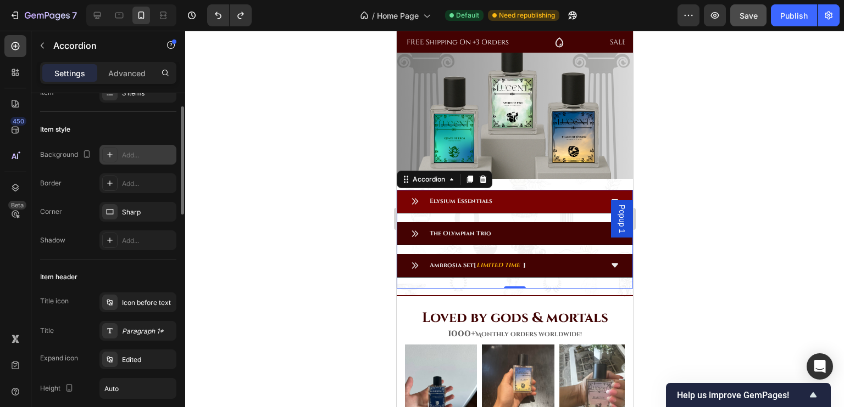
click at [600, 190] on div "Elysium Essentials" at bounding box center [513, 202] width 235 height 24
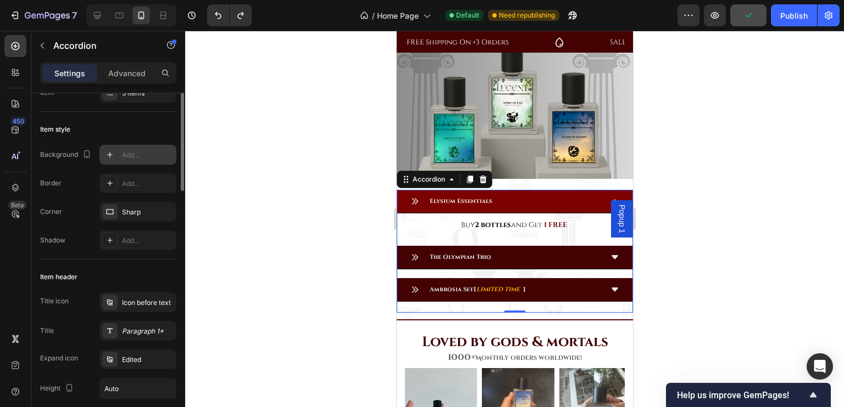
scroll to position [0, 0]
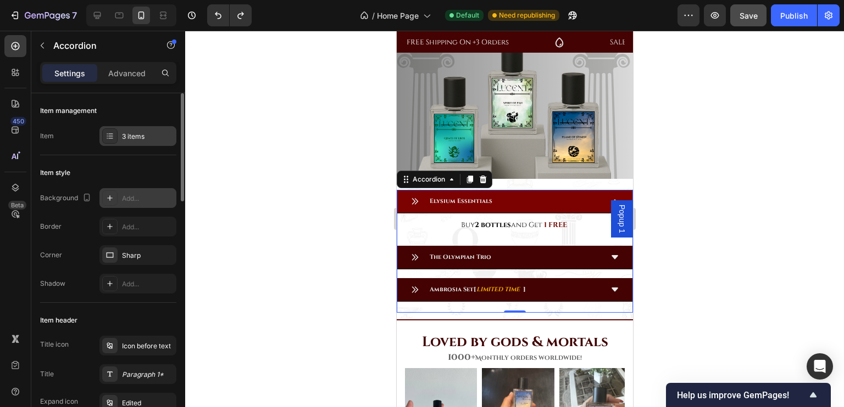
click at [149, 138] on div "3 items" at bounding box center [148, 137] width 52 height 10
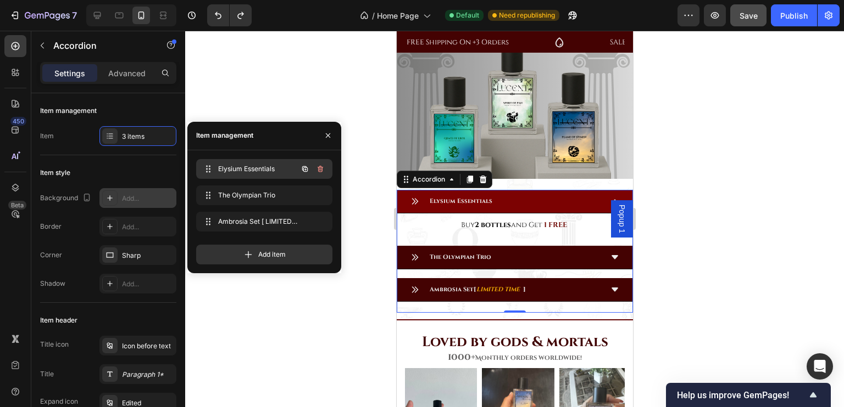
click at [249, 169] on span "Elysium Essentials" at bounding box center [249, 169] width 62 height 10
click at [93, 320] on div "Item header" at bounding box center [108, 321] width 136 height 18
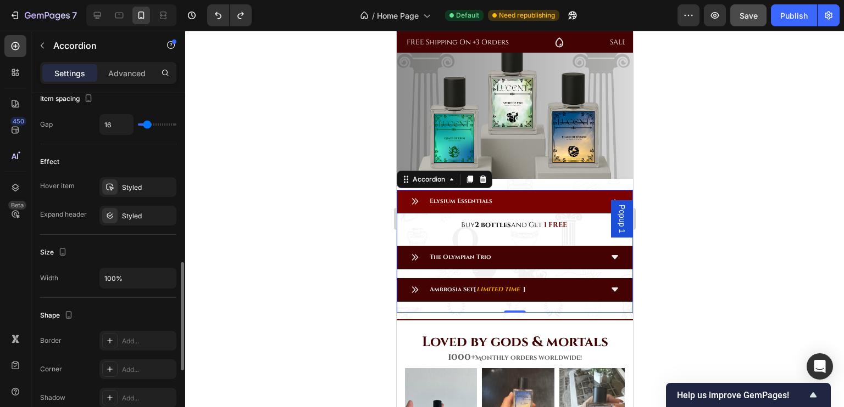
scroll to position [560, 0]
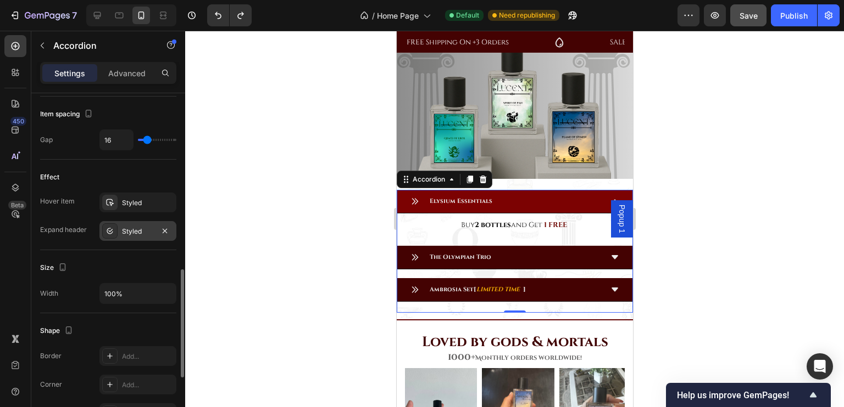
click at [133, 227] on div "Styled" at bounding box center [138, 232] width 32 height 10
click at [132, 205] on div "Styled" at bounding box center [138, 203] width 32 height 10
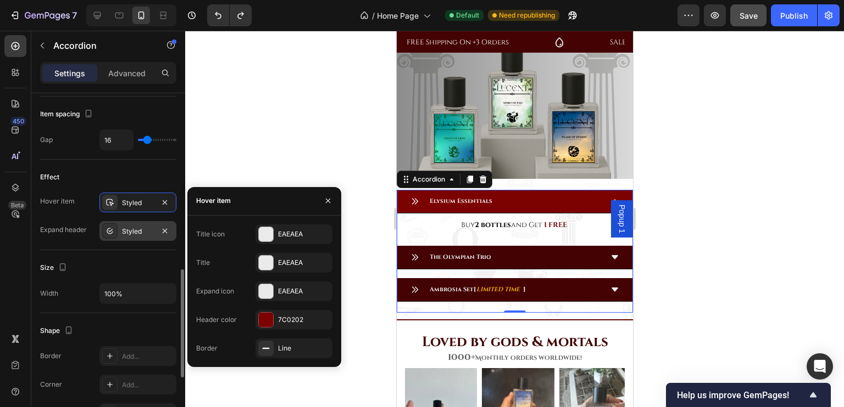
click at [132, 233] on div "Styled" at bounding box center [138, 232] width 32 height 10
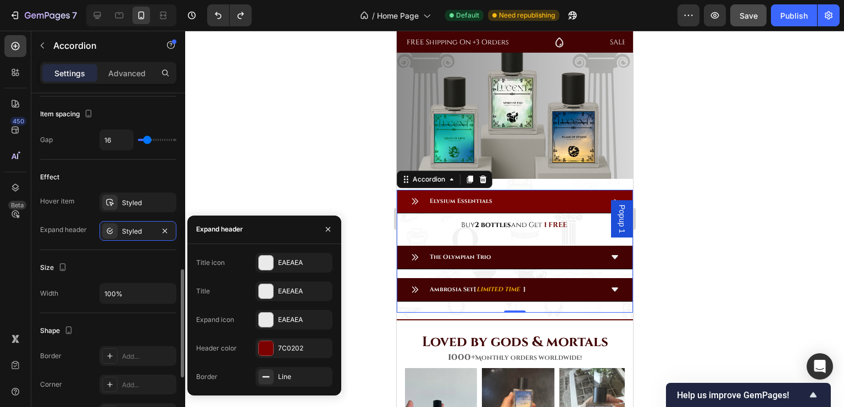
click at [94, 264] on div "Size" at bounding box center [108, 268] width 136 height 18
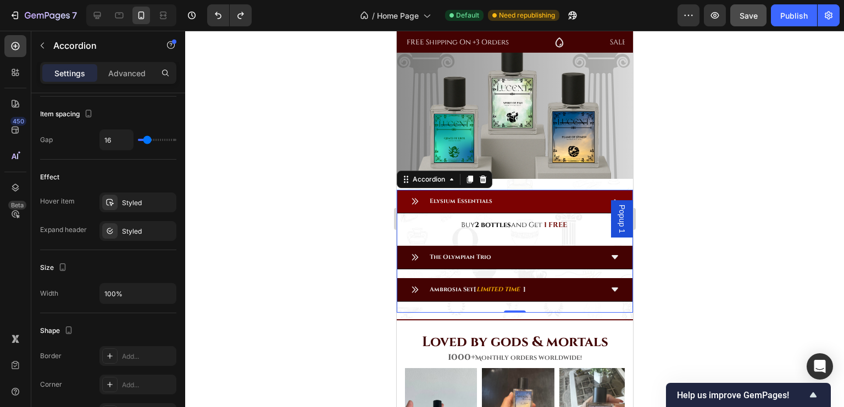
click at [560, 295] on div "Elysium Essentials Buy 2 bottles and Get 1 FREE Text Block The Olympian Trio Am…" at bounding box center [514, 251] width 236 height 123
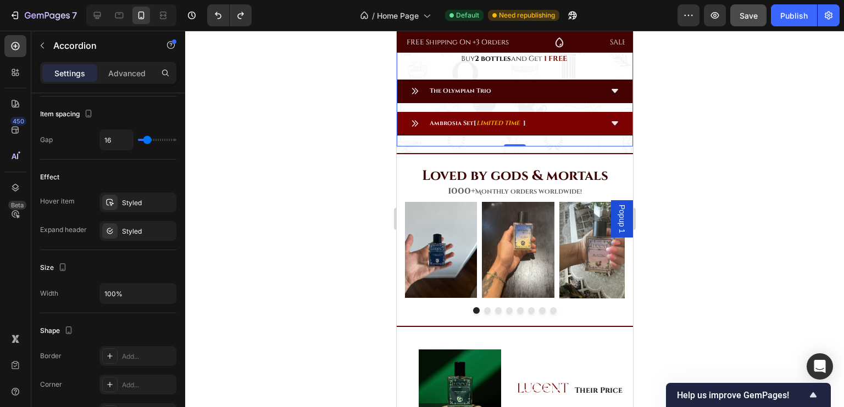
scroll to position [1514, 0]
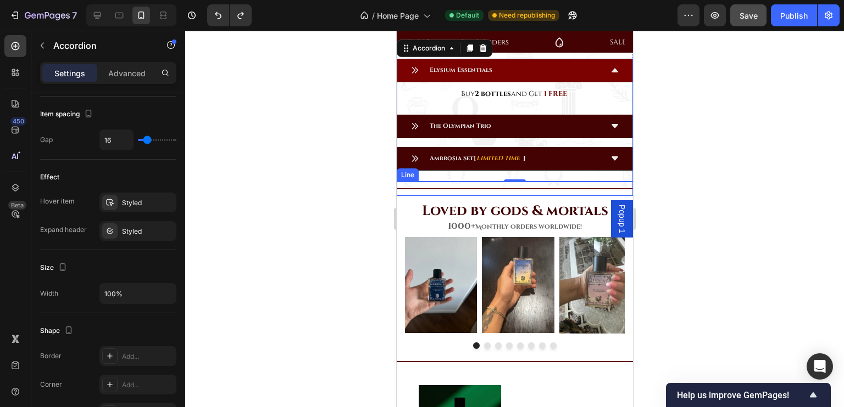
click at [404, 182] on div "Title Line" at bounding box center [514, 189] width 236 height 14
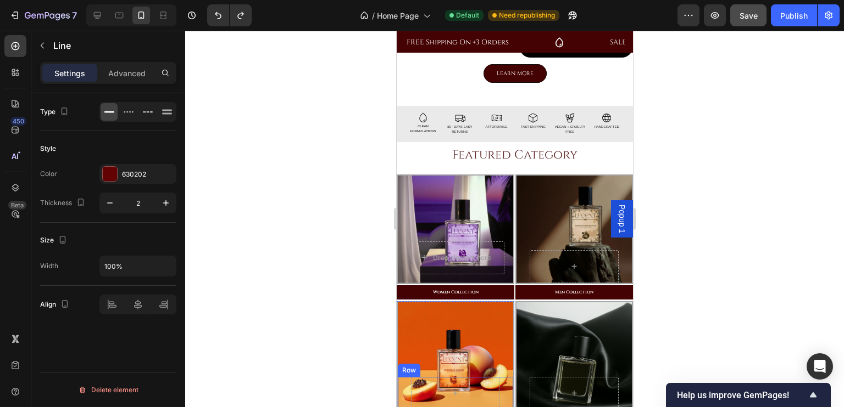
scroll to position [447, 0]
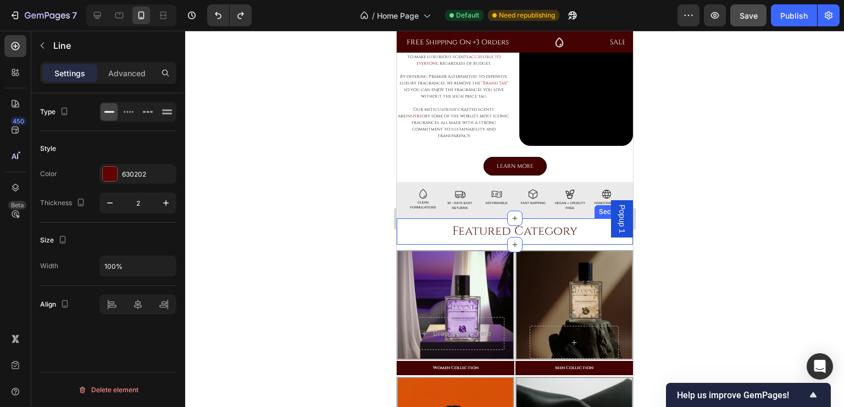
click at [446, 219] on div "Featured Category Heading Section 9" at bounding box center [514, 232] width 236 height 26
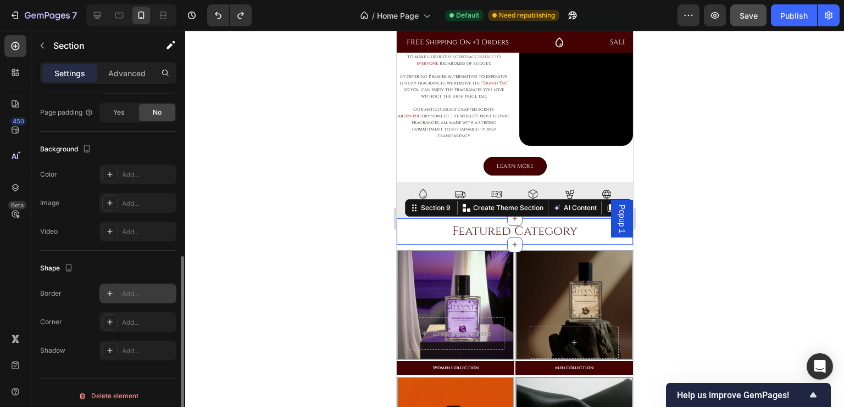
scroll to position [294, 0]
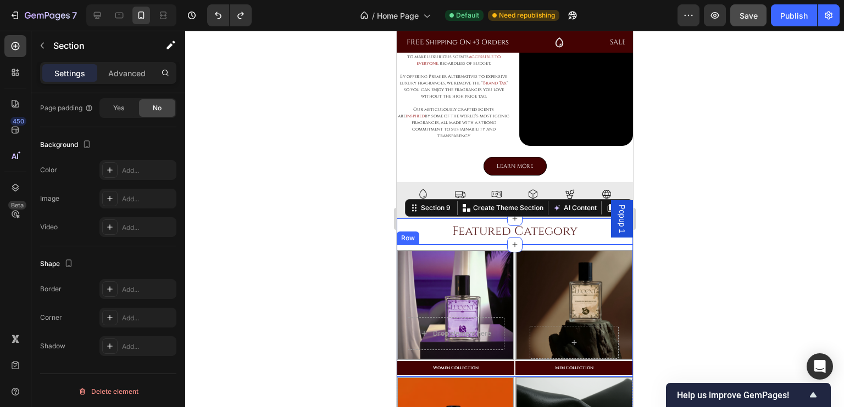
click at [460, 245] on div "Drop element here Hero Banner Women Collection Button Row Hero Banner Men Colle…" at bounding box center [514, 311] width 236 height 132
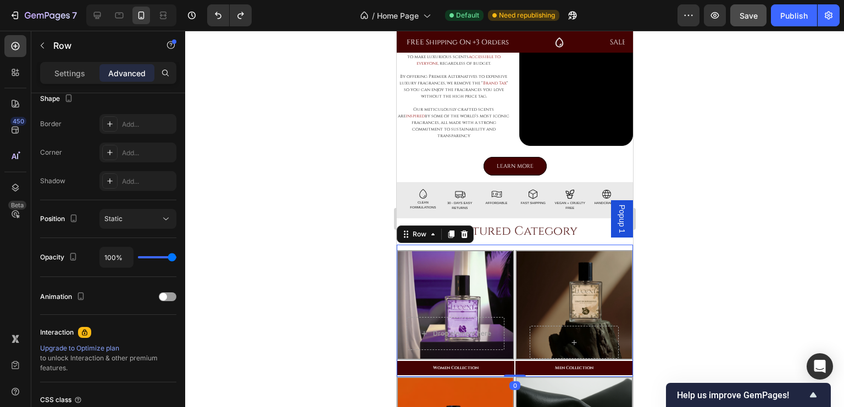
scroll to position [0, 0]
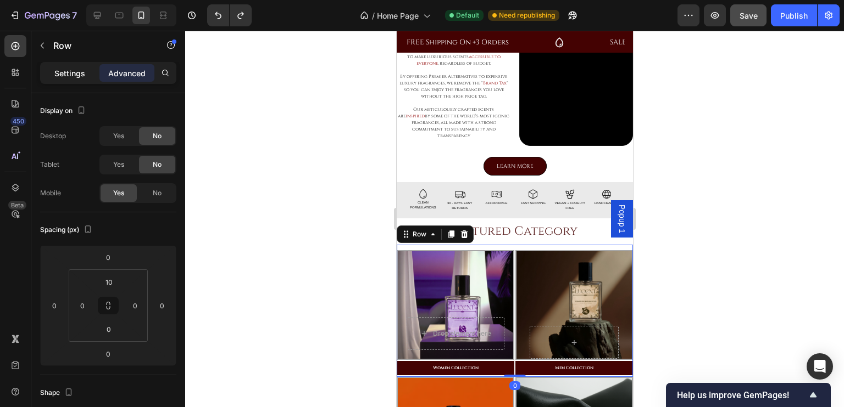
click at [69, 70] on p "Settings" at bounding box center [69, 74] width 31 height 12
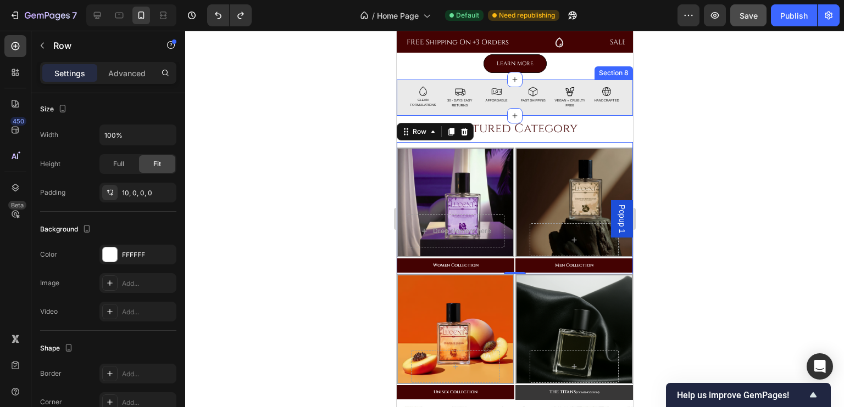
scroll to position [551, 0]
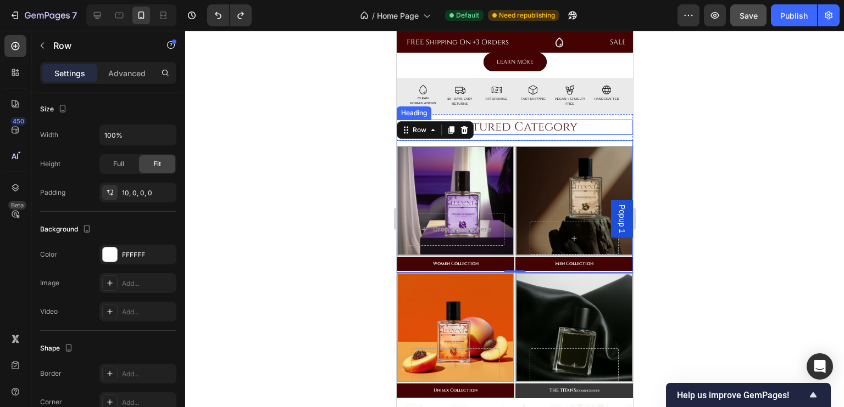
click at [600, 126] on h2 "Featured Category" at bounding box center [514, 127] width 236 height 15
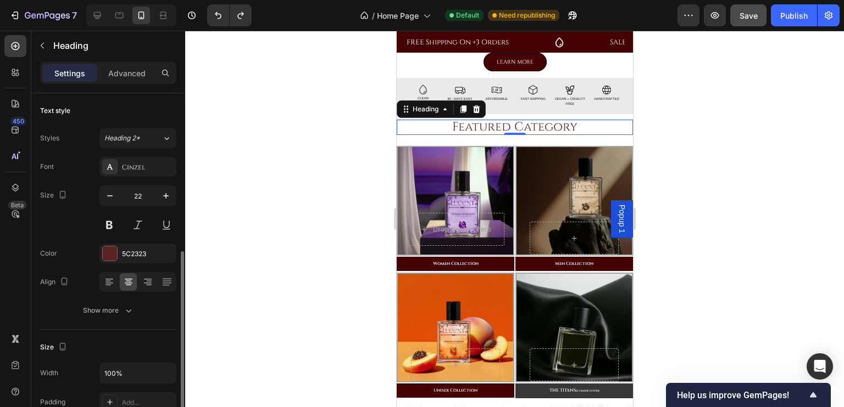
scroll to position [214, 0]
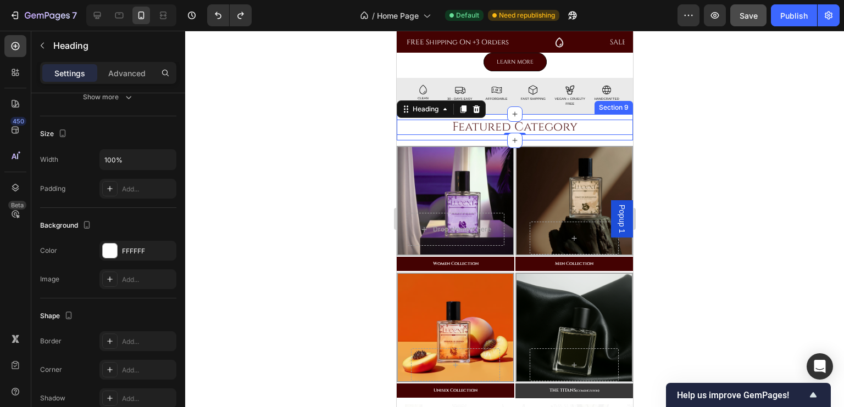
click at [607, 114] on div "Featured Category Heading 0 Section 9" at bounding box center [514, 127] width 236 height 26
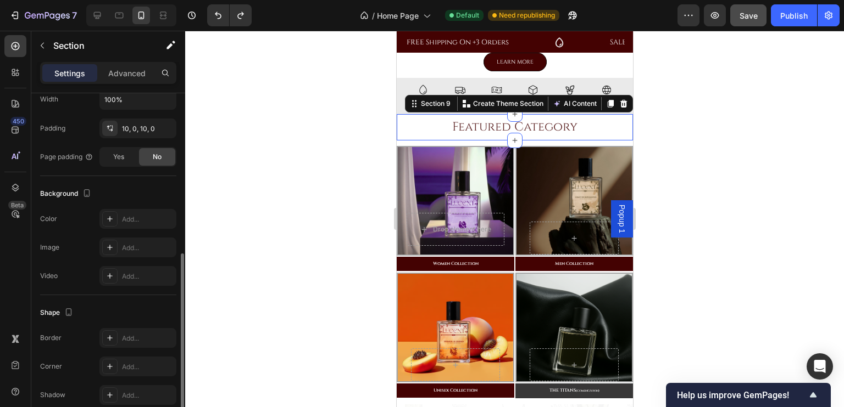
scroll to position [294, 0]
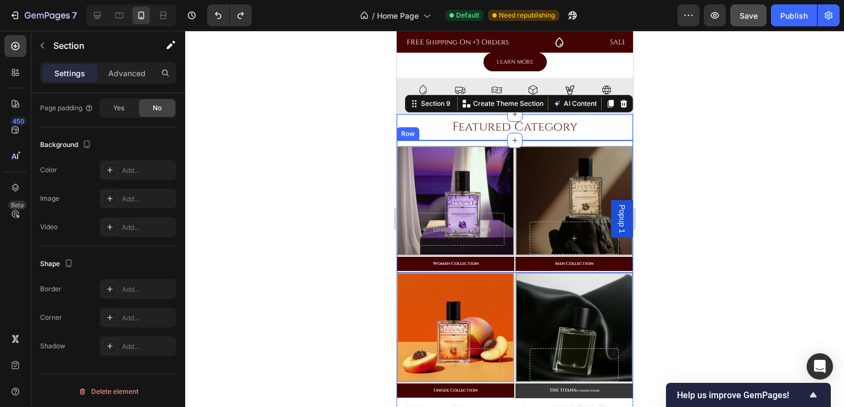
click at [605, 141] on div "Drop element here Hero Banner Women Collection Button Row Hero Banner Men Colle…" at bounding box center [514, 207] width 236 height 132
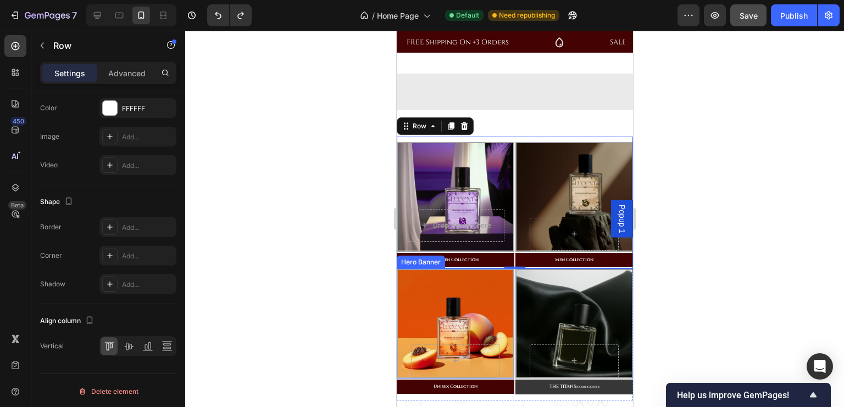
scroll to position [740, 0]
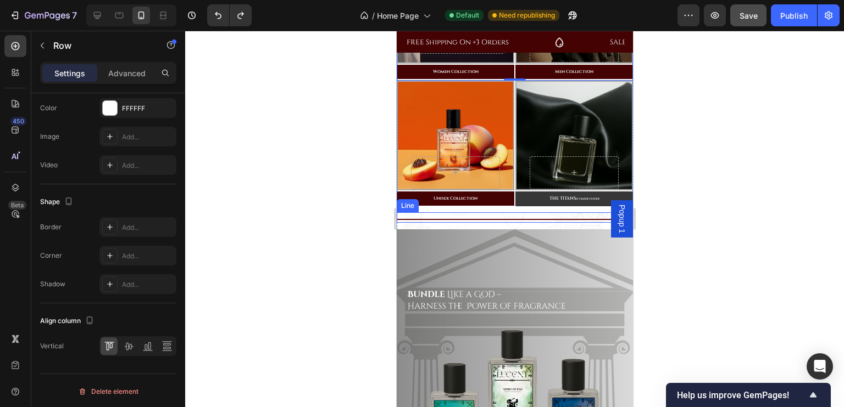
click at [508, 214] on div "Title Line" at bounding box center [514, 218] width 236 height 10
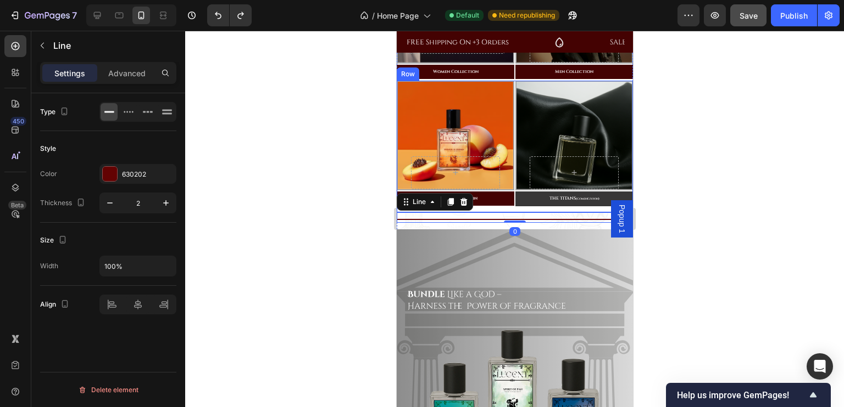
click at [509, 208] on div "Unisex Collection Button" at bounding box center [455, 202] width 118 height 22
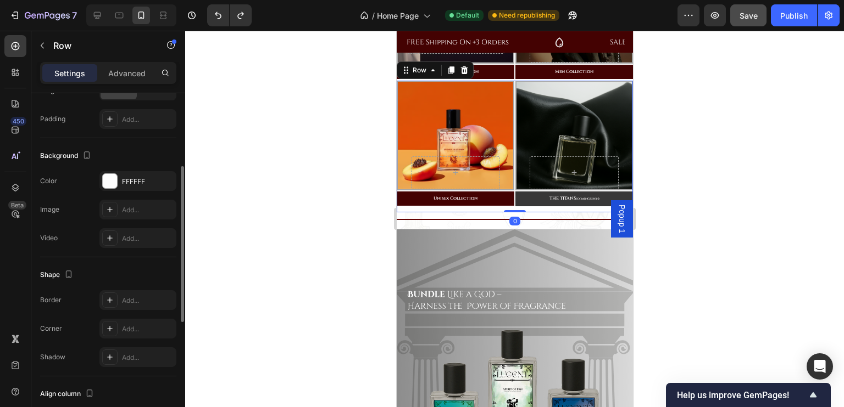
scroll to position [401, 0]
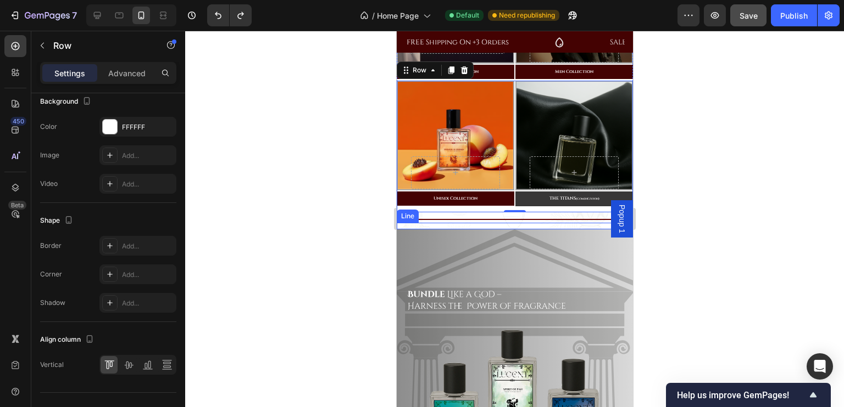
click at [444, 223] on div "Title Line" at bounding box center [514, 226] width 236 height 7
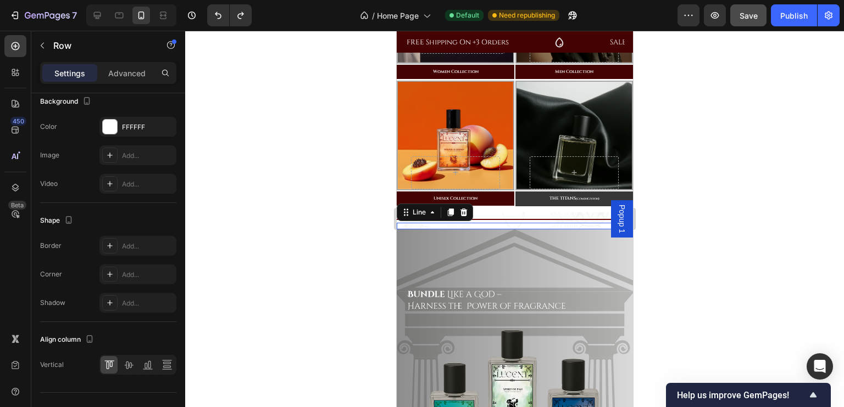
scroll to position [0, 0]
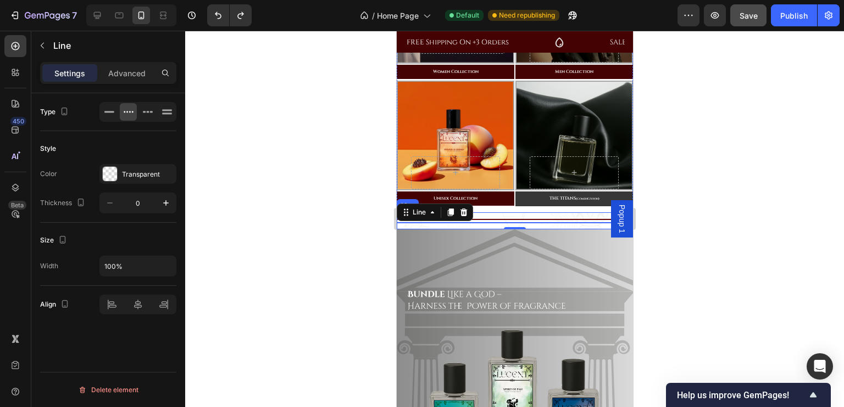
click at [480, 219] on div at bounding box center [514, 219] width 236 height 1
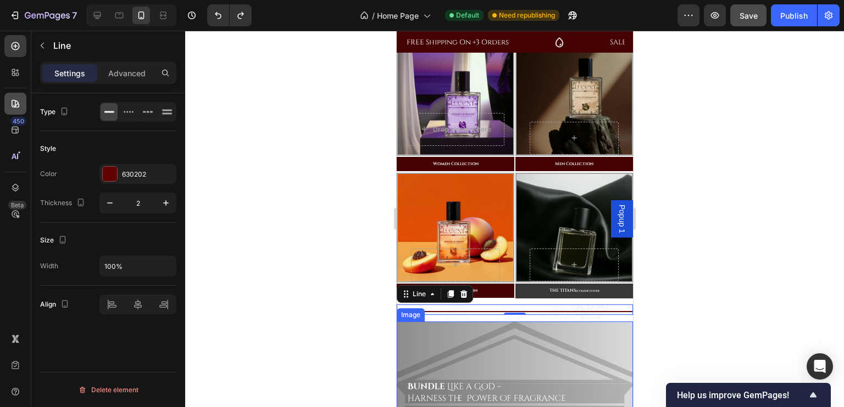
scroll to position [121, 0]
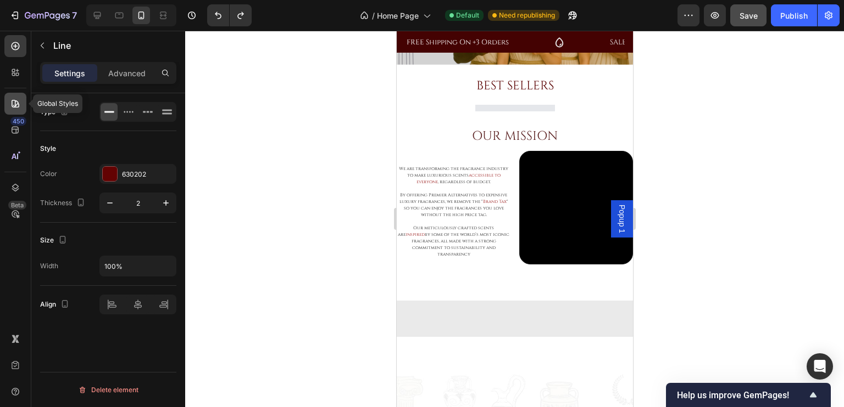
click at [13, 103] on icon at bounding box center [15, 103] width 11 height 11
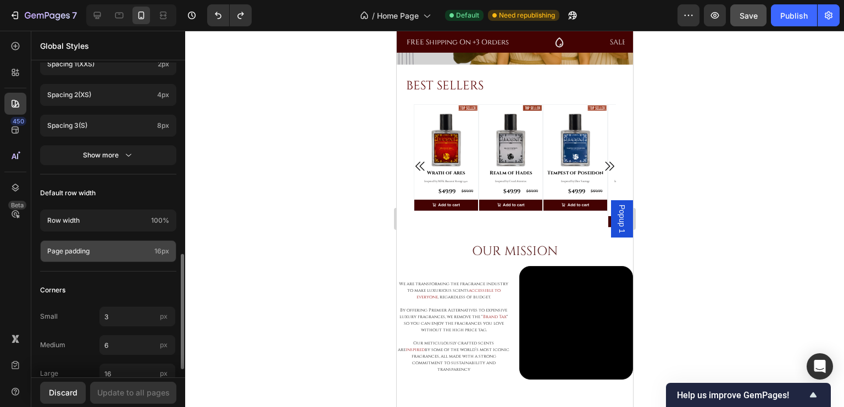
scroll to position [547, 0]
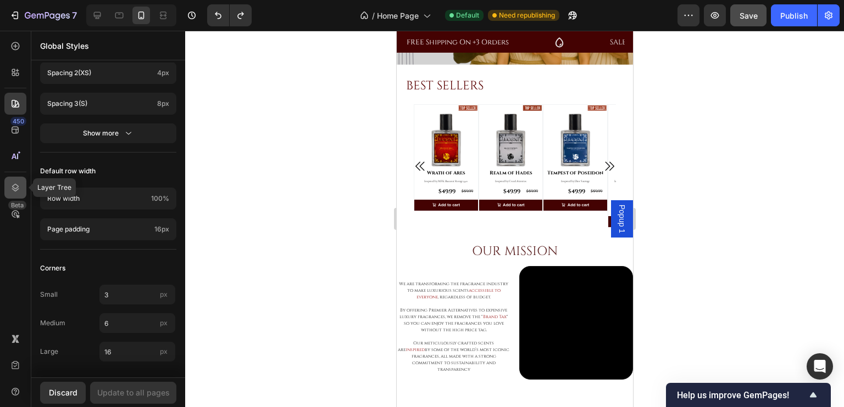
click at [13, 186] on icon at bounding box center [15, 188] width 7 height 8
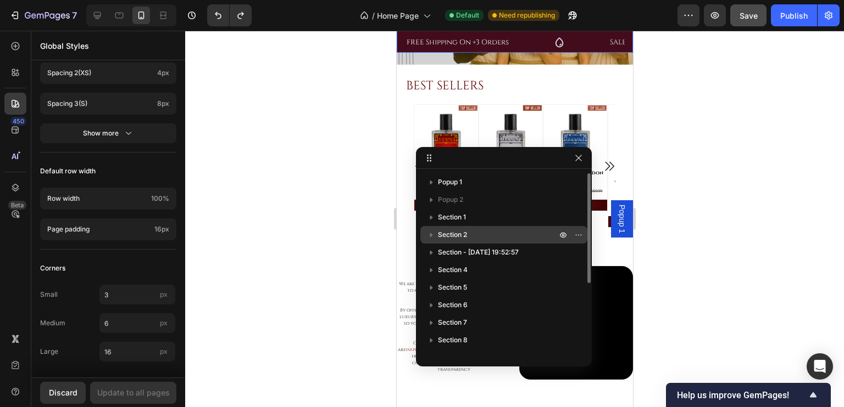
click at [455, 230] on span "Section 2" at bounding box center [452, 235] width 29 height 11
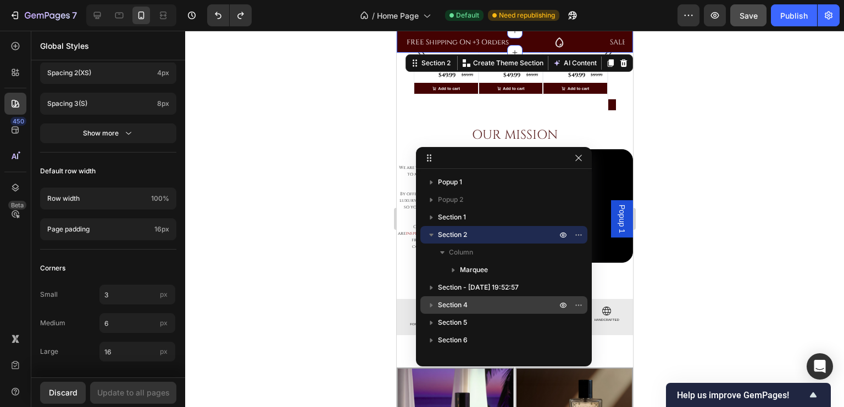
scroll to position [133, 0]
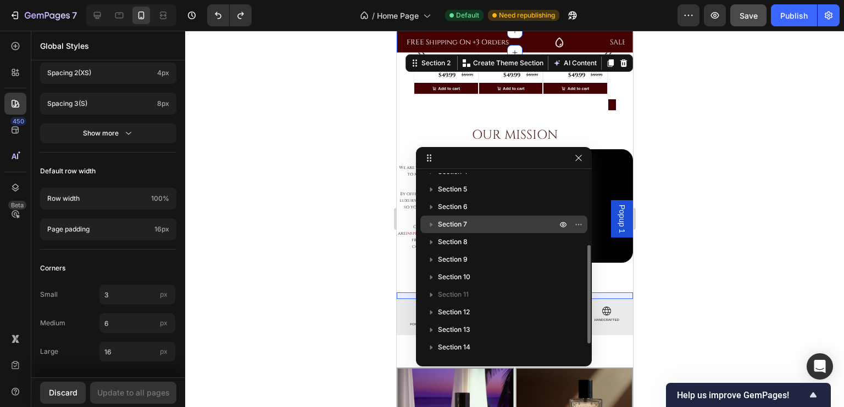
click at [459, 227] on span "Section 7" at bounding box center [452, 224] width 29 height 11
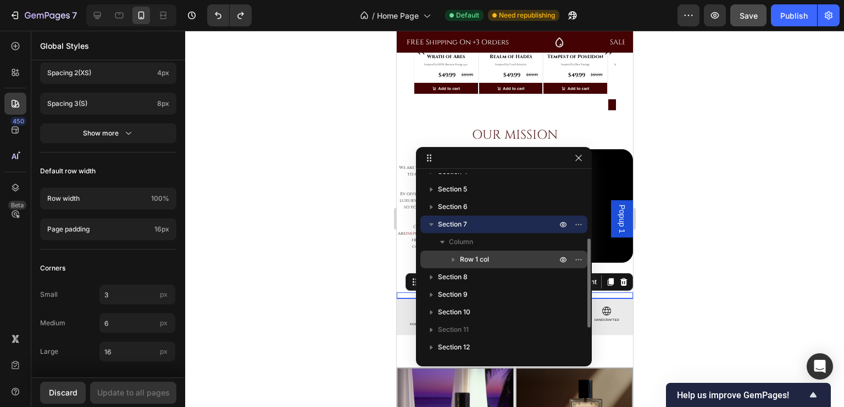
click at [476, 256] on span "Row 1 col" at bounding box center [474, 259] width 29 height 11
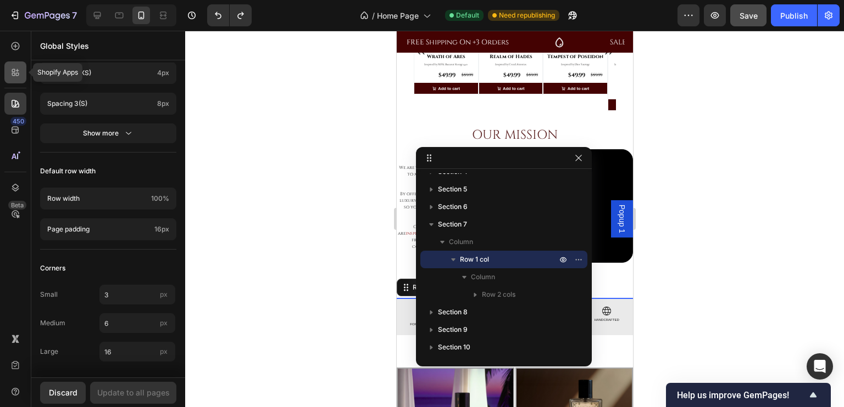
click at [18, 63] on div at bounding box center [15, 73] width 22 height 22
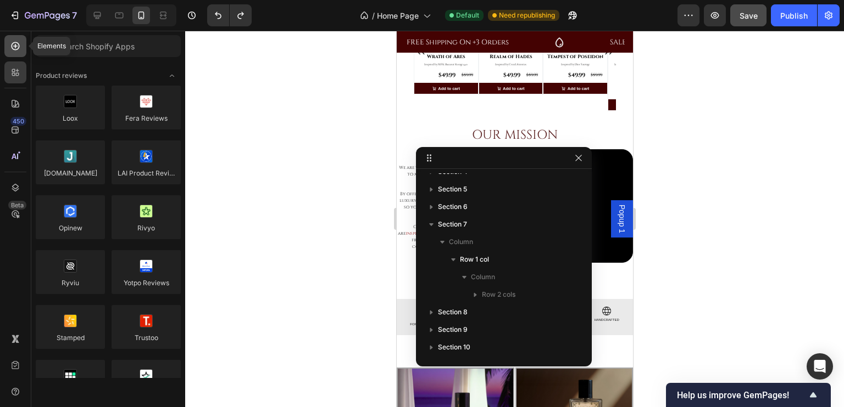
click at [17, 50] on icon at bounding box center [15, 46] width 11 height 11
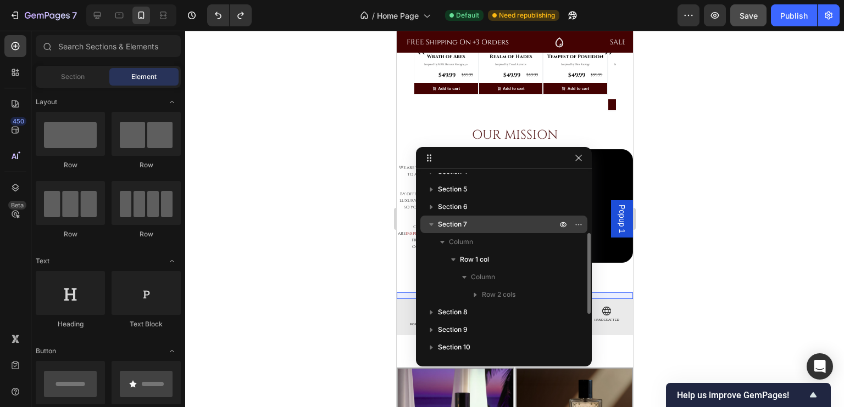
click at [460, 221] on span "Section 7" at bounding box center [452, 224] width 29 height 11
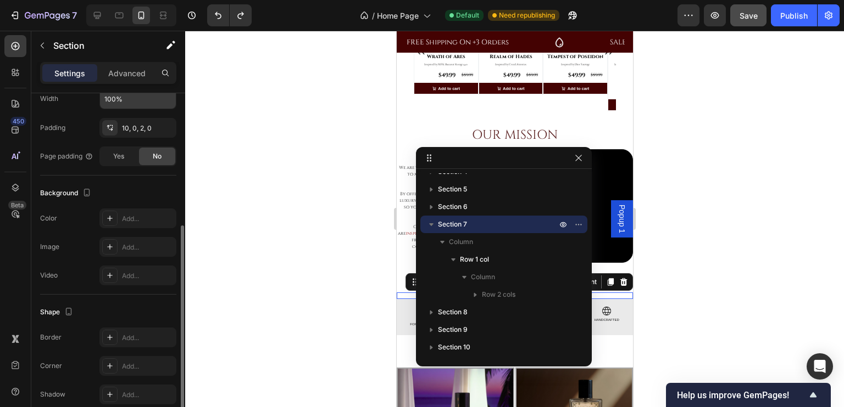
scroll to position [294, 0]
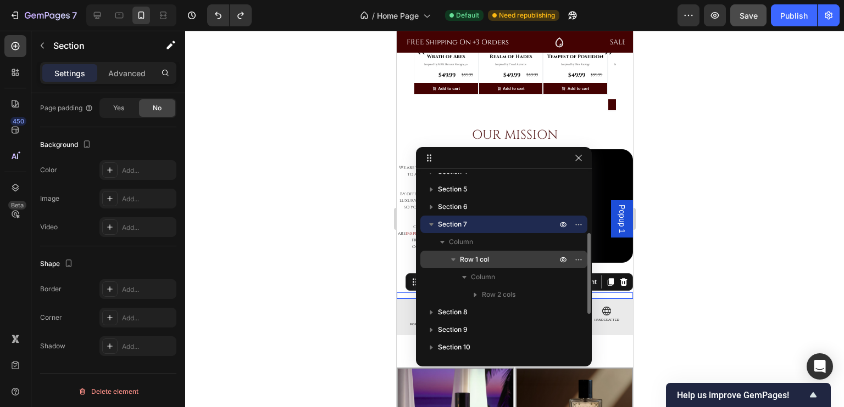
click at [473, 263] on span "Row 1 col" at bounding box center [474, 259] width 29 height 11
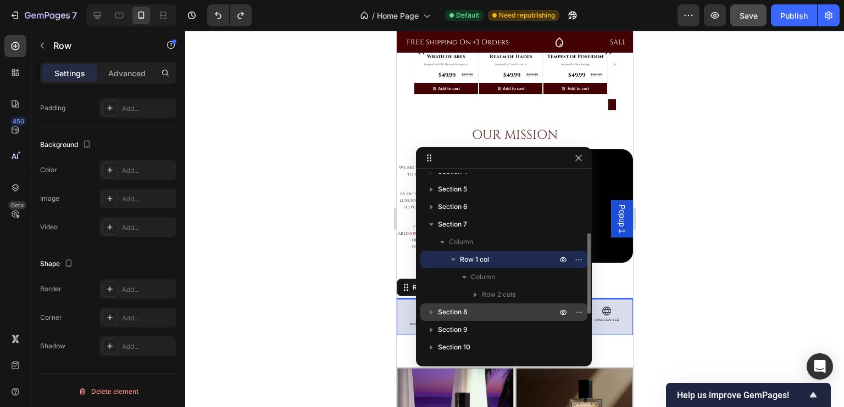
click at [457, 305] on div "Section 8" at bounding box center [504, 313] width 158 height 18
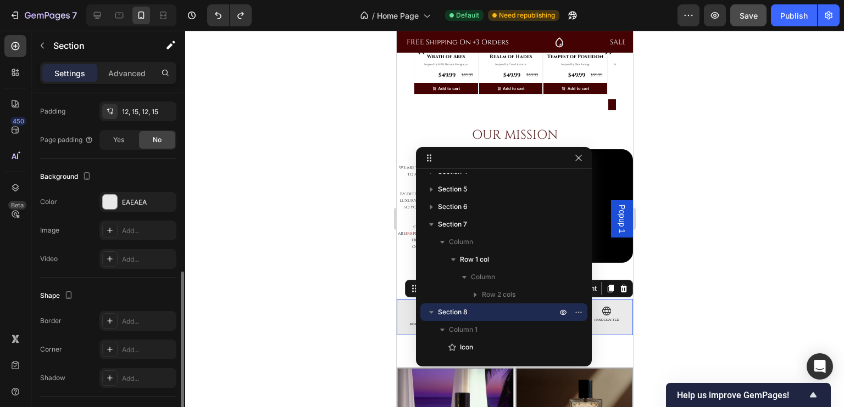
scroll to position [448, 0]
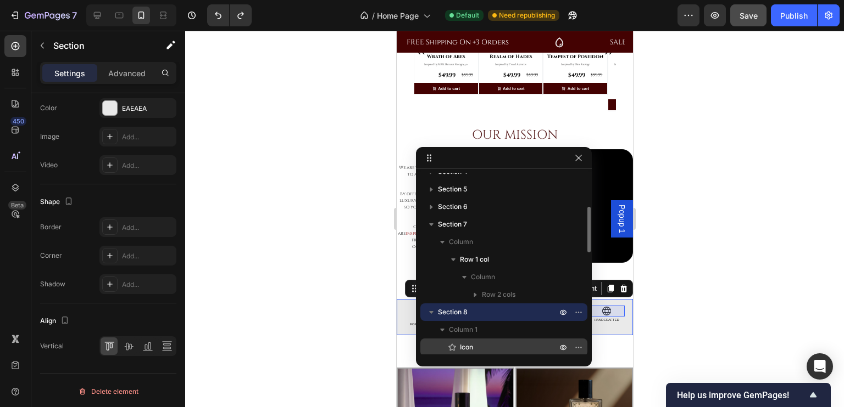
click at [462, 348] on span "Icon" at bounding box center [466, 347] width 13 height 11
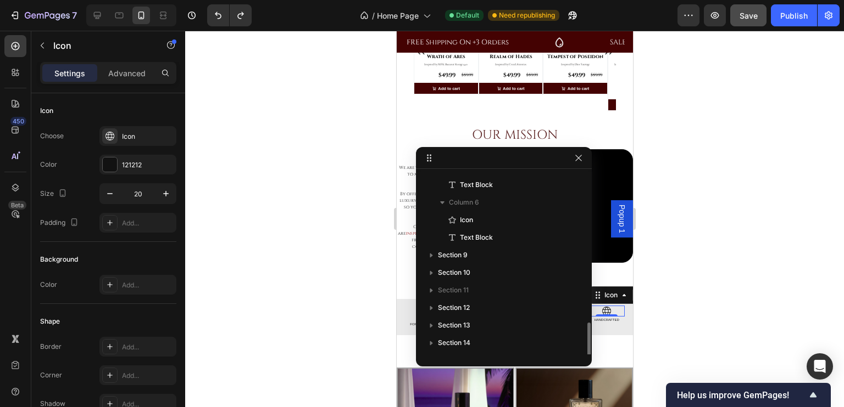
scroll to position [539, 0]
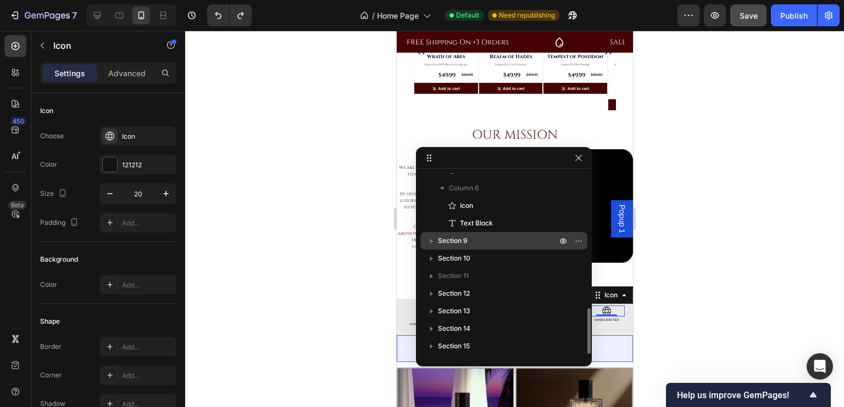
click at [455, 236] on span "Section 9" at bounding box center [453, 241] width 30 height 11
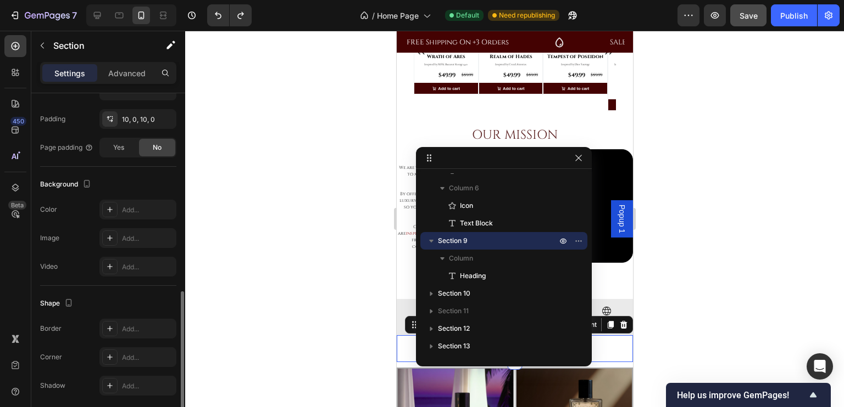
scroll to position [294, 0]
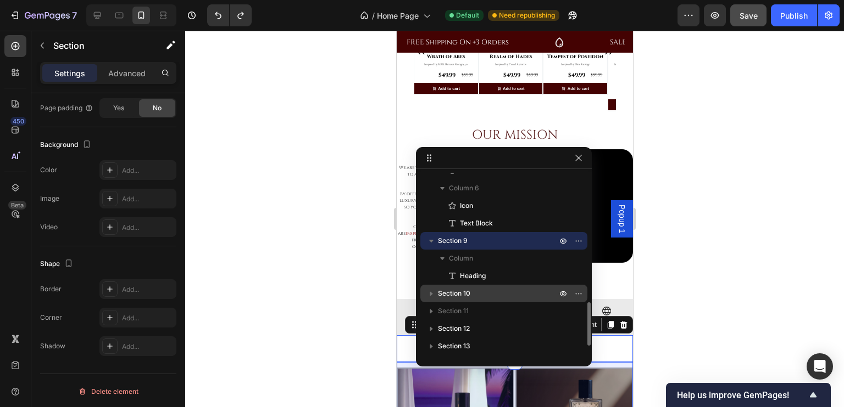
click at [456, 300] on div "Section 10" at bounding box center [504, 294] width 158 height 18
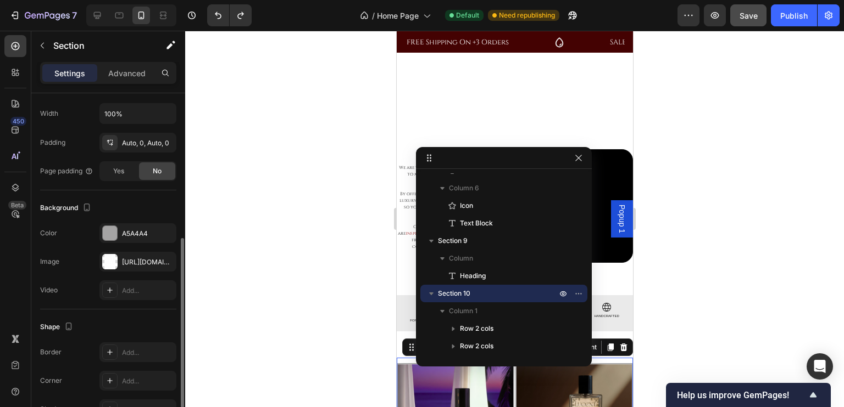
scroll to position [522, 0]
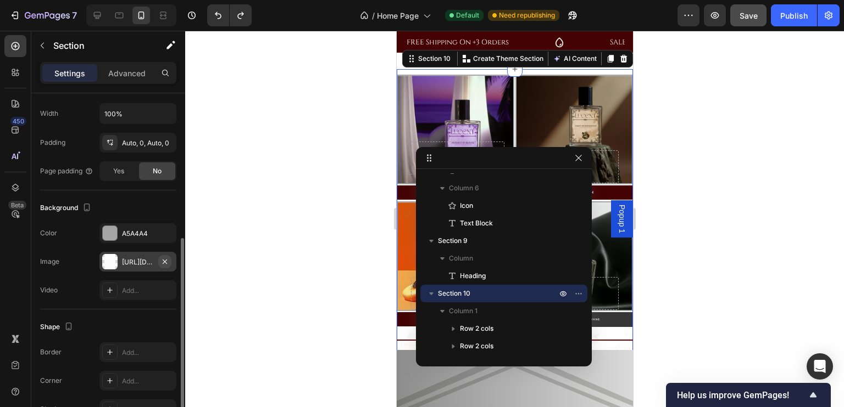
click at [166, 261] on icon "button" at bounding box center [164, 262] width 9 height 9
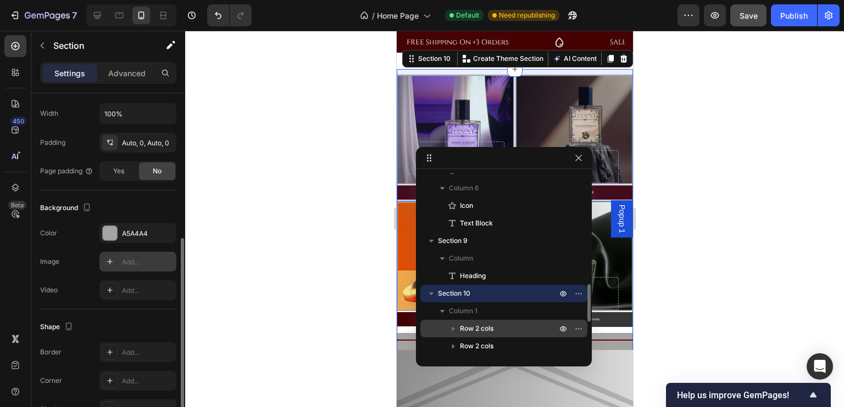
click at [474, 333] on span "Row 2 cols" at bounding box center [476, 328] width 33 height 11
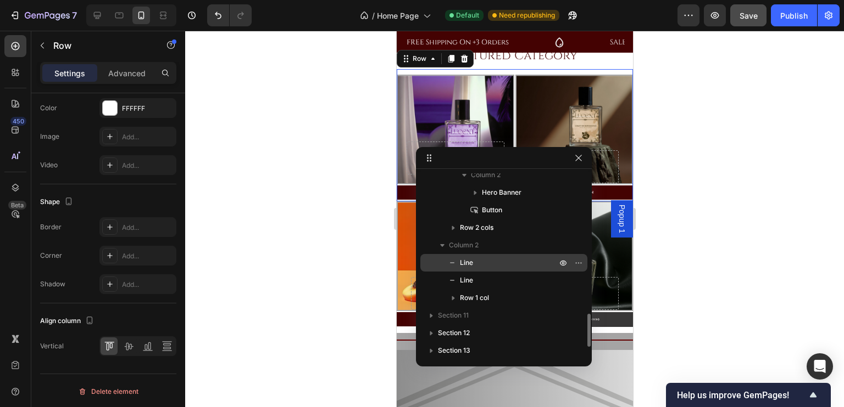
scroll to position [763, 0]
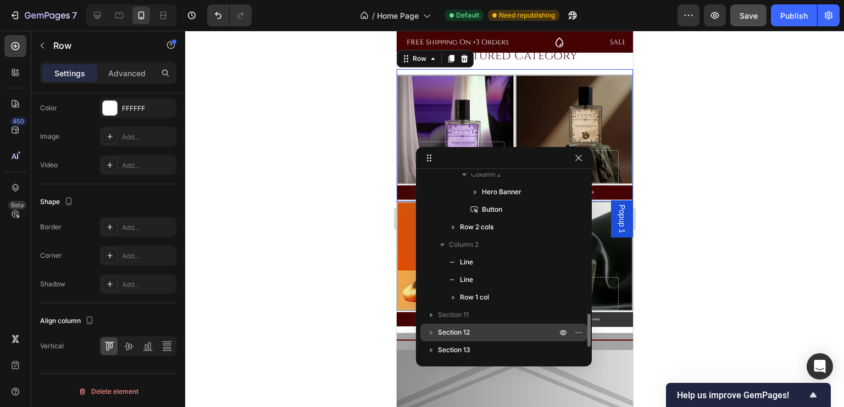
click at [463, 330] on span "Section 12" at bounding box center [454, 332] width 32 height 11
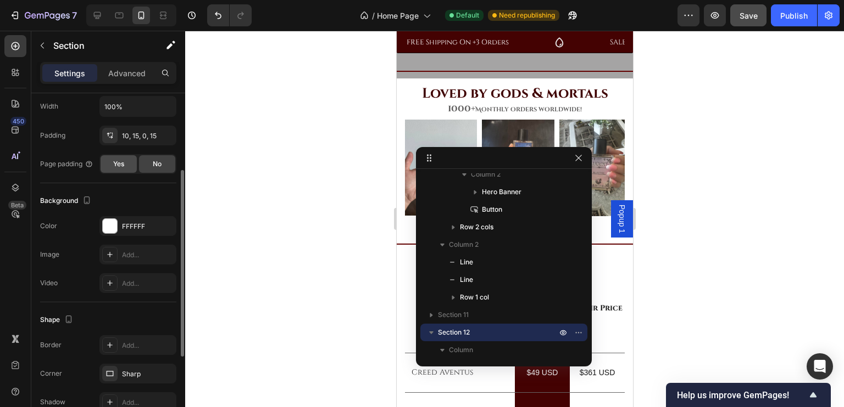
scroll to position [294, 0]
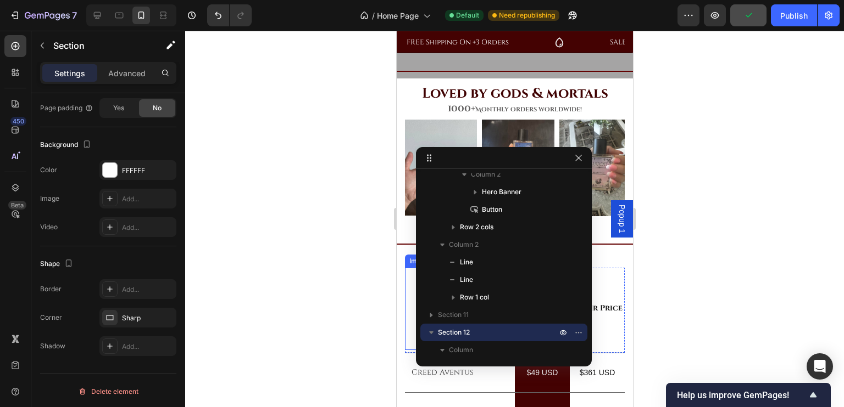
click at [351, 289] on div at bounding box center [514, 219] width 658 height 377
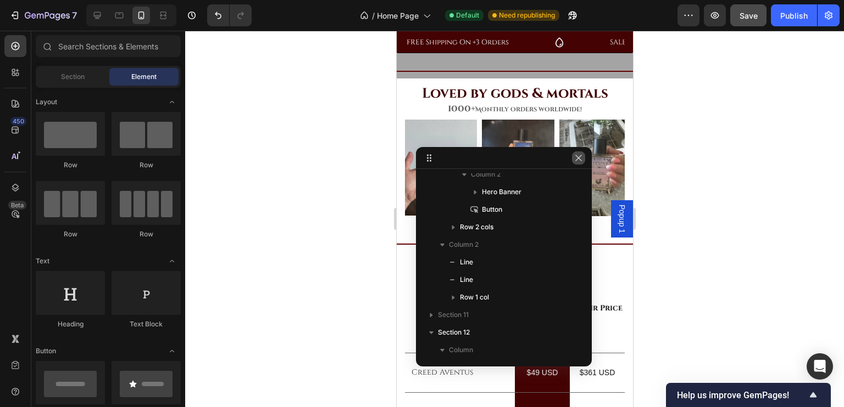
click at [577, 155] on icon "button" at bounding box center [578, 158] width 9 height 9
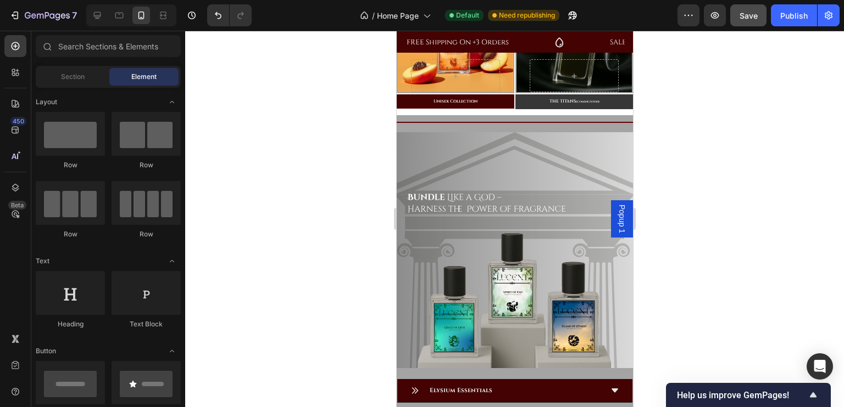
scroll to position [893, 0]
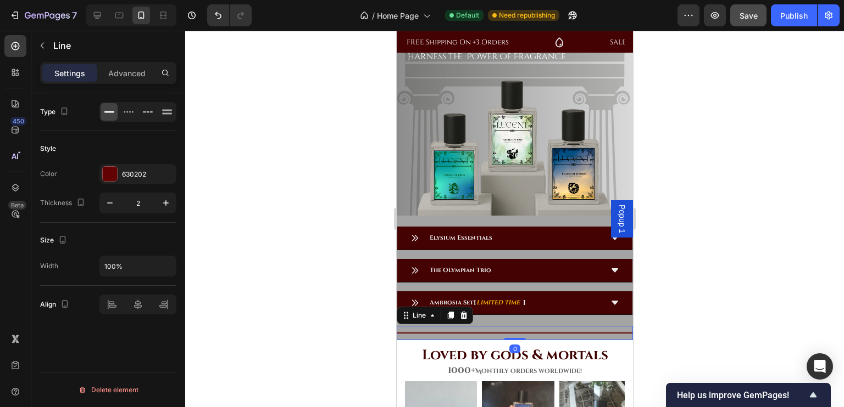
click at [495, 328] on div "Title Line 0" at bounding box center [514, 333] width 236 height 14
click at [501, 313] on div "Elysium Essentials The Olympian Trio Ambrosia Set [ LIMITED TIME ] Accordion" at bounding box center [514, 276] width 236 height 99
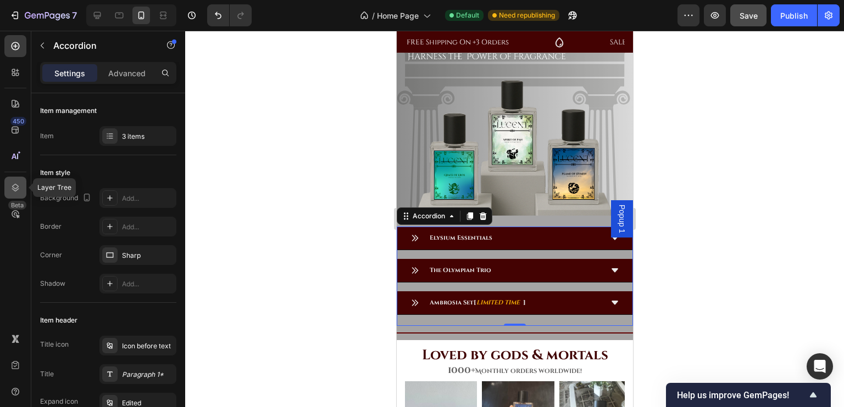
click at [18, 181] on div at bounding box center [15, 188] width 22 height 22
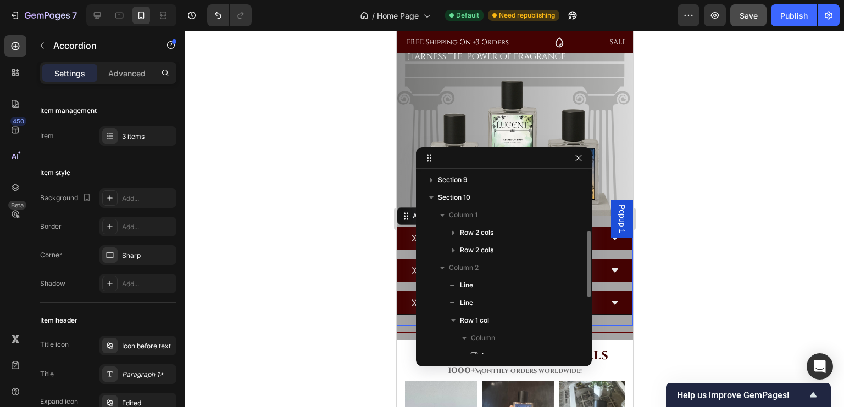
scroll to position [165, 0]
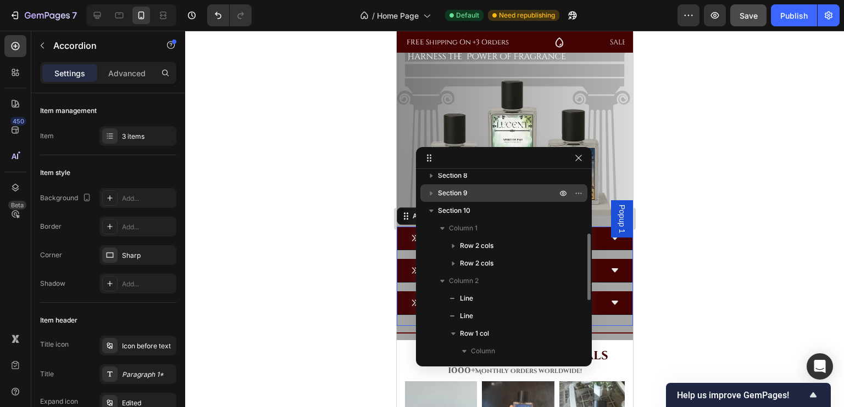
click at [455, 201] on div "Section 9" at bounding box center [504, 194] width 158 height 18
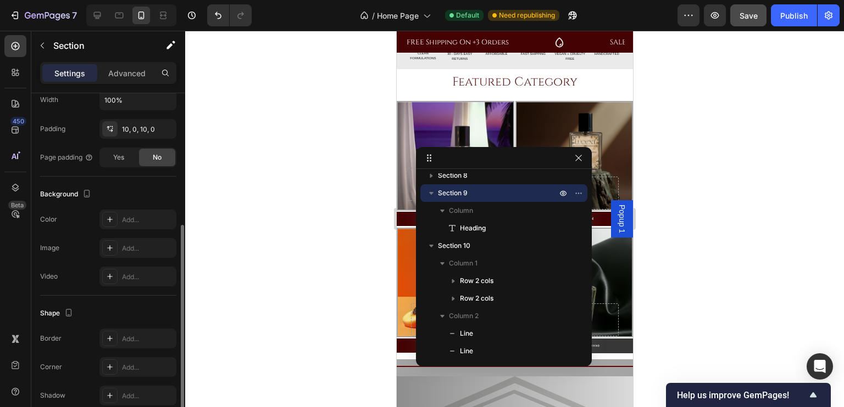
scroll to position [294, 0]
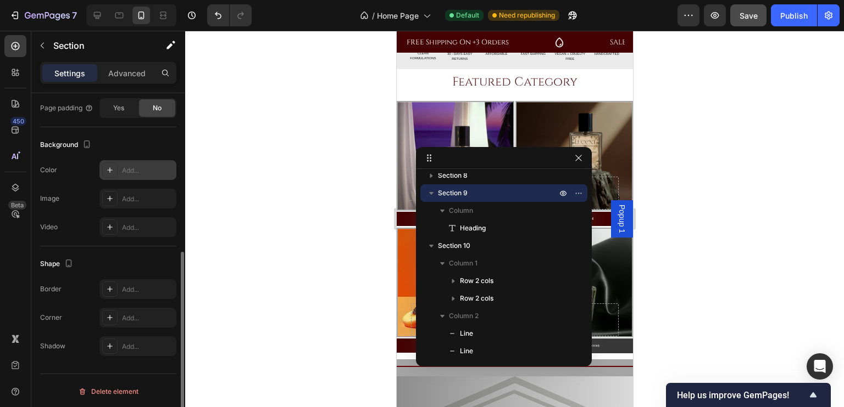
click at [136, 171] on div "Add..." at bounding box center [148, 171] width 52 height 10
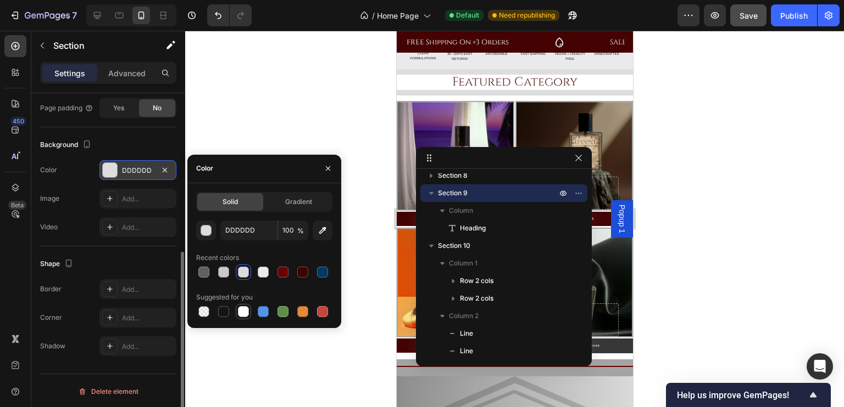
click at [243, 307] on div at bounding box center [243, 311] width 11 height 11
type input "FFFFFF"
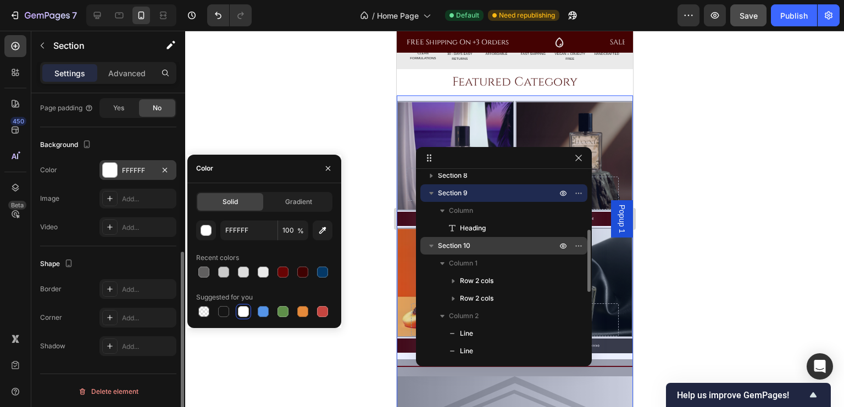
click at [470, 242] on span "Section 10" at bounding box center [454, 246] width 32 height 11
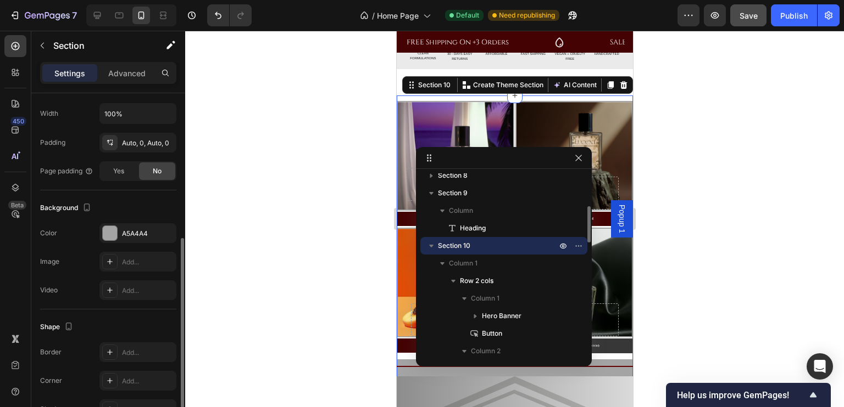
scroll to position [522, 0]
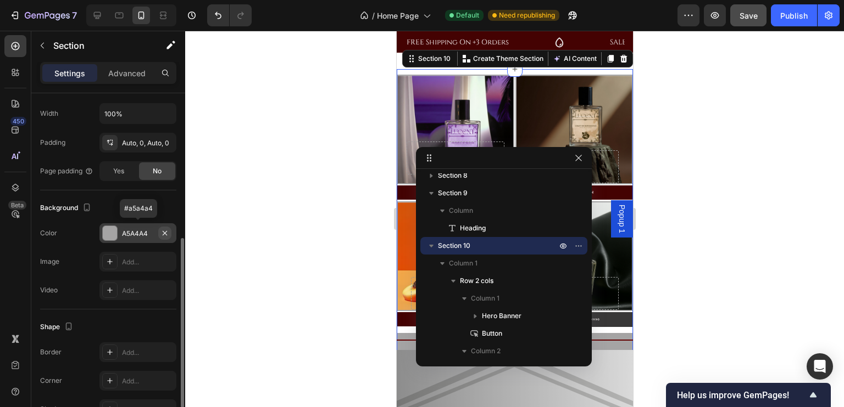
click at [165, 231] on icon "button" at bounding box center [164, 233] width 9 height 9
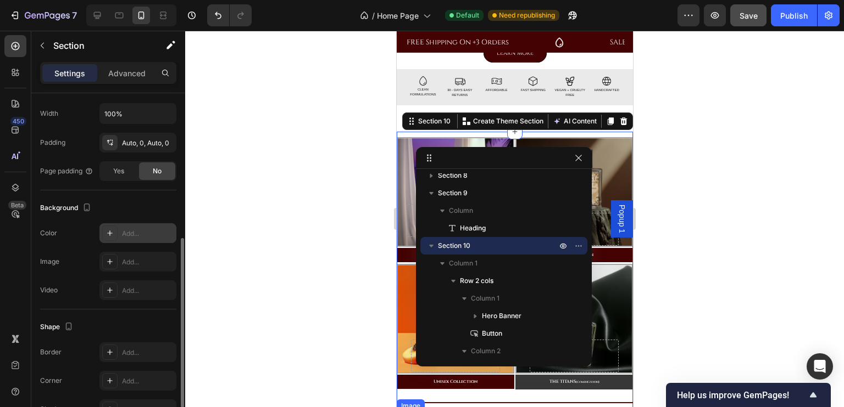
scroll to position [422, 0]
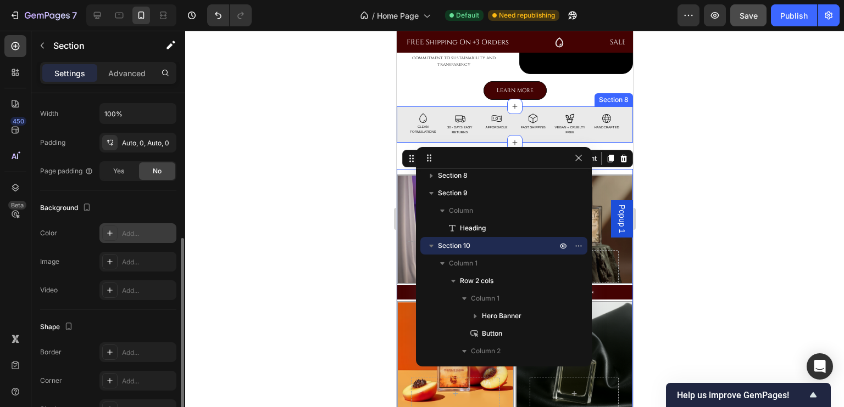
click at [364, 137] on div at bounding box center [514, 219] width 658 height 377
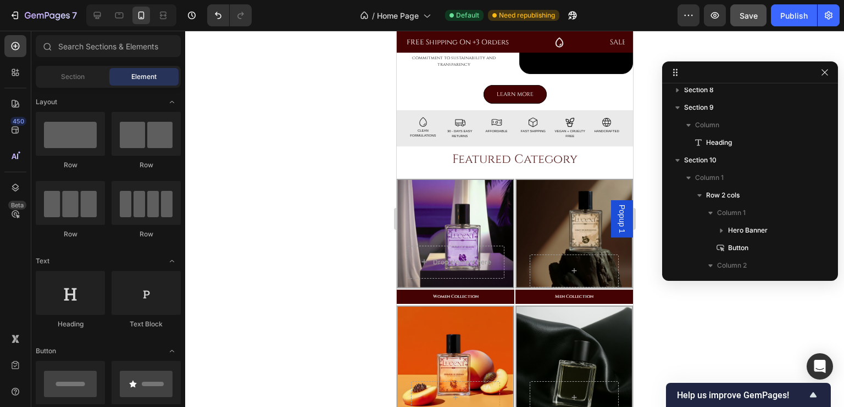
drag, startPoint x: 511, startPoint y: 164, endPoint x: 761, endPoint y: 74, distance: 266.3
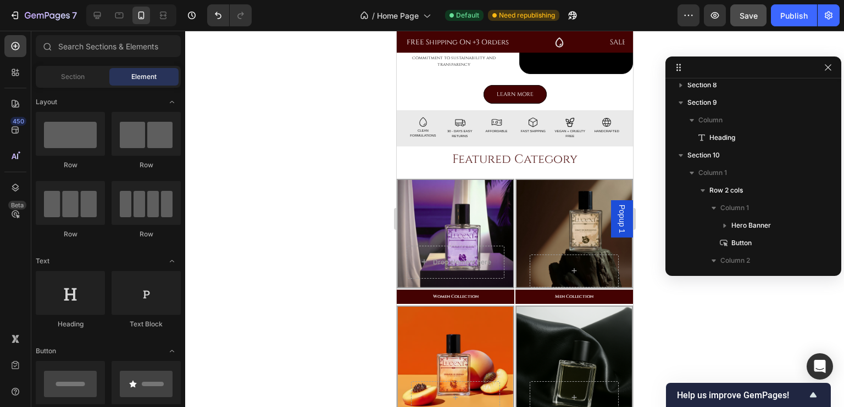
click at [327, 155] on div at bounding box center [514, 219] width 658 height 377
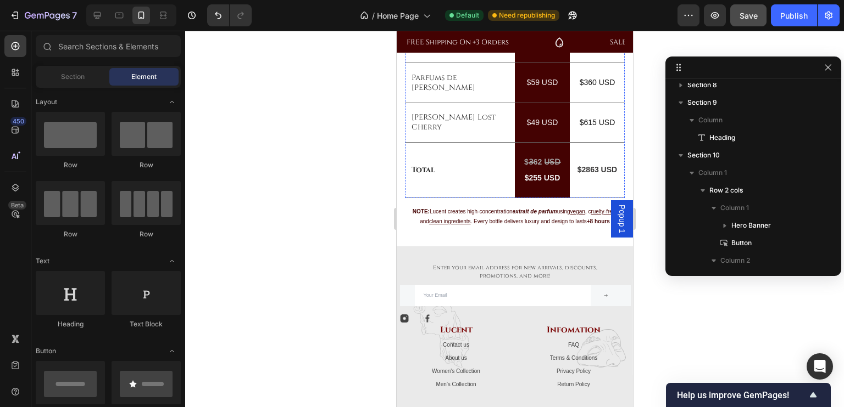
scroll to position [1707, 0]
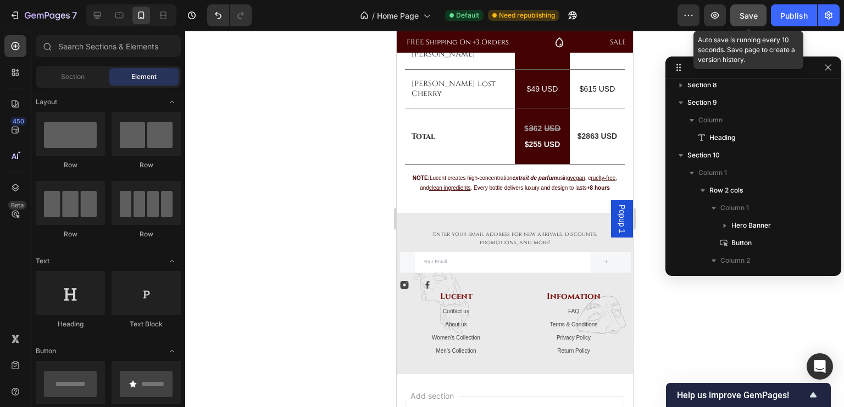
click at [757, 10] on div "Save" at bounding box center [748, 16] width 18 height 12
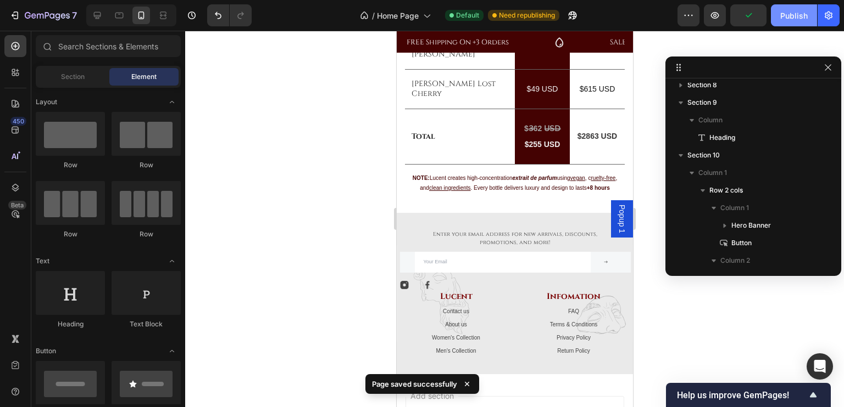
click at [792, 17] on div "Publish" at bounding box center [793, 16] width 27 height 12
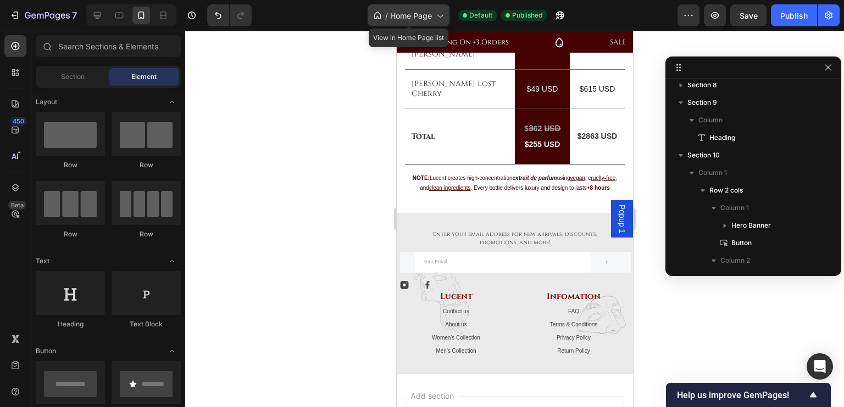
click at [431, 17] on span "Home Page" at bounding box center [411, 16] width 42 height 12
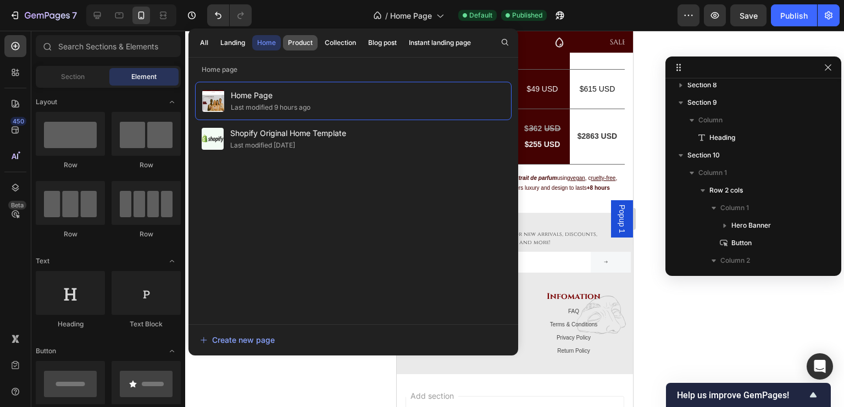
drag, startPoint x: 320, startPoint y: 38, endPoint x: 308, endPoint y: 39, distance: 12.1
drag, startPoint x: 308, startPoint y: 39, endPoint x: 299, endPoint y: 39, distance: 8.2
click at [299, 39] on div "Product" at bounding box center [300, 43] width 25 height 10
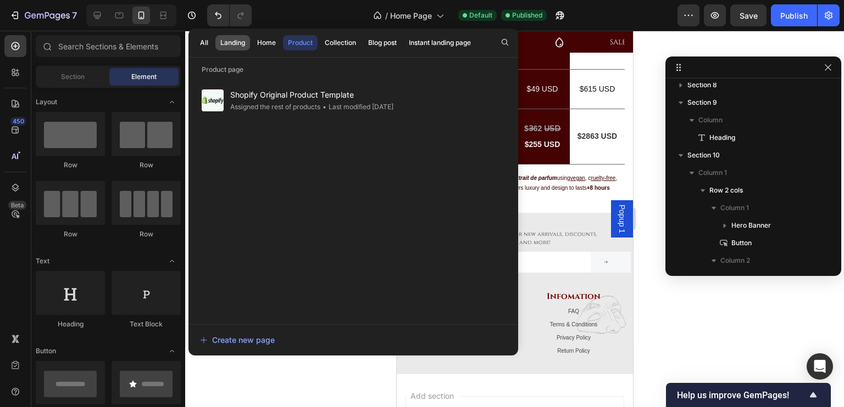
click at [241, 41] on div "Landing" at bounding box center [232, 43] width 25 height 10
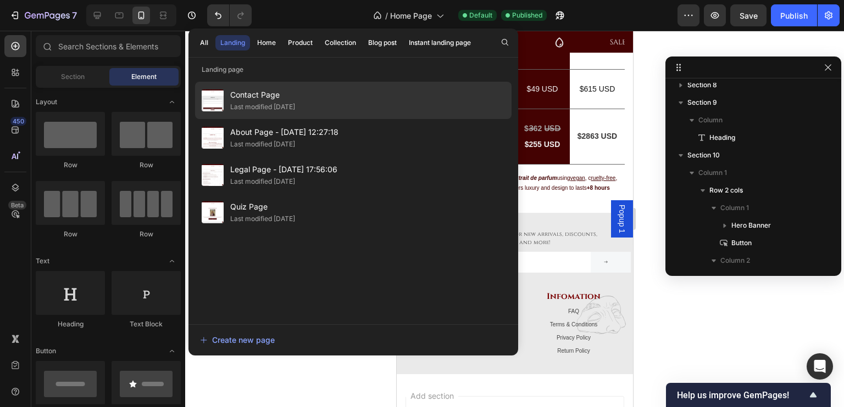
click at [248, 94] on span "Contact Page" at bounding box center [262, 94] width 65 height 13
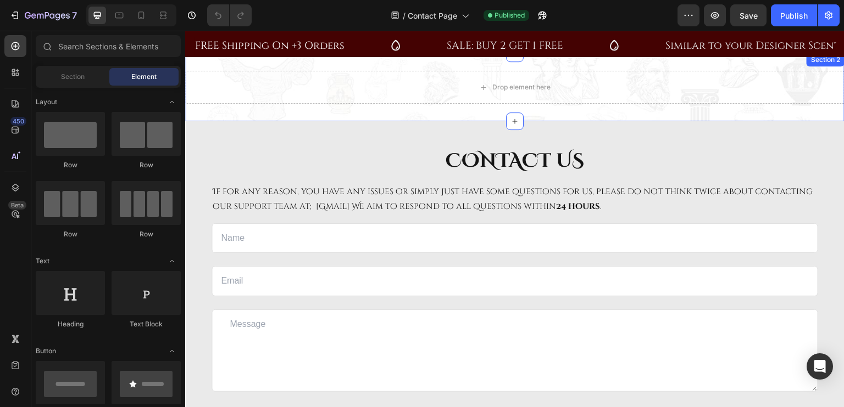
click at [481, 114] on div "Drop element here Section 2" at bounding box center [514, 87] width 659 height 68
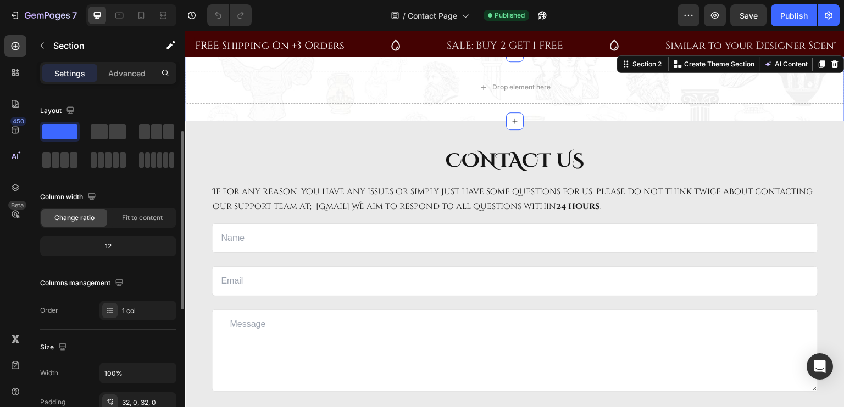
scroll to position [323, 0]
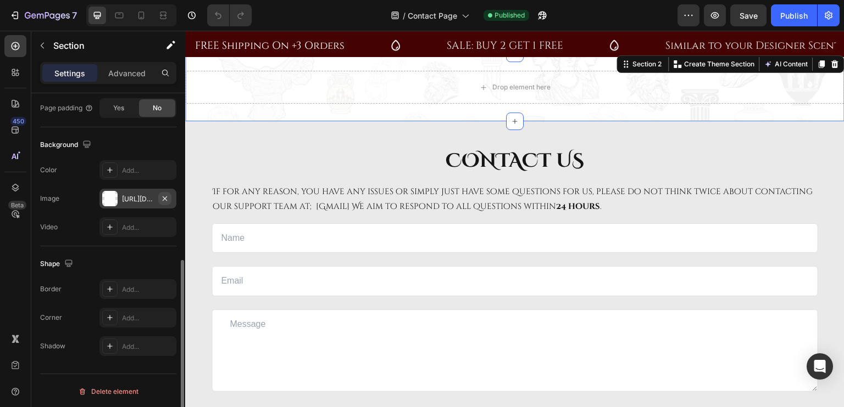
click at [167, 195] on icon "button" at bounding box center [164, 198] width 9 height 9
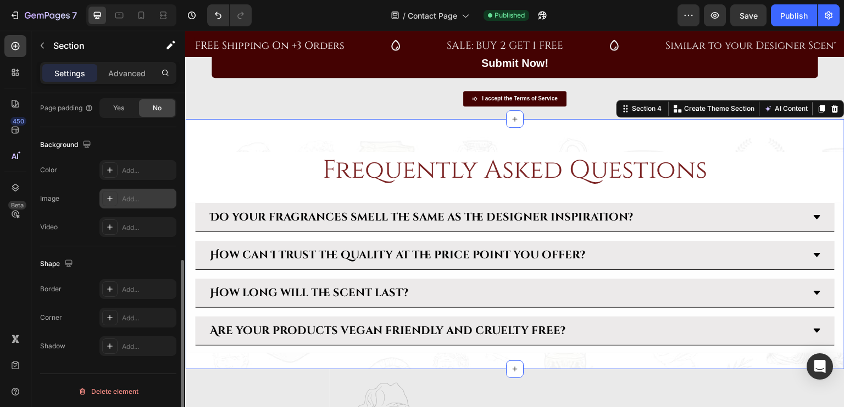
click at [498, 149] on div "Frequently Asked Questions Heading Do your fragrances smell the same as the des…" at bounding box center [514, 244] width 659 height 250
click at [166, 197] on icon "button" at bounding box center [164, 198] width 9 height 9
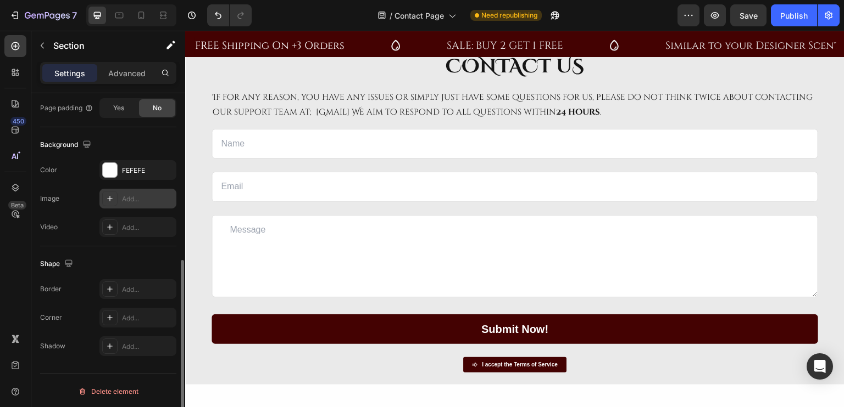
scroll to position [0, 0]
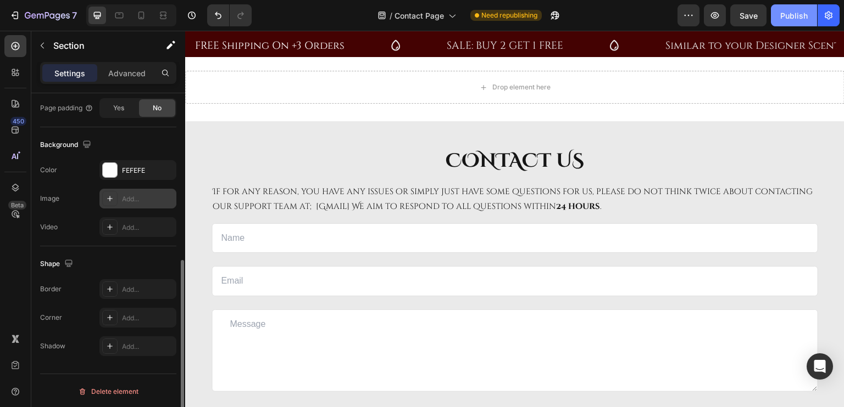
click at [783, 21] on button "Publish" at bounding box center [793, 15] width 46 height 22
click at [136, 17] on icon at bounding box center [141, 15] width 11 height 11
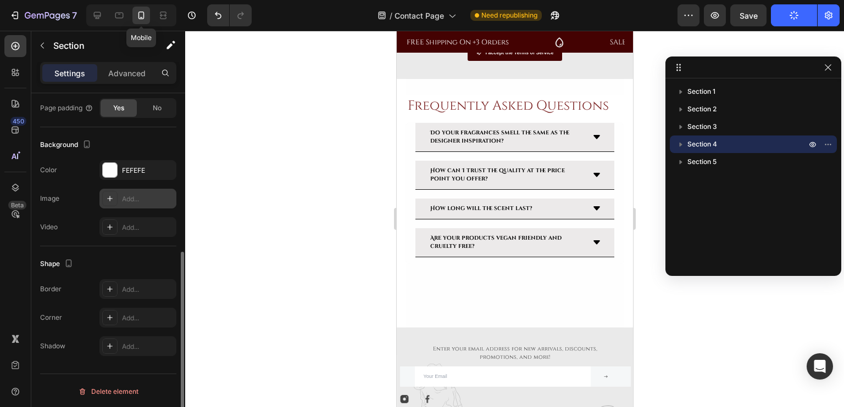
scroll to position [365, 0]
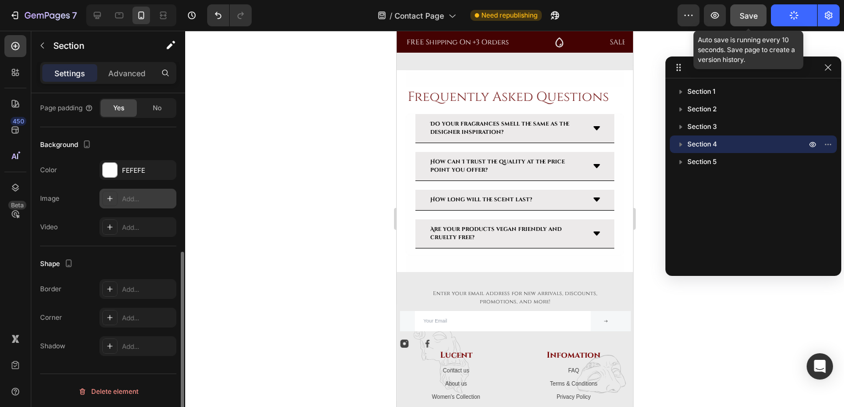
click at [740, 13] on span "Save" at bounding box center [748, 15] width 18 height 9
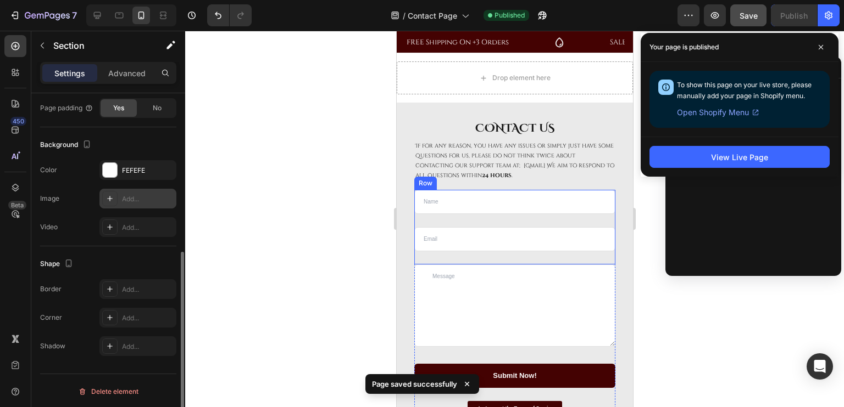
scroll to position [0, 0]
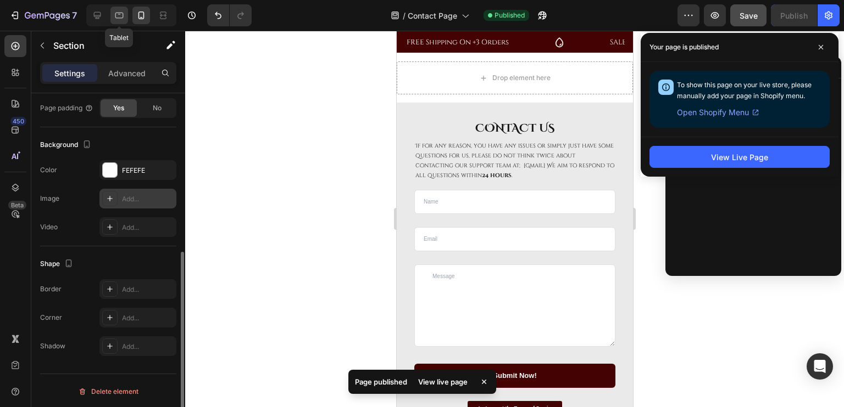
click at [117, 10] on icon at bounding box center [119, 15] width 11 height 11
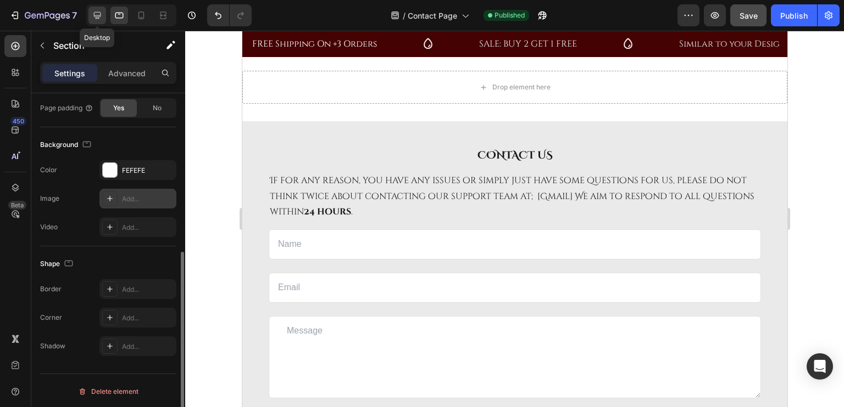
click at [98, 16] on icon at bounding box center [97, 15] width 7 height 7
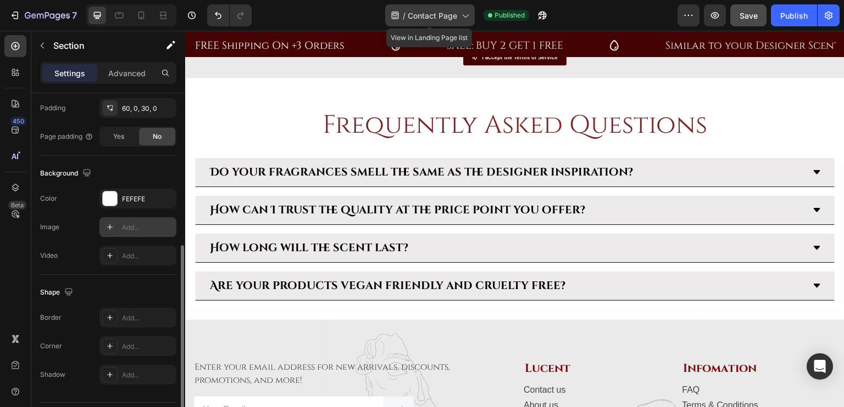
scroll to position [410, 0]
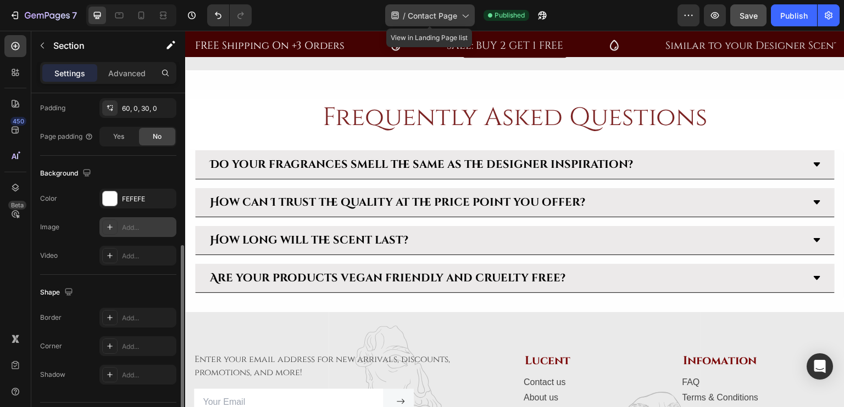
click at [445, 14] on span "Contact Page" at bounding box center [431, 16] width 49 height 12
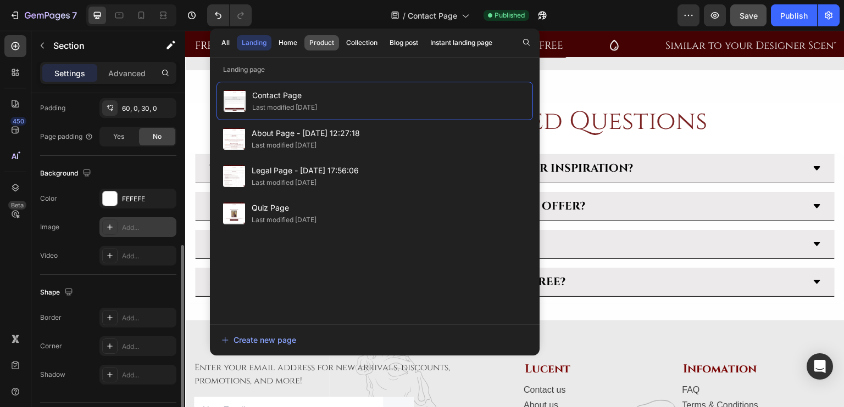
click at [318, 42] on div "Product" at bounding box center [321, 43] width 25 height 10
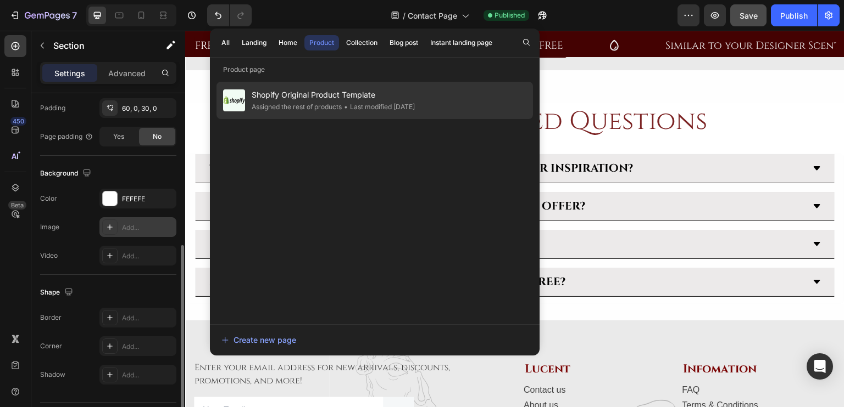
click at [275, 89] on span "Shopify Original Product Template" at bounding box center [333, 94] width 163 height 13
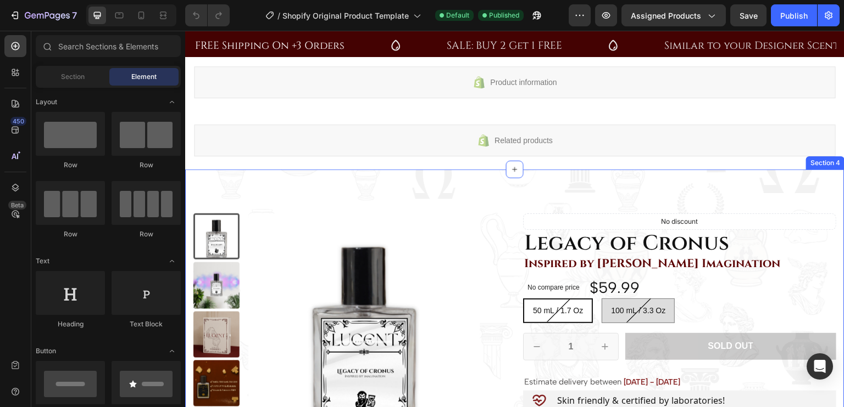
click at [345, 192] on div "Product Images Drop element here Hero Banner Icon Icon Icon Icon Icon Icon List…" at bounding box center [514, 367] width 659 height 394
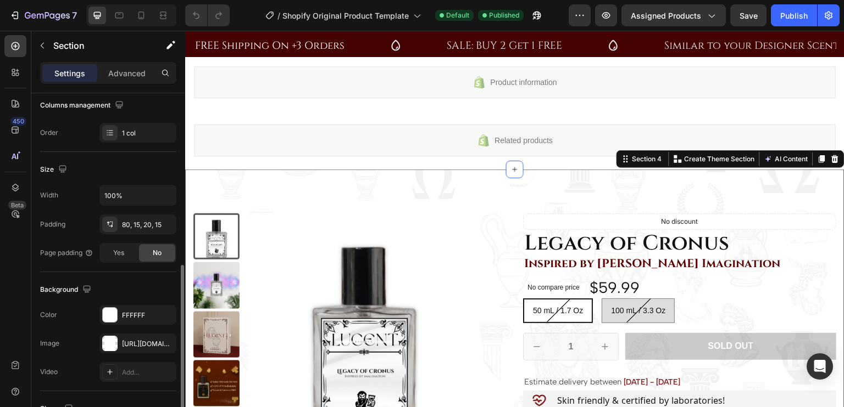
scroll to position [231, 0]
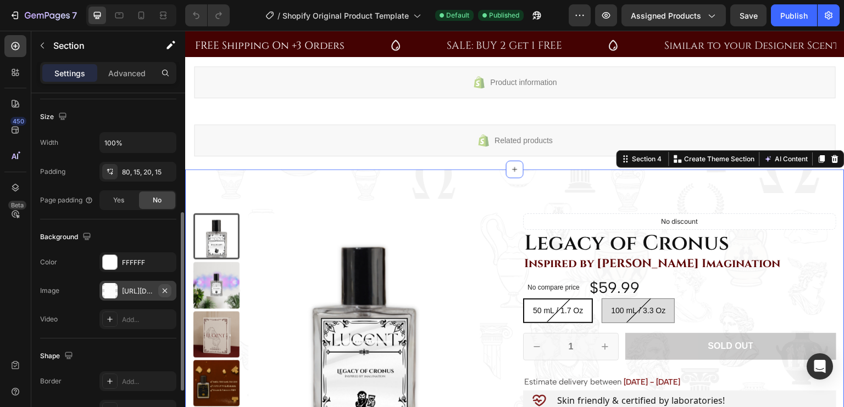
click at [166, 289] on icon "button" at bounding box center [164, 291] width 9 height 9
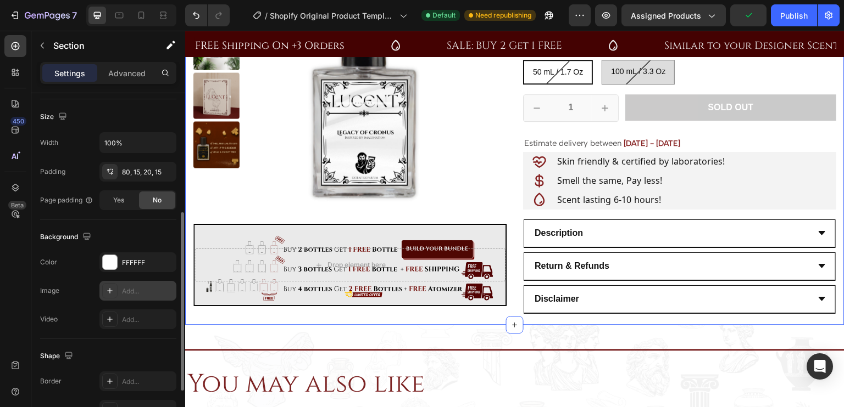
scroll to position [263, 0]
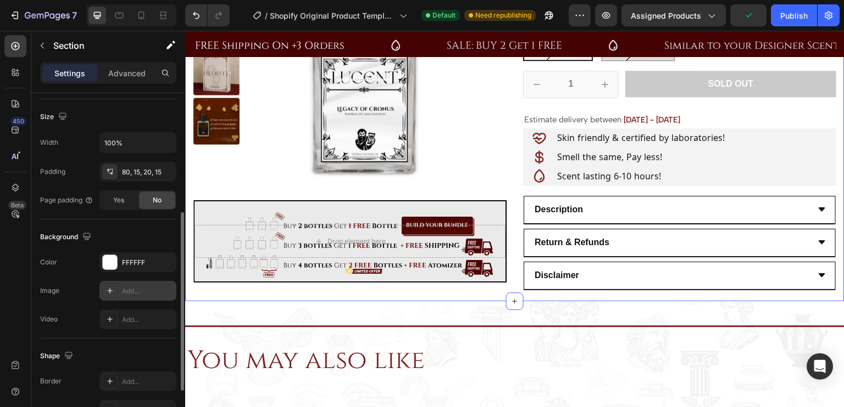
click at [452, 310] on div "Title Line You may also like Heading Section 5" at bounding box center [514, 349] width 659 height 96
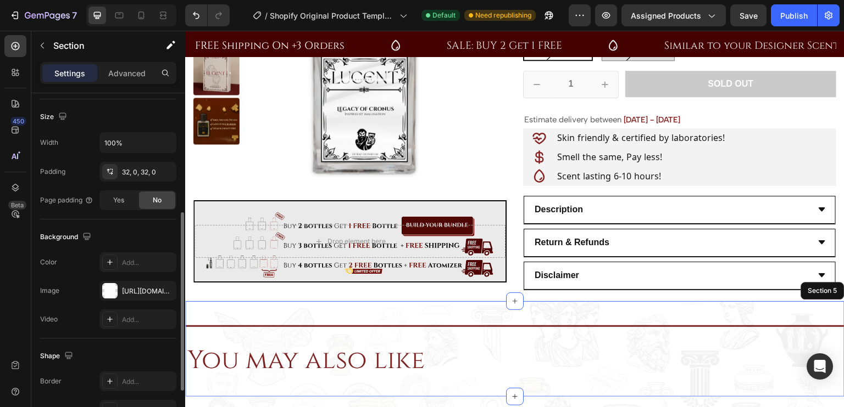
scroll to position [231, 0]
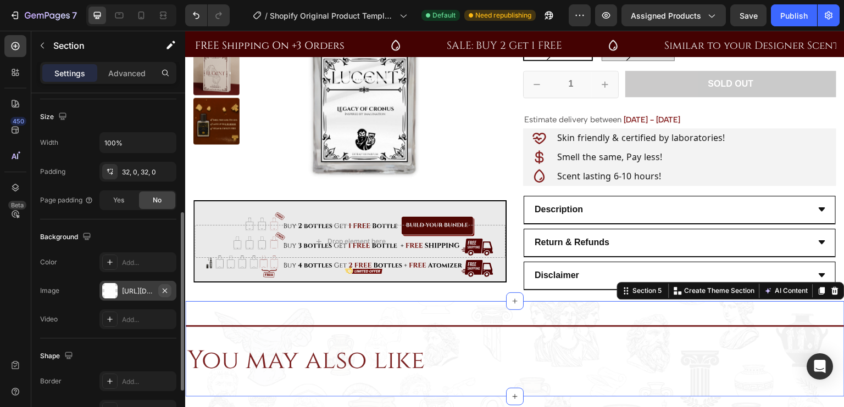
click at [163, 288] on icon "button" at bounding box center [165, 290] width 4 height 4
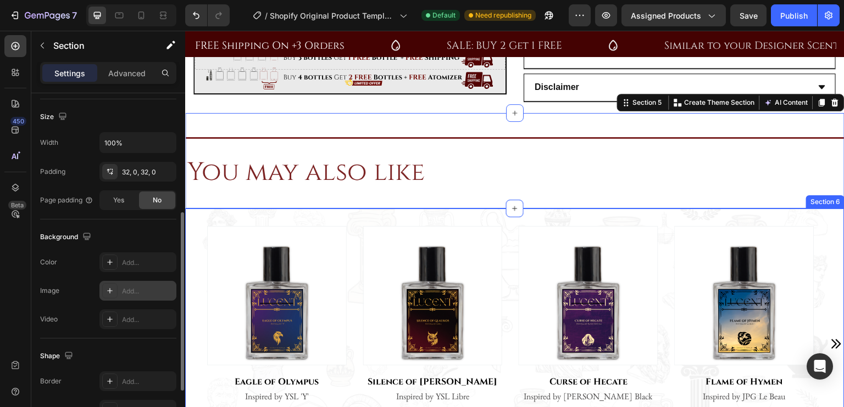
click at [492, 214] on div "Product Images Row Eagle of Olympus (P) Title Inspired by YSL 'Y' Product Vendo…" at bounding box center [514, 360] width 659 height 303
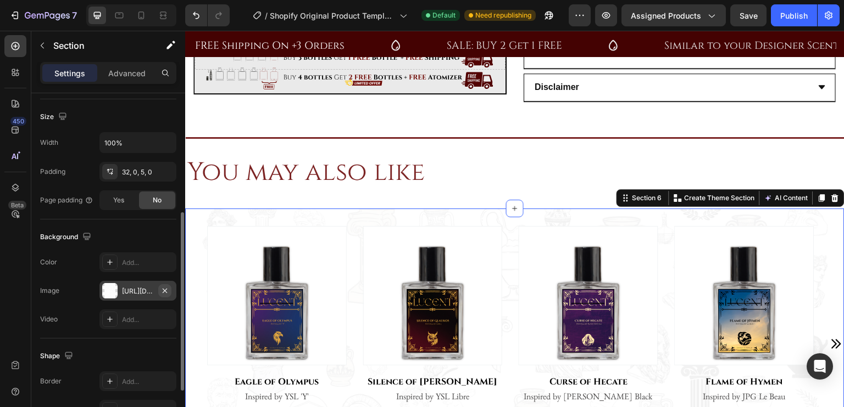
click at [163, 288] on icon "button" at bounding box center [164, 291] width 9 height 9
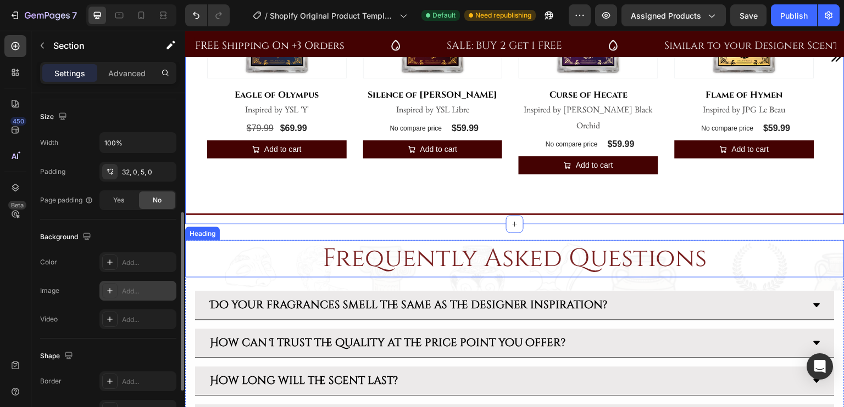
scroll to position [740, 0]
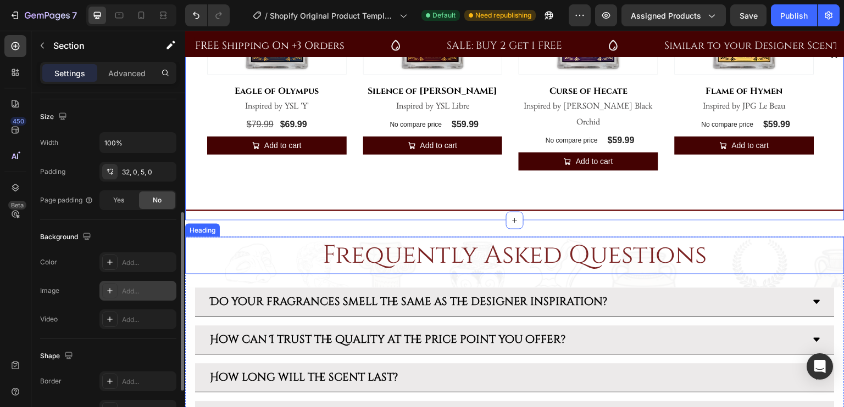
click at [272, 251] on h2 "Frequently Asked Questions" at bounding box center [514, 255] width 659 height 37
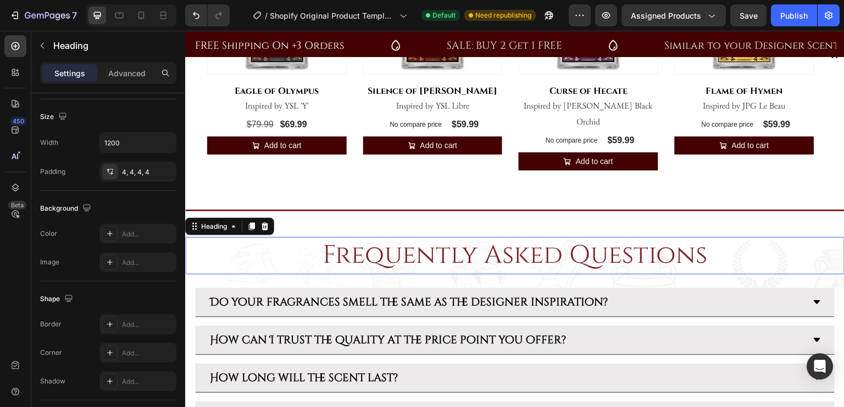
scroll to position [0, 0]
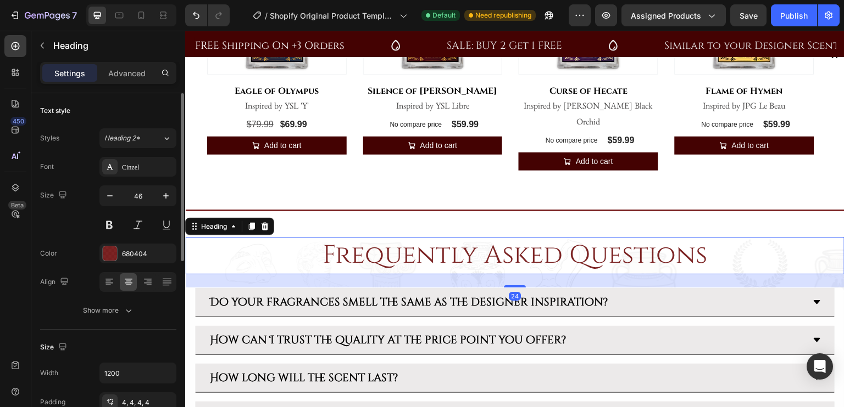
click at [238, 277] on div "24" at bounding box center [514, 281] width 659 height 13
click at [301, 232] on div "Frequently Asked Questions Heading 24 Do your fragrances smell the same as the …" at bounding box center [514, 332] width 659 height 223
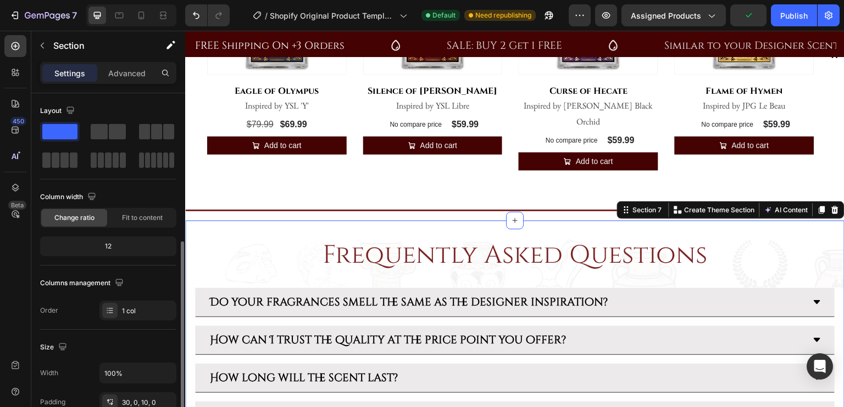
scroll to position [216, 0]
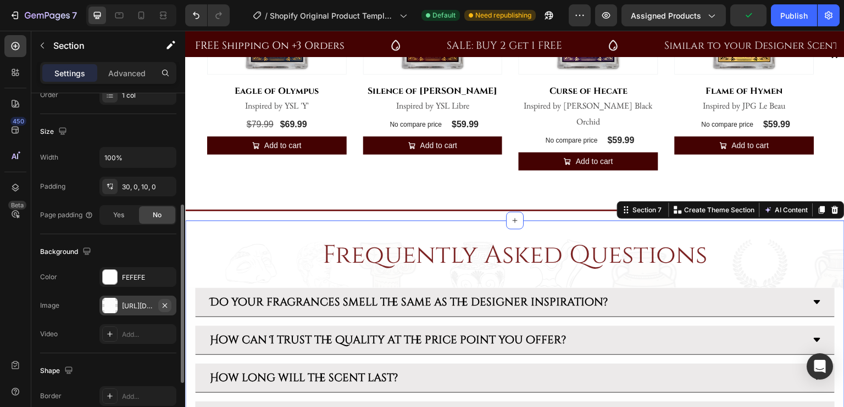
click at [165, 303] on icon "button" at bounding box center [164, 305] width 9 height 9
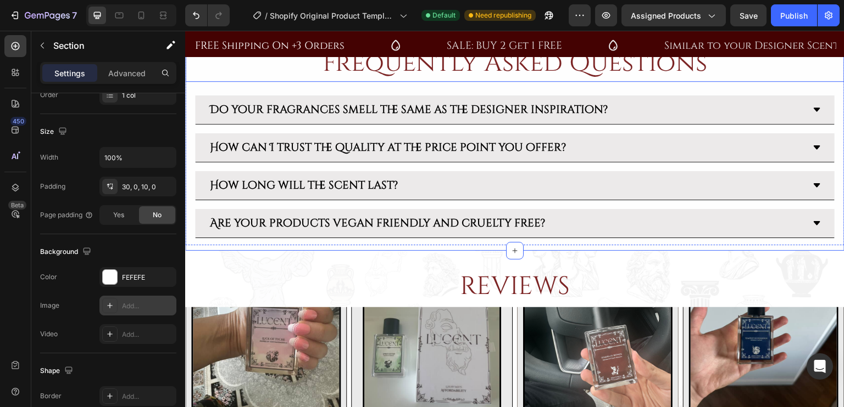
scroll to position [975, 0]
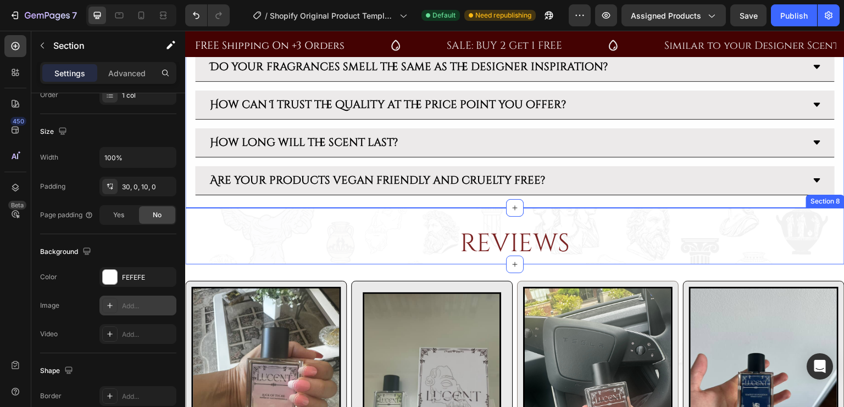
click at [579, 220] on div "REVIEWS Heading Section 8" at bounding box center [514, 236] width 659 height 57
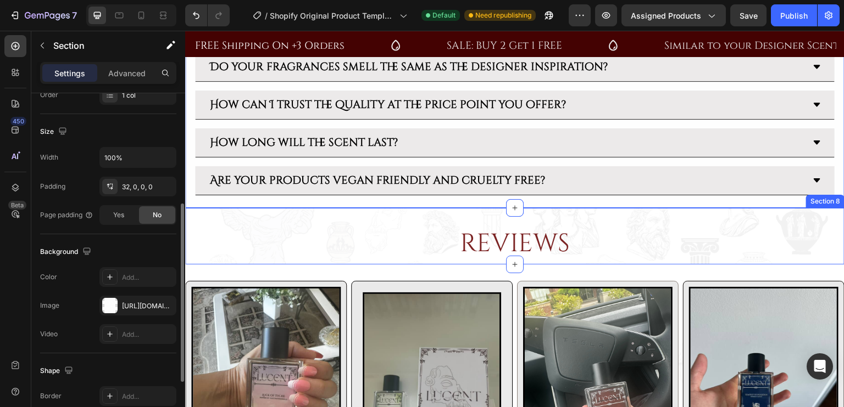
scroll to position [215, 0]
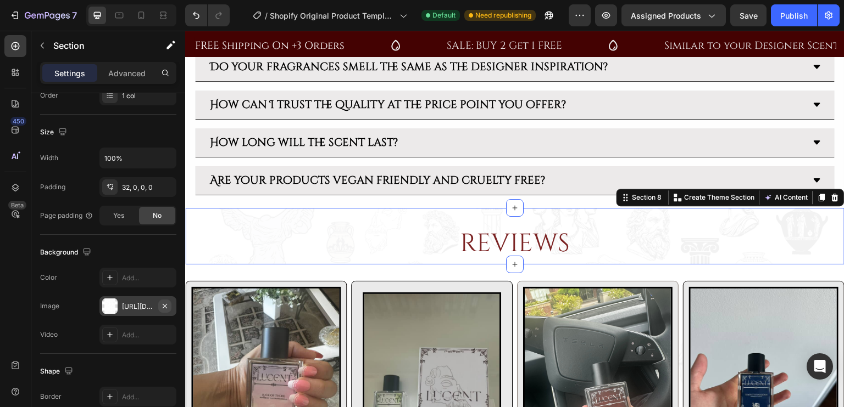
click at [169, 306] on icon "button" at bounding box center [164, 306] width 9 height 9
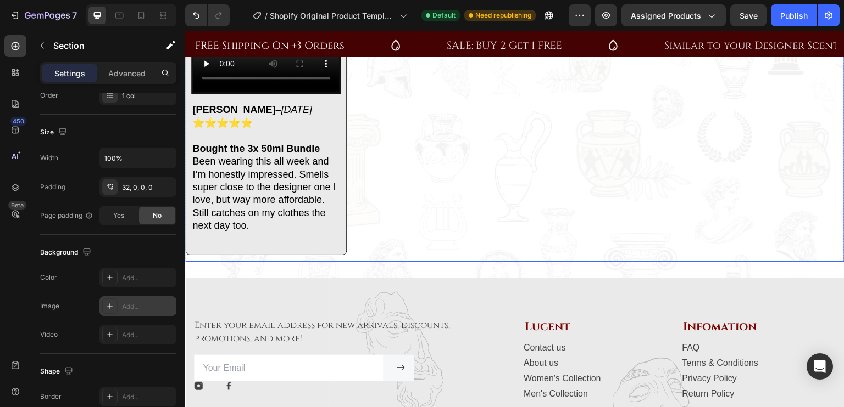
scroll to position [1787, 0]
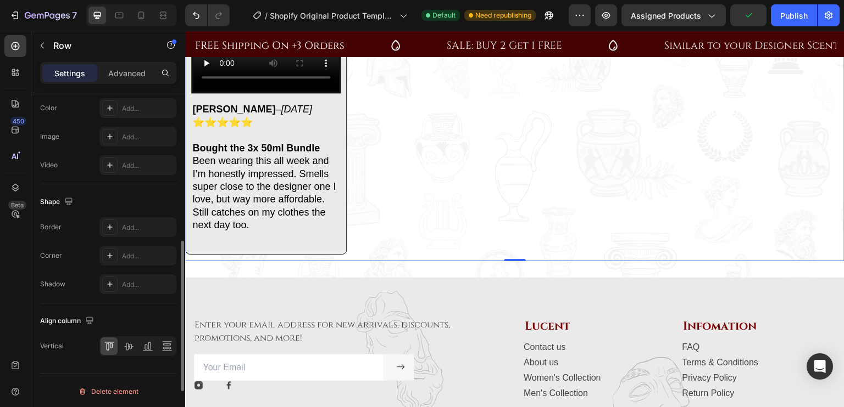
scroll to position [448, 0]
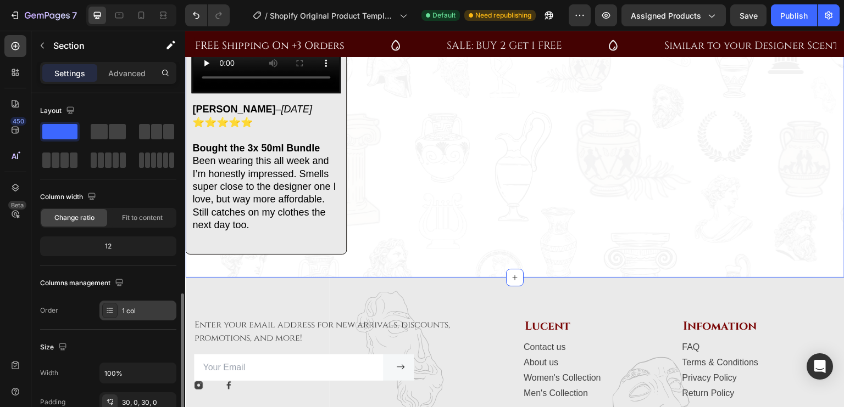
scroll to position [228, 0]
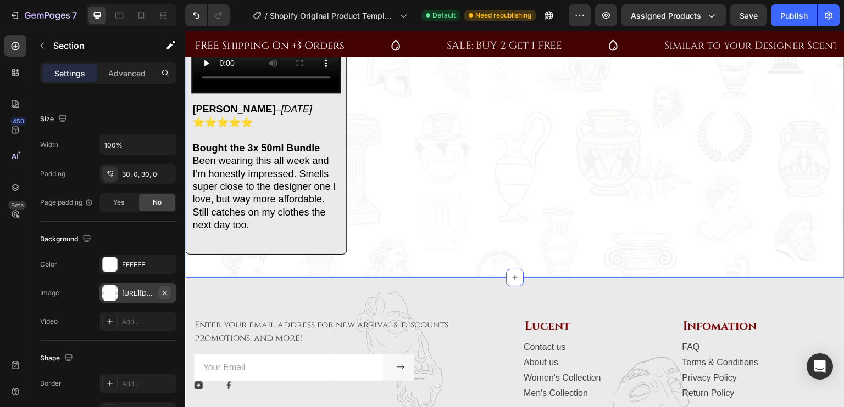
click at [161, 293] on icon "button" at bounding box center [164, 293] width 9 height 9
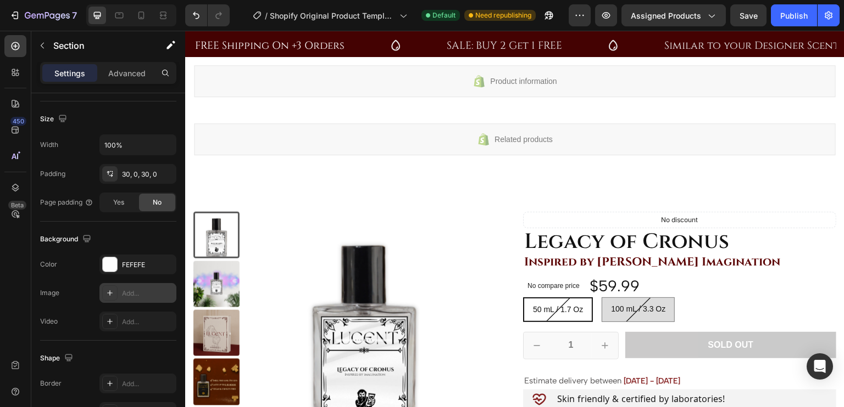
scroll to position [0, 0]
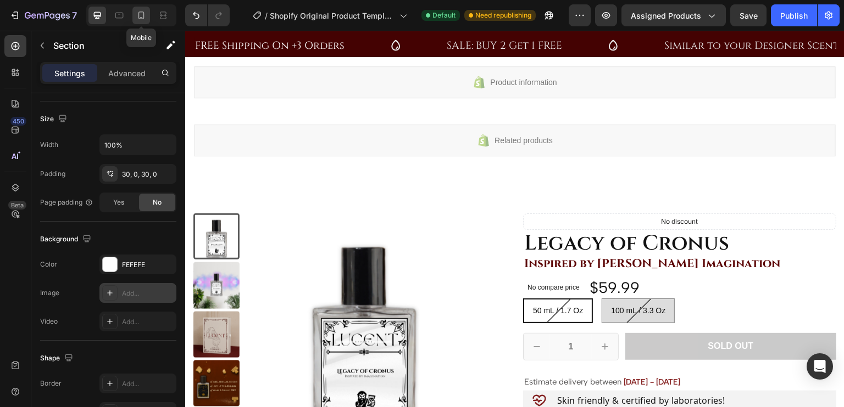
click at [142, 17] on icon at bounding box center [141, 17] width 3 height 1
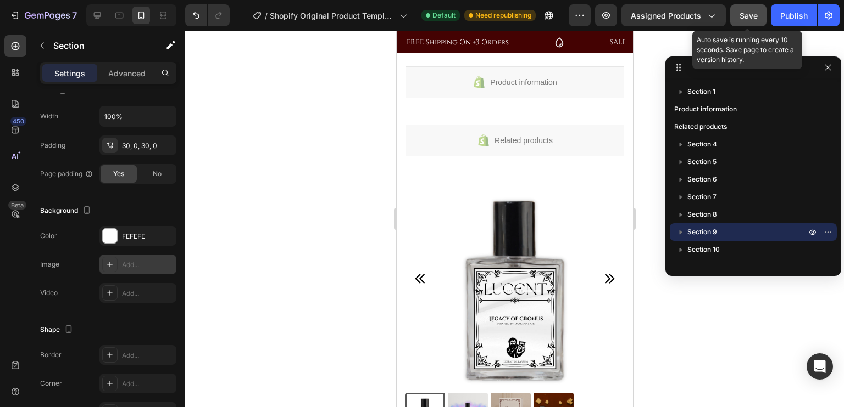
click at [752, 21] on button "Save" at bounding box center [748, 15] width 36 height 22
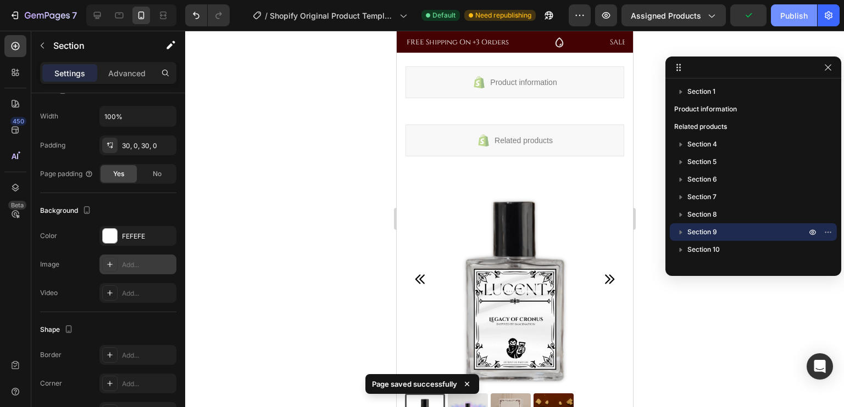
click at [790, 16] on div "Publish" at bounding box center [793, 16] width 27 height 12
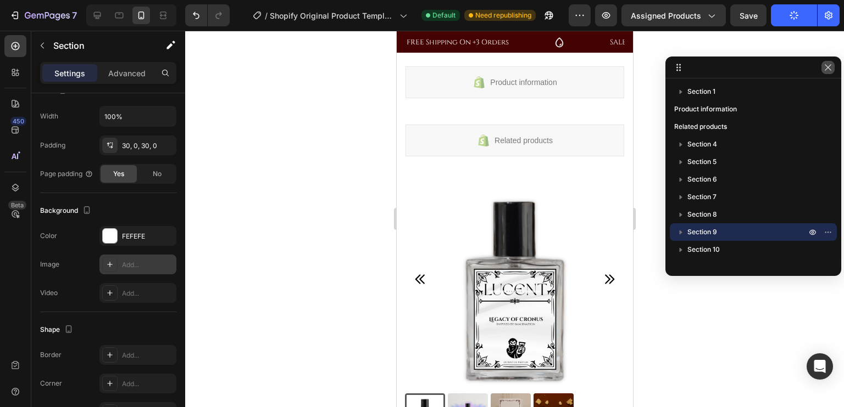
click at [826, 72] on button "button" at bounding box center [827, 67] width 13 height 13
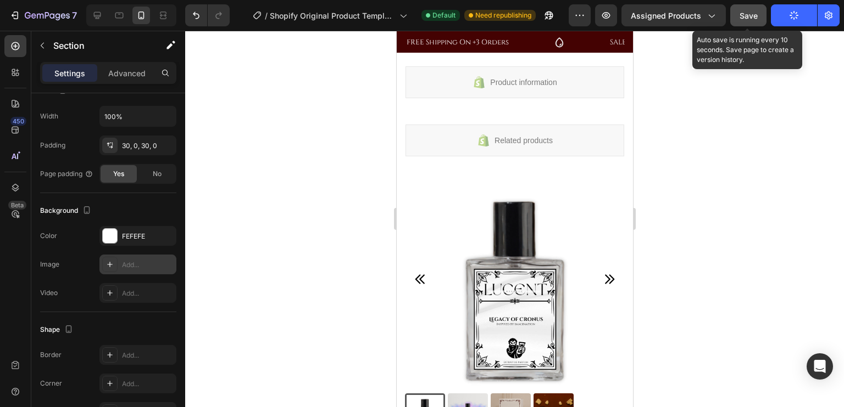
click at [761, 13] on button "Save" at bounding box center [748, 15] width 36 height 22
